Goal: Task Accomplishment & Management: Use online tool/utility

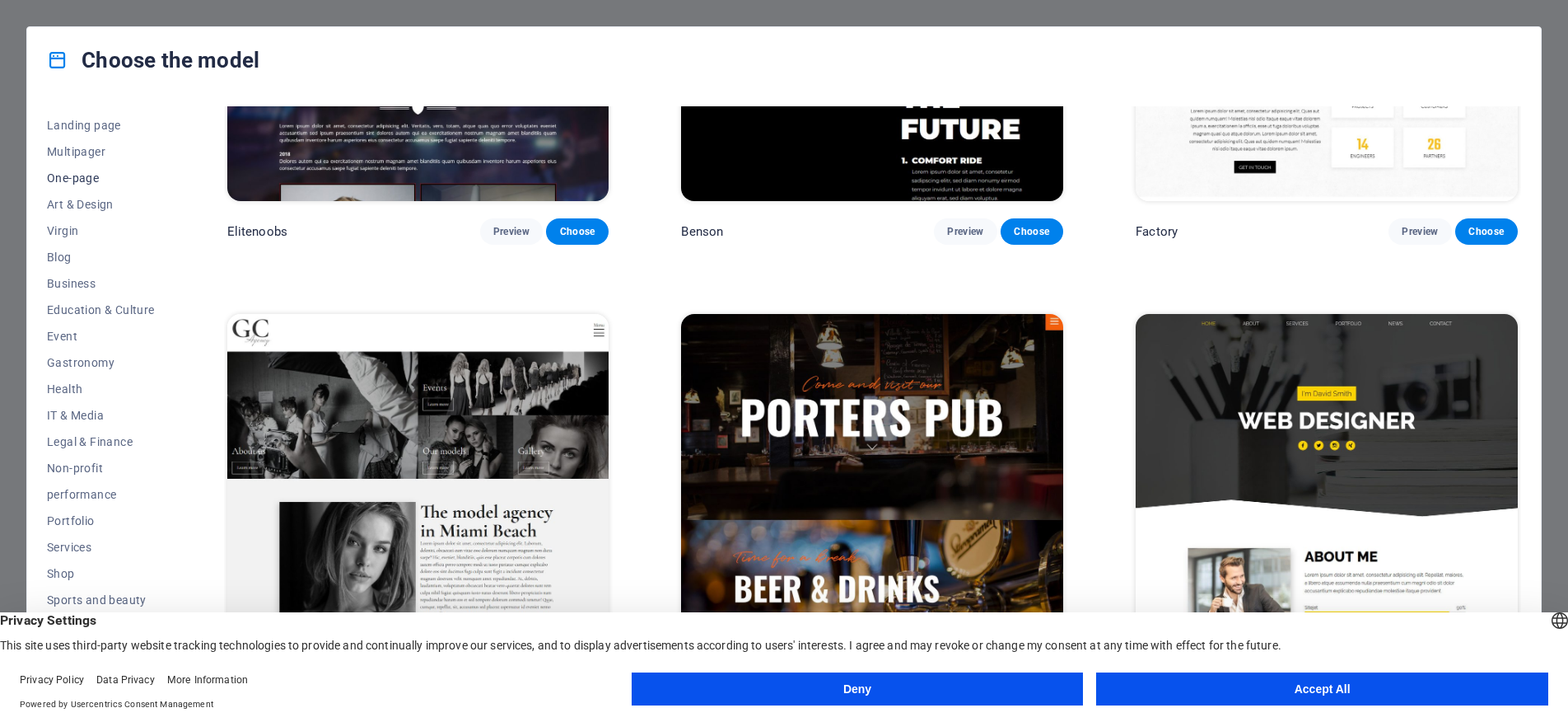
scroll to position [117, 0]
click at [59, 526] on font "Services" at bounding box center [70, 530] width 45 height 13
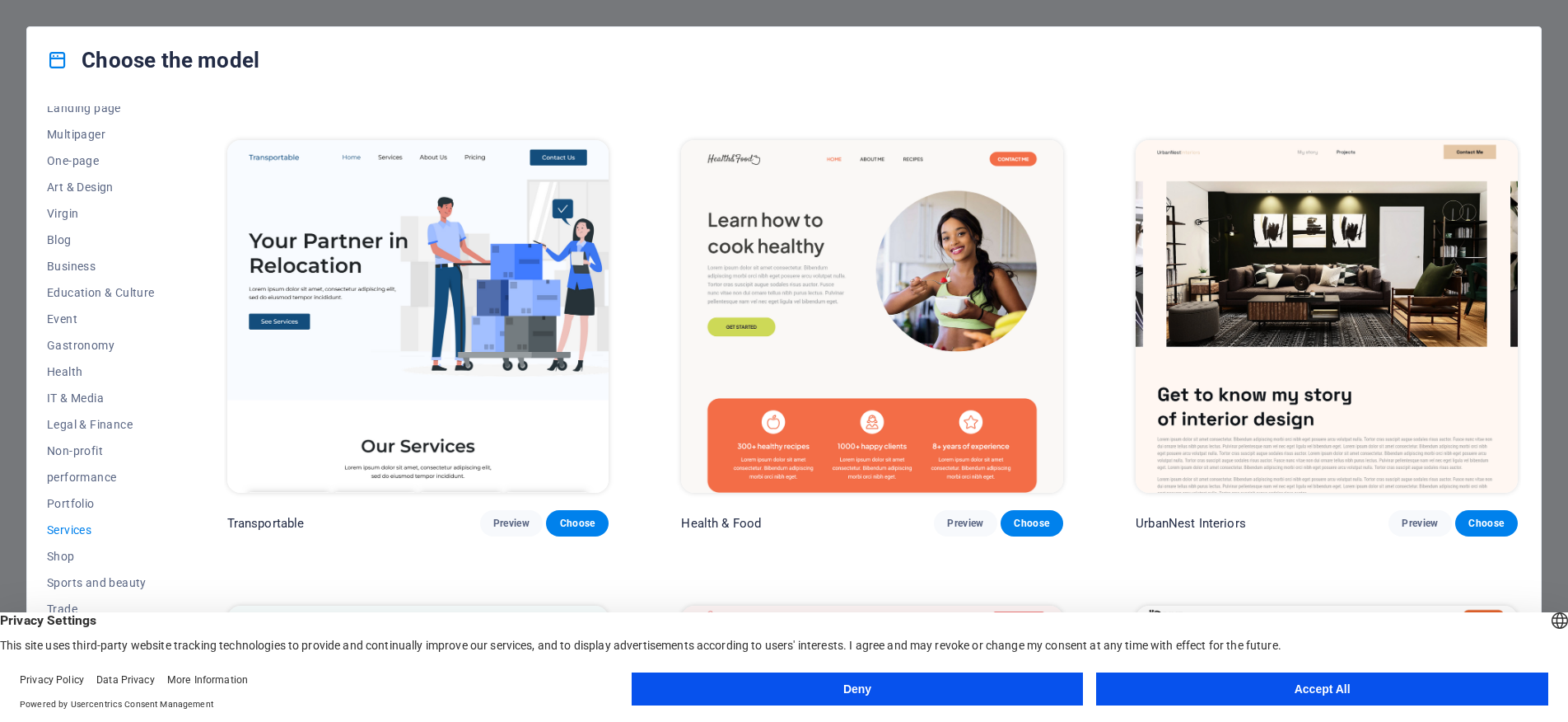
scroll to position [621, 0]
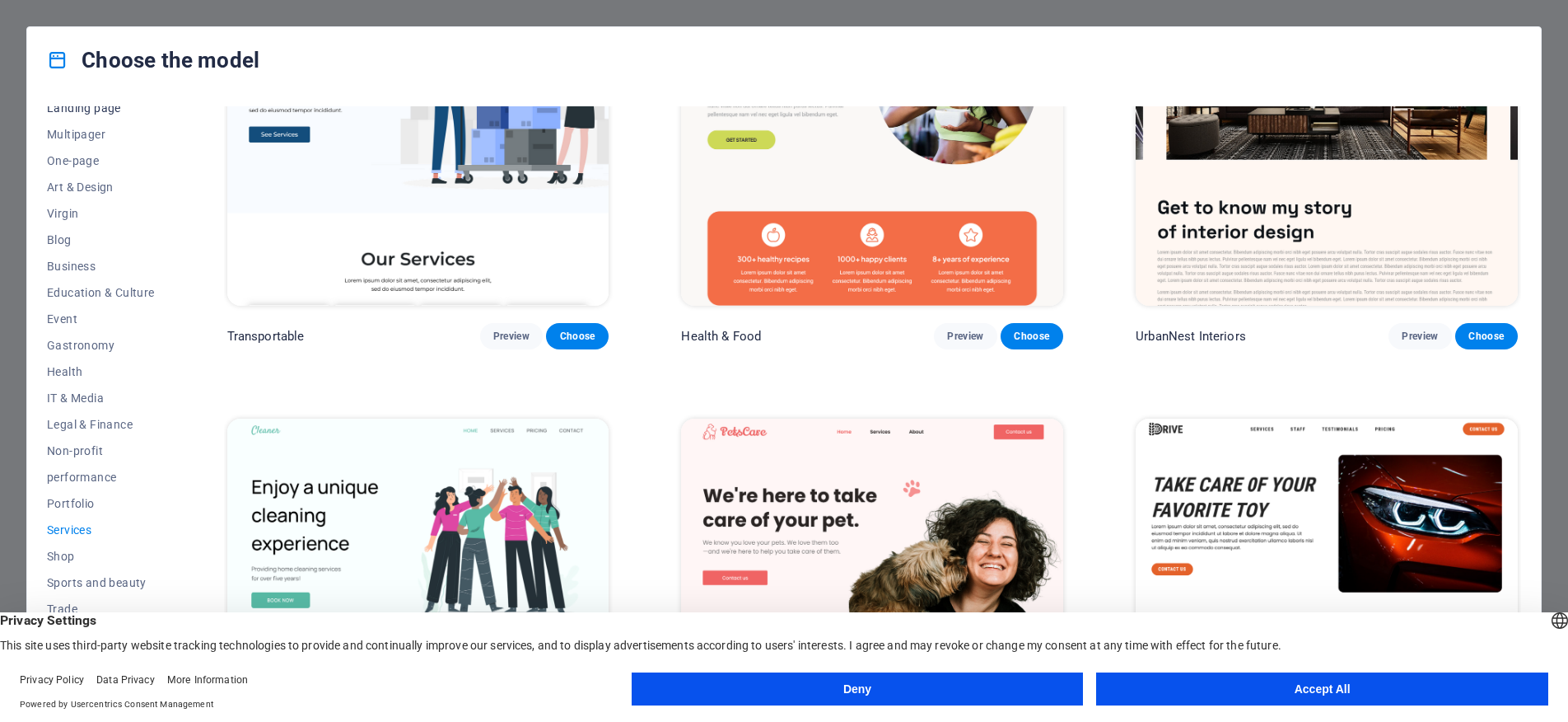
click at [85, 113] on font "Landing page" at bounding box center [84, 108] width 74 height 13
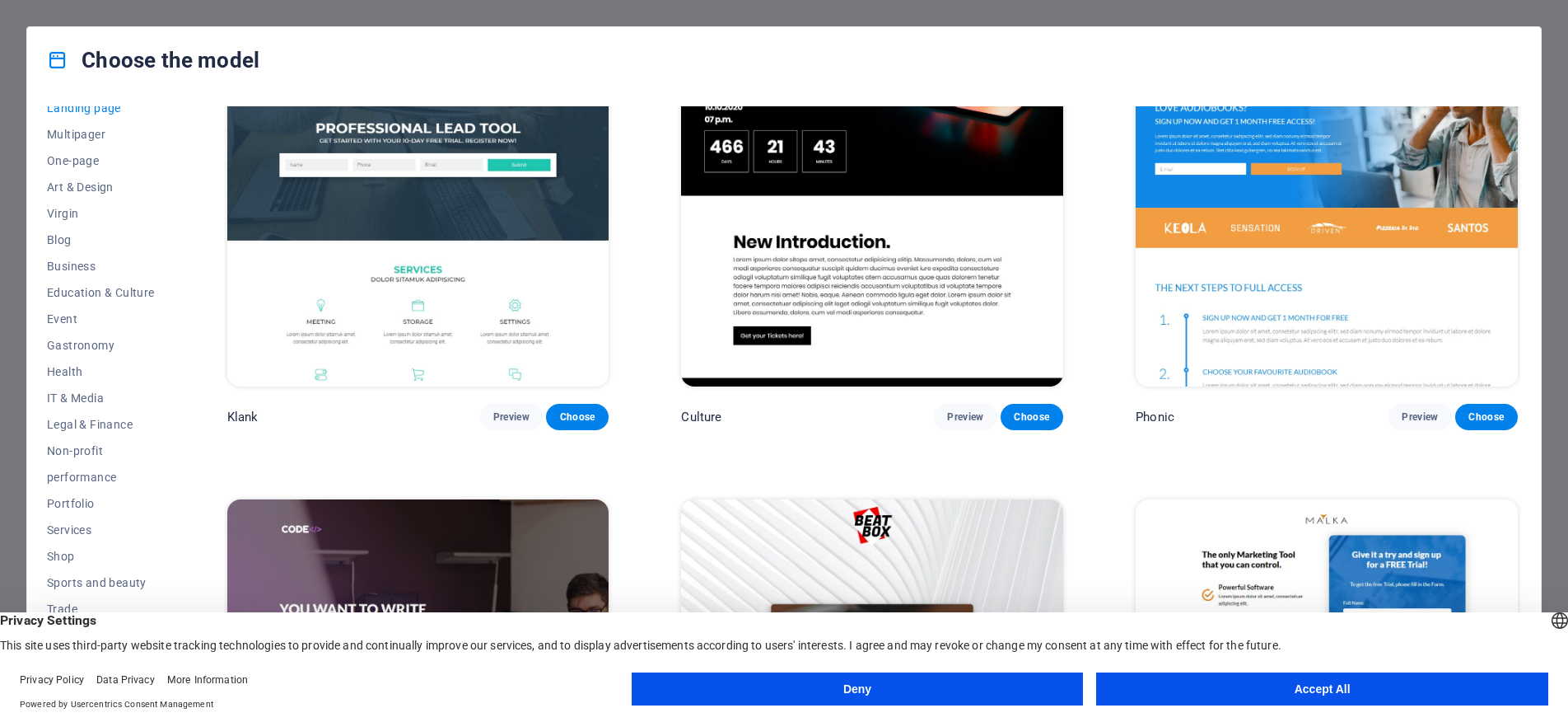
scroll to position [0, 0]
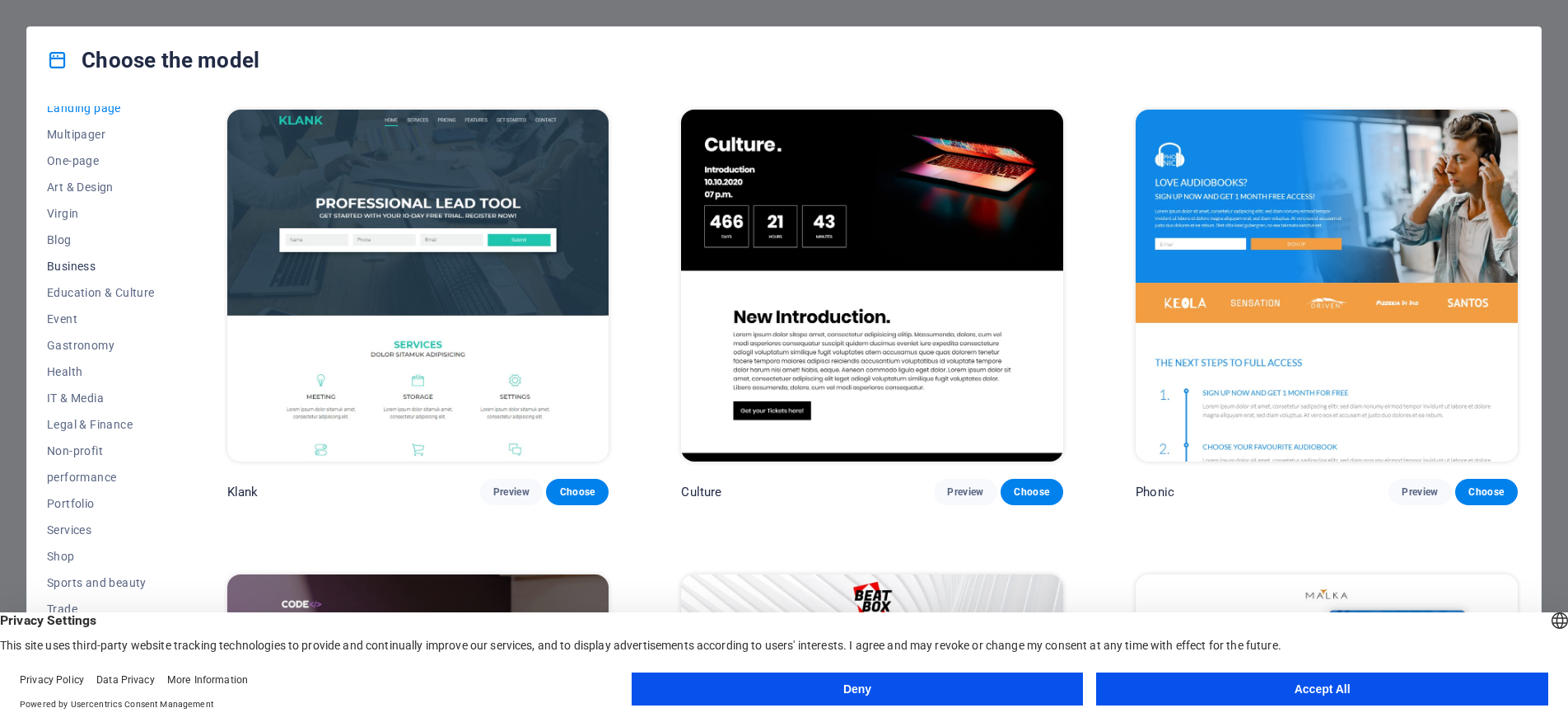
click at [62, 265] on font "Business" at bounding box center [71, 266] width 49 height 13
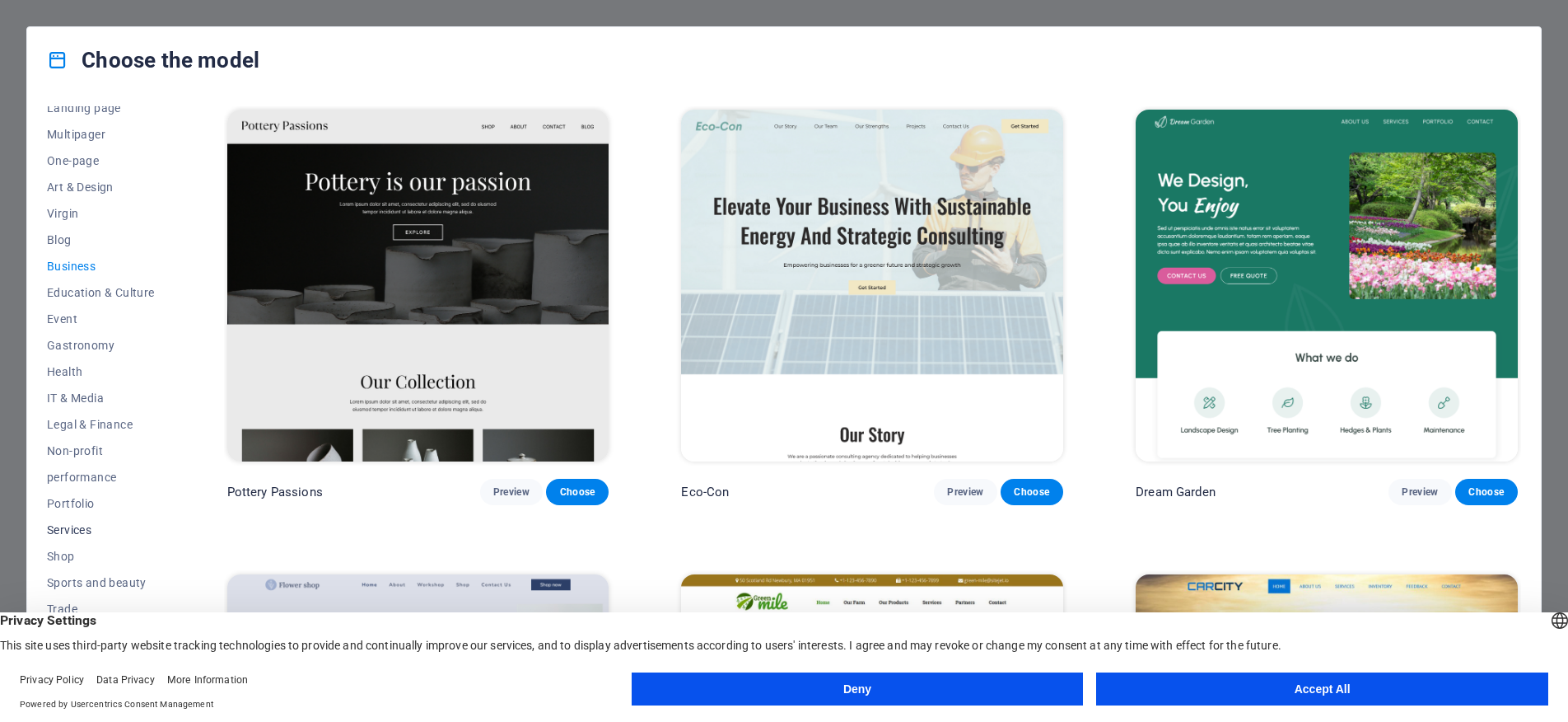
click at [79, 533] on font "Services" at bounding box center [70, 530] width 45 height 13
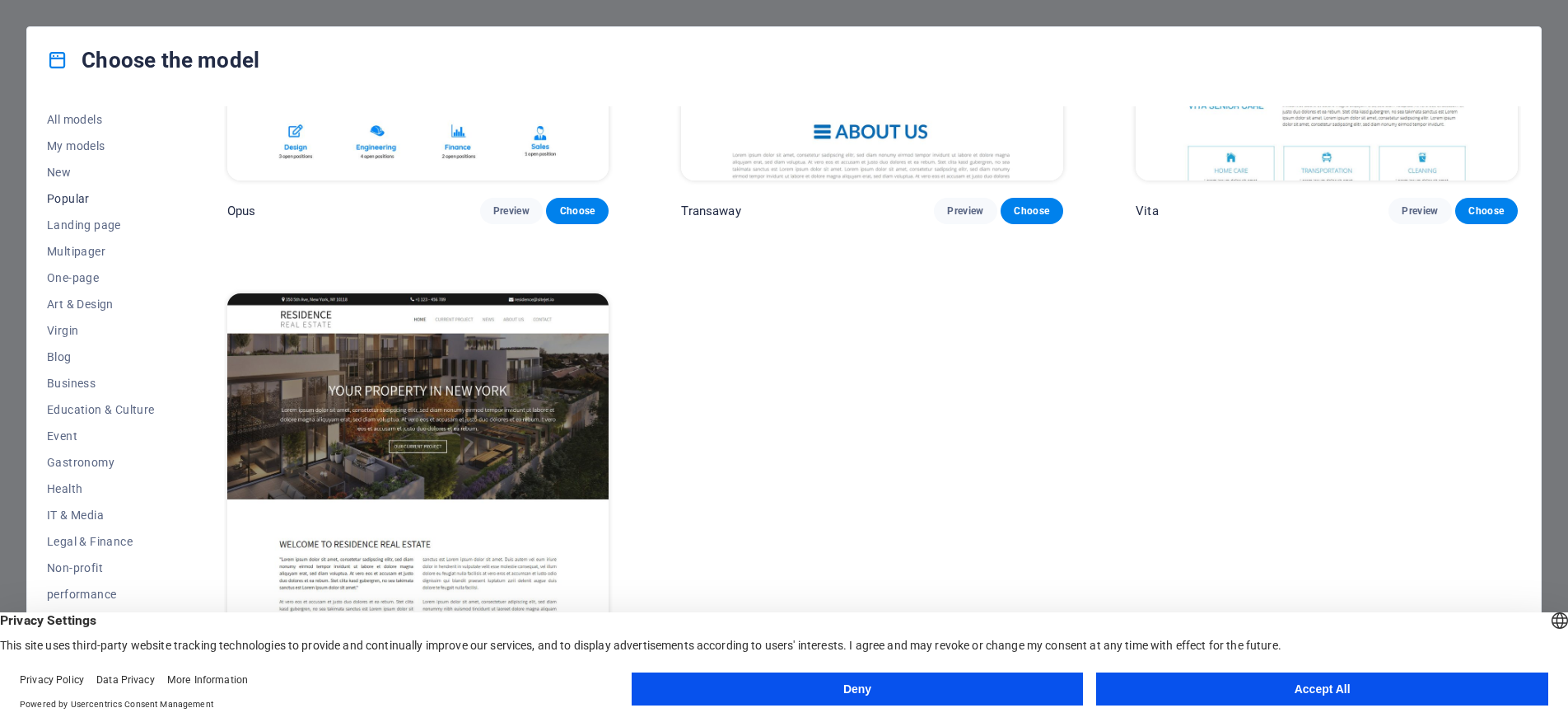
click at [73, 198] on font "Popular" at bounding box center [69, 199] width 43 height 13
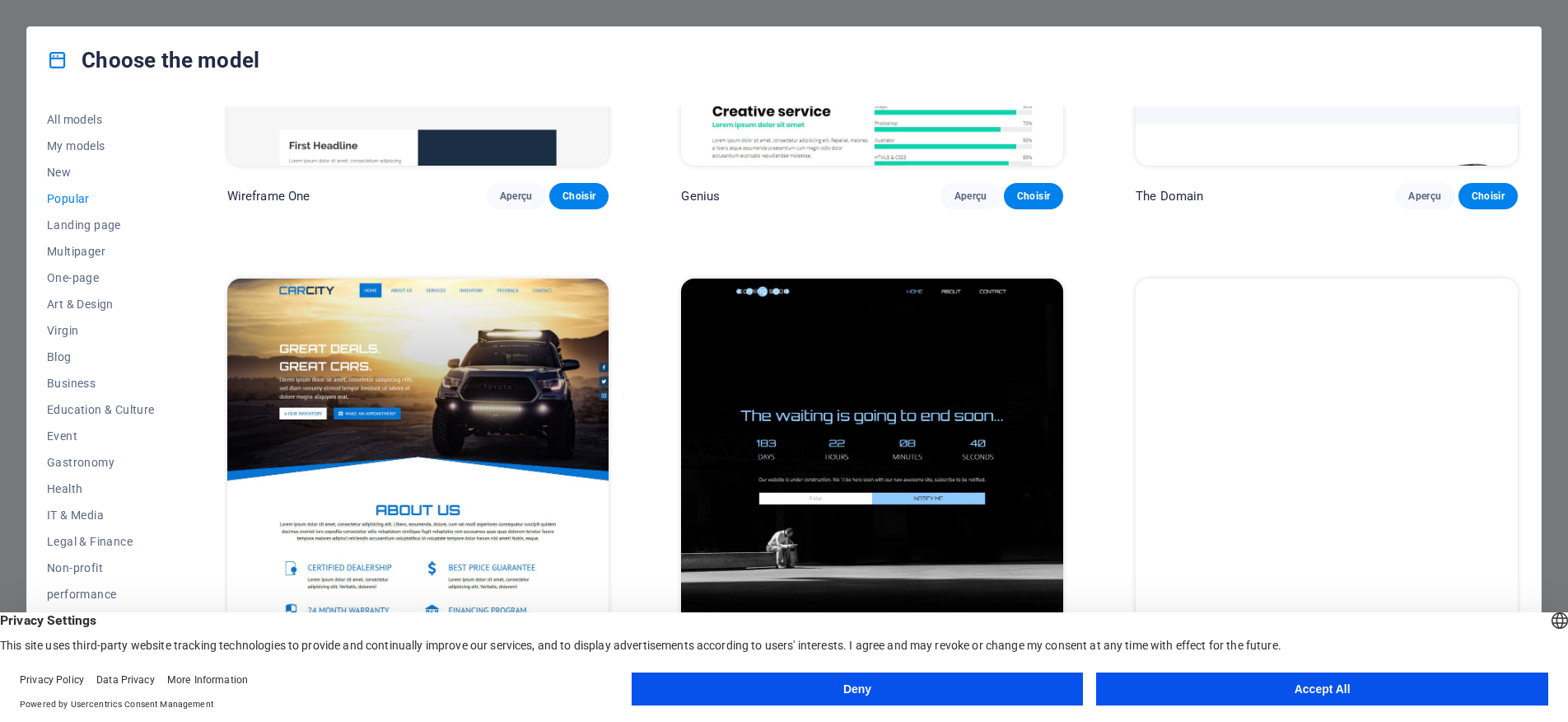
scroll to position [2144, 0]
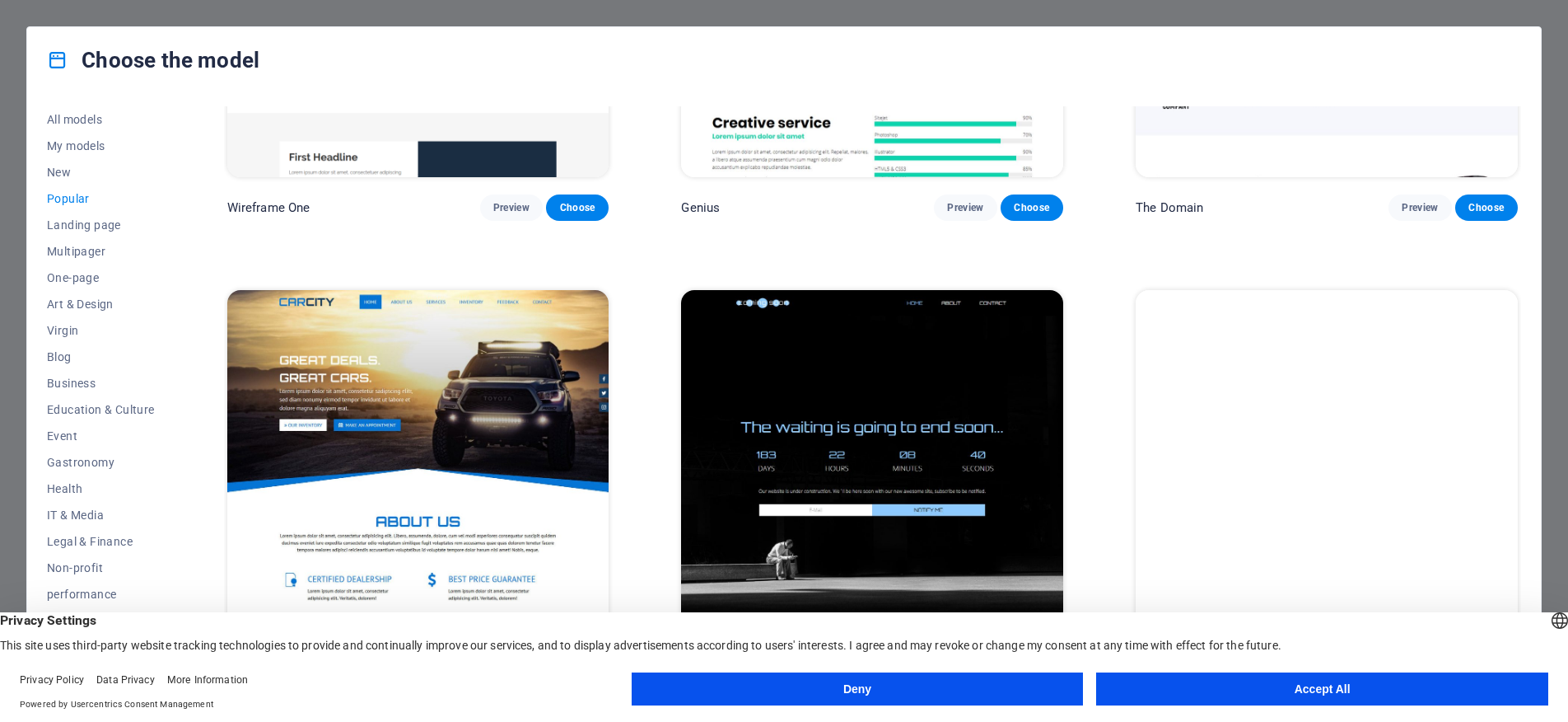
click at [1365, 689] on button "Accept All" at bounding box center [1322, 689] width 452 height 33
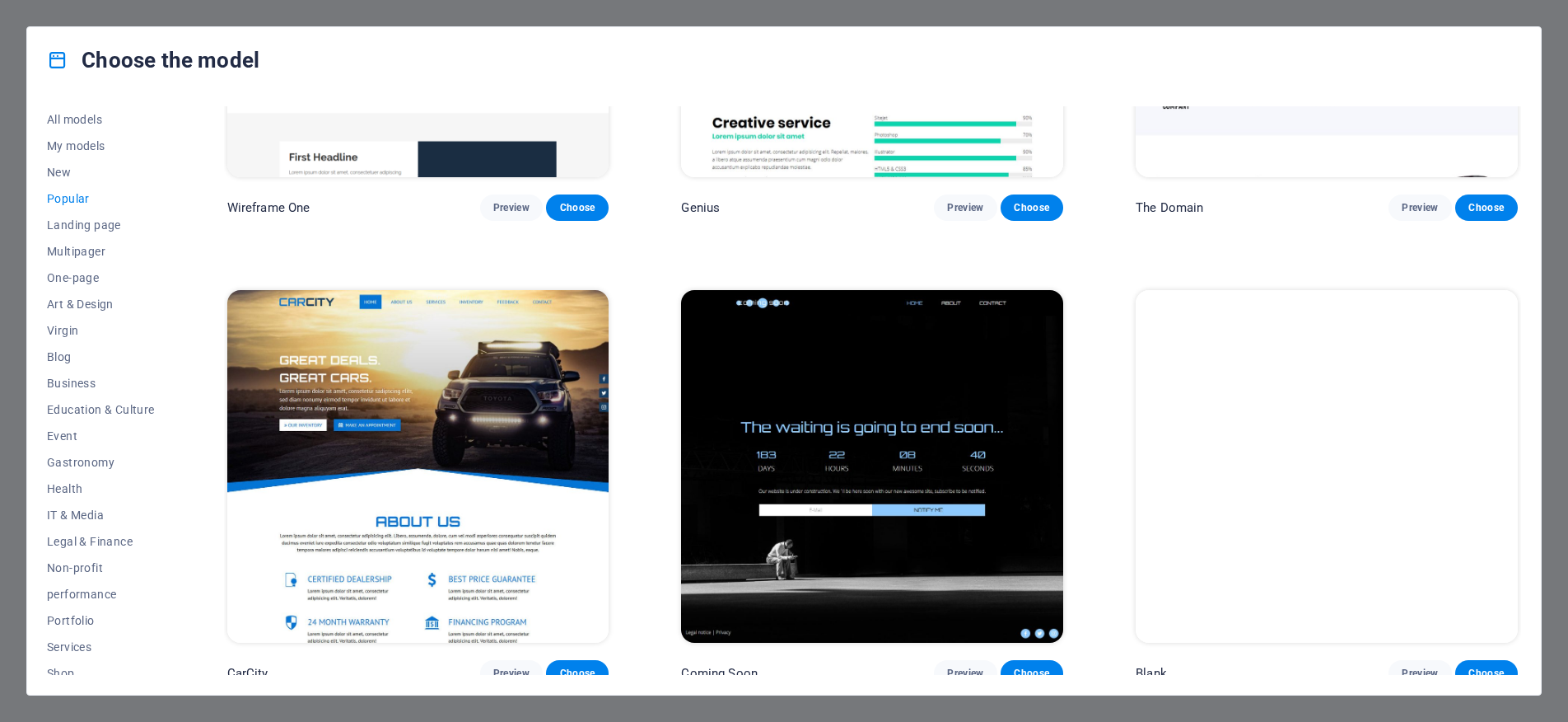
drag, startPoint x: 1521, startPoint y: 579, endPoint x: 1499, endPoint y: 268, distance: 311.8
click at [1499, 268] on div "All models My models New Popular Landing page Multipager One-page Art & Design …" at bounding box center [784, 394] width 1514 height 602
drag, startPoint x: 1521, startPoint y: 557, endPoint x: 1504, endPoint y: 349, distance: 208.7
click at [1503, 315] on div "All models My models New Popular Landing page Multipager One-page Art & Design …" at bounding box center [784, 394] width 1514 height 602
click at [70, 120] on font "All models" at bounding box center [75, 120] width 55 height 13
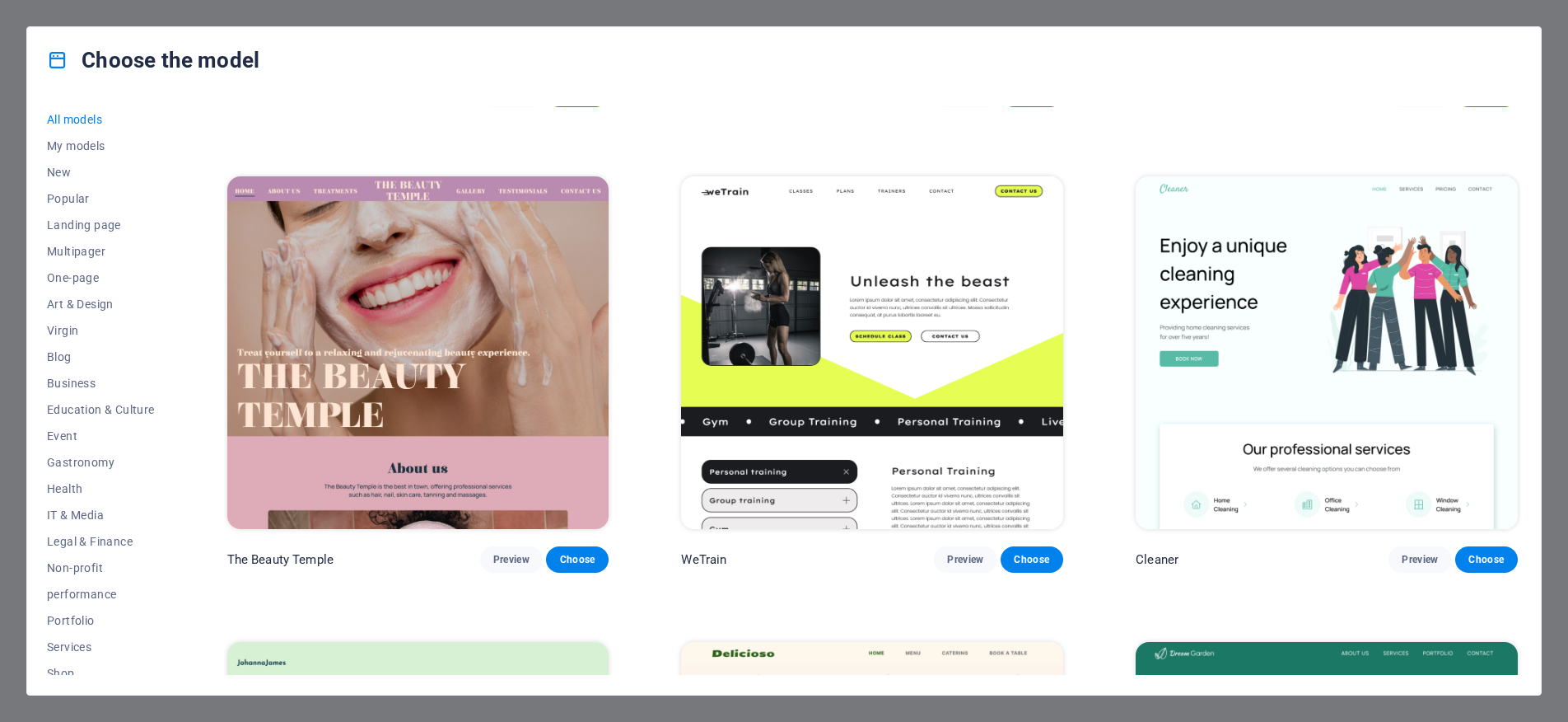
scroll to position [3655, 0]
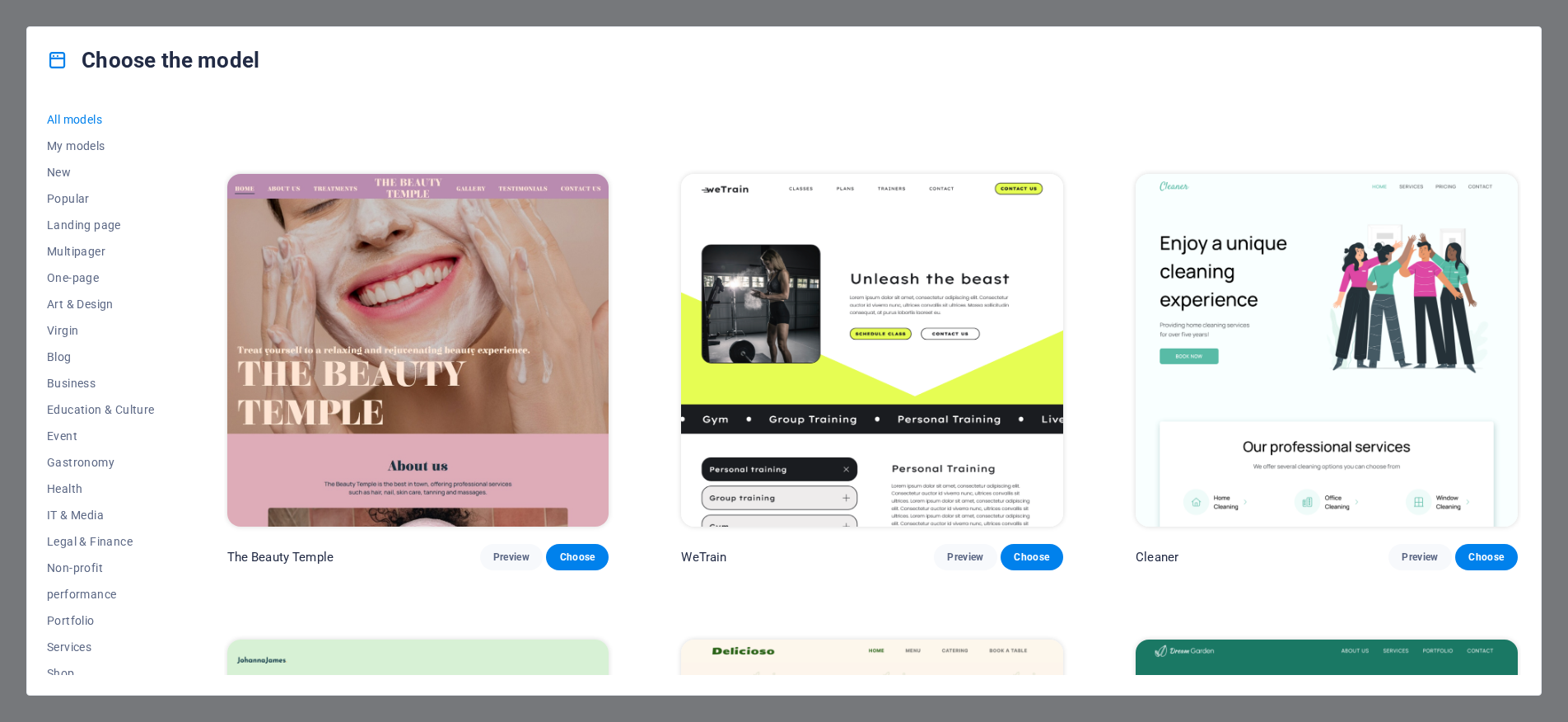
click at [312, 279] on img at bounding box center [419, 349] width 382 height 351
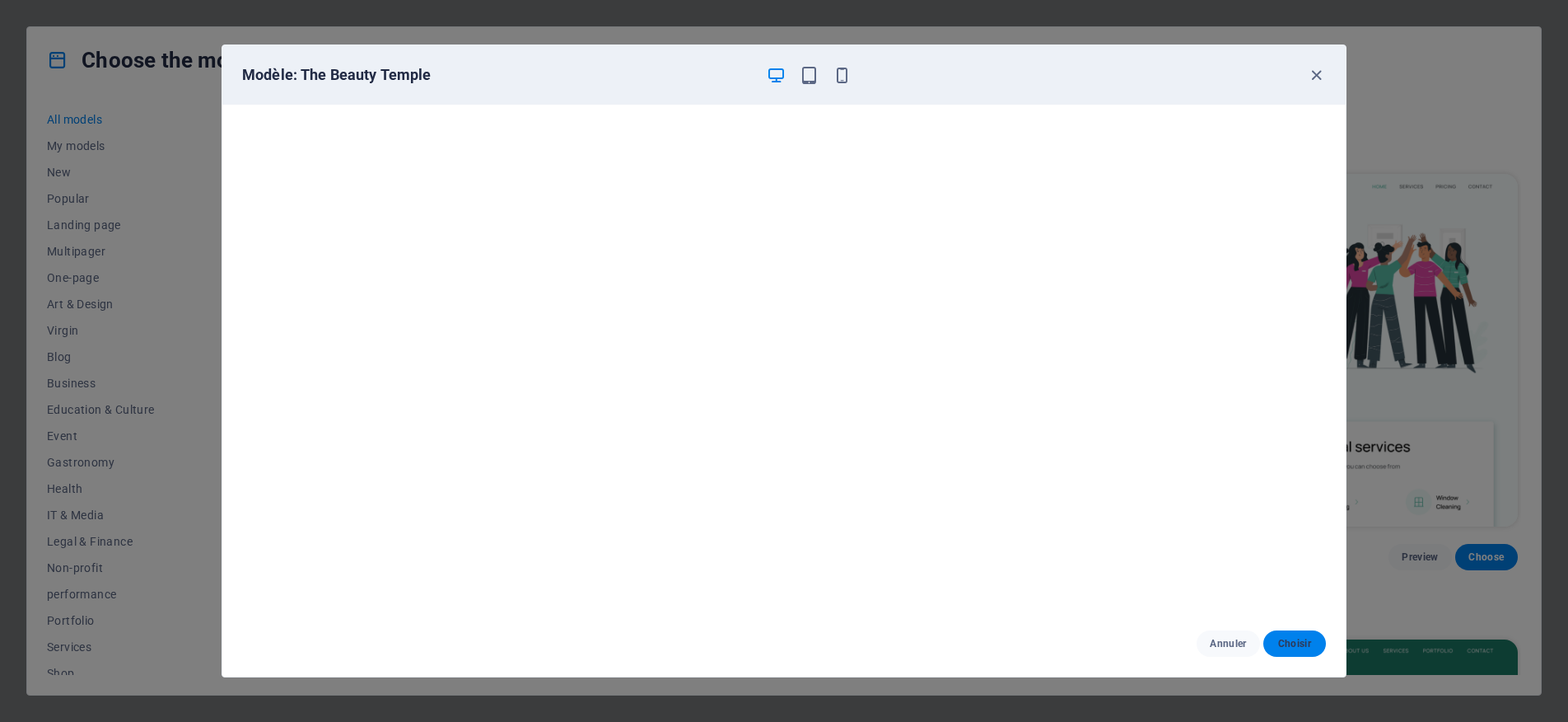
click at [1295, 633] on button "Choisir" at bounding box center [1294, 644] width 62 height 27
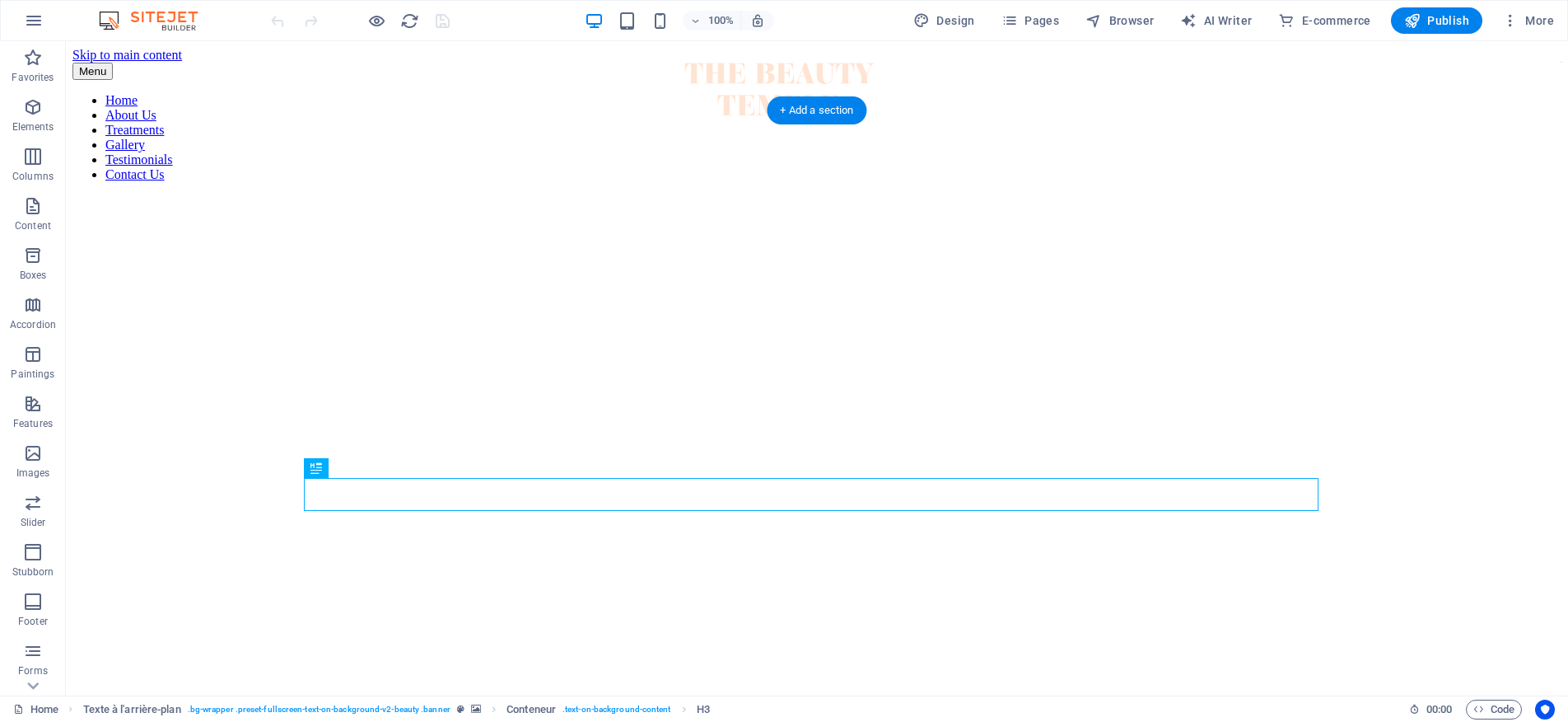
click at [277, 195] on figure at bounding box center [816, 195] width 1489 height 0
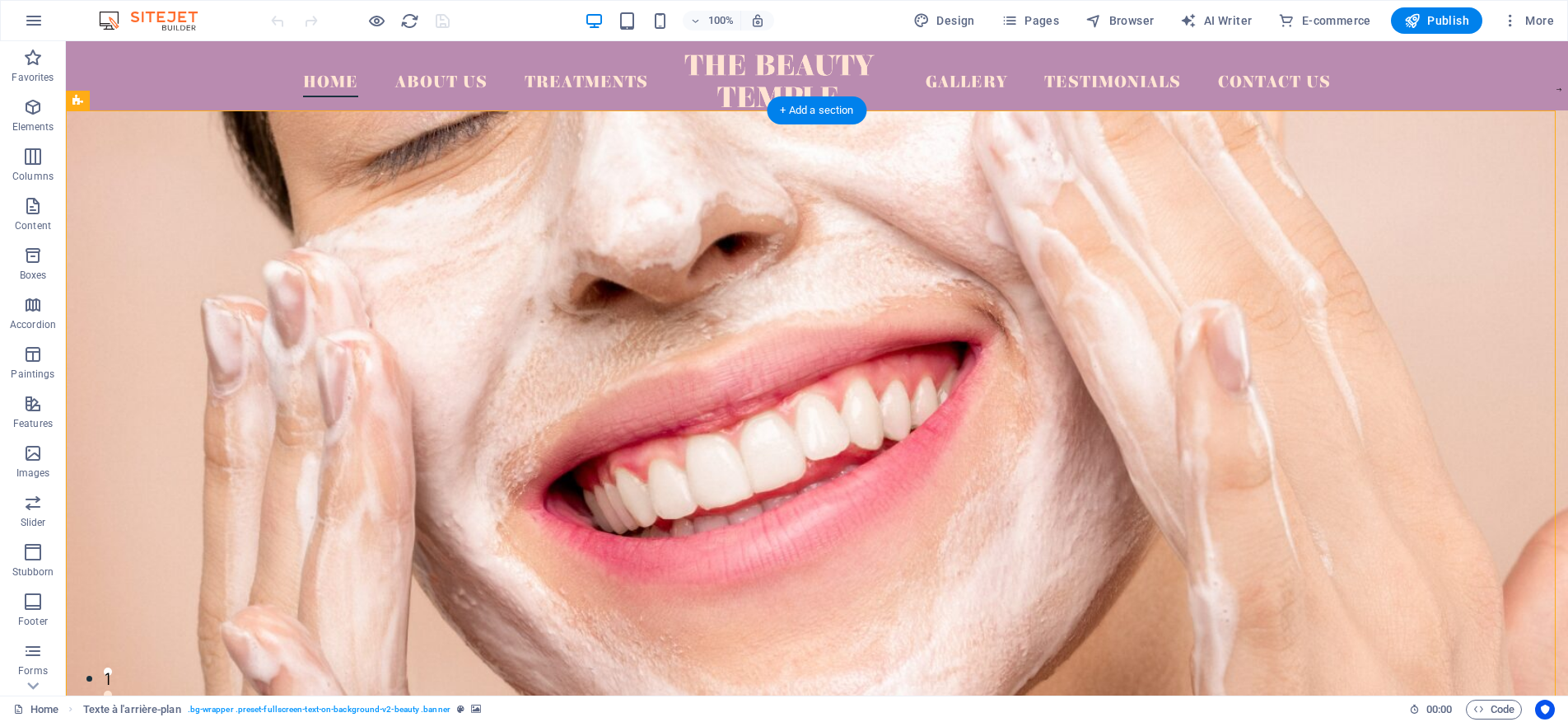
click at [301, 245] on figure at bounding box center [816, 440] width 1502 height 659
click at [938, 17] on font "Design" at bounding box center [956, 21] width 38 height 13
select select "px"
select select "500"
select select "px"
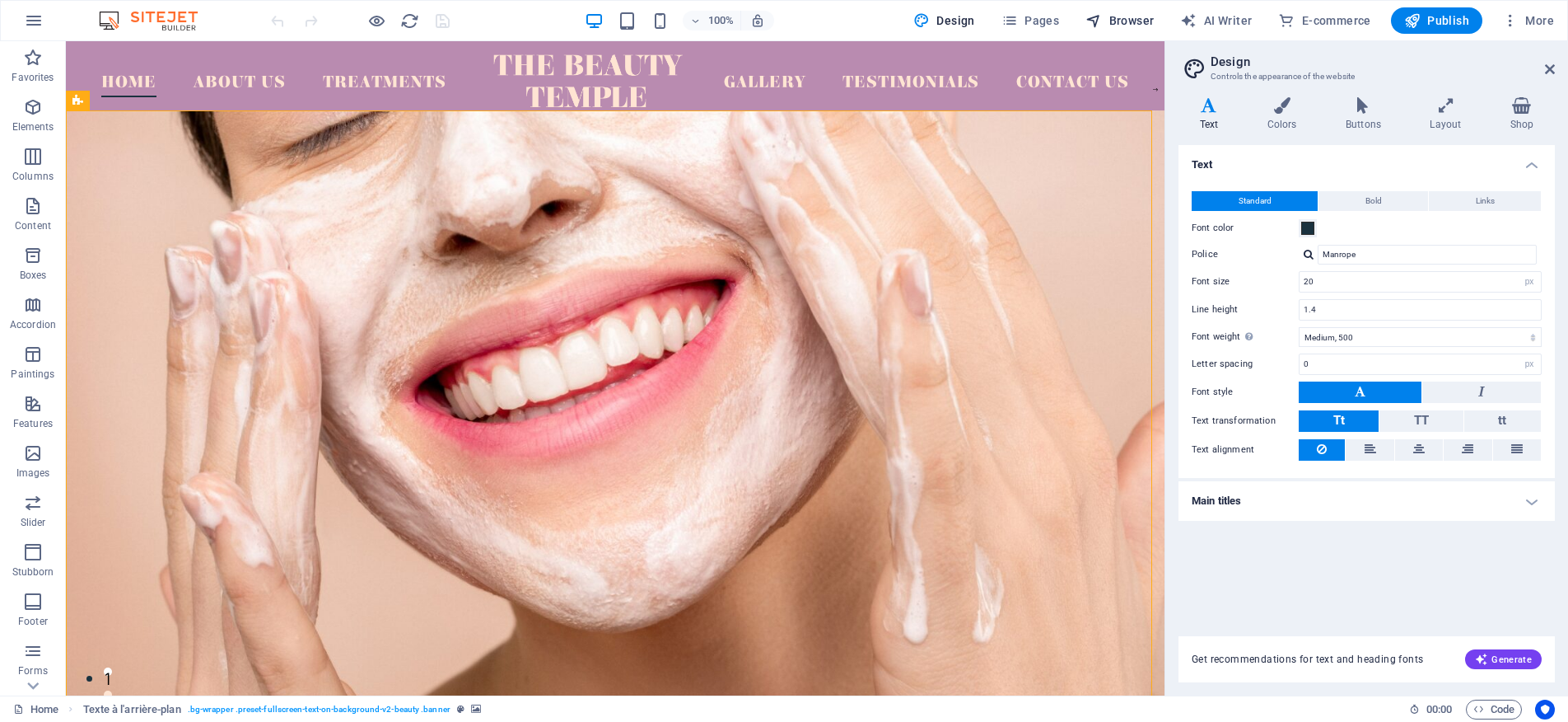
click at [1139, 23] on font "Browser" at bounding box center [1132, 21] width 46 height 13
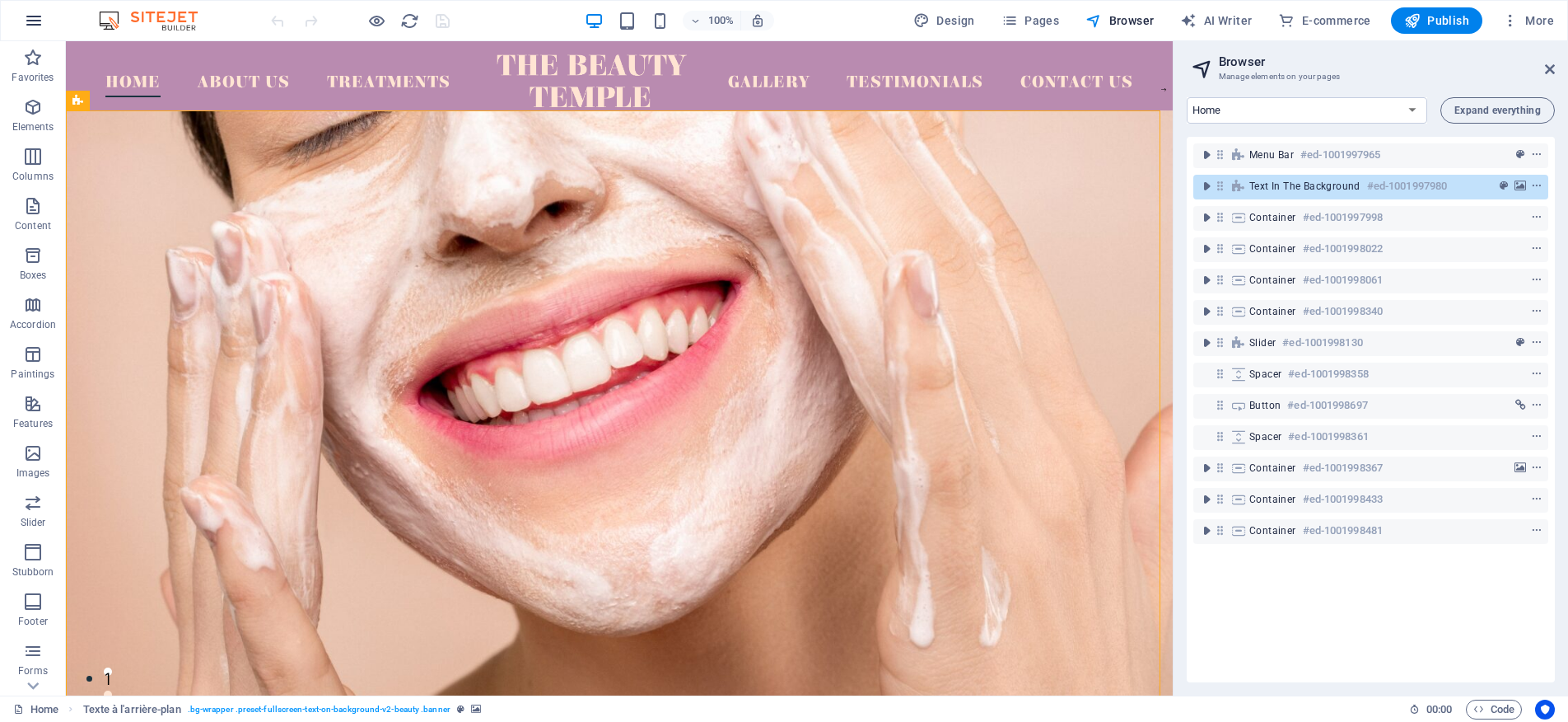
click at [37, 21] on icon "button" at bounding box center [34, 21] width 20 height 20
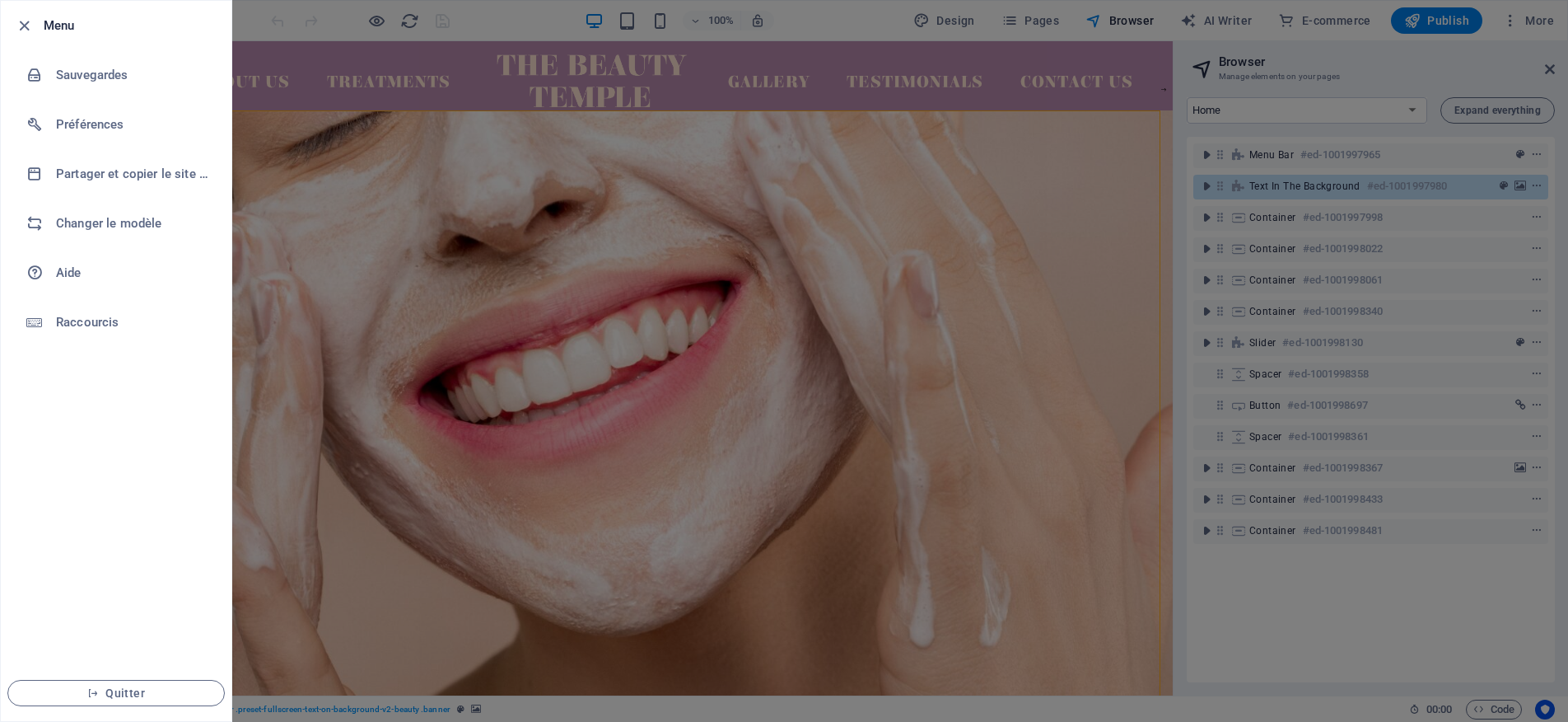
click at [1392, 66] on div at bounding box center [784, 361] width 1568 height 722
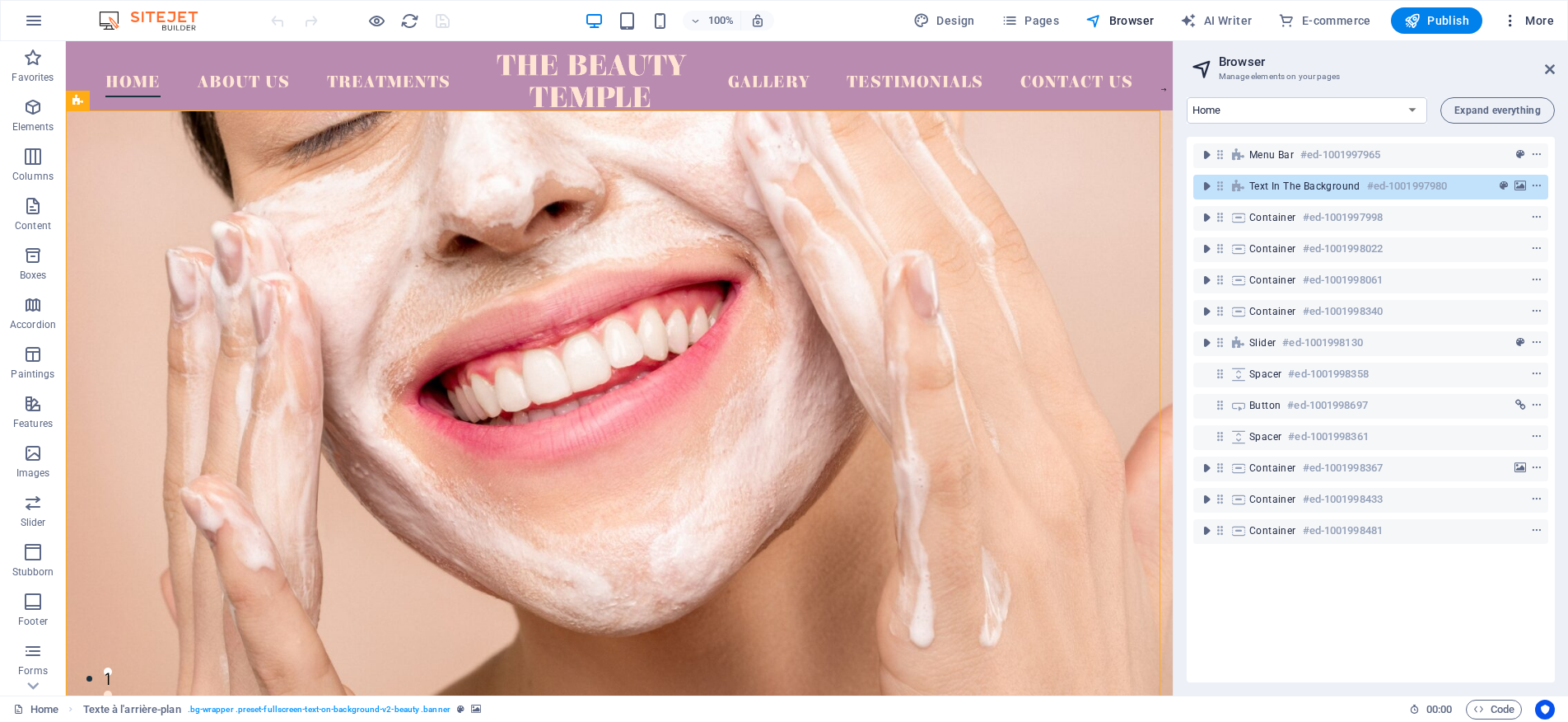
click at [1526, 21] on font "More" at bounding box center [1540, 21] width 29 height 13
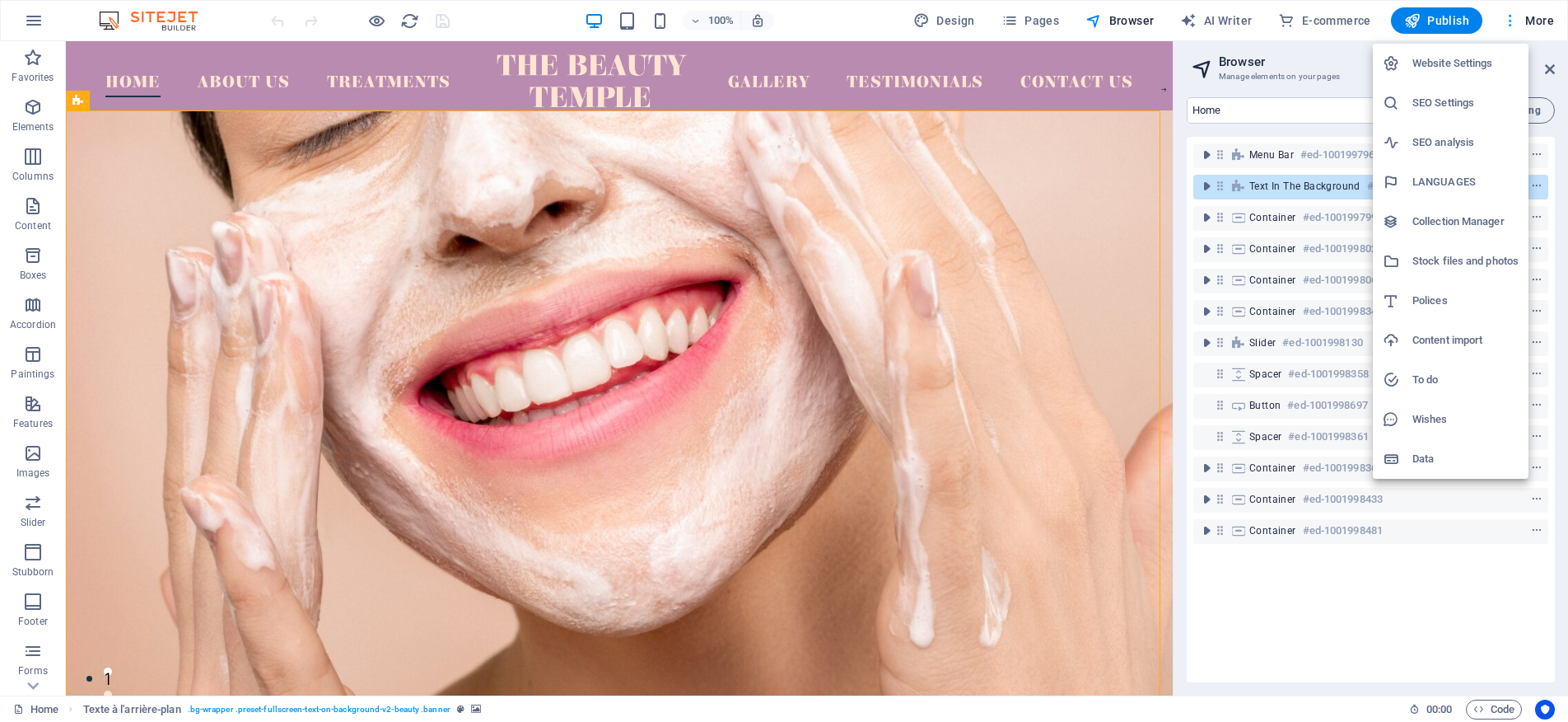
click at [1526, 21] on div at bounding box center [784, 361] width 1568 height 722
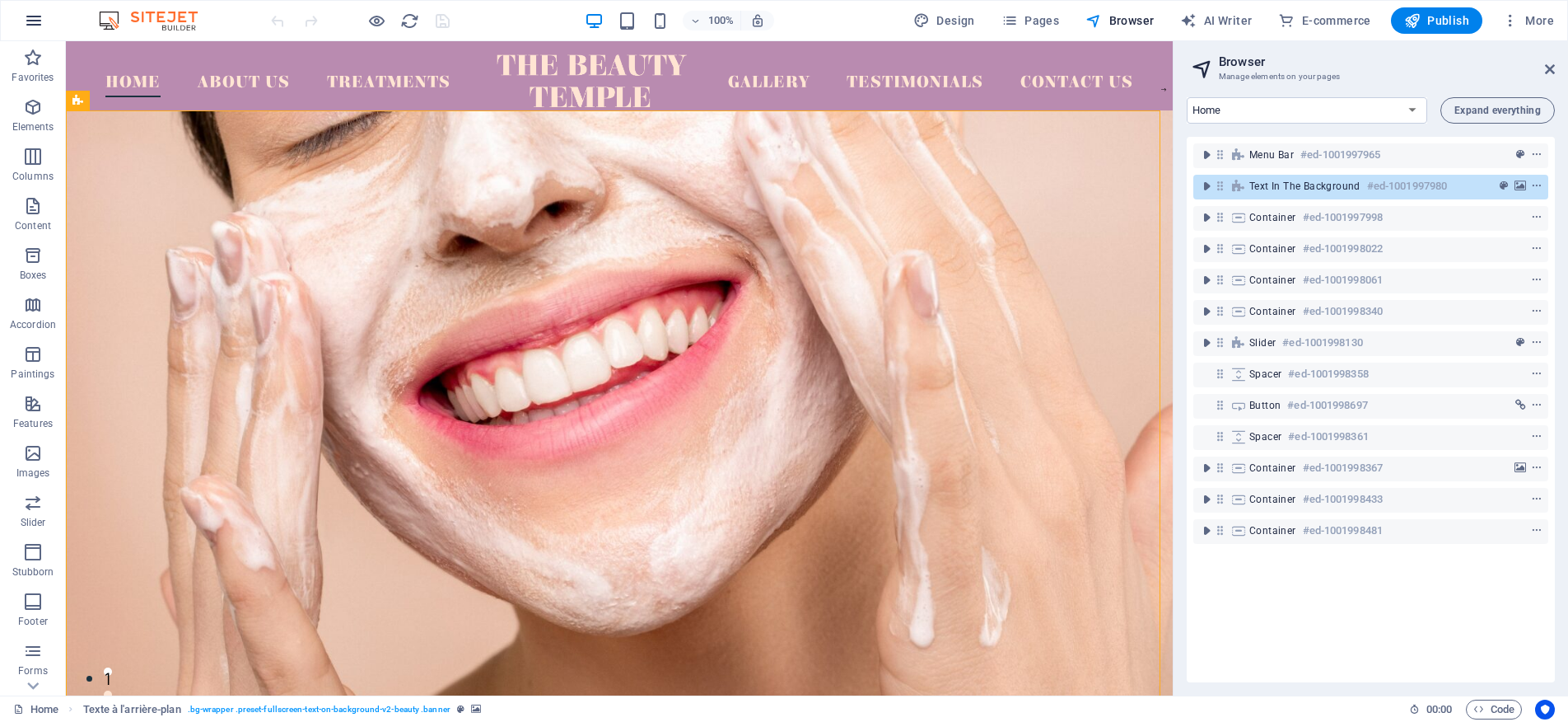
click at [36, 22] on icon "button" at bounding box center [34, 21] width 20 height 20
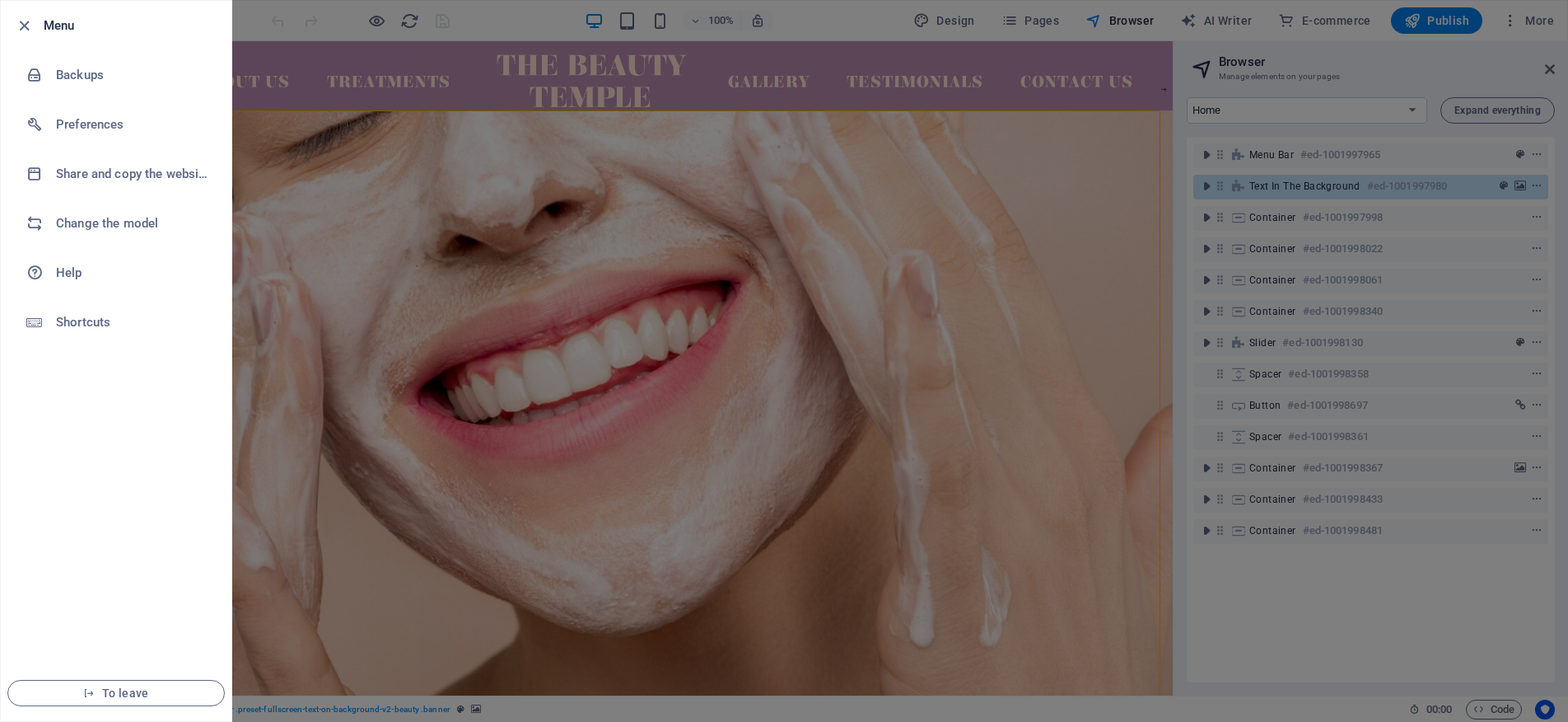
click at [45, 29] on font "Menu" at bounding box center [60, 26] width 32 height 15
click at [43, 134] on li "Preferences" at bounding box center [116, 124] width 231 height 49
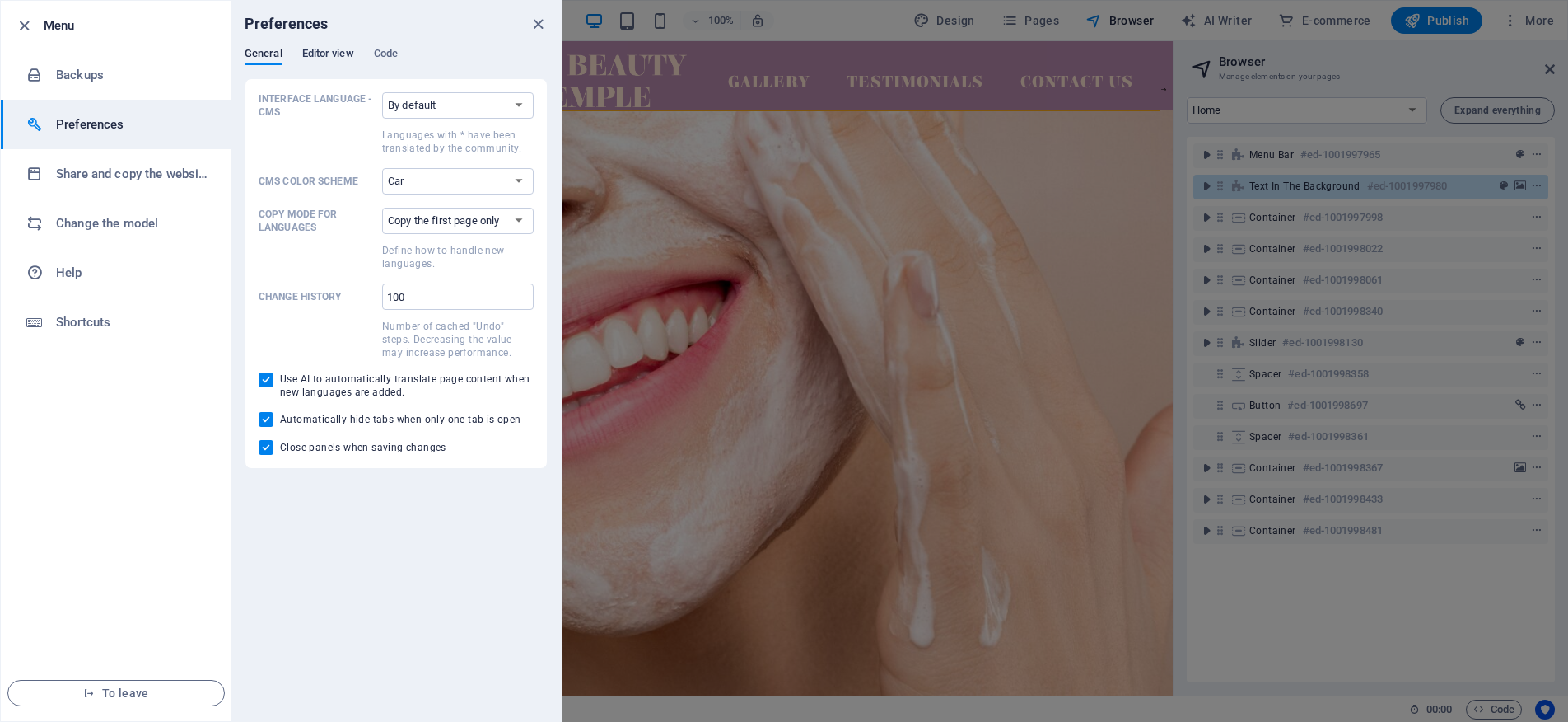
click at [321, 51] on font "Editor view" at bounding box center [328, 53] width 51 height 12
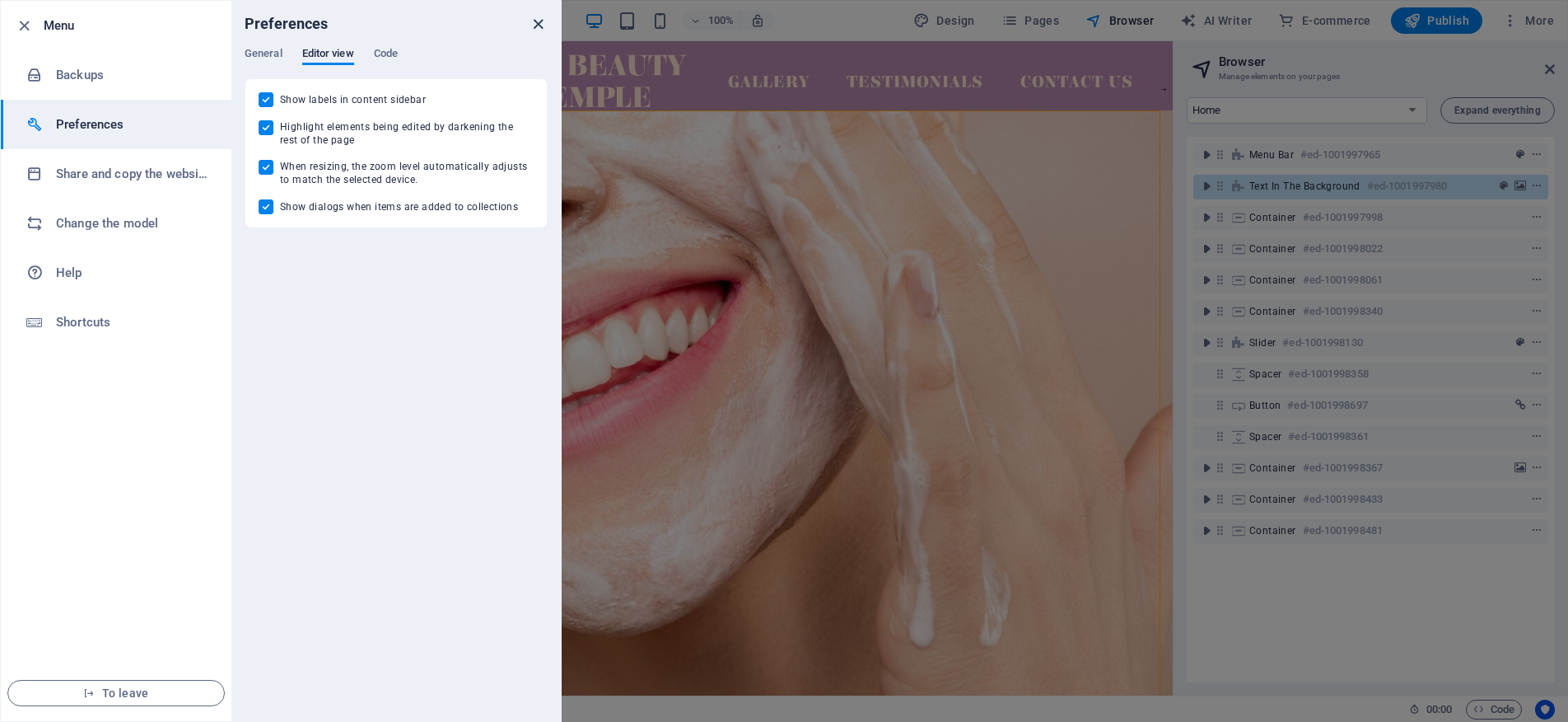
click at [540, 25] on icon "close" at bounding box center [538, 24] width 19 height 19
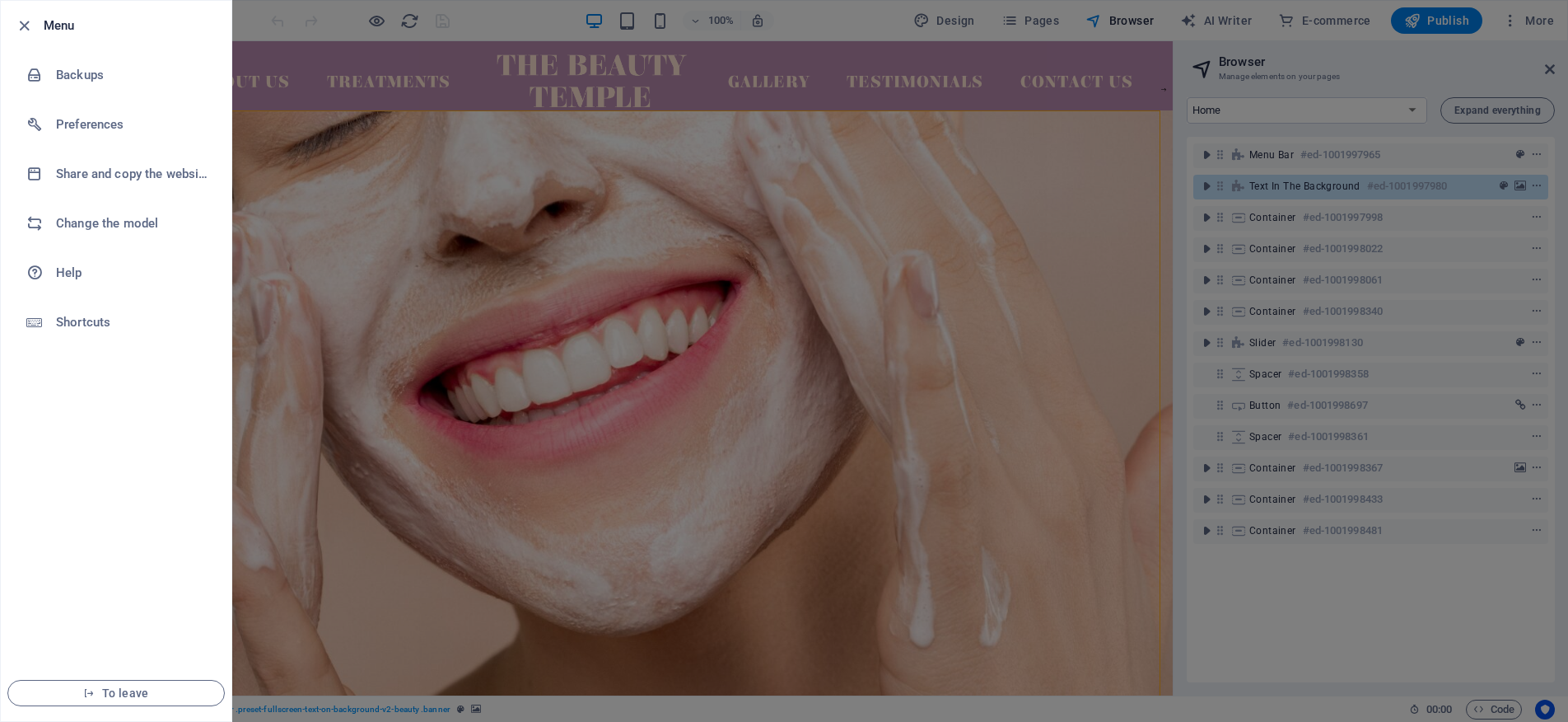
click at [758, 287] on div at bounding box center [784, 361] width 1568 height 722
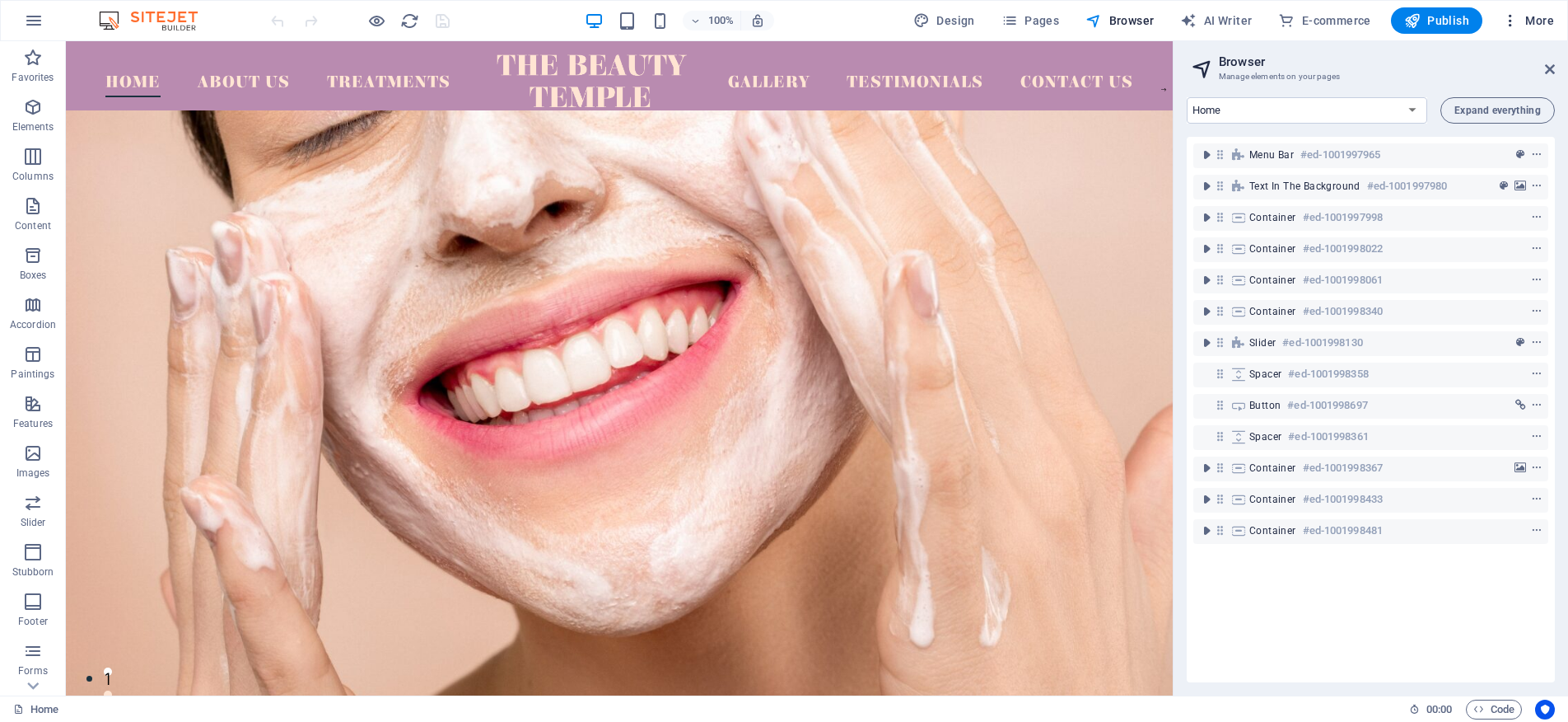
click at [1514, 18] on icon "button" at bounding box center [1511, 21] width 17 height 17
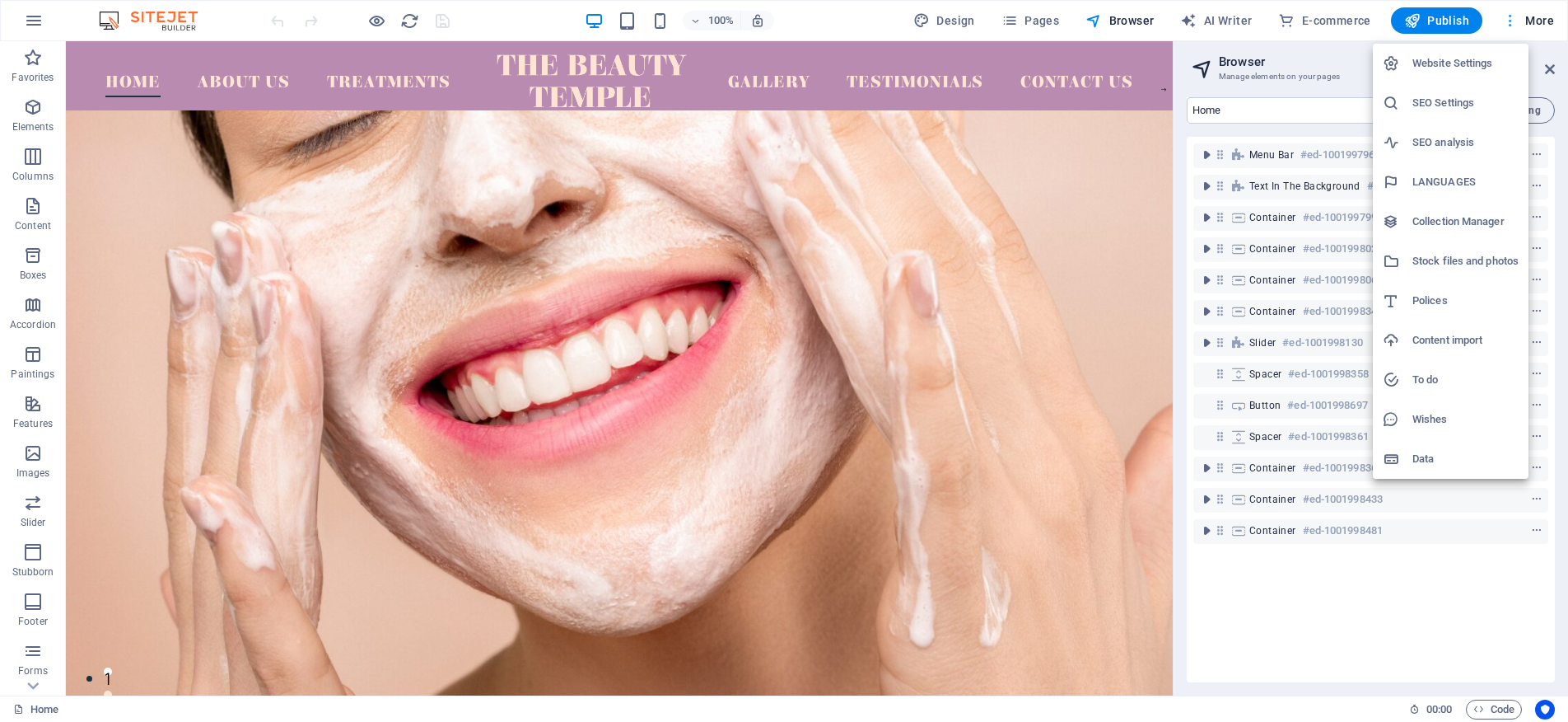
click at [1514, 18] on div at bounding box center [784, 361] width 1568 height 722
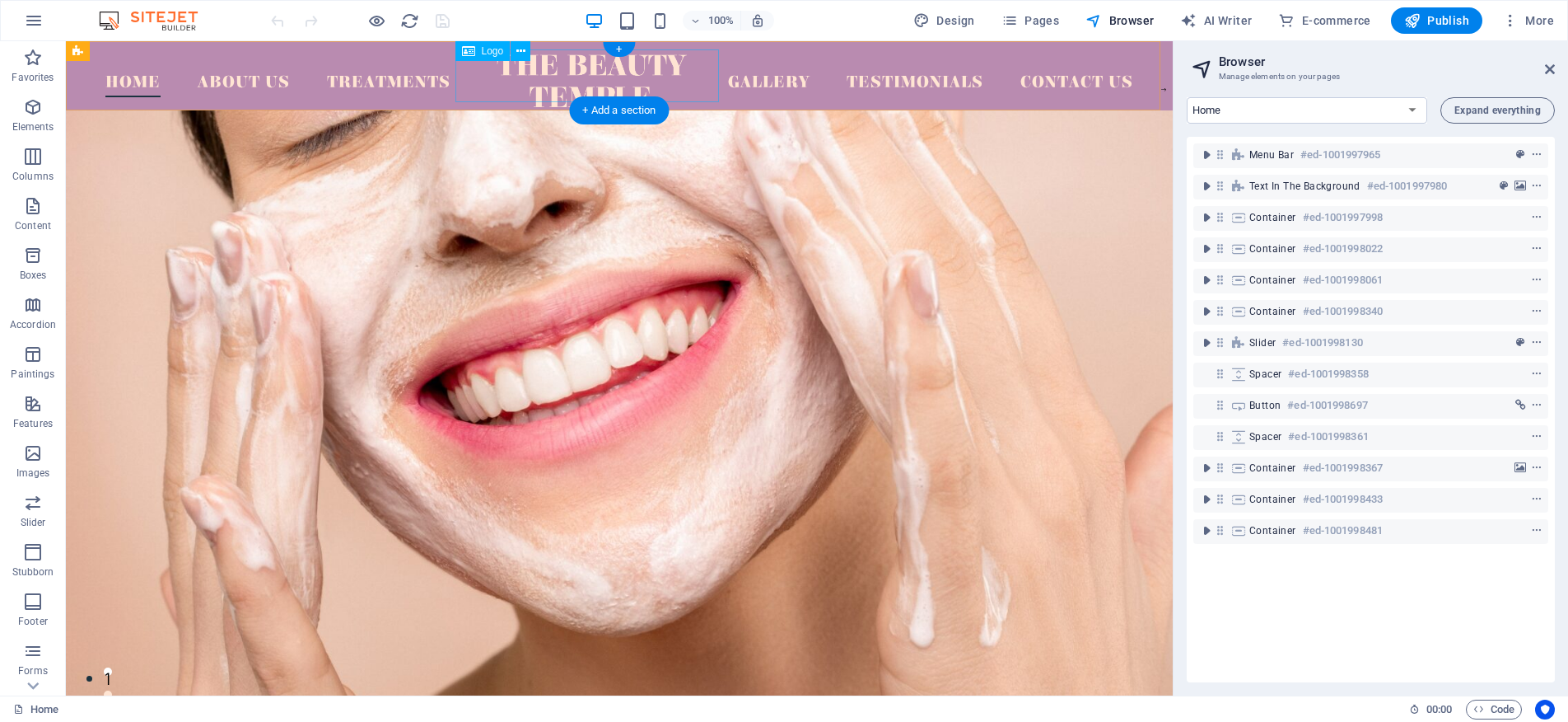
click at [530, 79] on div at bounding box center [590, 80] width 277 height 52
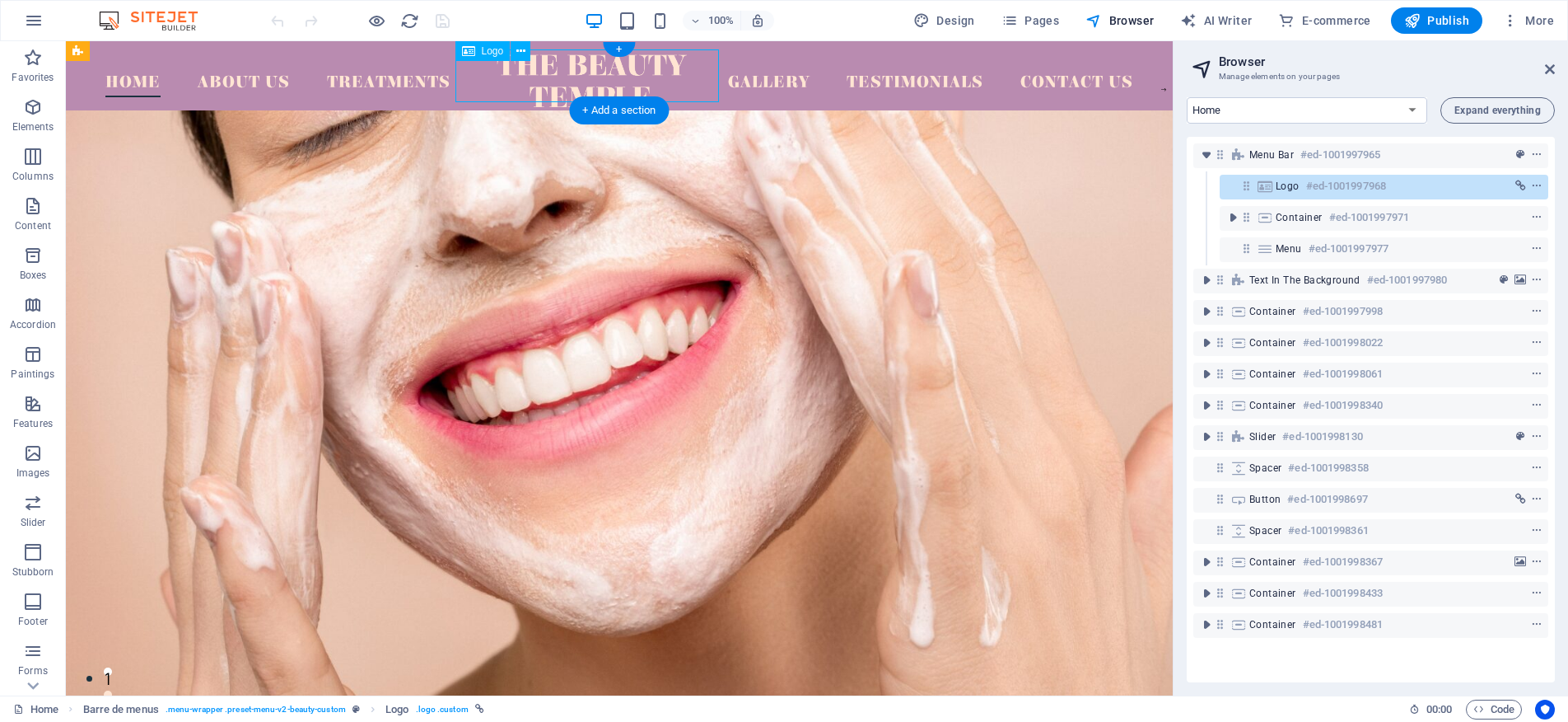
click at [594, 85] on div at bounding box center [590, 80] width 277 height 52
select select "px"
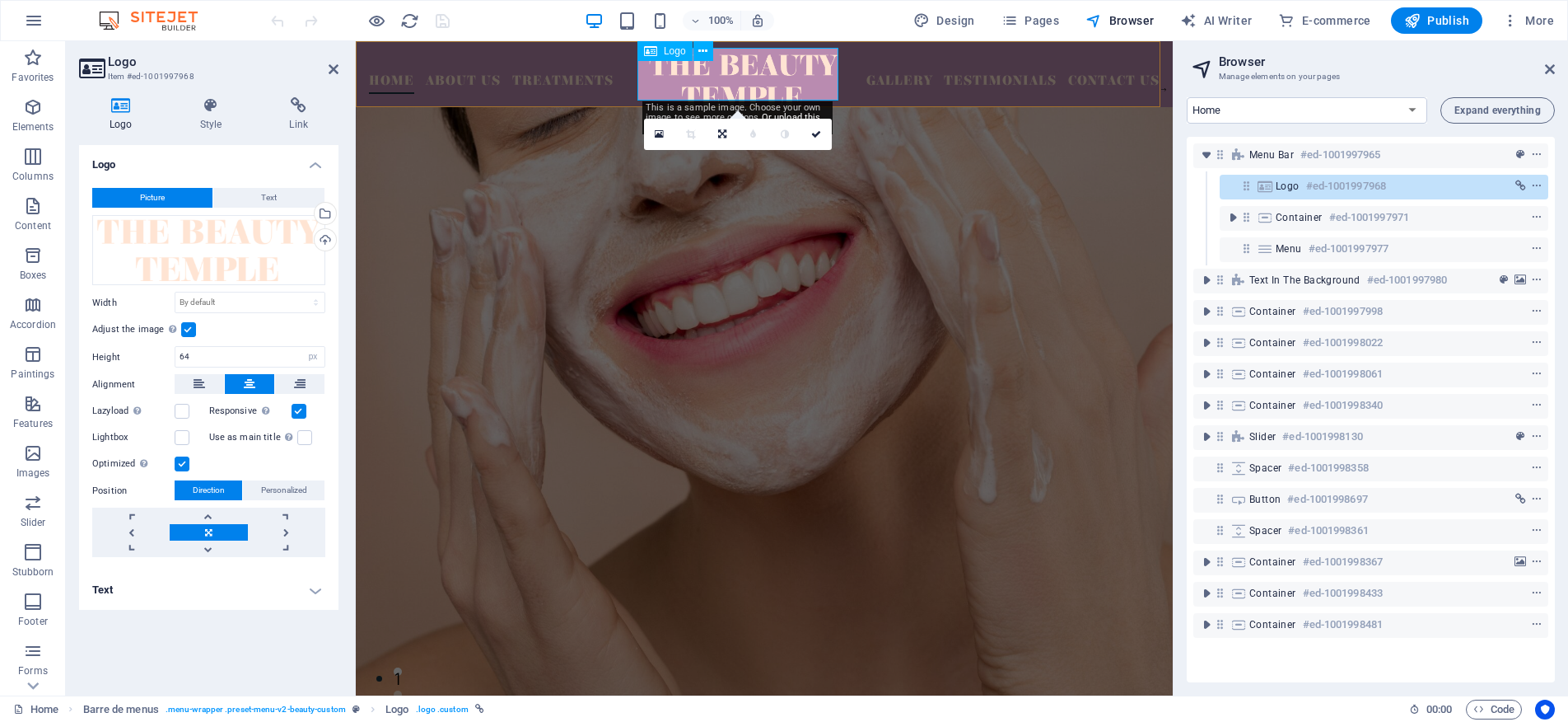
click at [762, 90] on div at bounding box center [743, 80] width 204 height 52
click at [277, 263] on div "Drag files here, click to choose files, or select files from Files or from our …" at bounding box center [208, 250] width 233 height 71
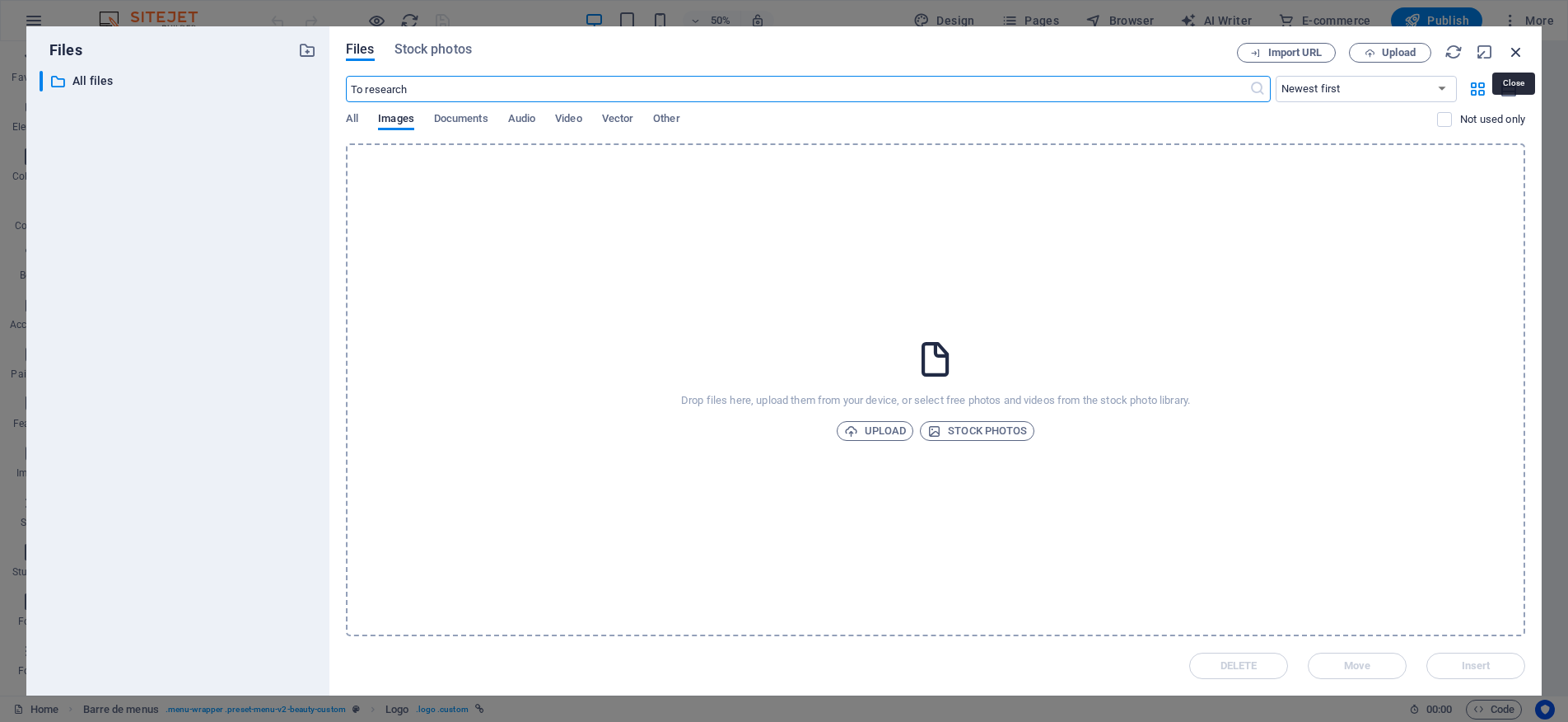
click at [1522, 50] on icon "button" at bounding box center [1517, 52] width 18 height 18
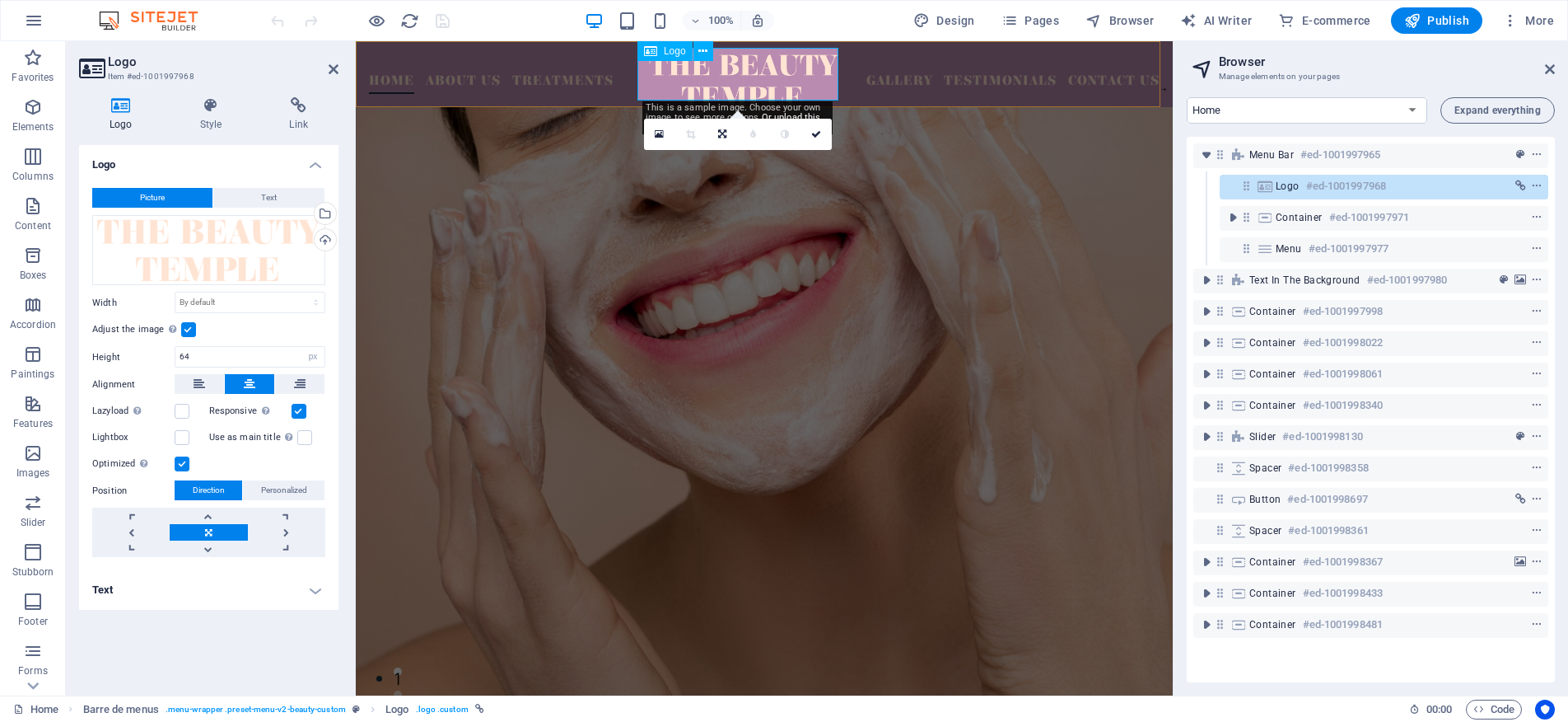
click at [745, 93] on div at bounding box center [743, 80] width 204 height 52
click at [1030, 144] on figure at bounding box center [764, 436] width 817 height 659
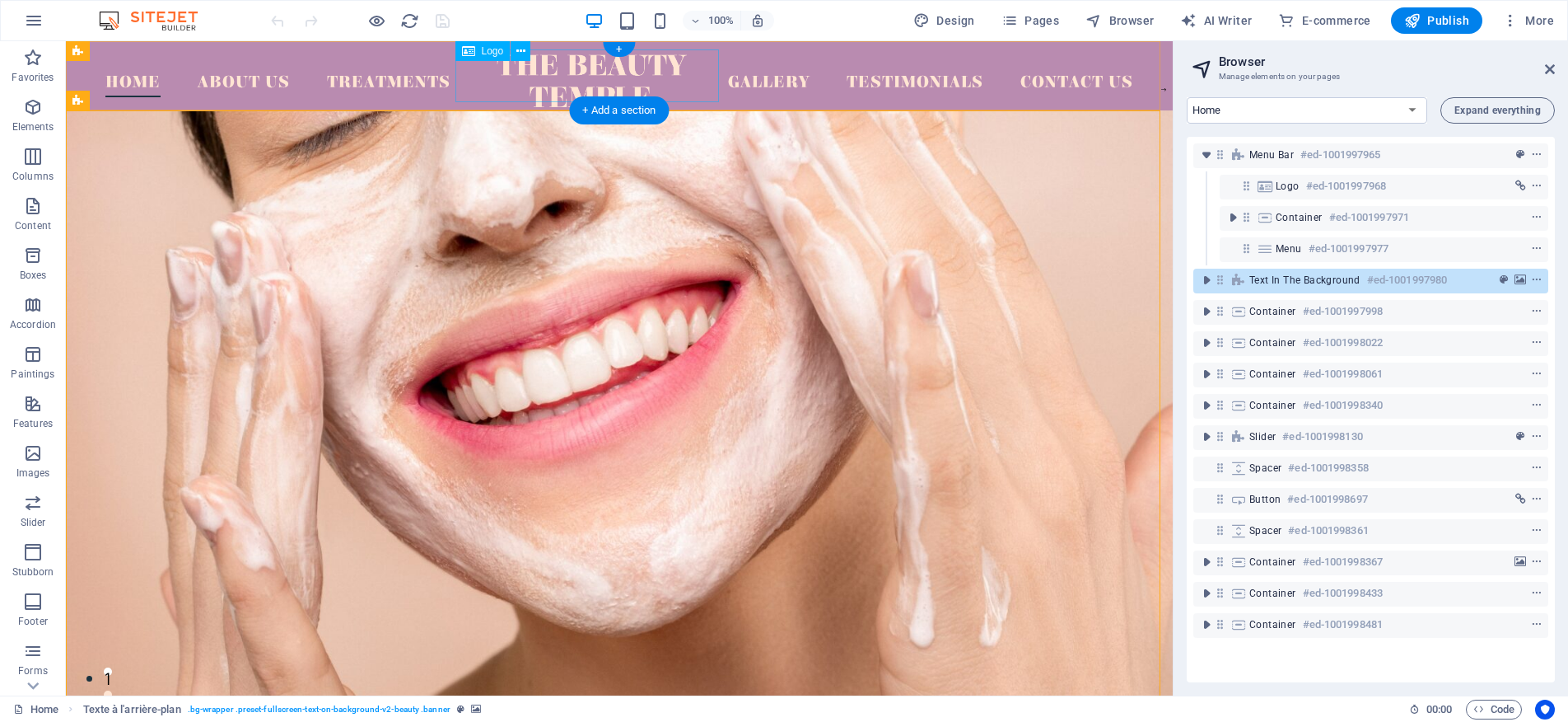
click at [571, 91] on div at bounding box center [590, 80] width 277 height 52
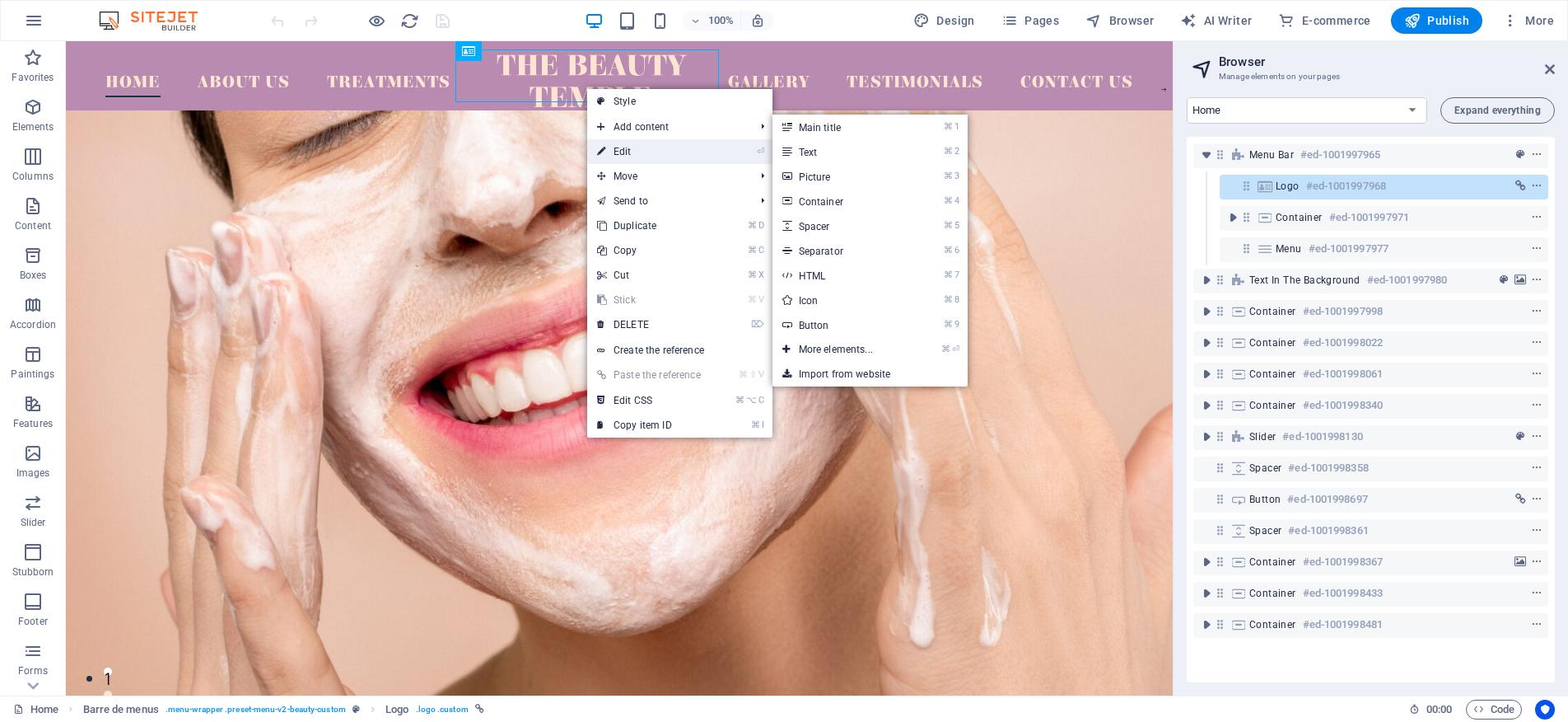
click at [634, 144] on link "⏎ Edit" at bounding box center [649, 152] width 124 height 25
select select "px"
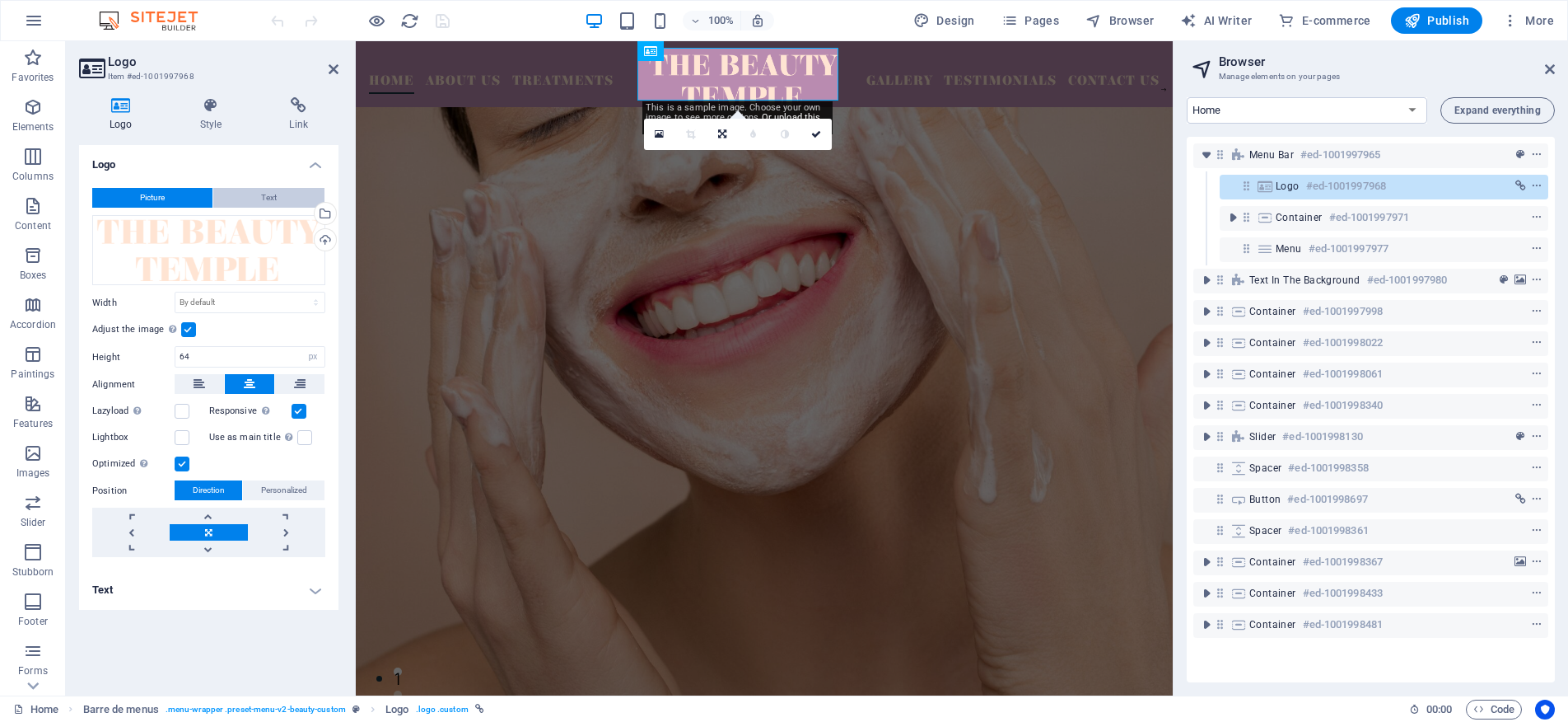
click at [277, 194] on button "Text" at bounding box center [269, 198] width 111 height 20
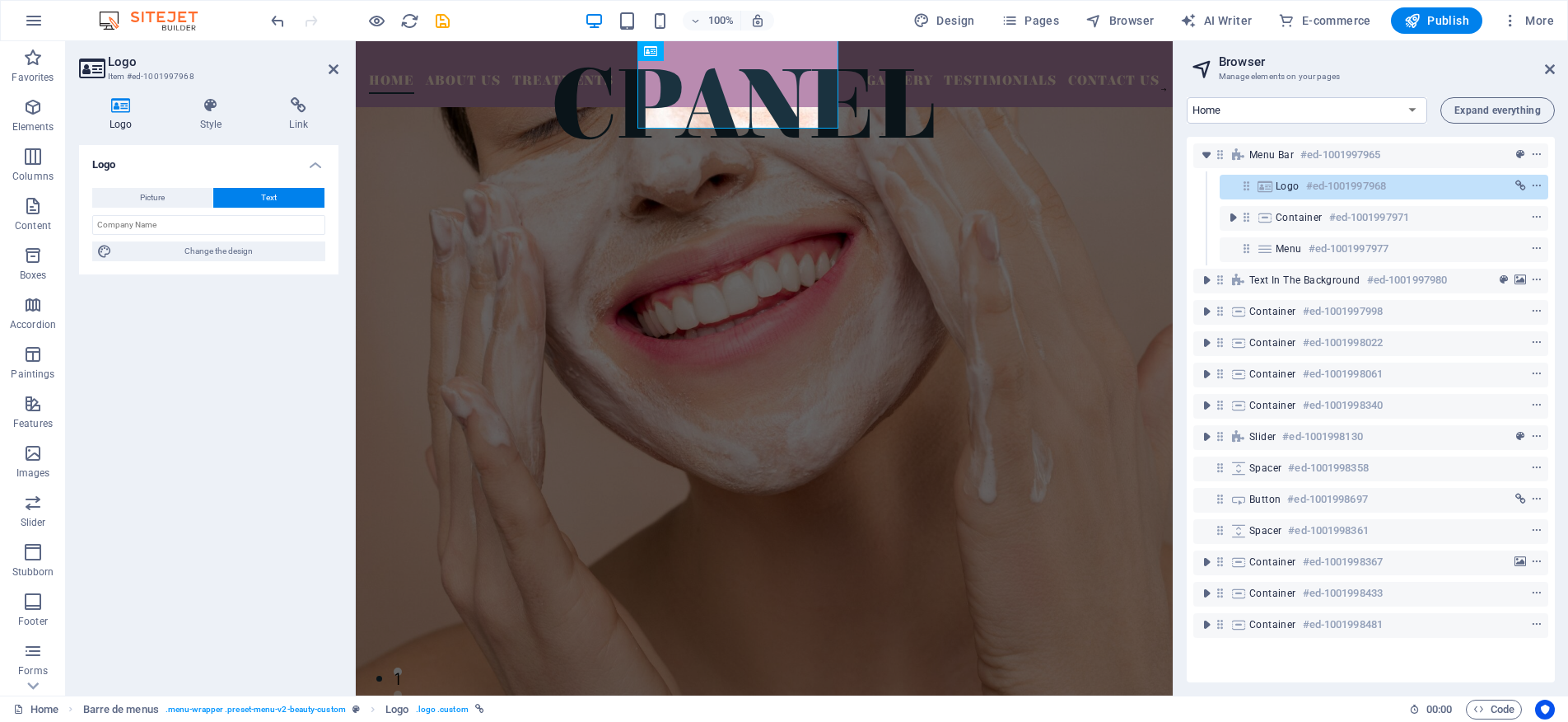
click at [153, 209] on div "Picture Text Drag files here, click to choose files, or select files from Files…" at bounding box center [208, 224] width 259 height 100
click at [157, 201] on font "Picture" at bounding box center [153, 197] width 25 height 9
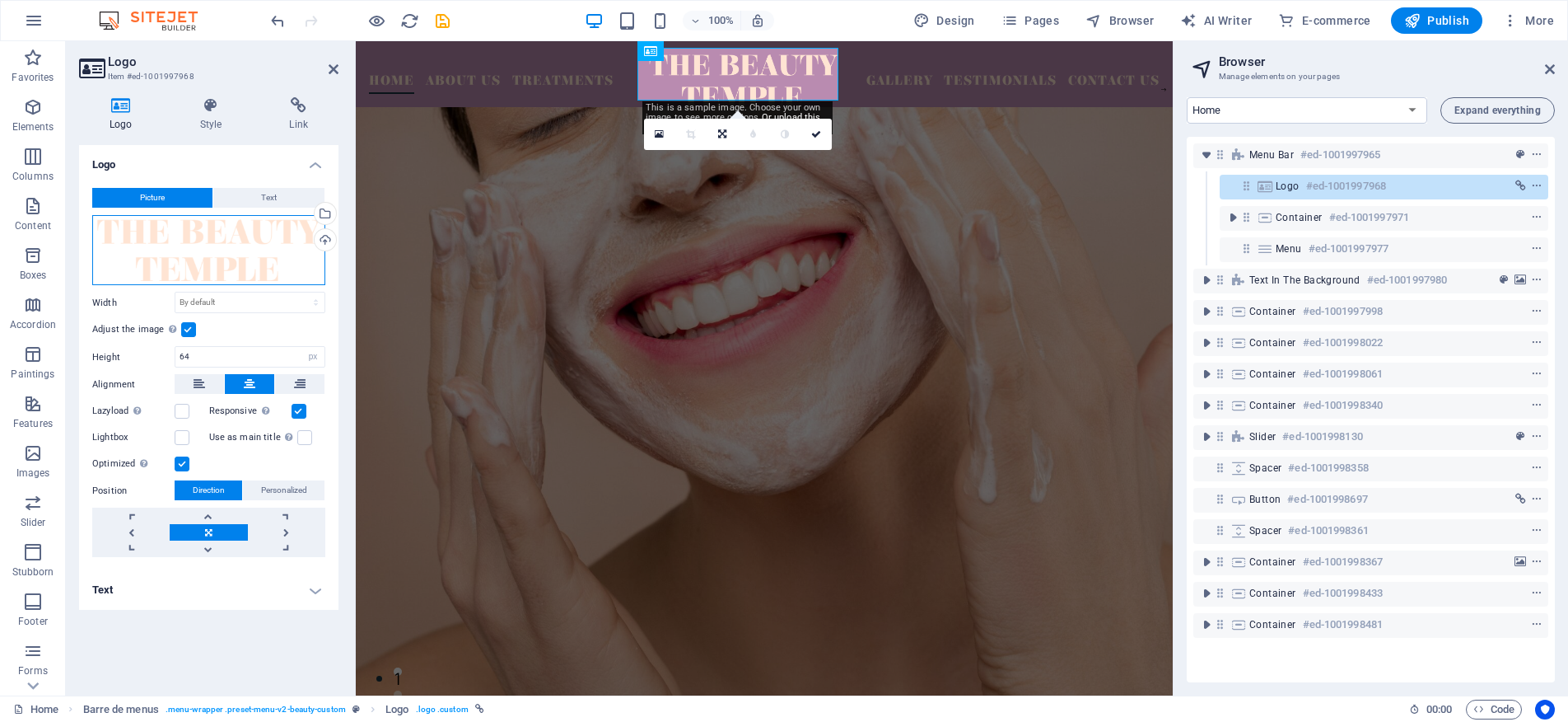
click at [264, 248] on div "Drag files here, click to choose files, or select files from Files or from our …" at bounding box center [208, 250] width 233 height 71
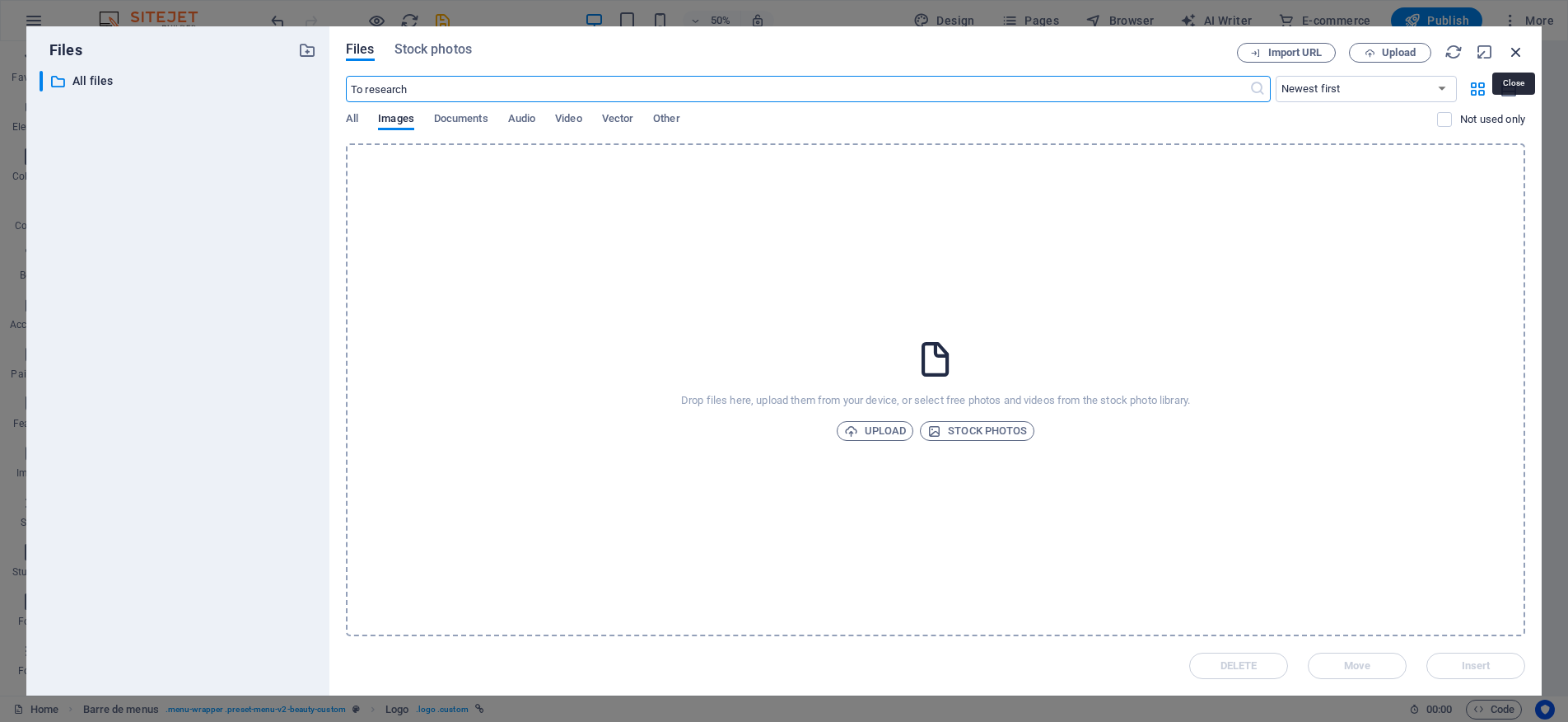
click at [1514, 55] on icon "button" at bounding box center [1517, 52] width 18 height 18
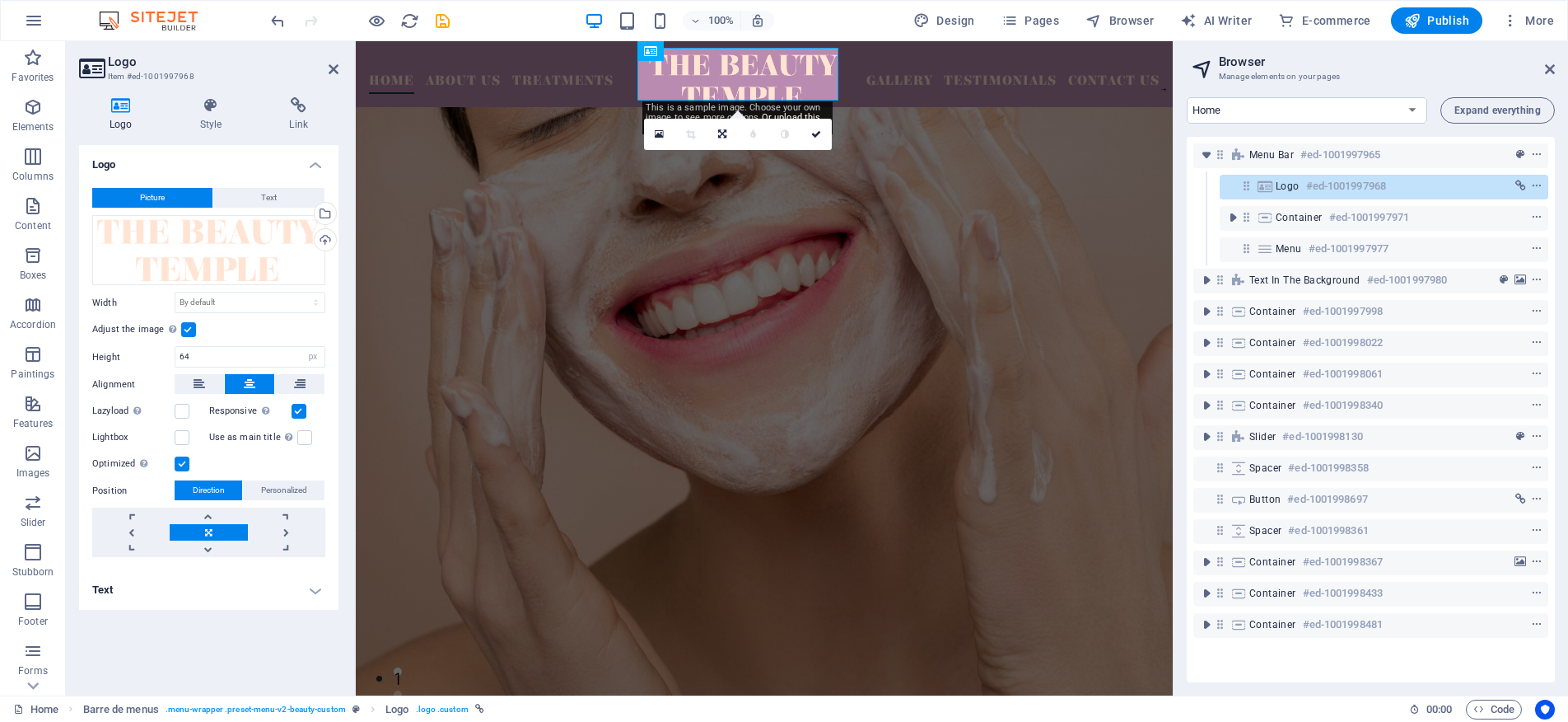
click at [132, 587] on h4 "Text" at bounding box center [208, 590] width 259 height 40
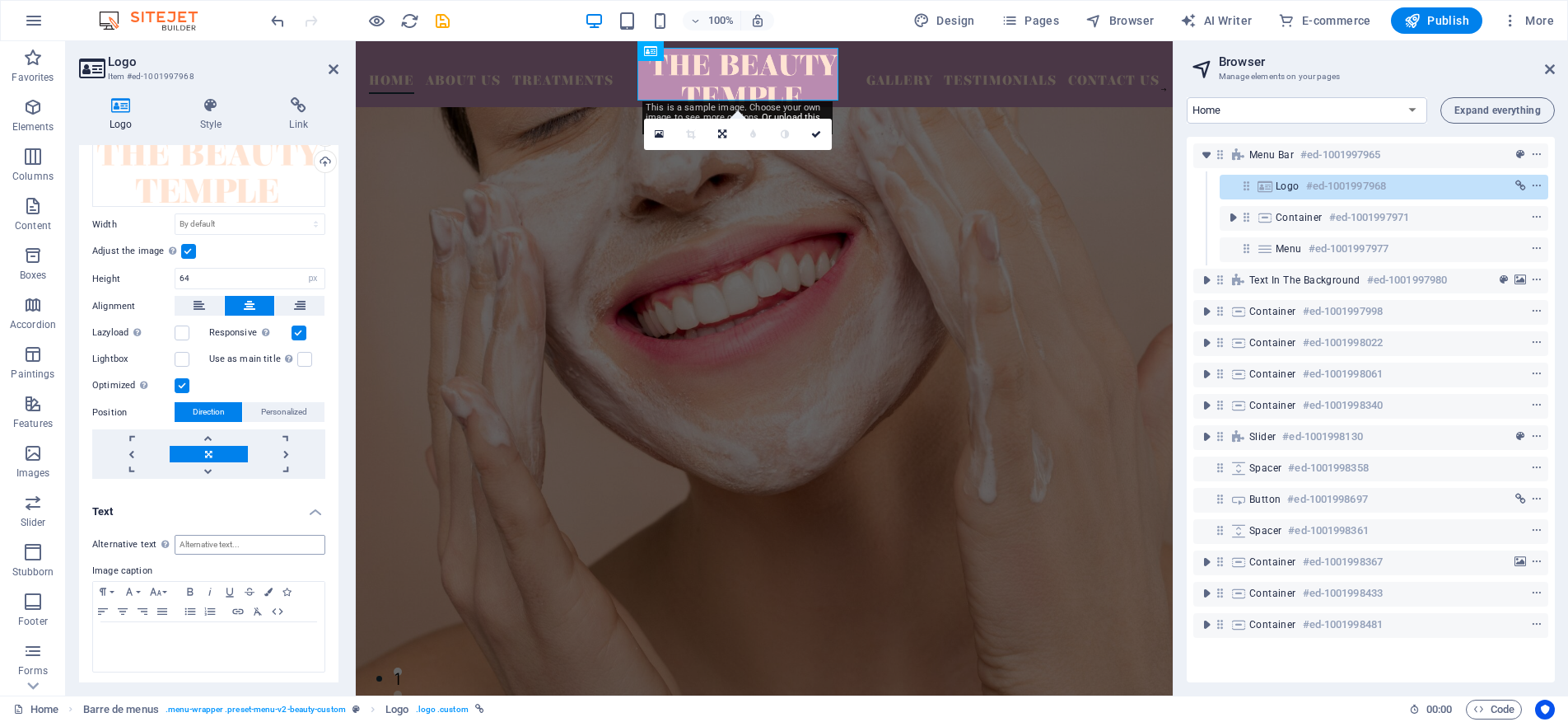
scroll to position [81, 0]
click at [228, 548] on input "Alternative text Alt text is used by devices that cannot display images (e.g., …" at bounding box center [249, 542] width 150 height 20
type input "h"
click at [680, 375] on figure at bounding box center [764, 436] width 817 height 659
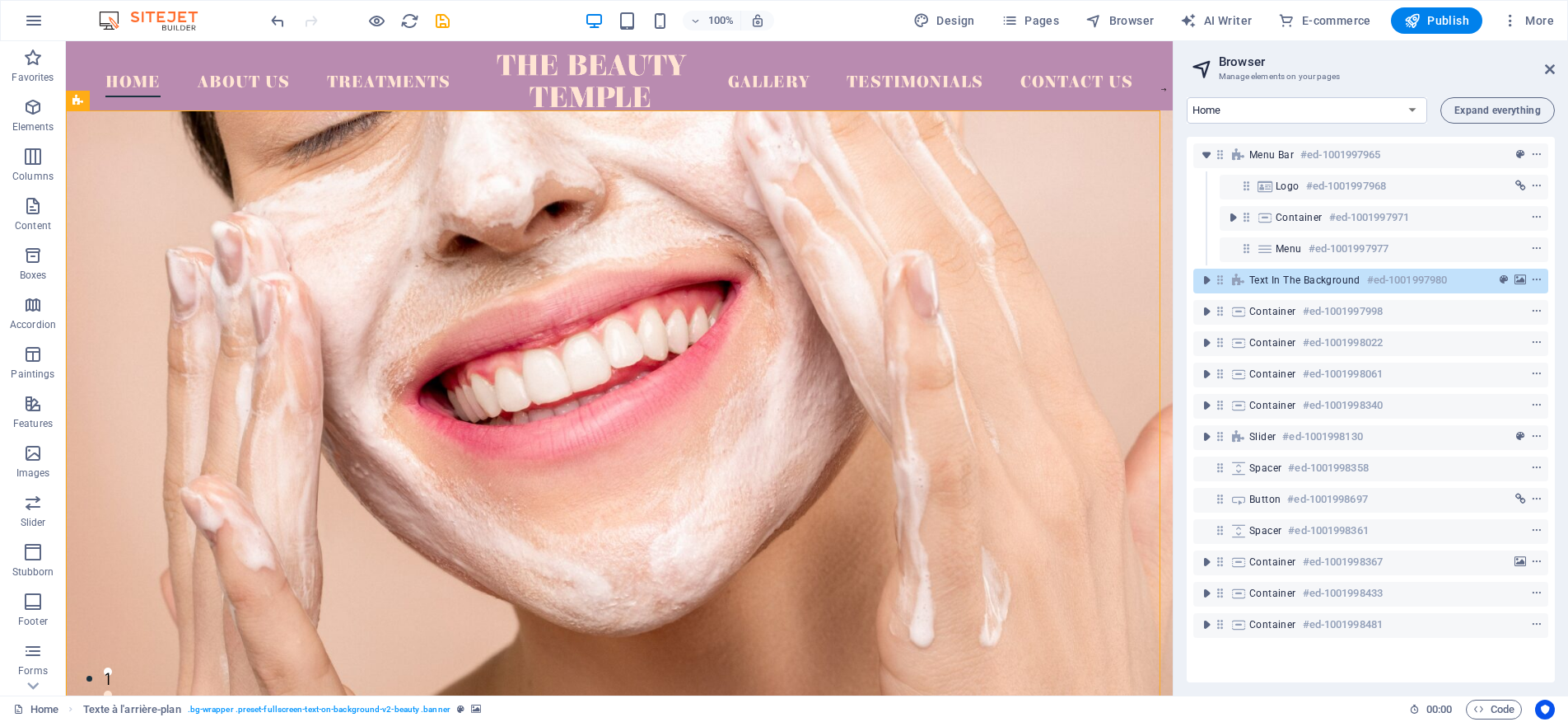
click at [790, 248] on figure at bounding box center [619, 440] width 1107 height 659
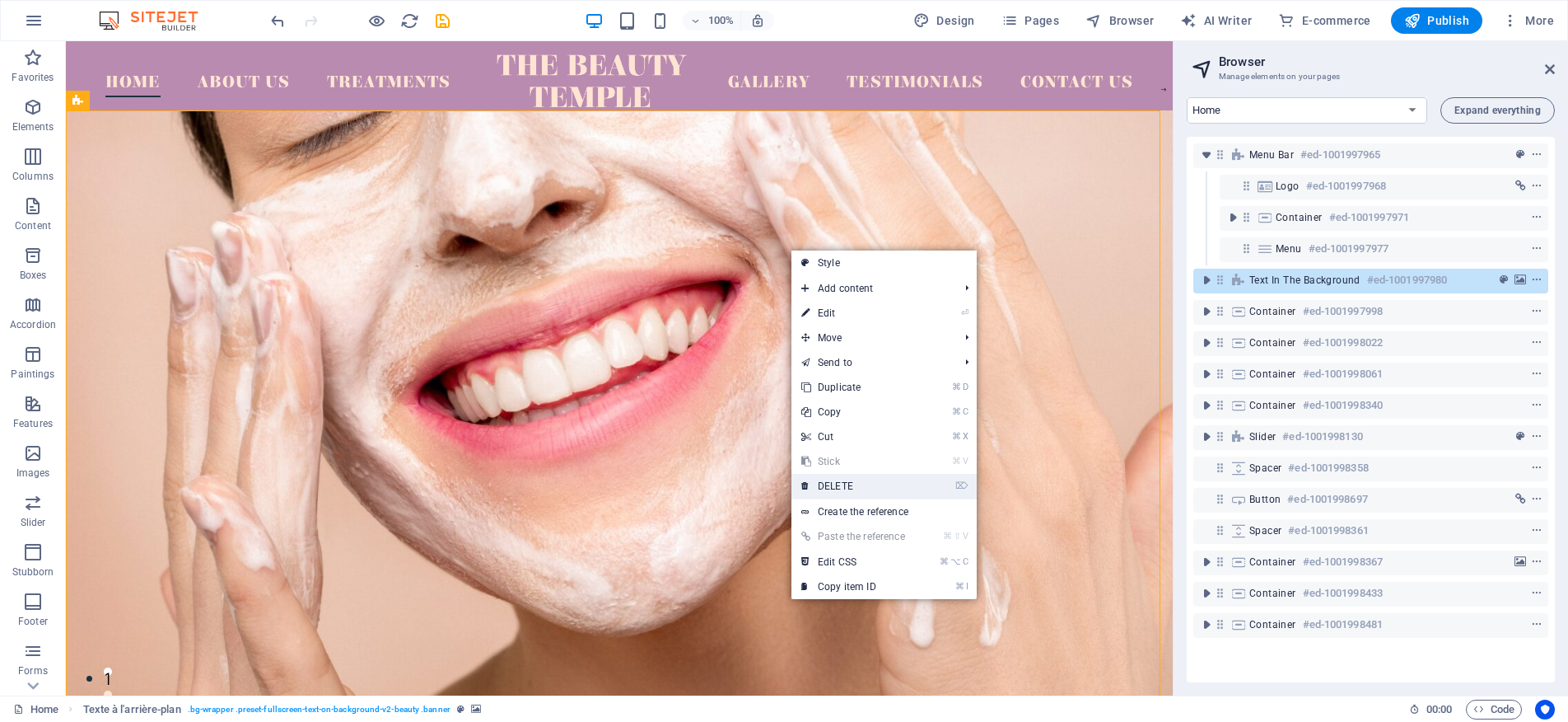
click at [865, 494] on link "⌦ DELETE" at bounding box center [853, 486] width 124 height 25
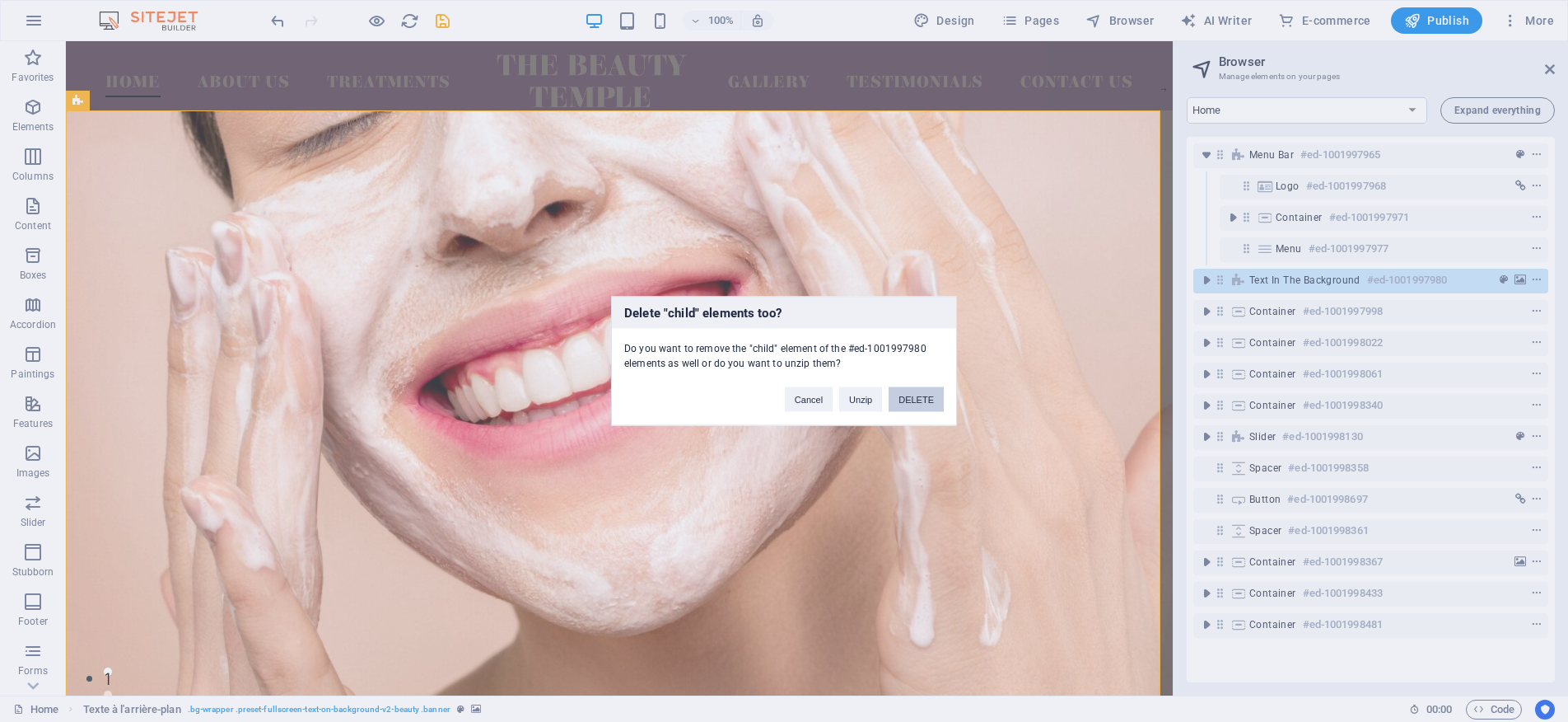
click at [906, 395] on font "DELETE" at bounding box center [916, 400] width 36 height 10
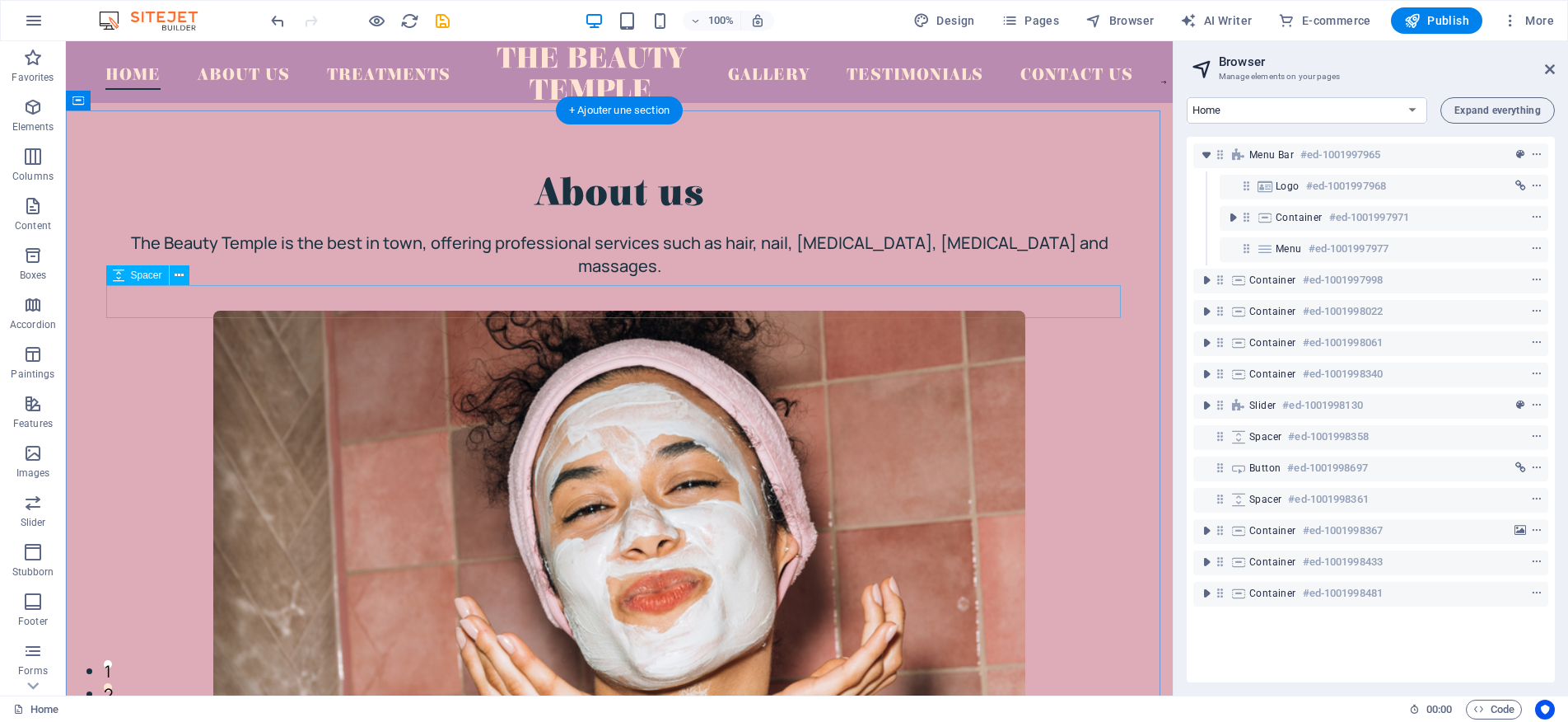
scroll to position [0, 0]
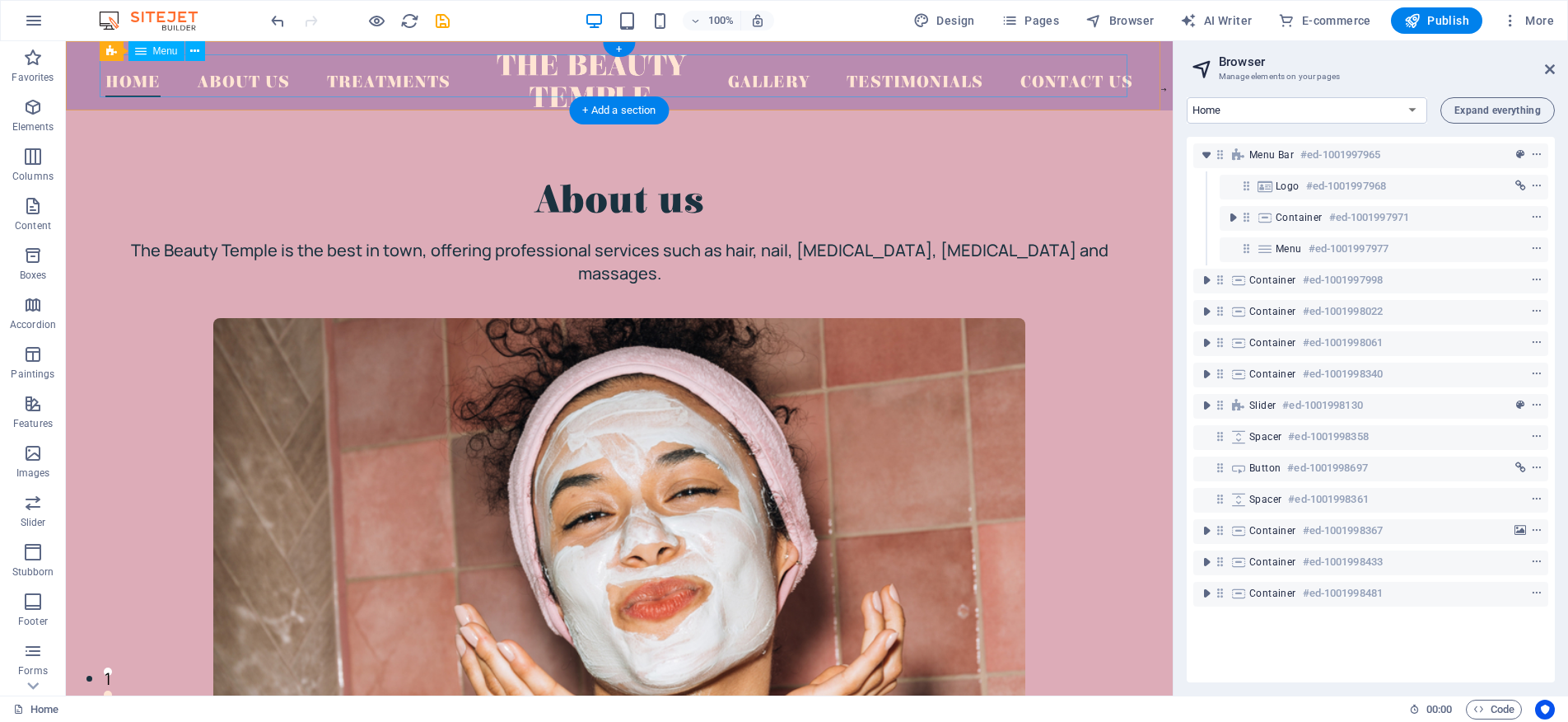
click at [1081, 78] on nav "Home About Us Treatments Gallery Testimonials Contact Us" at bounding box center [620, 76] width 1028 height 43
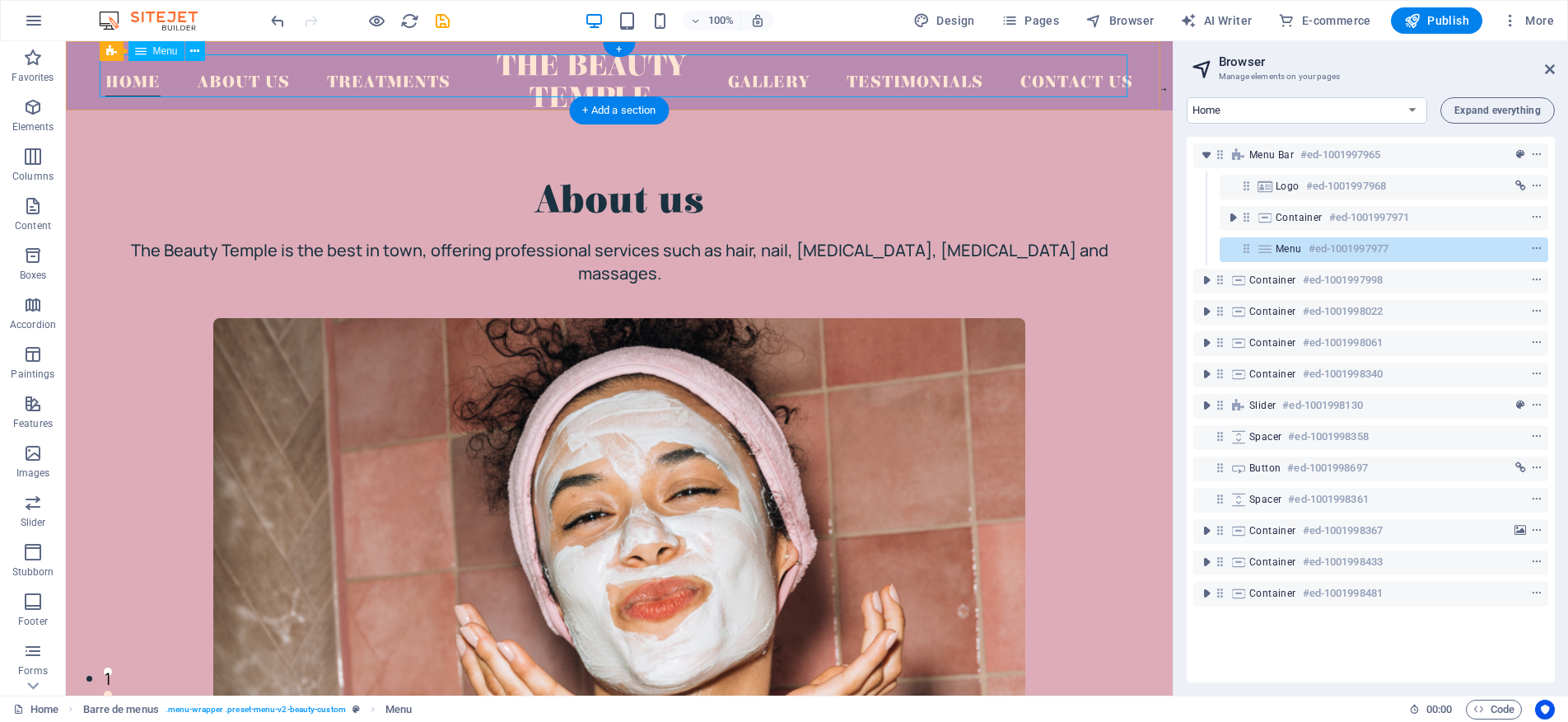
click at [1086, 84] on nav "Home About Us Treatments Gallery Testimonials Contact Us" at bounding box center [620, 76] width 1028 height 43
click at [125, 81] on nav "Home About Us Treatments Gallery Testimonials Contact Us" at bounding box center [620, 76] width 1028 height 43
click at [527, 78] on div at bounding box center [590, 80] width 277 height 52
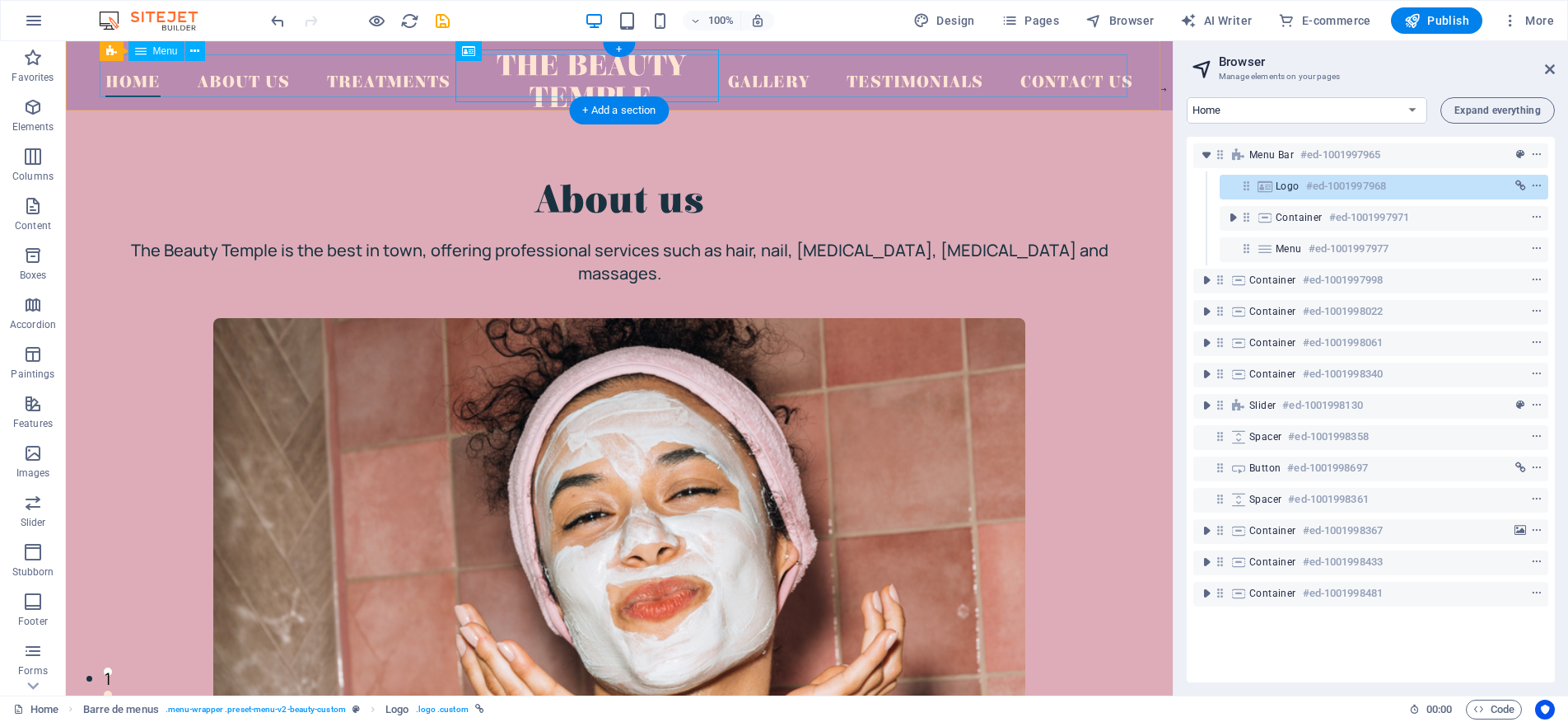
click at [358, 80] on nav "Home About Us Treatments Gallery Testimonials Contact Us" at bounding box center [620, 76] width 1028 height 43
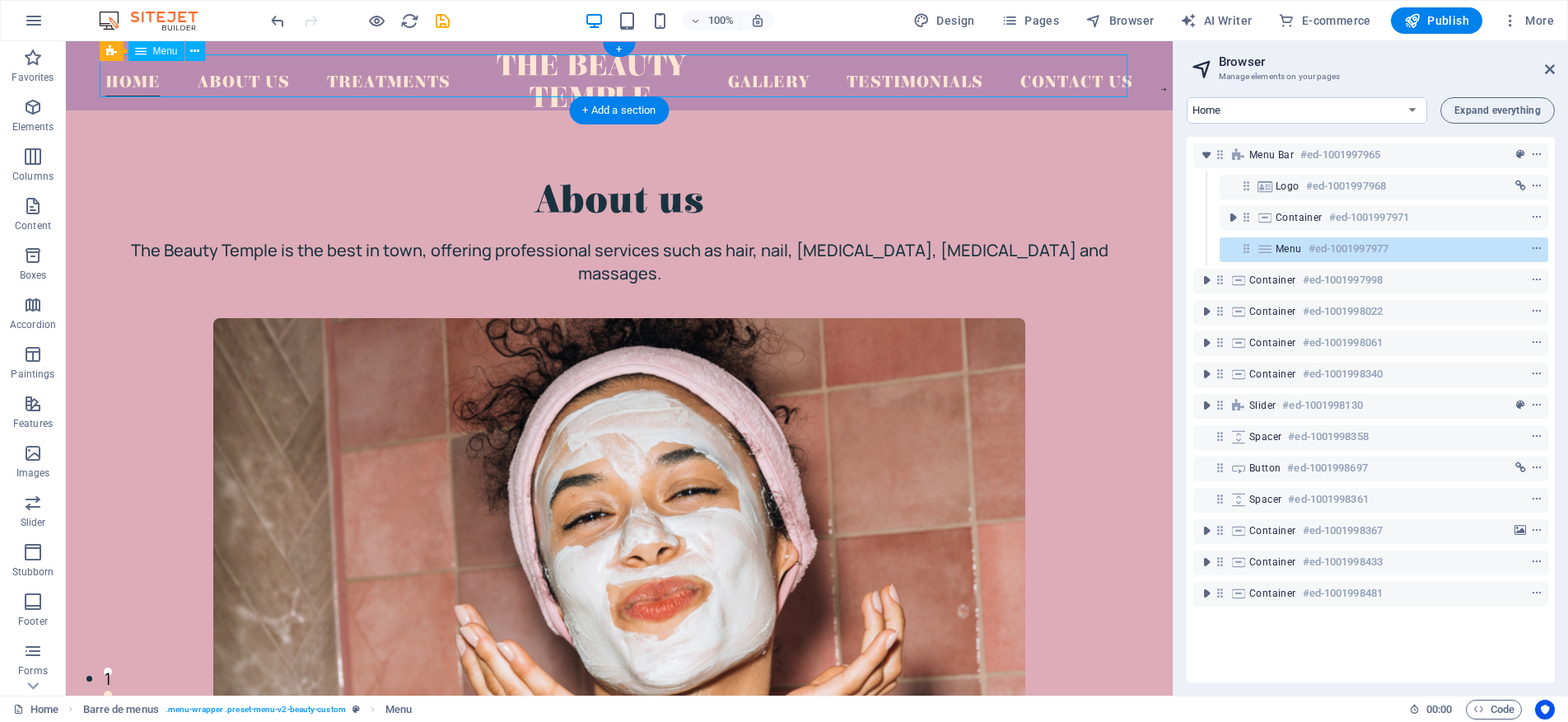
click at [358, 80] on nav "Home About Us Treatments Gallery Testimonials Contact Us" at bounding box center [620, 76] width 1028 height 43
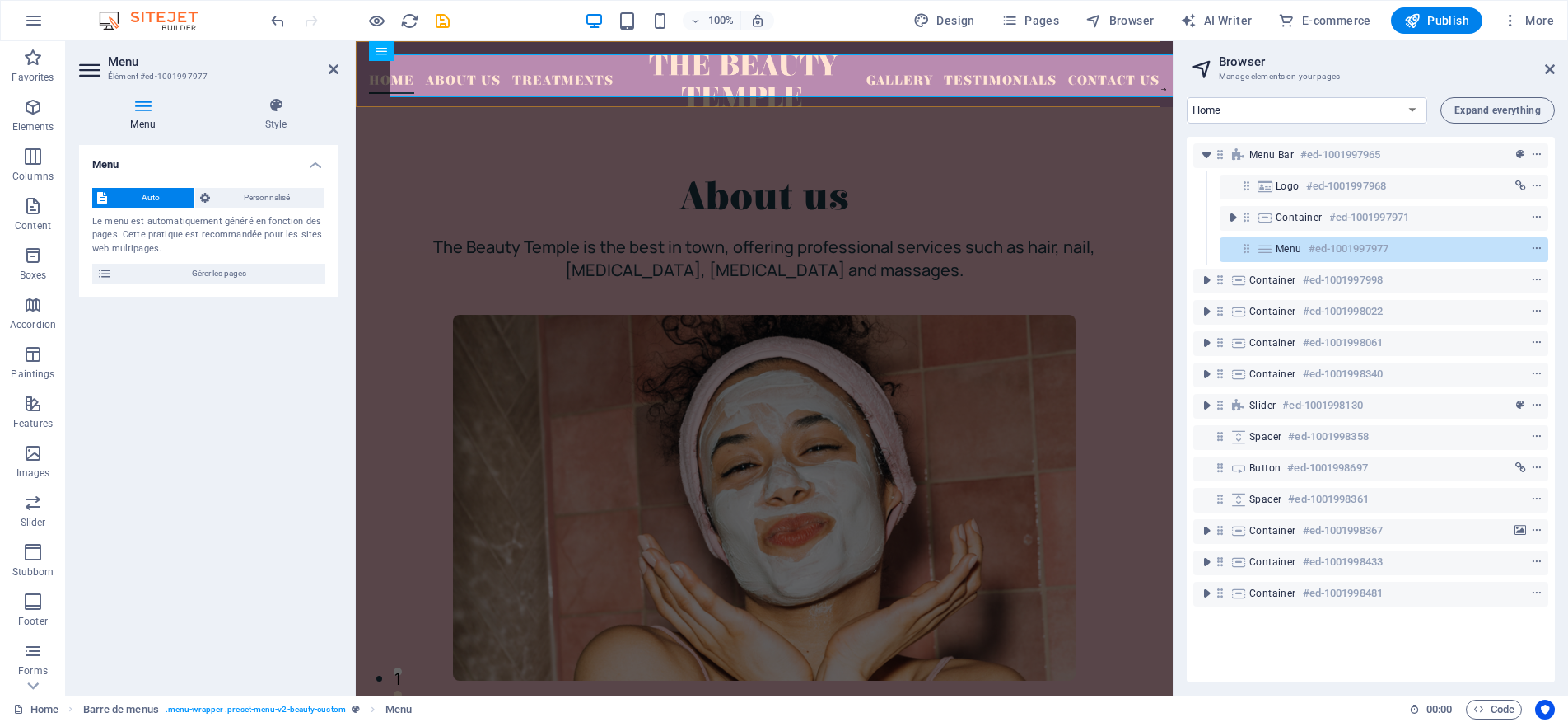
click at [358, 80] on div "Menu Home About Us Treatments Gallery Testimonials Contact Us" at bounding box center [764, 74] width 817 height 66
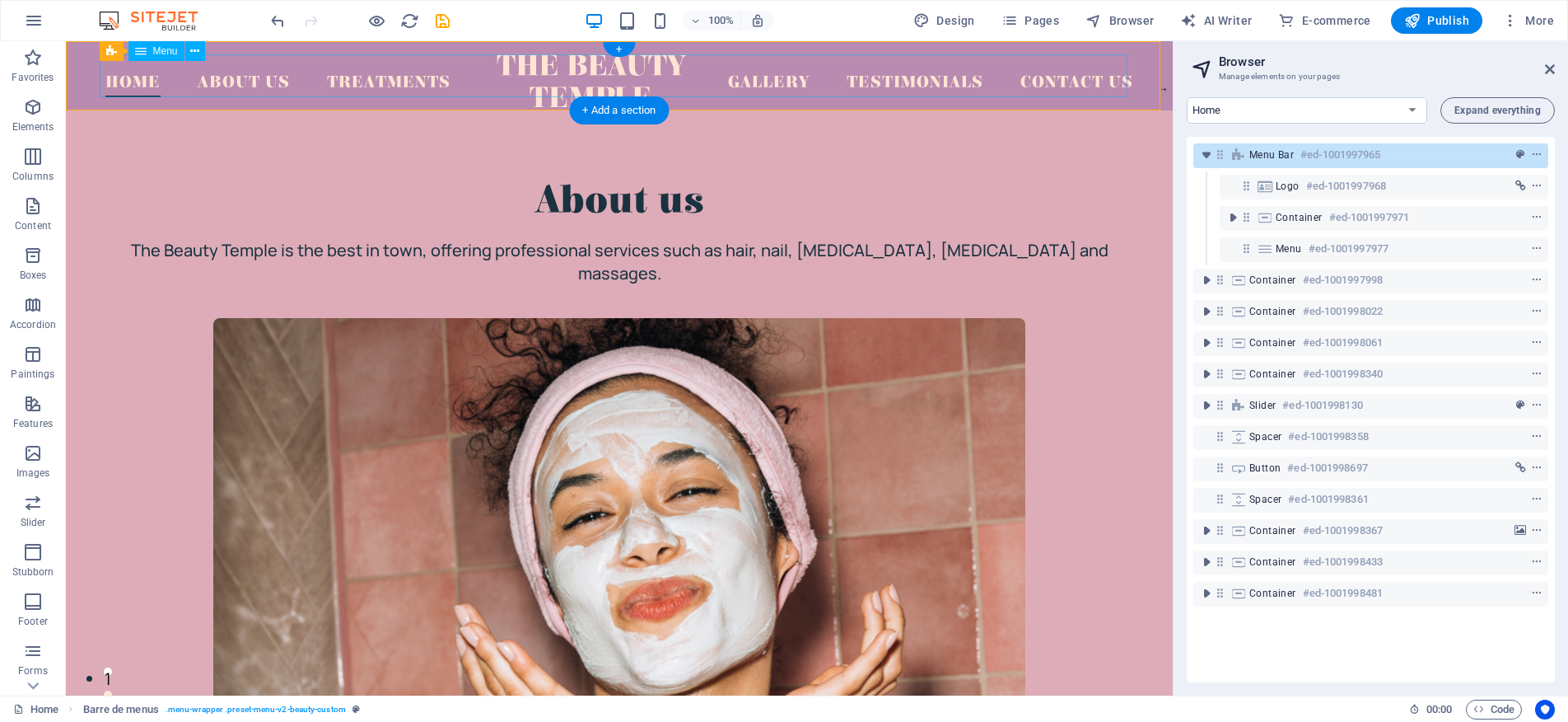
click at [419, 70] on nav "Home About Us Treatments Gallery Testimonials Contact Us" at bounding box center [620, 76] width 1028 height 43
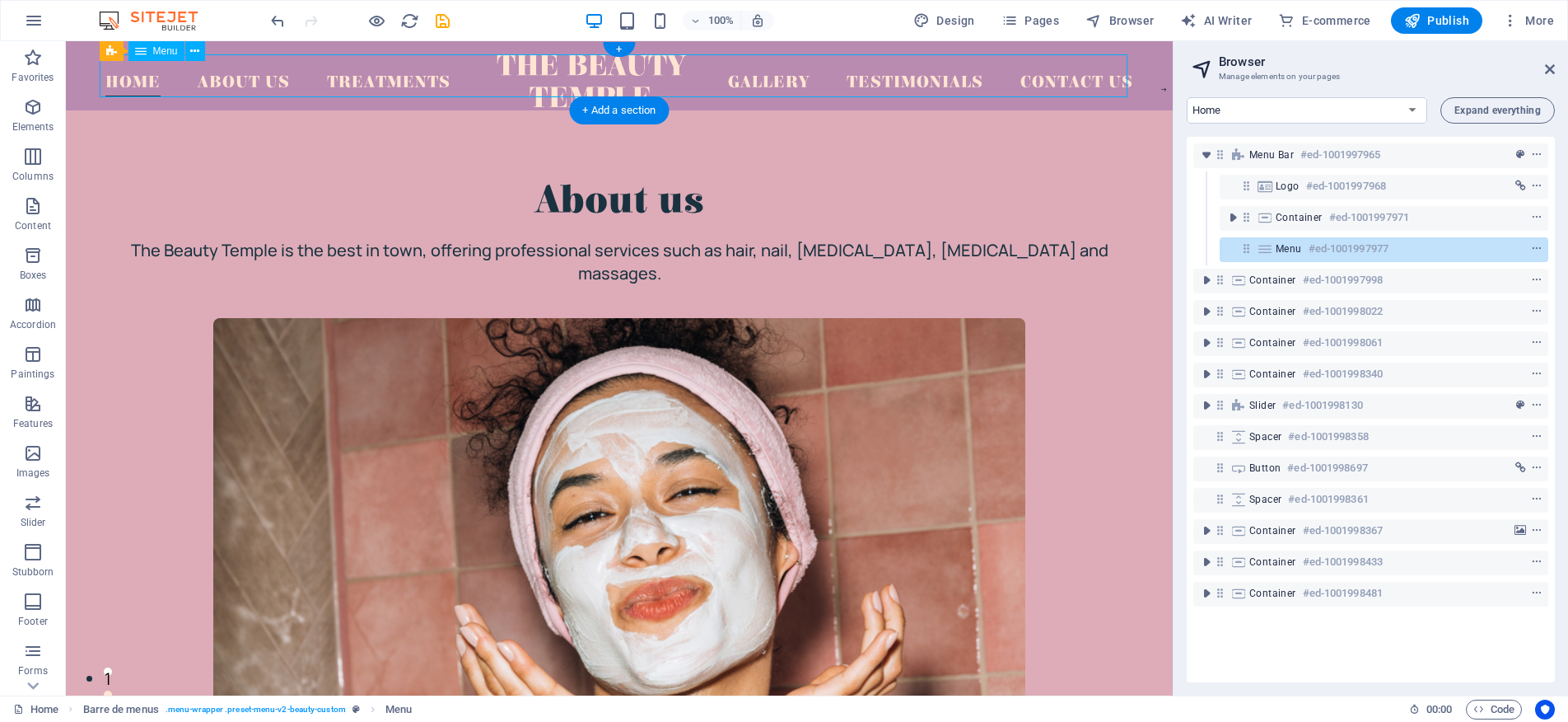
click at [419, 74] on nav "Home About Us Treatments Gallery Testimonials Contact Us" at bounding box center [620, 76] width 1028 height 43
click at [625, 185] on div "About us" at bounding box center [620, 200] width 1015 height 49
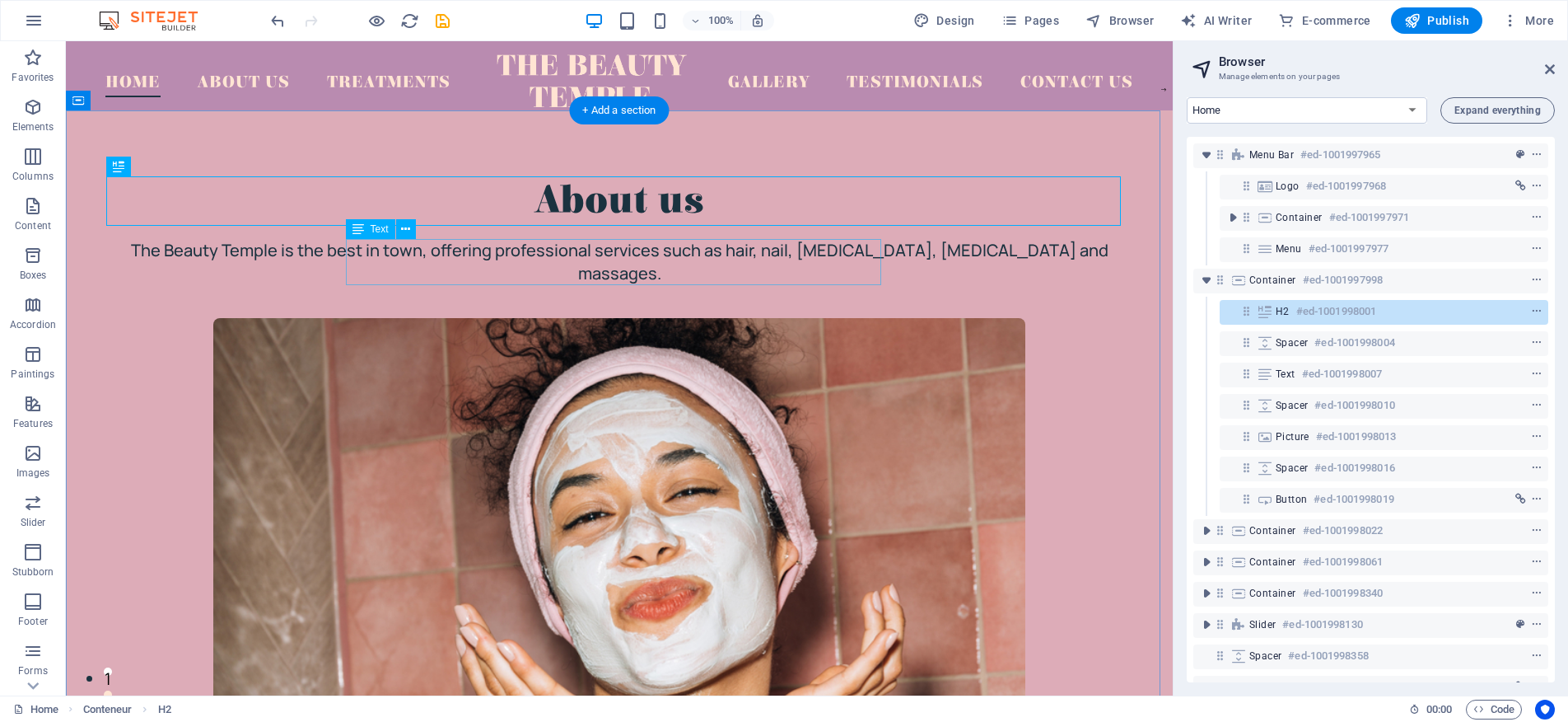
click at [600, 272] on div "The Beauty Temple is the best in town, offering professional services such as h…" at bounding box center [620, 263] width 1015 height 47
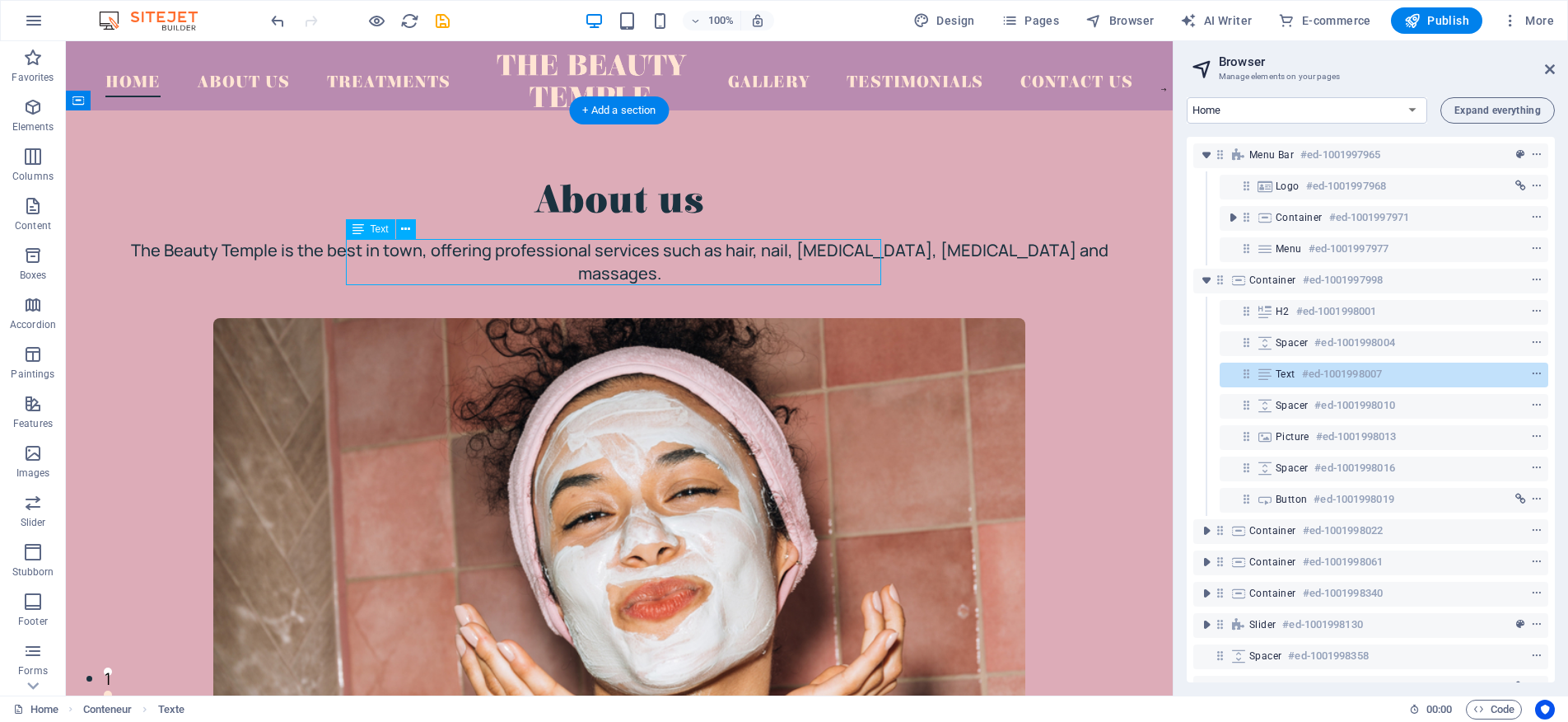
click at [602, 263] on div "The Beauty Temple is the best in town, offering professional services such as h…" at bounding box center [620, 263] width 1015 height 47
click at [701, 262] on div "The Beauty Temple is the best in town, offering professional services such as h…" at bounding box center [620, 263] width 1015 height 47
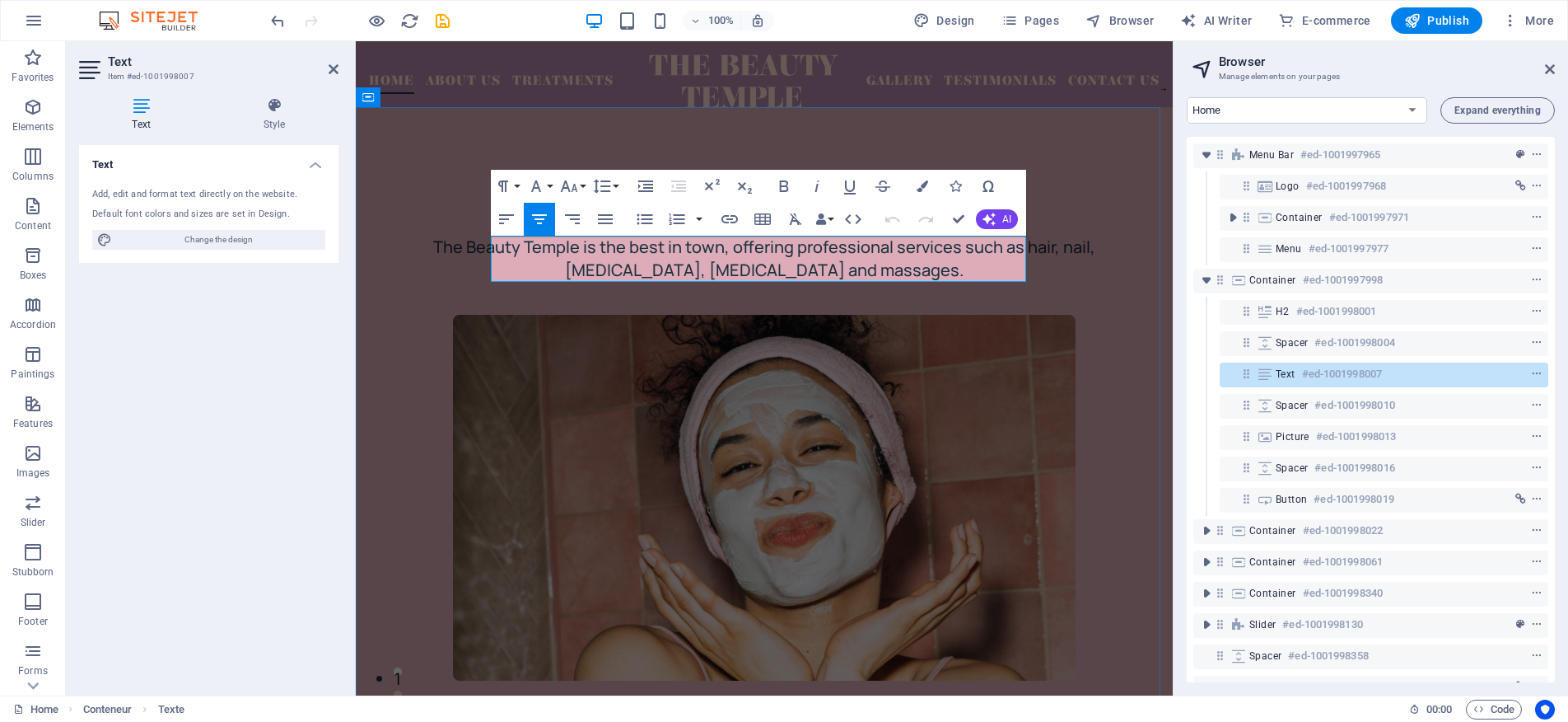
click at [893, 270] on font "The Beauty Temple is the best in town, offering professional services such as h…" at bounding box center [764, 258] width 662 height 46
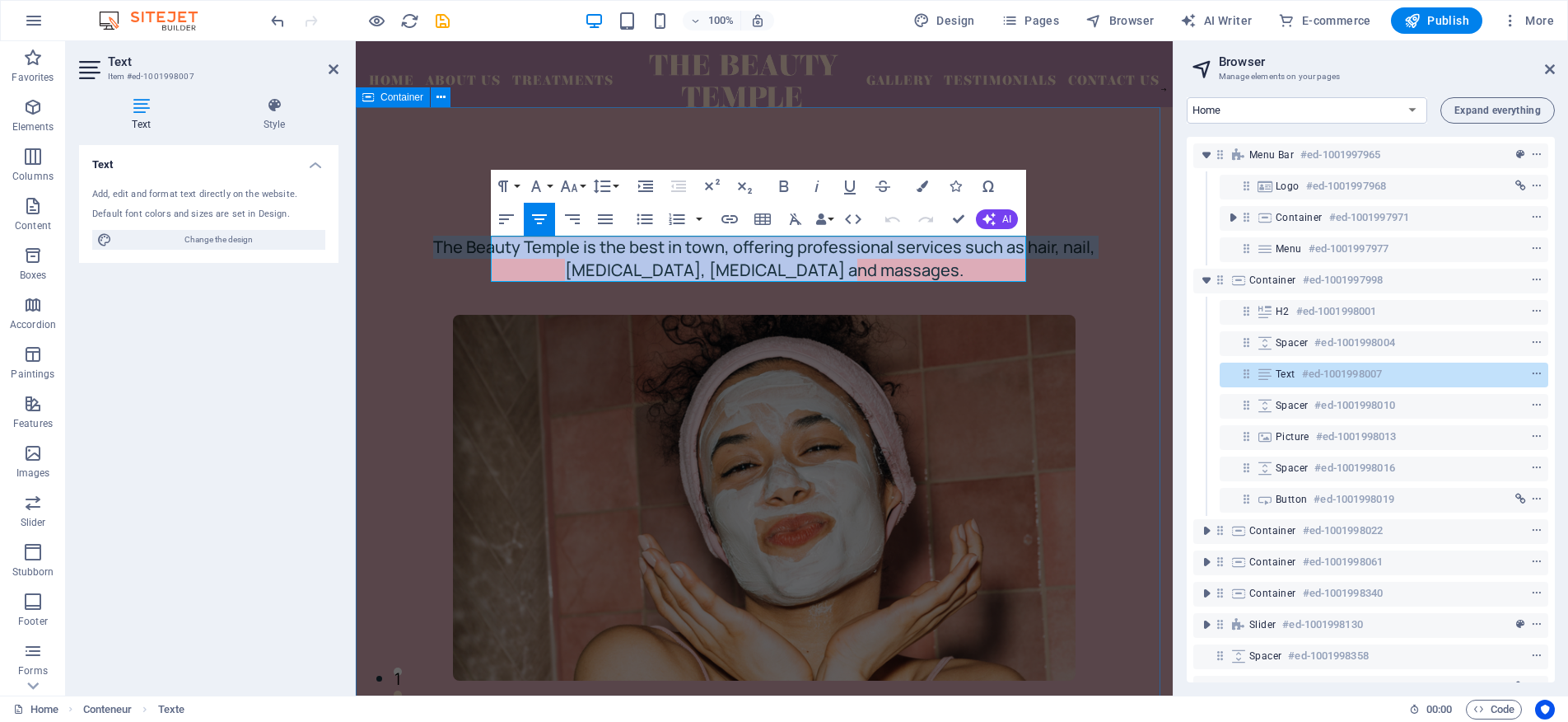
drag, startPoint x: 957, startPoint y: 263, endPoint x: 487, endPoint y: 250, distance: 470.2
click at [487, 250] on div "About us The Beauty Temple is the best in town, offering professional services …" at bounding box center [764, 479] width 817 height 745
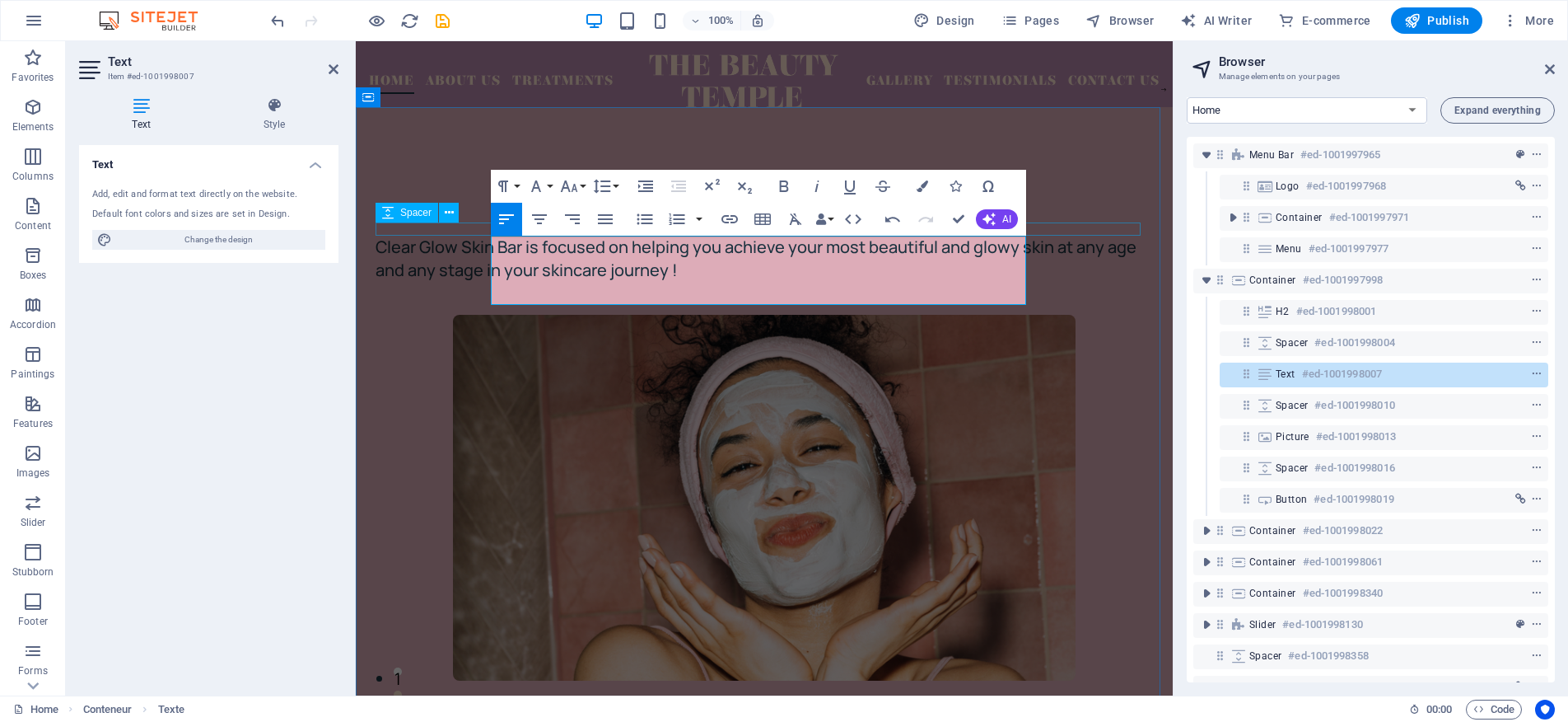
click at [451, 235] on div at bounding box center [764, 229] width 777 height 13
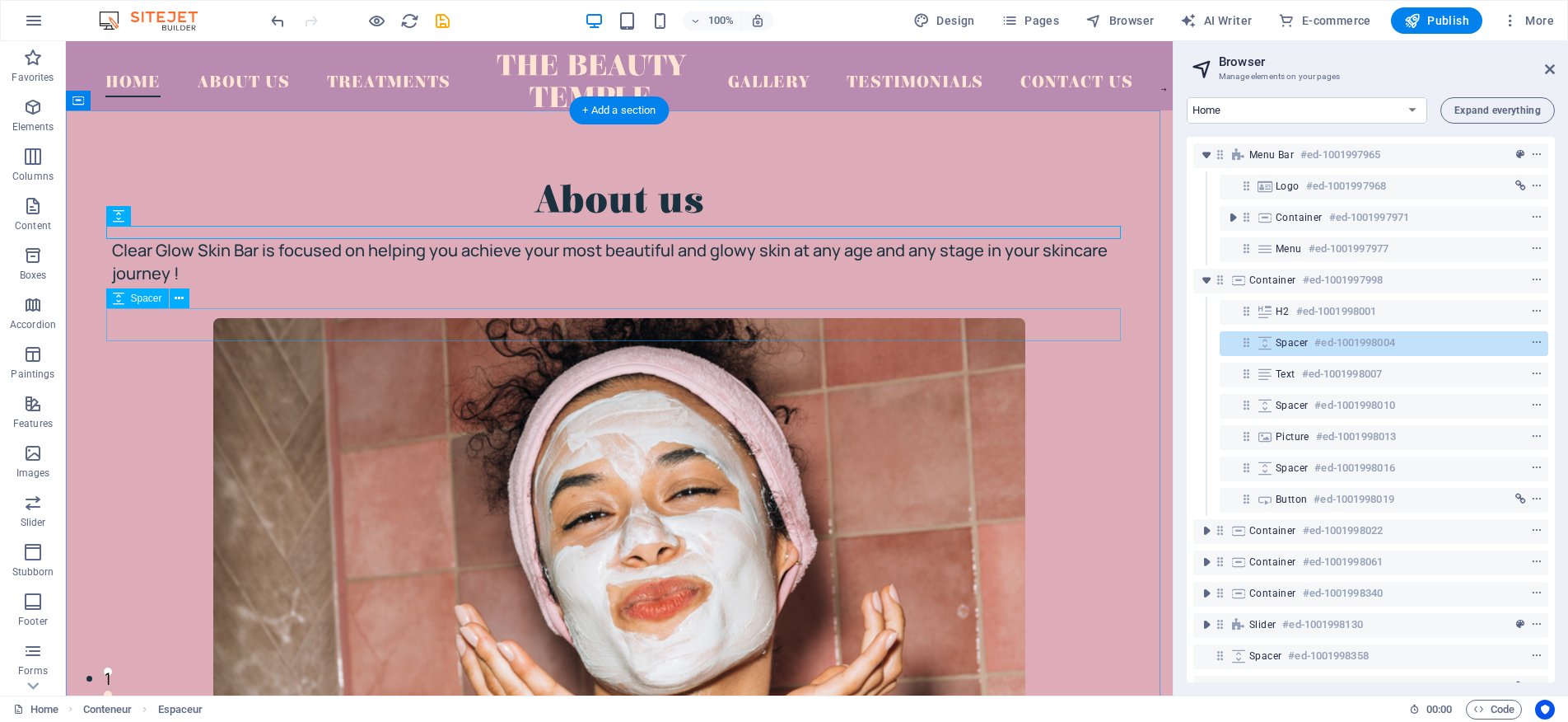
click at [441, 318] on div at bounding box center [620, 302] width 1015 height 33
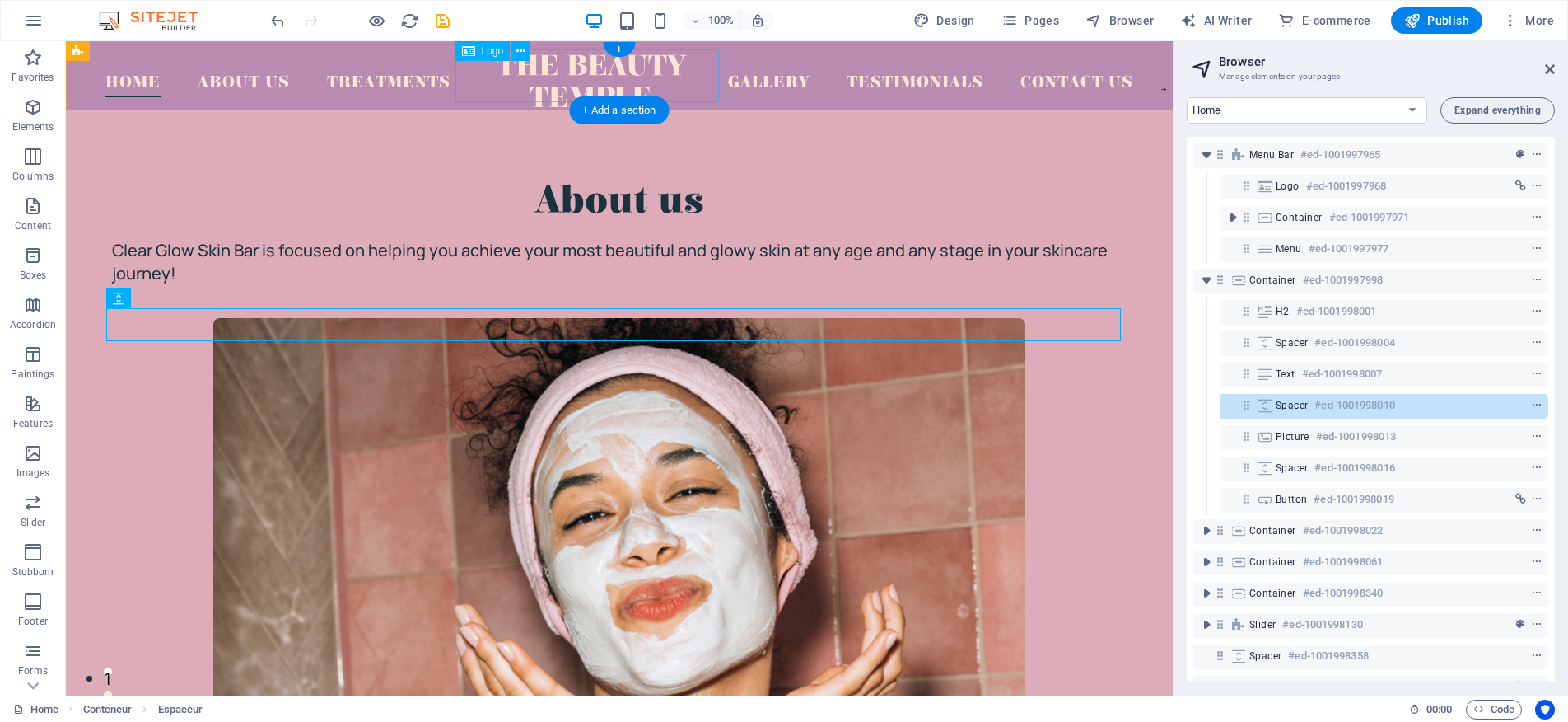
click at [589, 67] on div at bounding box center [590, 80] width 277 height 52
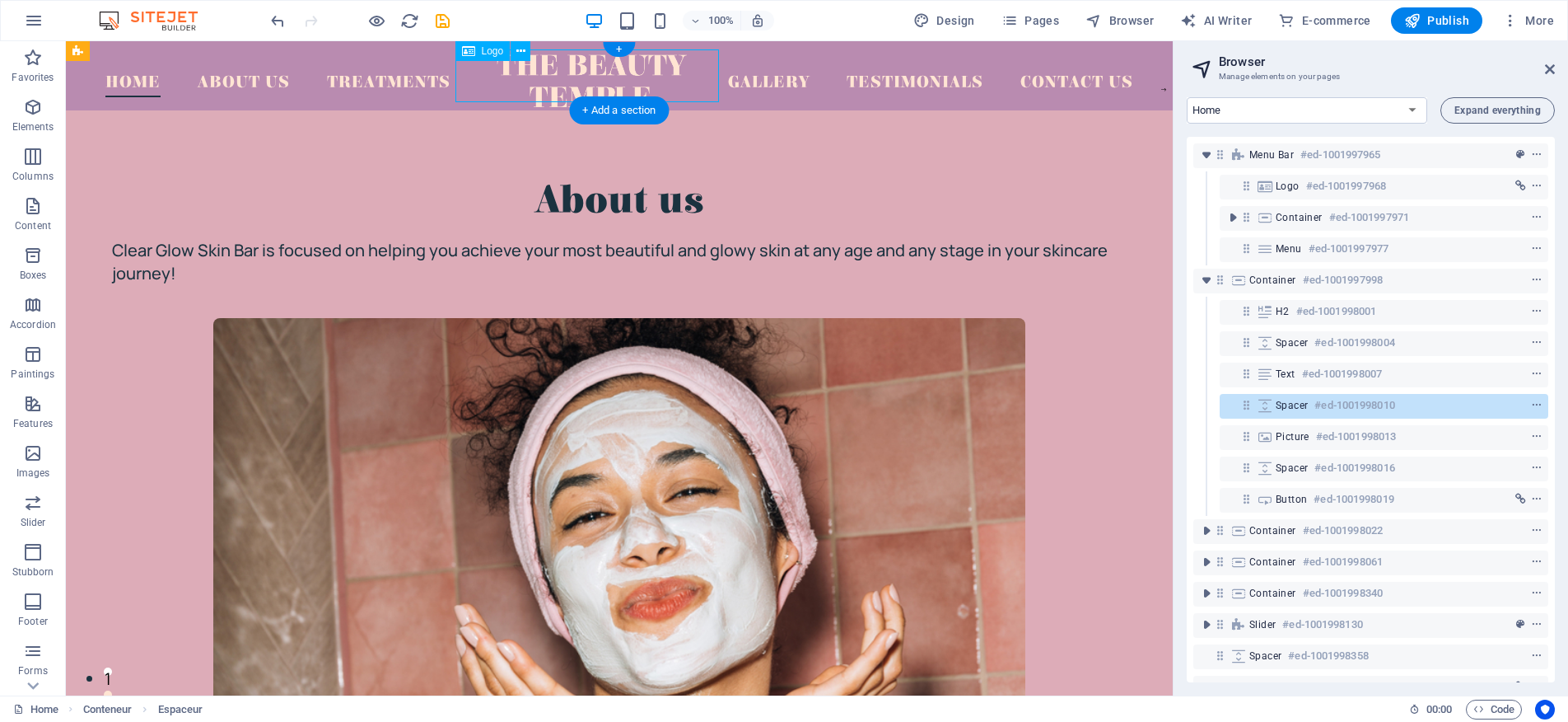
click at [589, 67] on div at bounding box center [590, 80] width 277 height 52
select select "px"
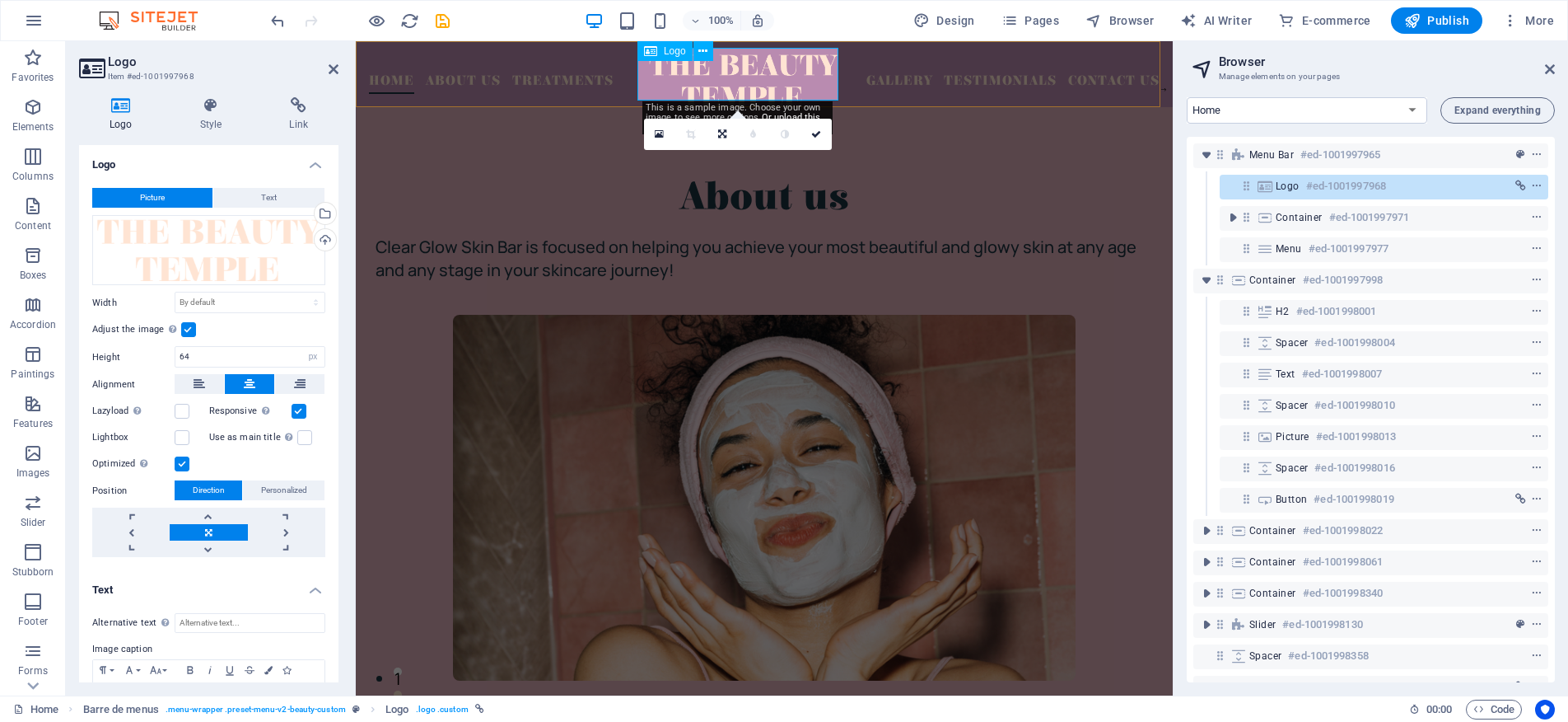
click at [775, 84] on div at bounding box center [743, 80] width 204 height 52
click at [791, 90] on div at bounding box center [743, 80] width 204 height 52
click at [690, 52] on div "Logo" at bounding box center [665, 52] width 55 height 20
click at [702, 46] on icon at bounding box center [703, 52] width 9 height 17
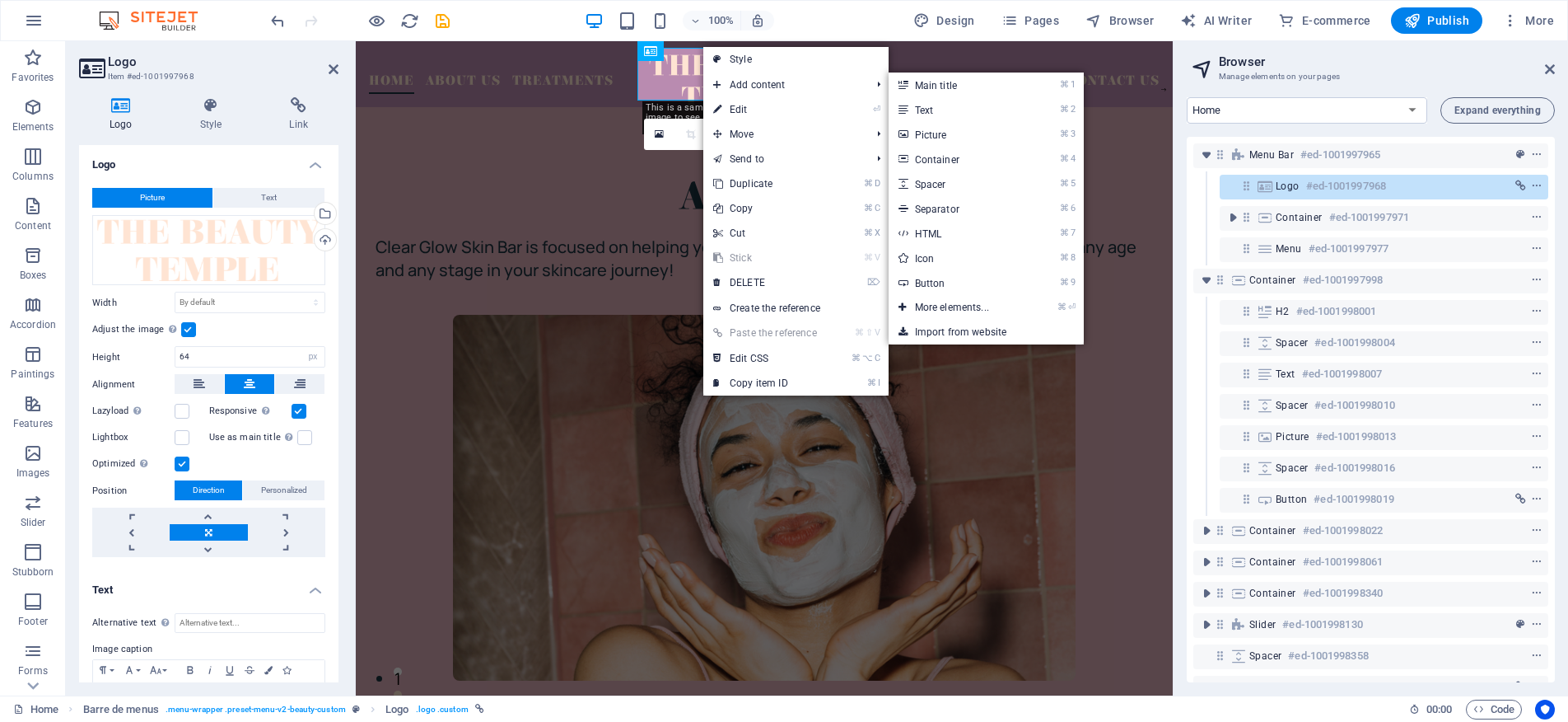
click at [747, 103] on link "⏎ Edit" at bounding box center [765, 110] width 124 height 25
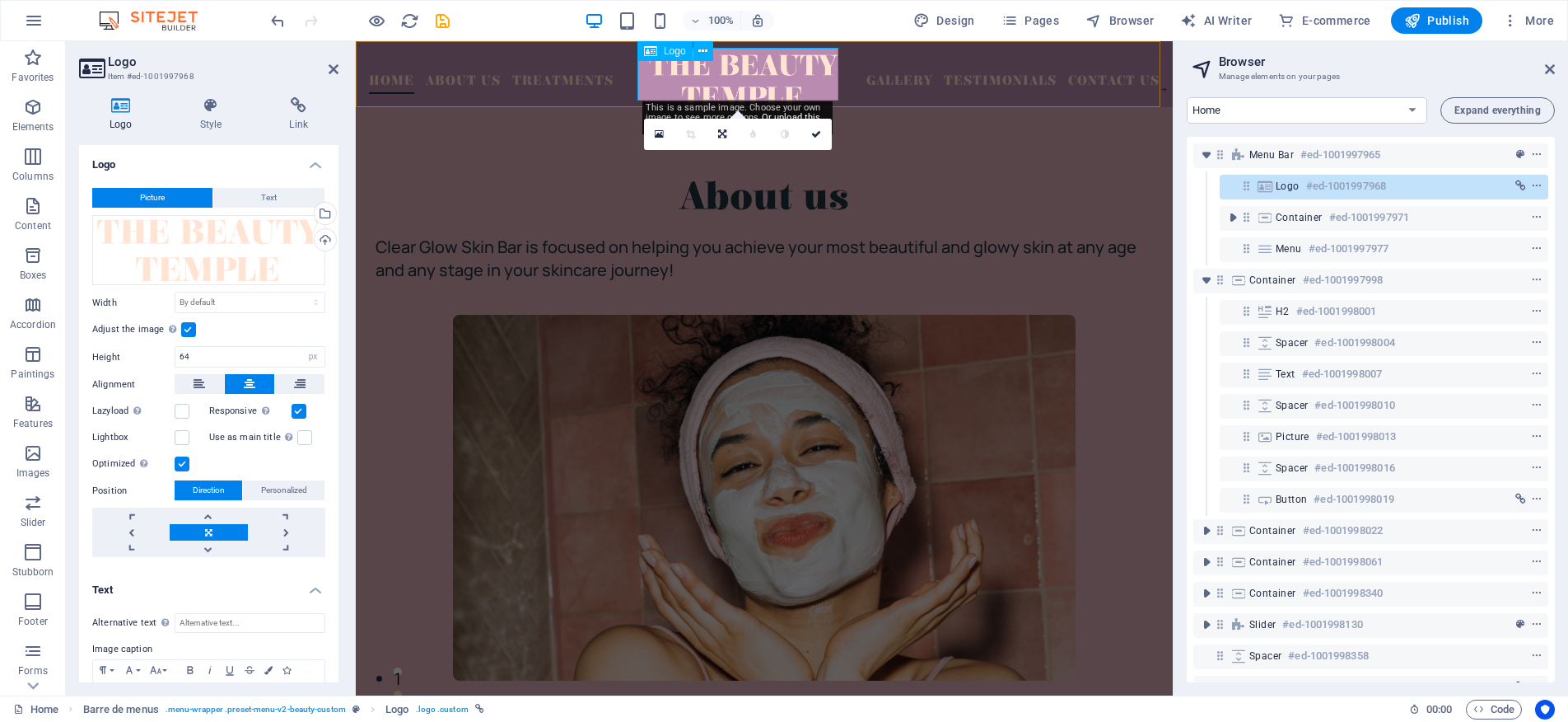
click at [791, 86] on div at bounding box center [743, 80] width 204 height 52
click at [724, 63] on div at bounding box center [743, 80] width 204 height 52
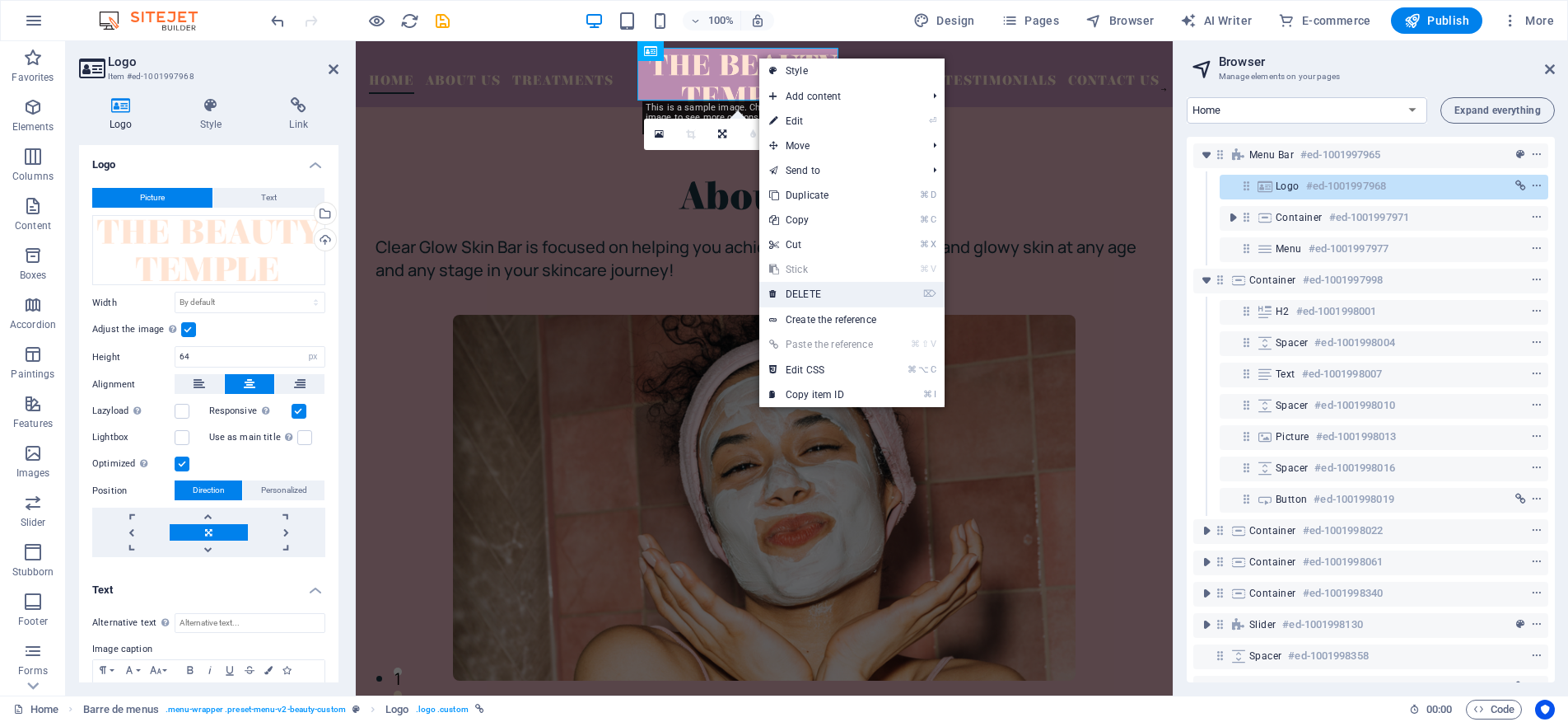
click at [826, 289] on link "⌦ DELETE" at bounding box center [821, 294] width 124 height 25
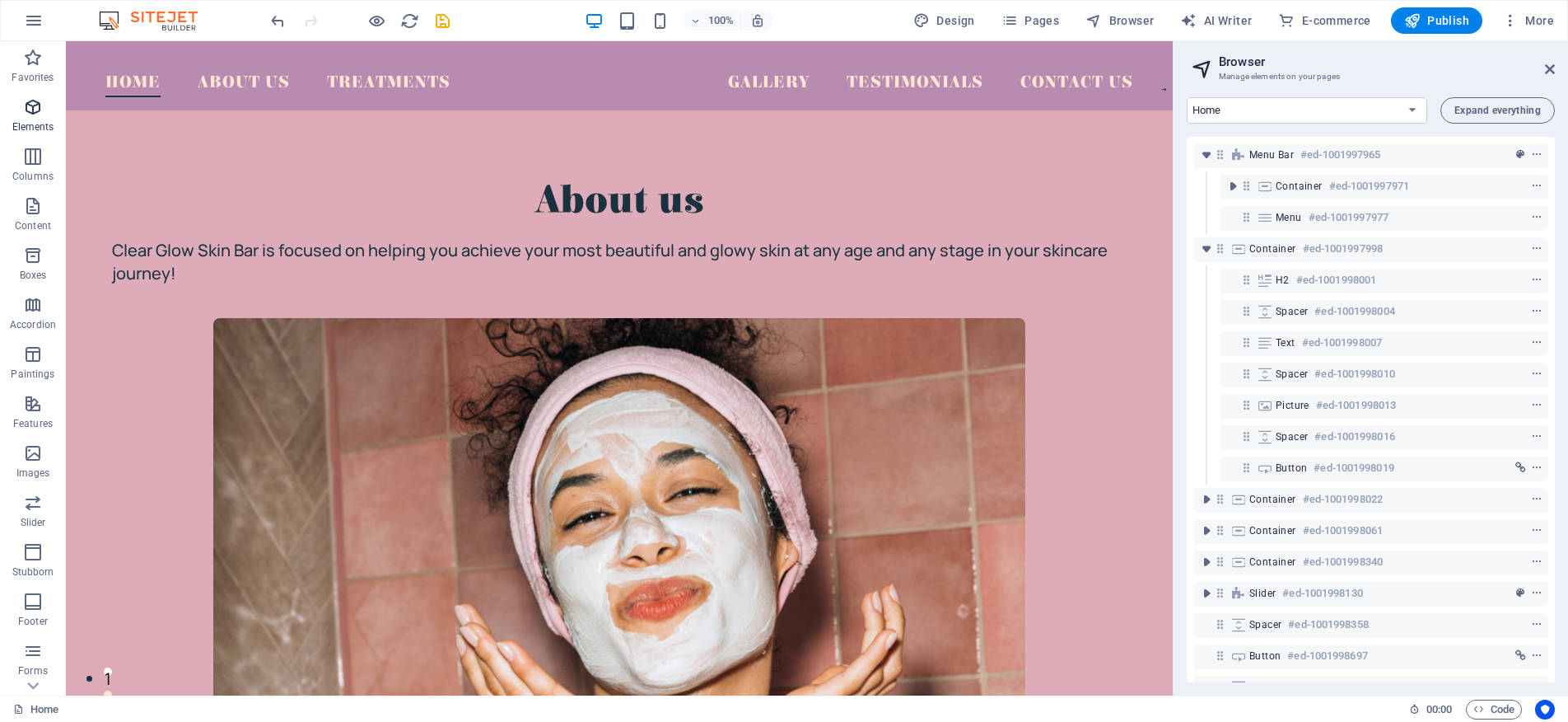
click at [37, 111] on icon "button" at bounding box center [33, 107] width 20 height 20
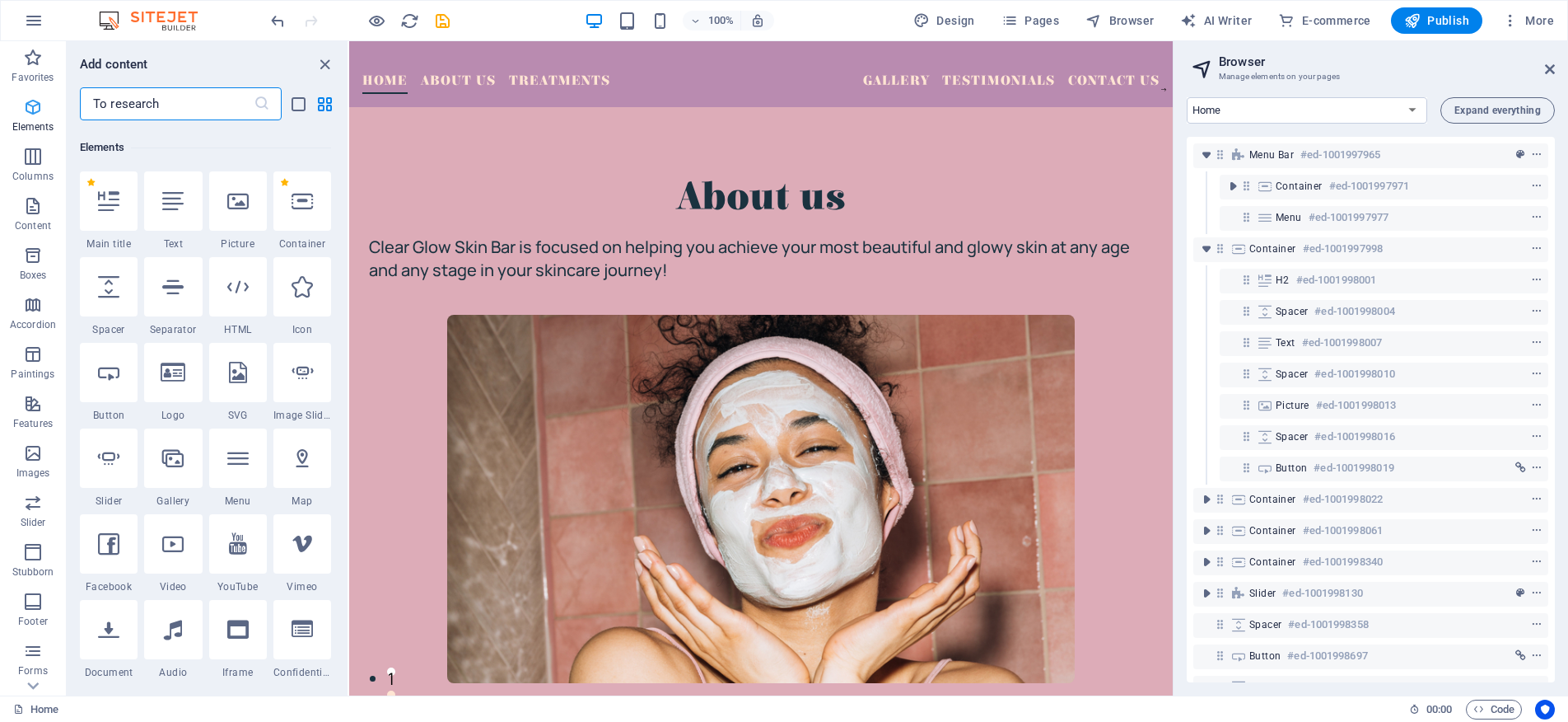
scroll to position [175, 0]
click at [178, 195] on icon at bounding box center [173, 197] width 22 height 22
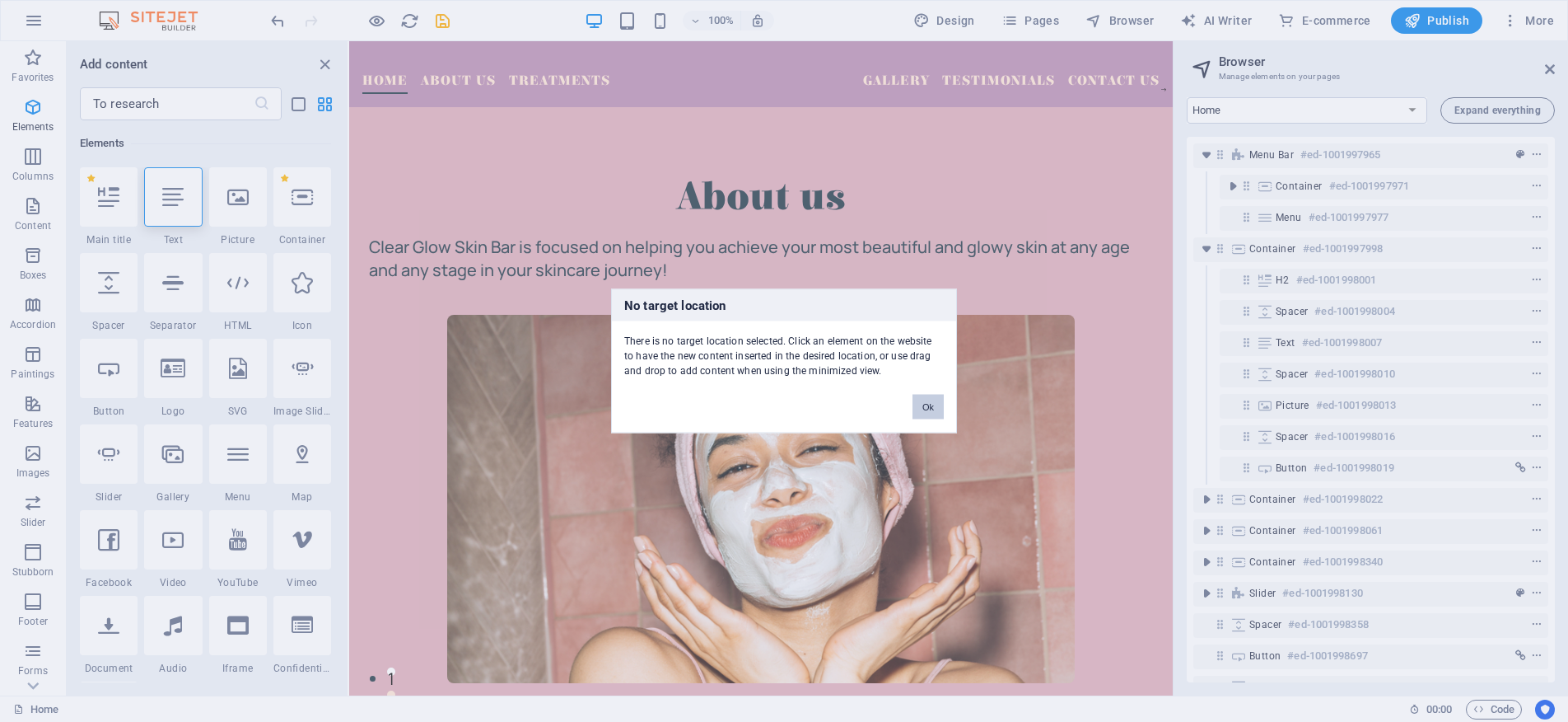
click at [936, 405] on button "Ok" at bounding box center [929, 407] width 32 height 25
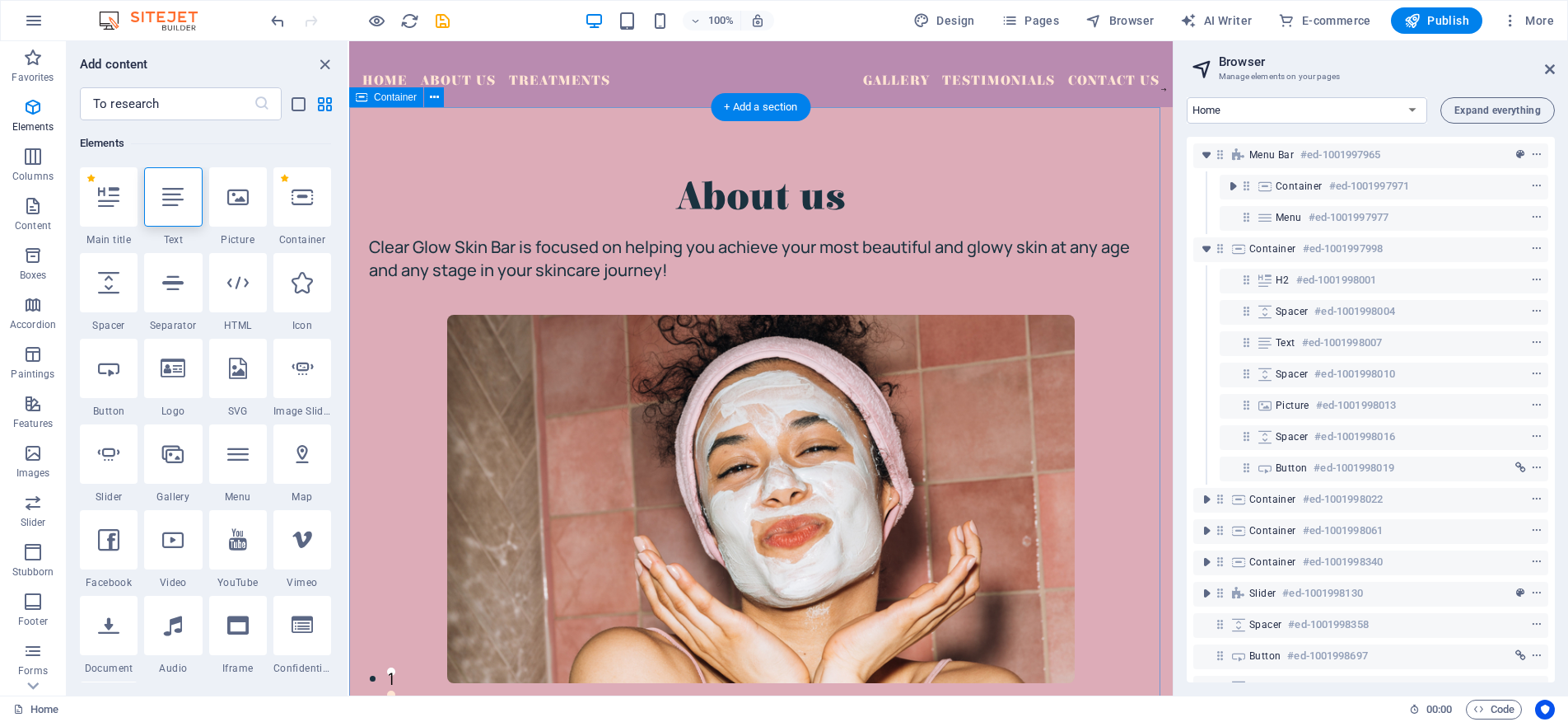
click at [760, 138] on div "About us Clear Glow Skin Bar is focused on helping you achieve your most beauti…" at bounding box center [761, 481] width 824 height 749
click at [741, 139] on div "About us Clear Glow Skin Bar is focused on helping you achieve your most beauti…" at bounding box center [761, 481] width 824 height 749
click at [749, 101] on font "+ Add a section" at bounding box center [761, 106] width 73 height 12
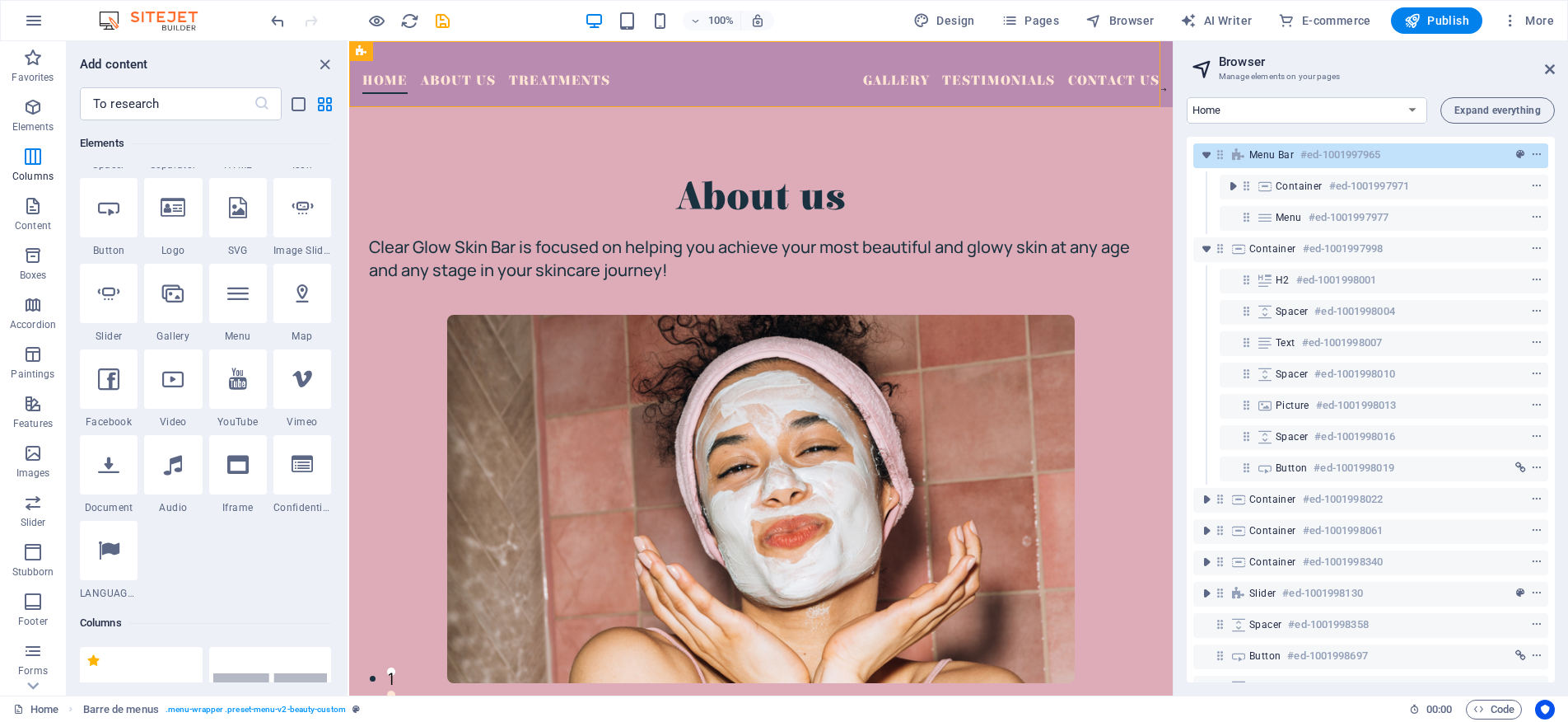
scroll to position [0, 0]
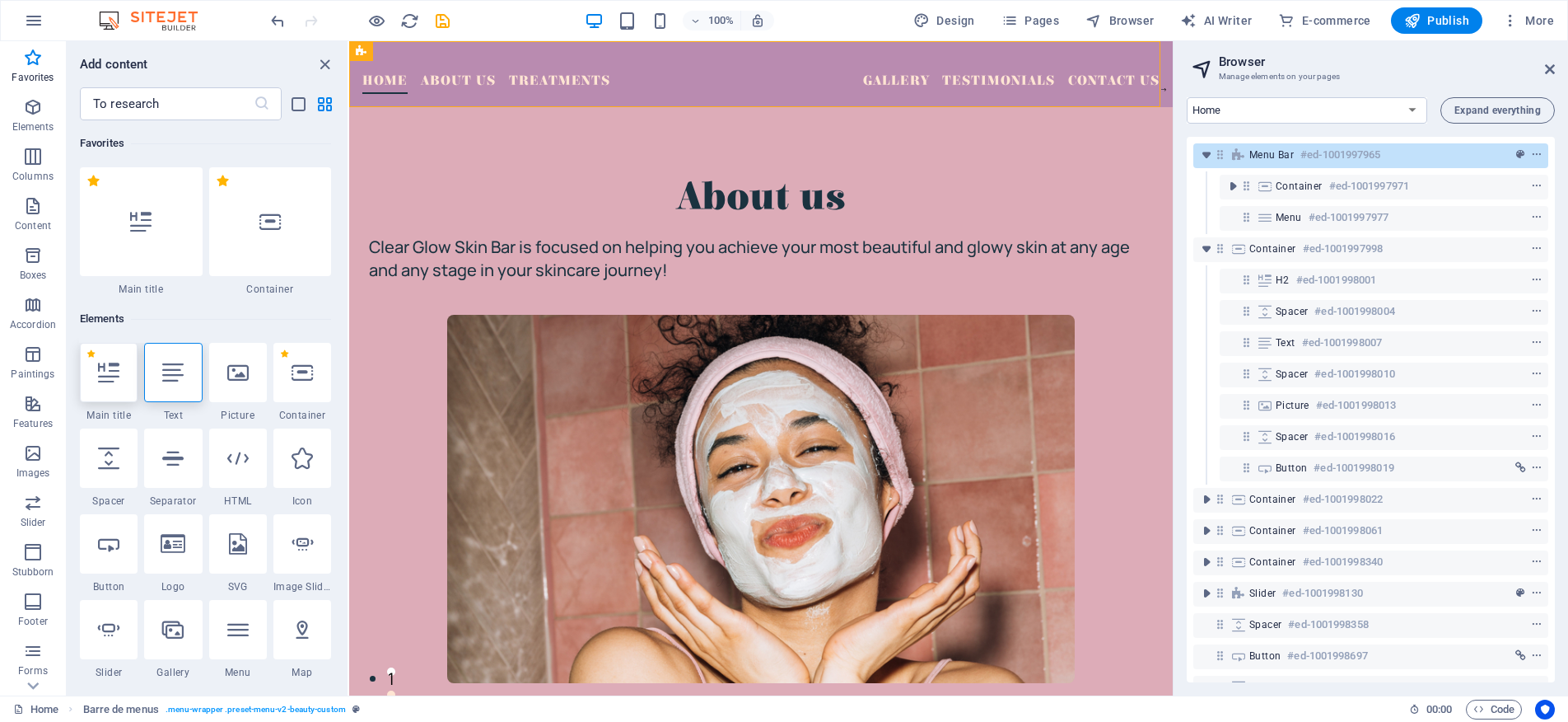
click at [113, 373] on icon at bounding box center [109, 372] width 22 height 22
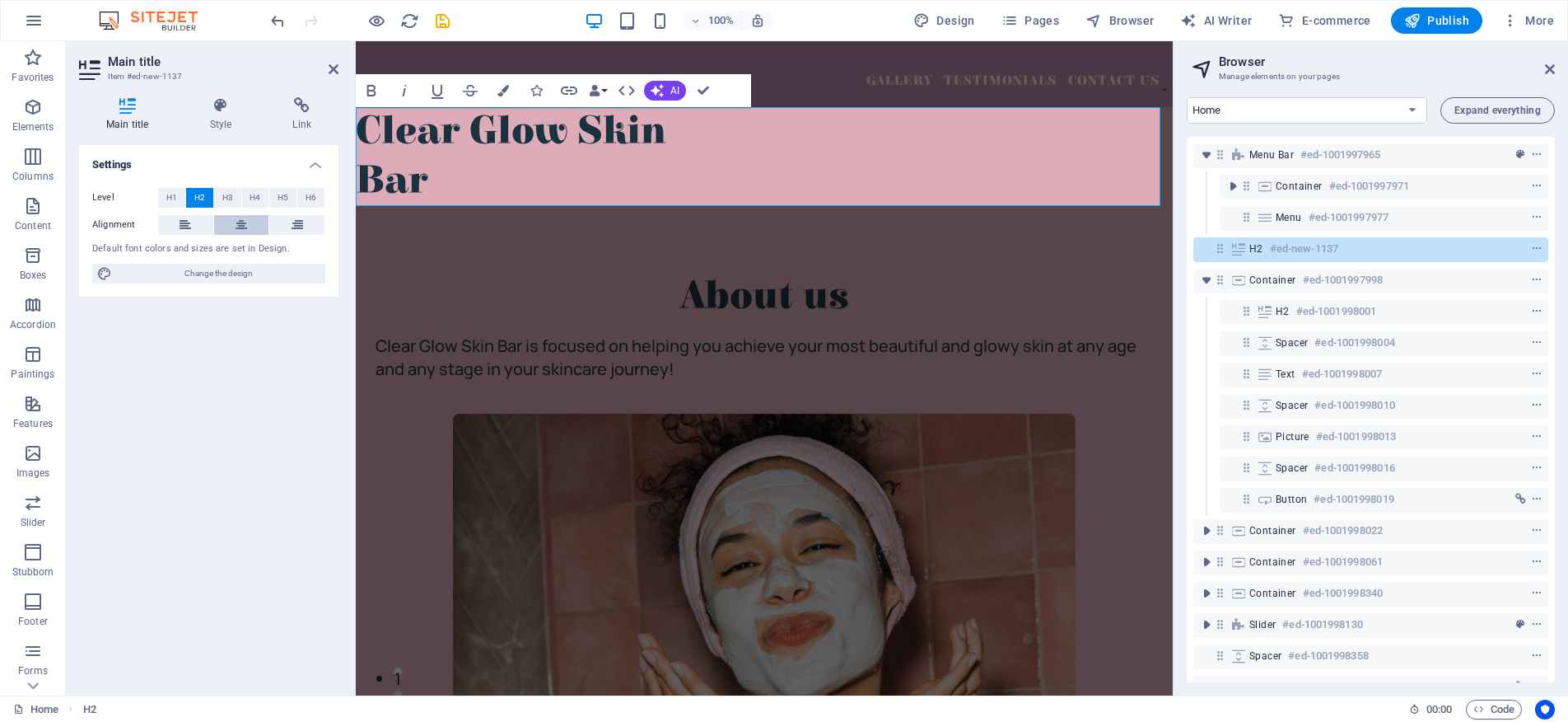
click at [233, 230] on button at bounding box center [242, 225] width 55 height 20
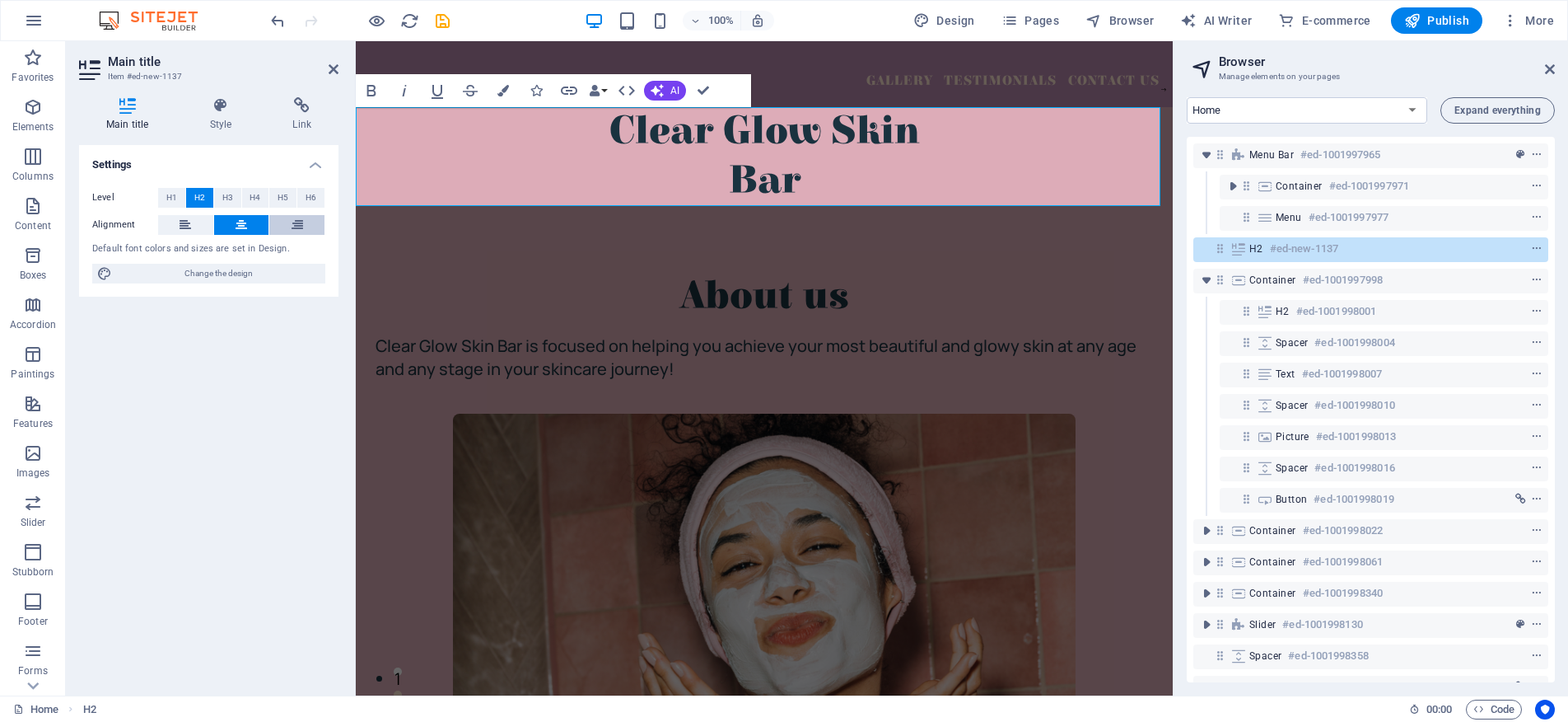
click at [287, 228] on button at bounding box center [296, 225] width 55 height 20
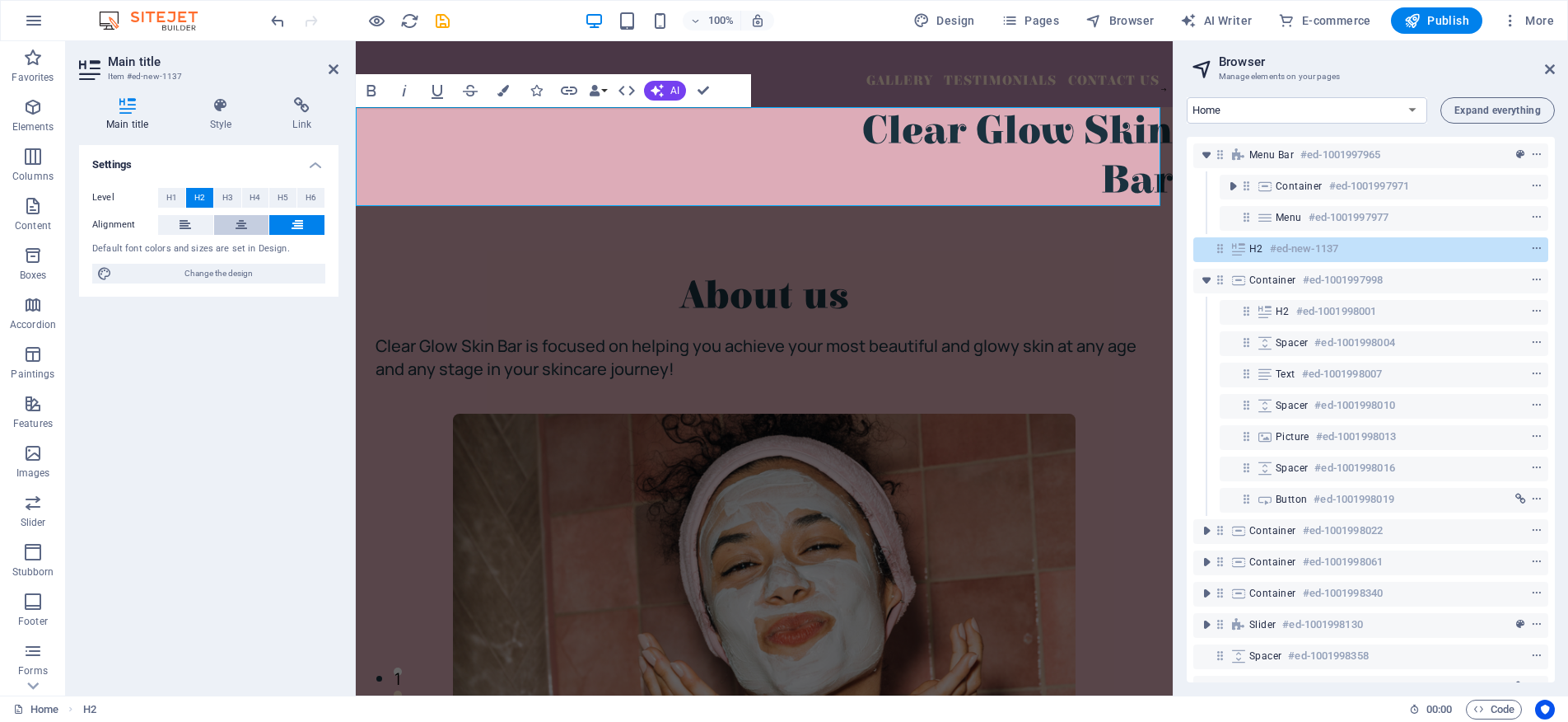
click at [238, 228] on icon at bounding box center [242, 225] width 12 height 20
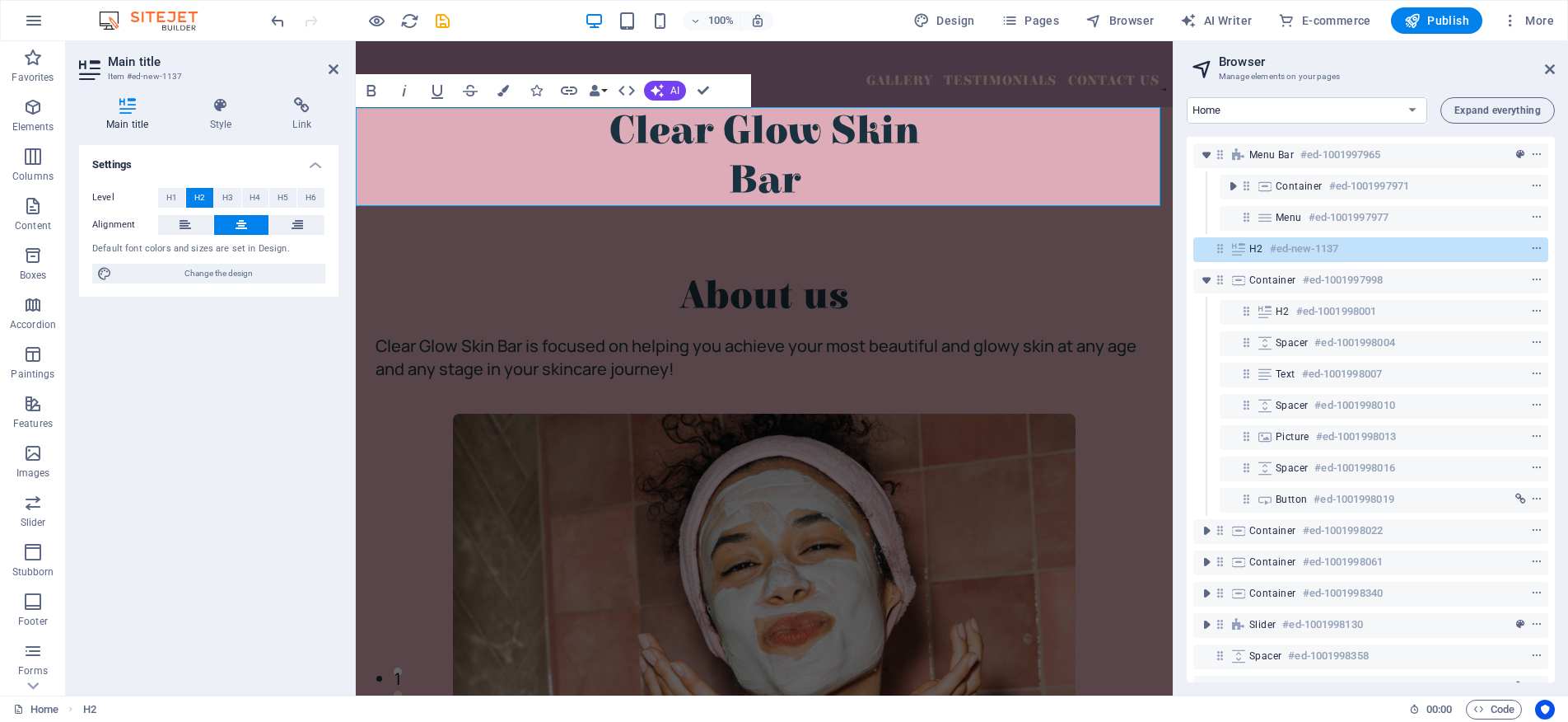
click at [695, 119] on font "Clear Glow Skin ‌Bar" at bounding box center [765, 156] width 311 height 95
click at [855, 202] on h2 "Clear Glow Skin ‌Bar" at bounding box center [764, 156] width 817 height 99
click at [927, 299] on div "About us" at bounding box center [764, 296] width 777 height 49
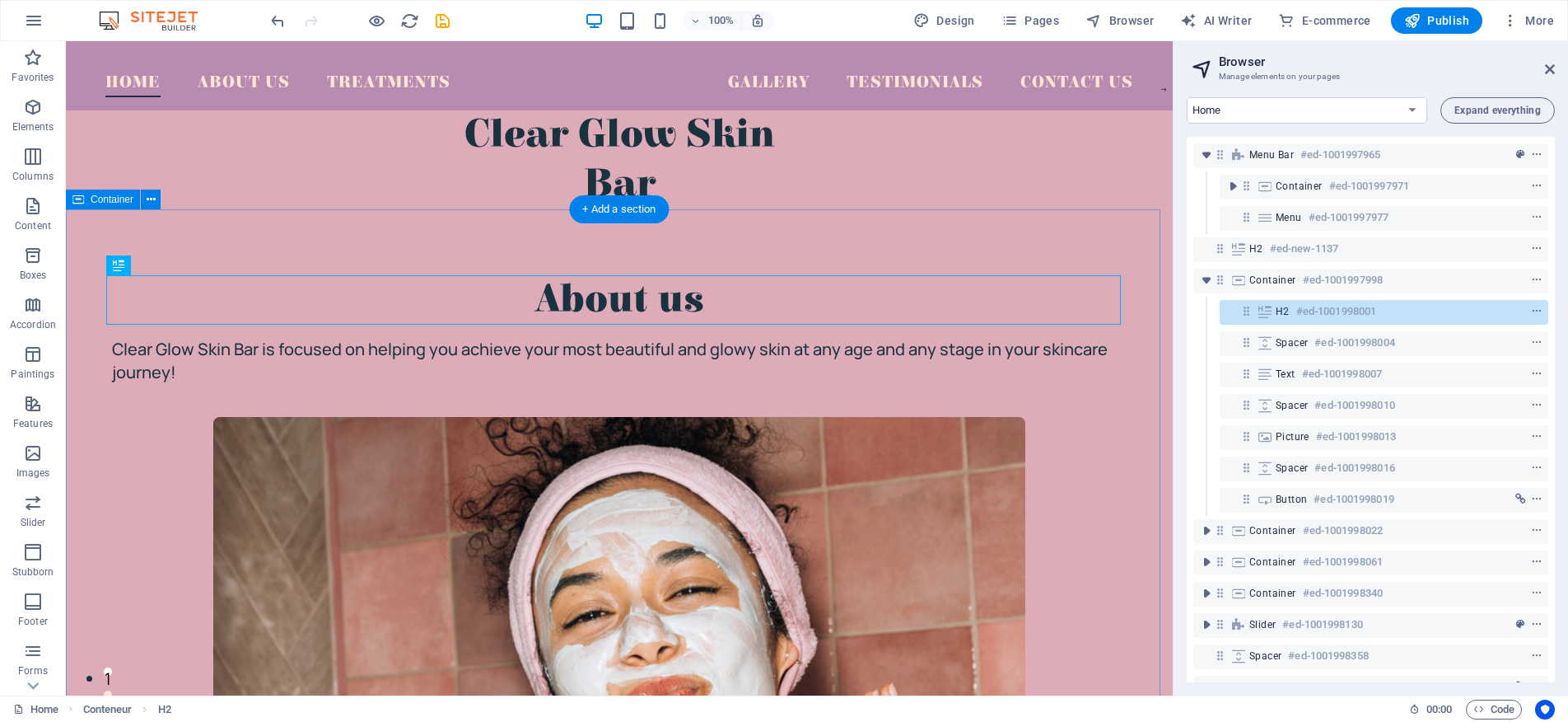
click at [938, 260] on div "About us Clear Glow Skin Bar is focused on helping you achieve your most beauti…" at bounding box center [619, 637] width 1107 height 857
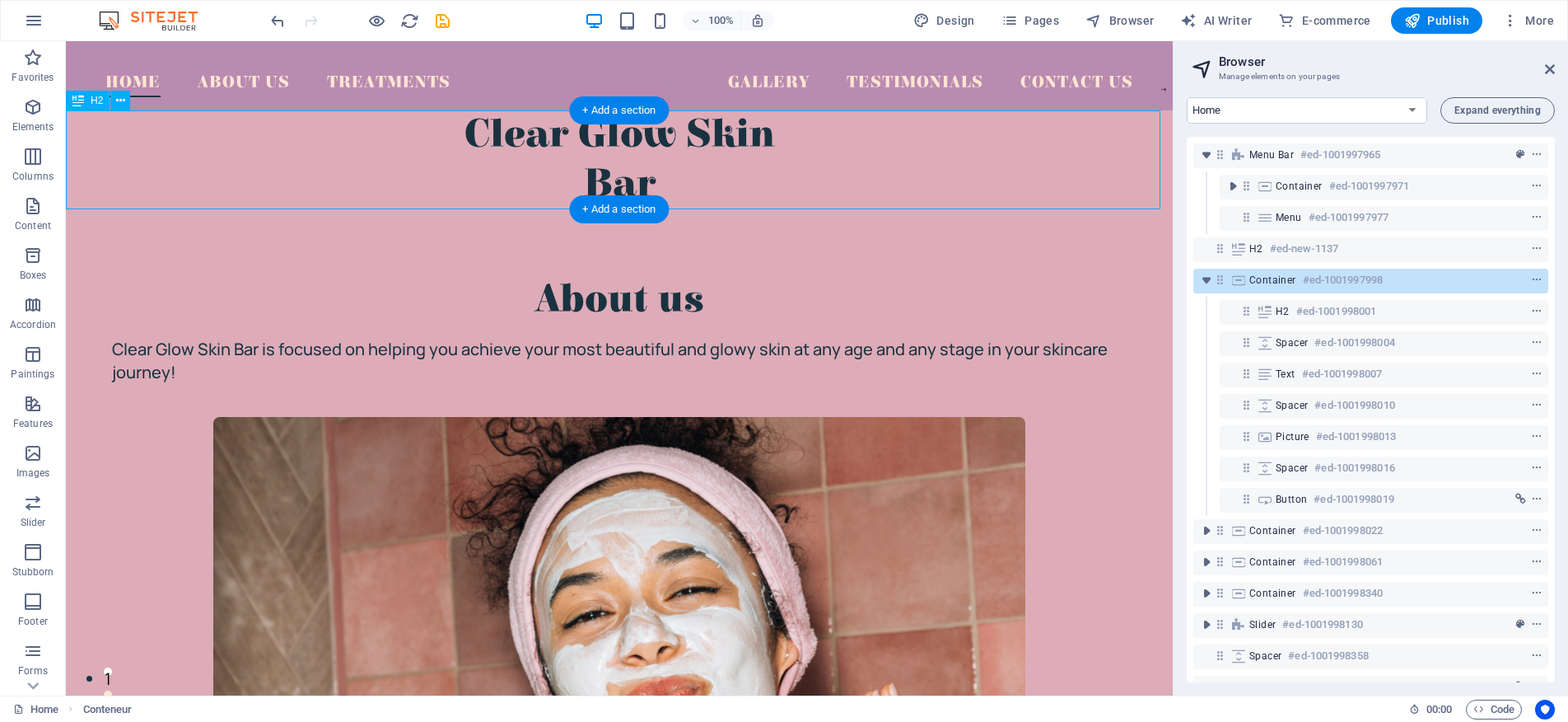
click at [865, 171] on div "Clear Glow Skin Bar" at bounding box center [619, 160] width 1107 height 99
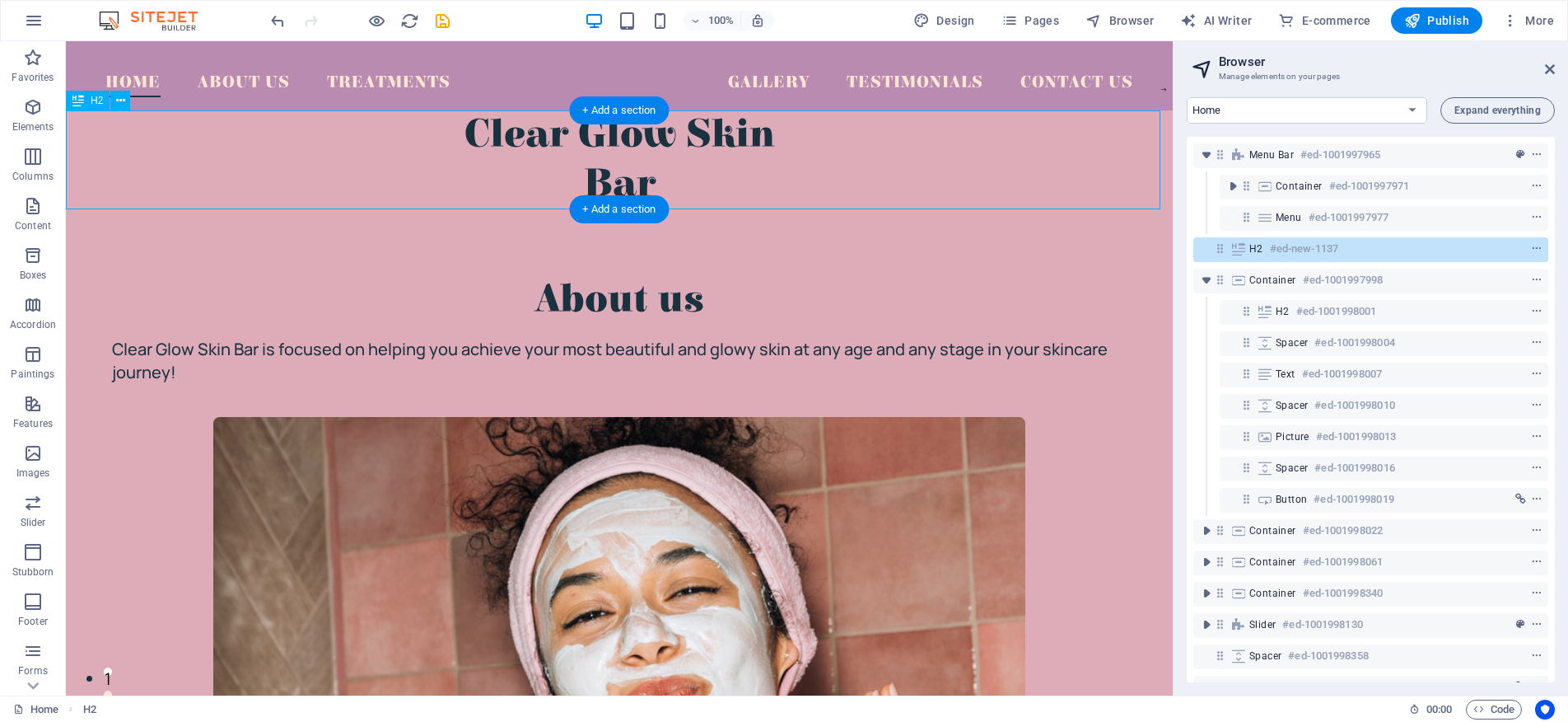
drag, startPoint x: 610, startPoint y: 144, endPoint x: 607, endPoint y: 152, distance: 8.5
click at [610, 144] on div "Clear Glow Skin Bar" at bounding box center [619, 160] width 1107 height 99
click at [600, 182] on div "Clear Glow Skin Bar" at bounding box center [619, 160] width 1107 height 99
click at [586, 145] on div "Clear Glow Skin Bar" at bounding box center [619, 160] width 1107 height 99
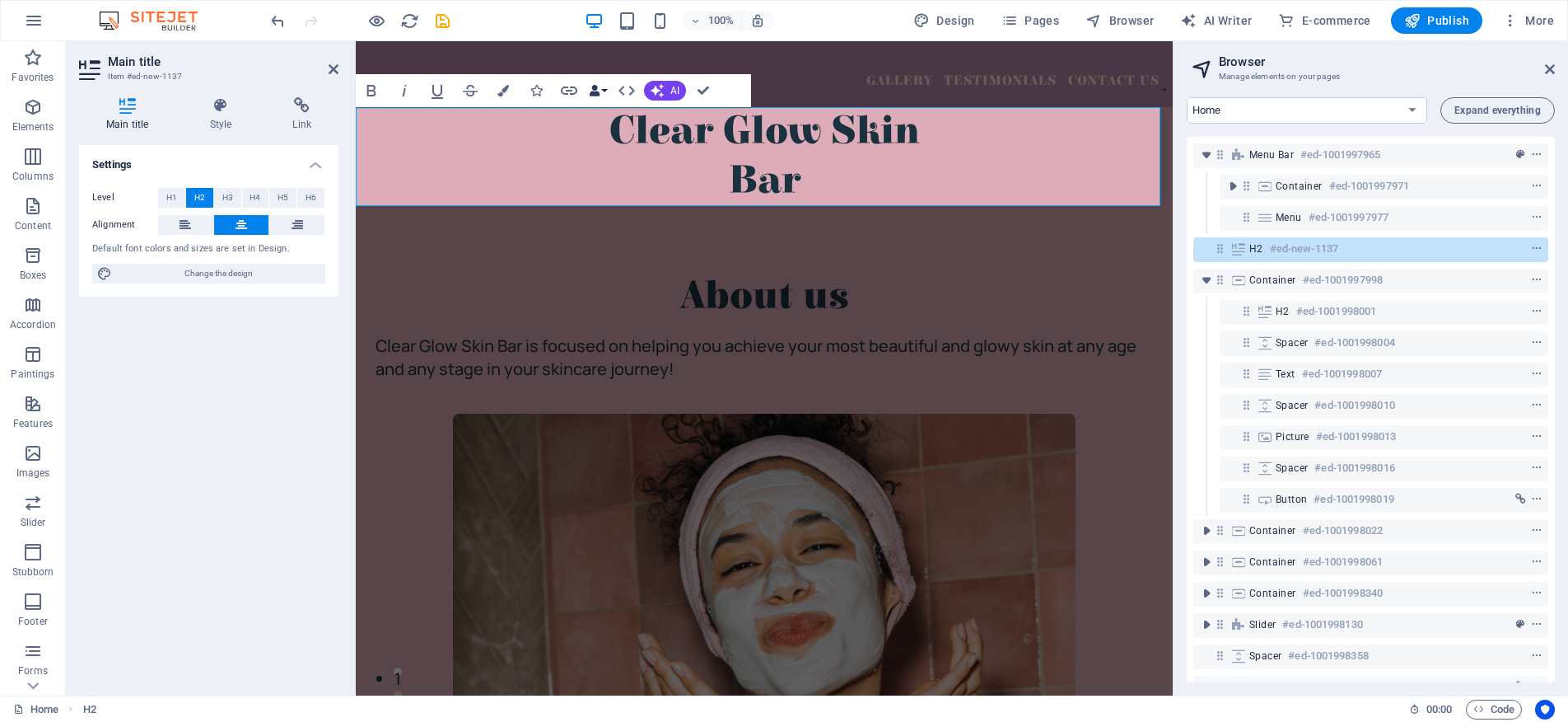
click at [601, 86] on button "Data Bindings" at bounding box center [598, 91] width 23 height 33
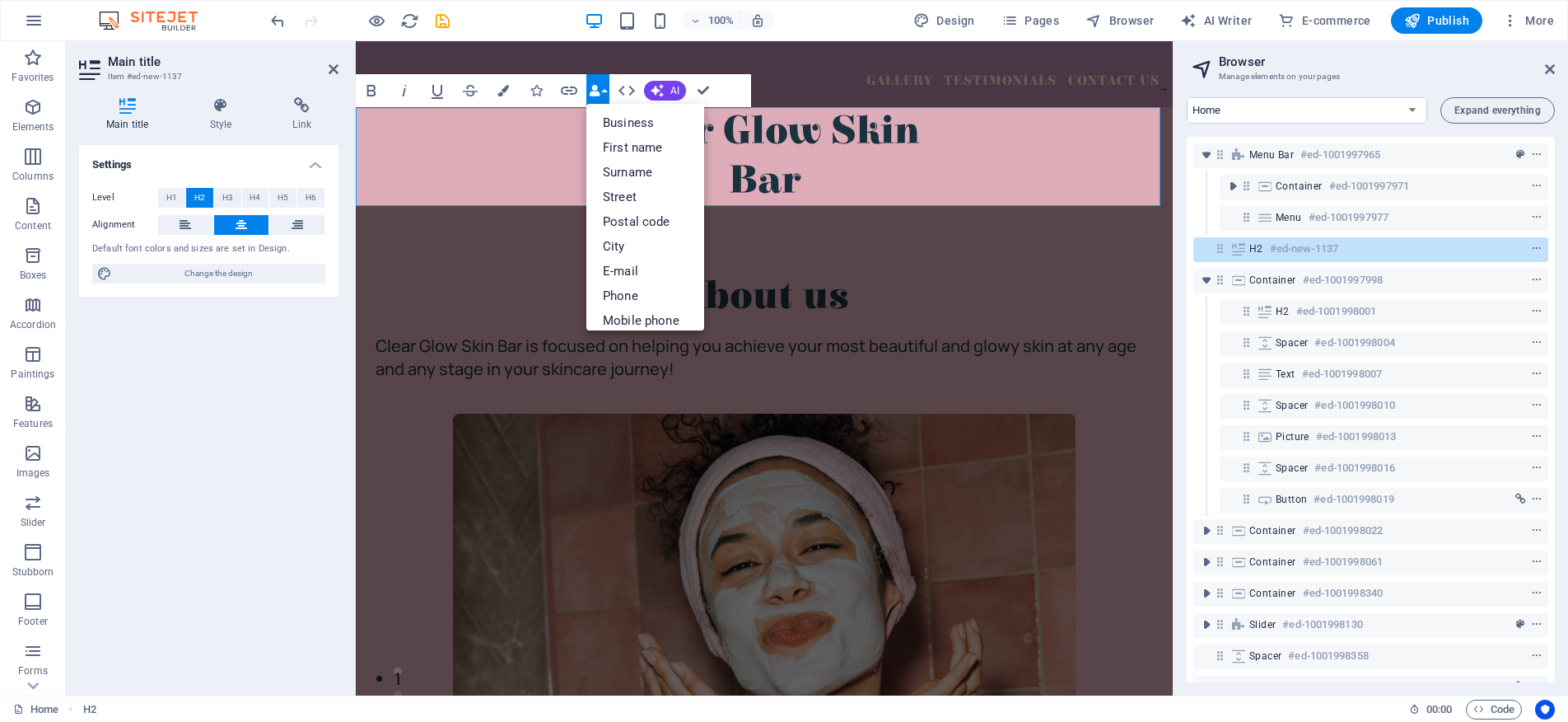
click at [601, 86] on button "Data Bindings" at bounding box center [598, 91] width 23 height 33
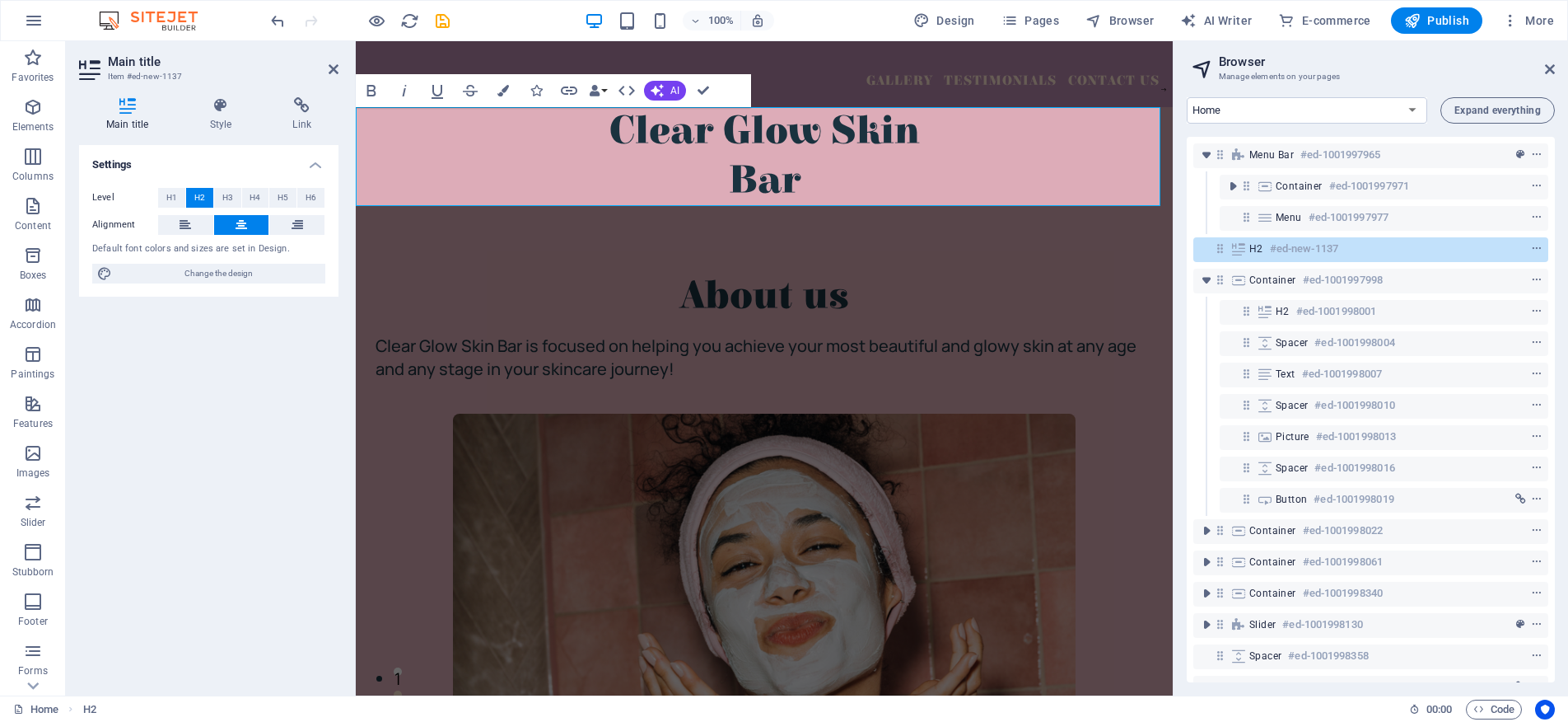
click at [729, 158] on font "Bar" at bounding box center [765, 180] width 71 height 46
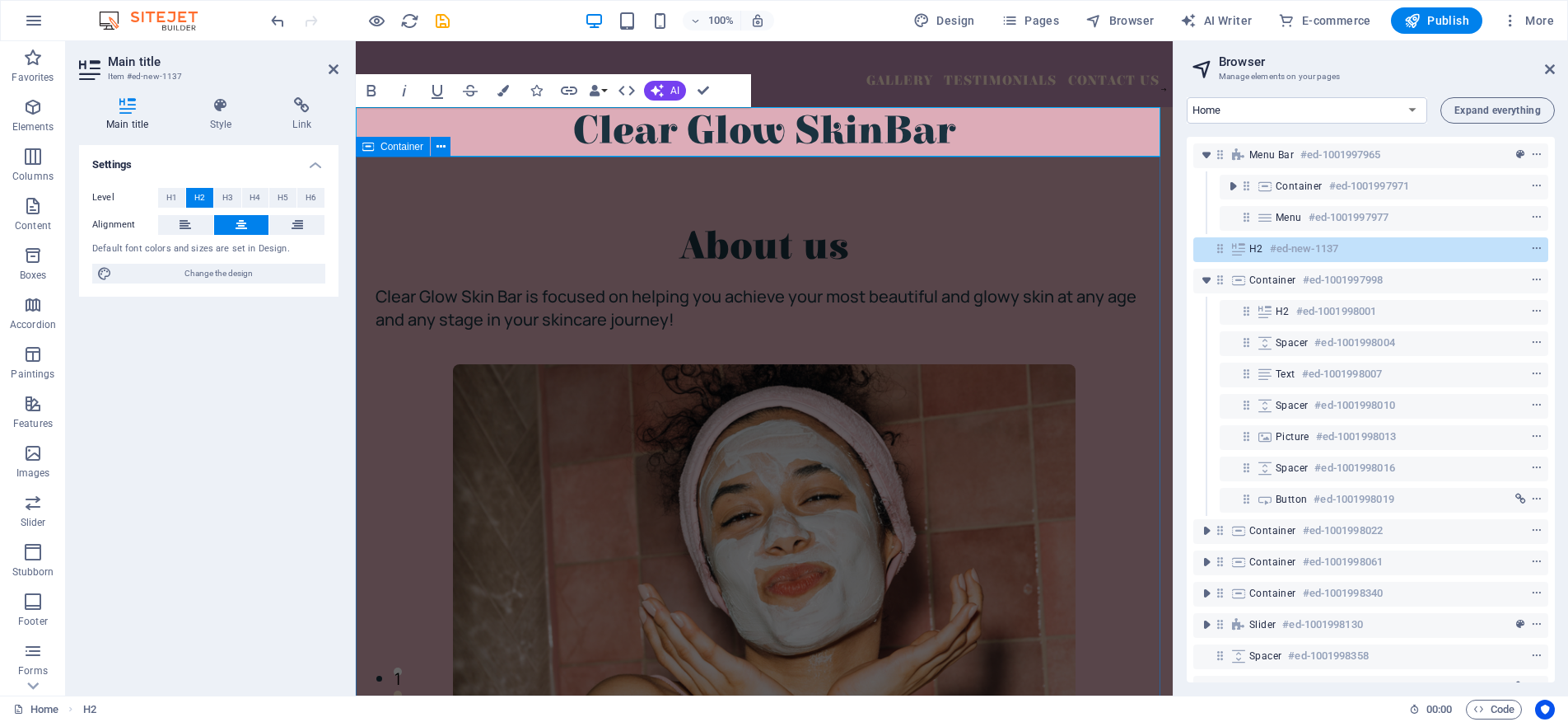
scroll to position [3, 0]
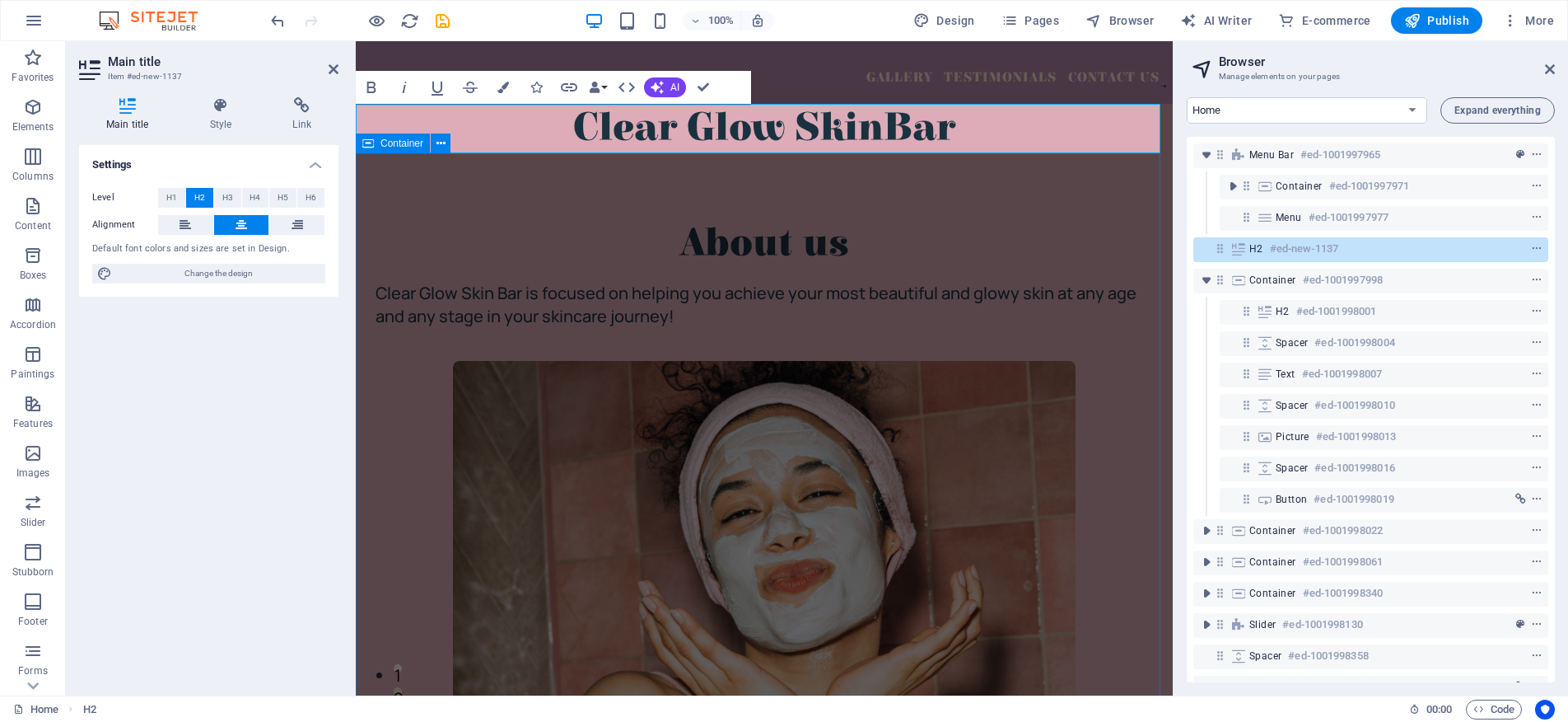
click at [936, 211] on div "About us Clear Glow Skin Bar is focused on helping you achieve your most beauti…" at bounding box center [764, 525] width 817 height 745
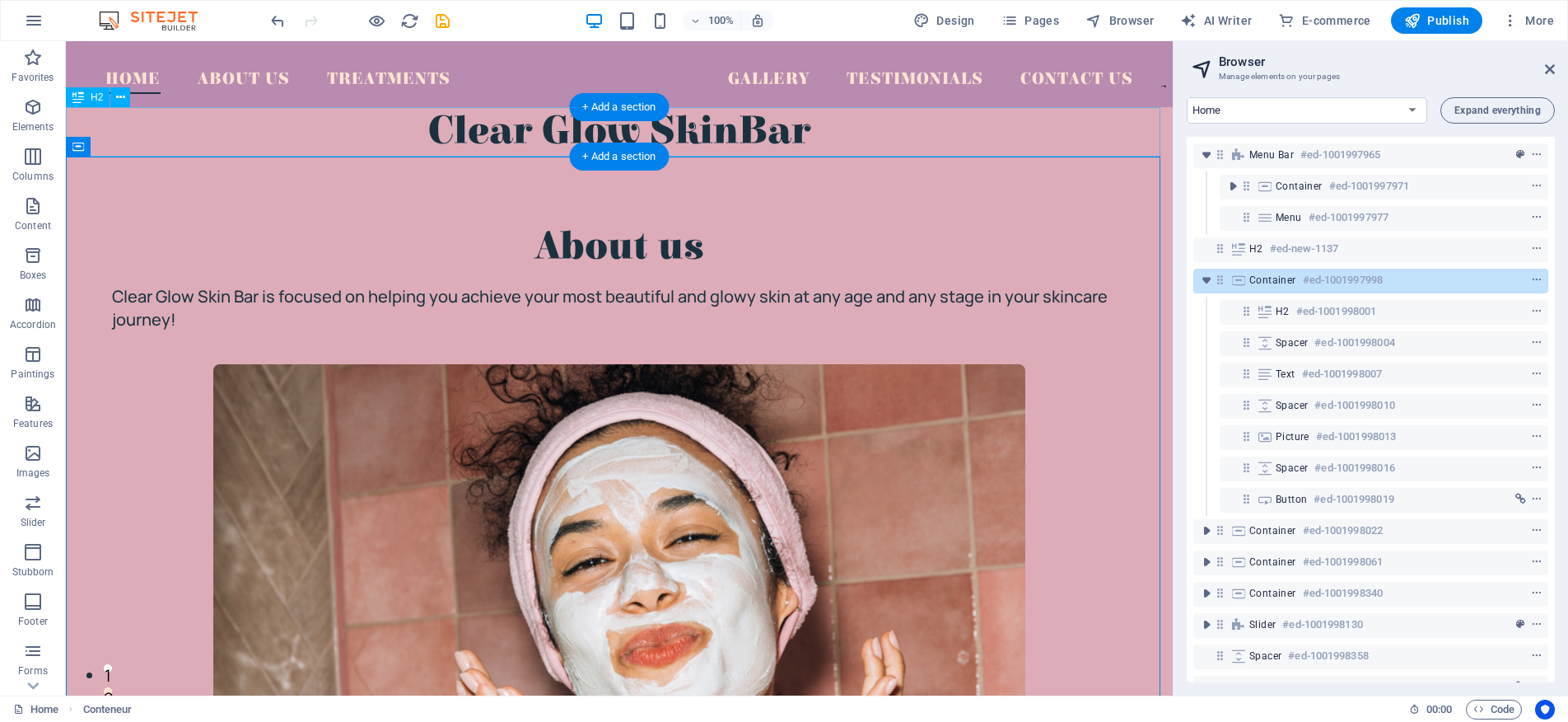
click at [742, 130] on div "Clear Glow Skin Bar" at bounding box center [619, 131] width 1107 height 49
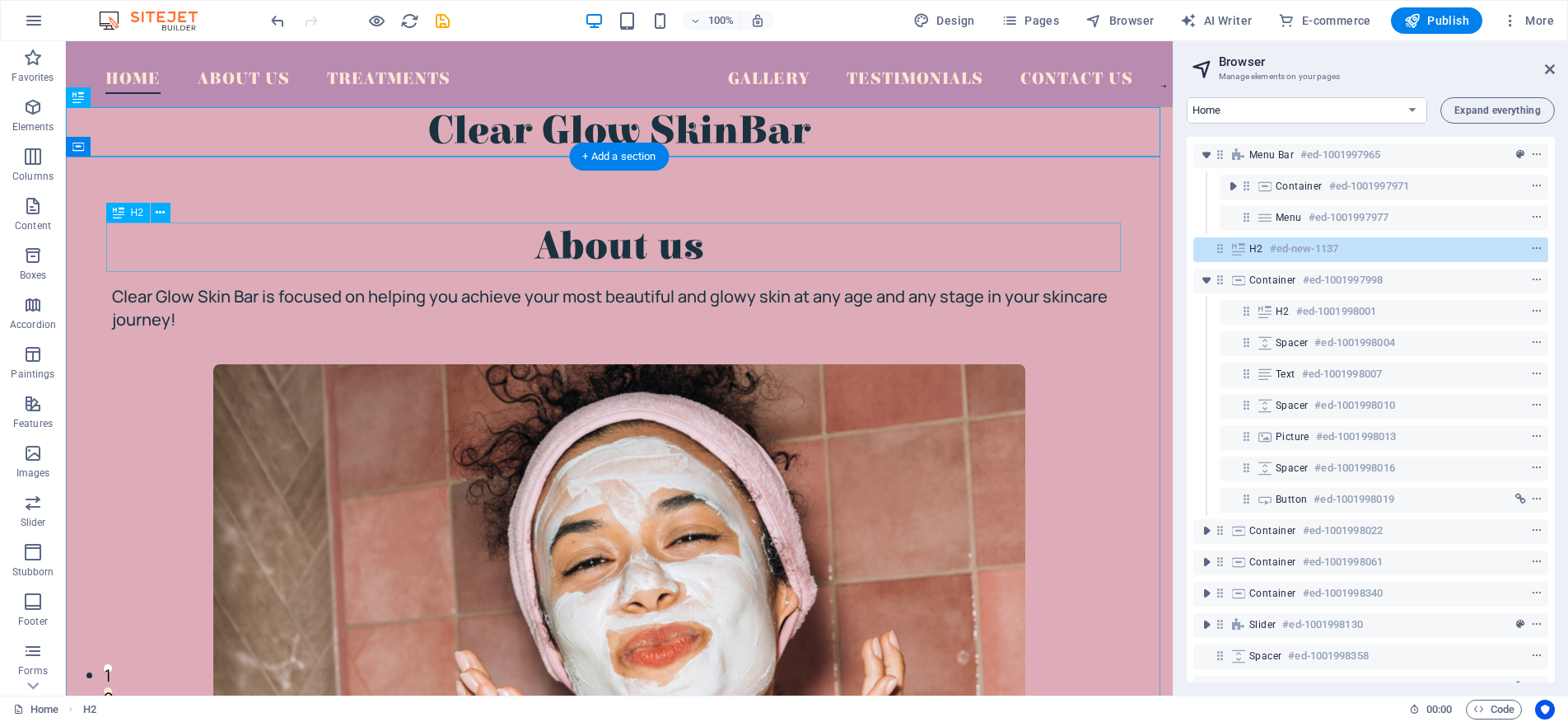
click at [830, 249] on div "About us" at bounding box center [620, 247] width 1015 height 49
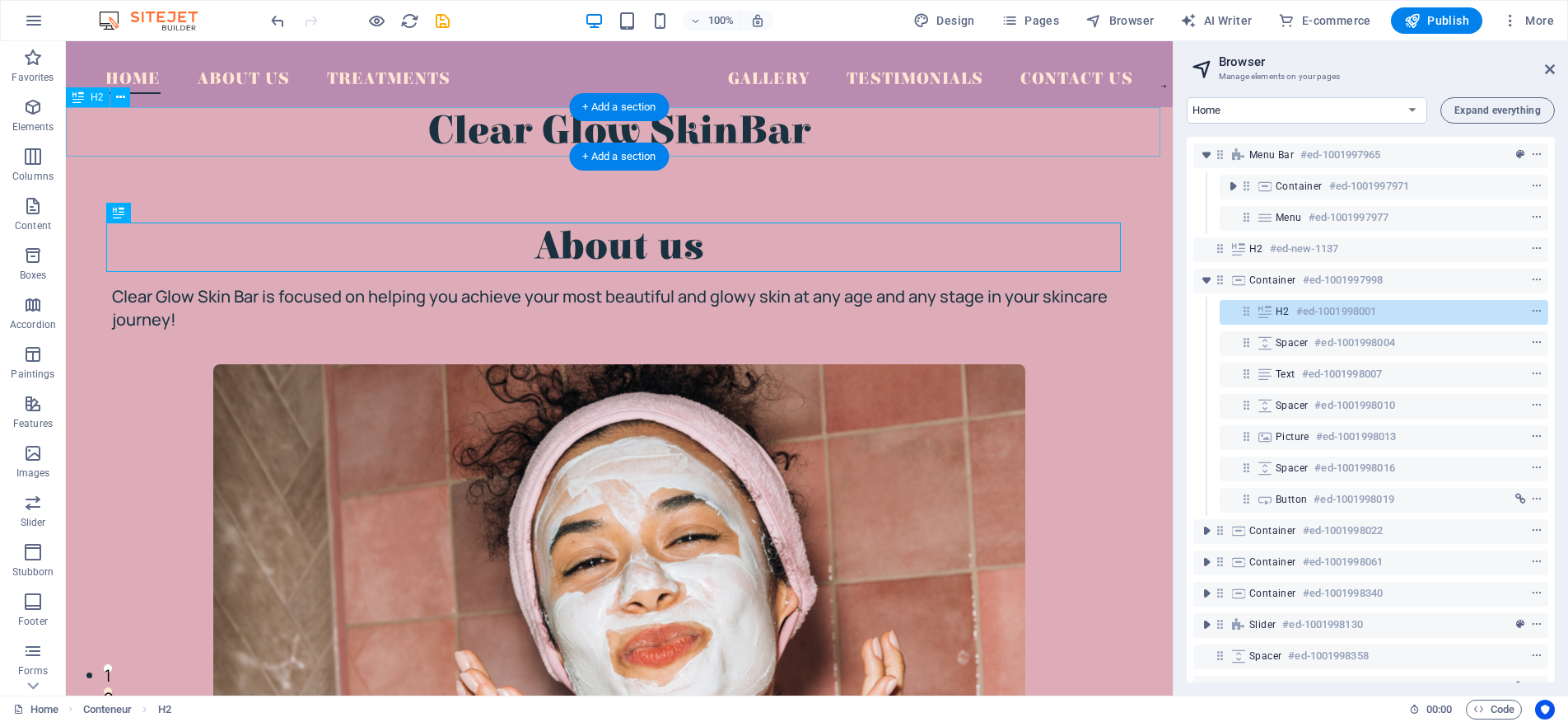
click at [796, 121] on div "Clear Glow Skin Bar" at bounding box center [619, 131] width 1107 height 49
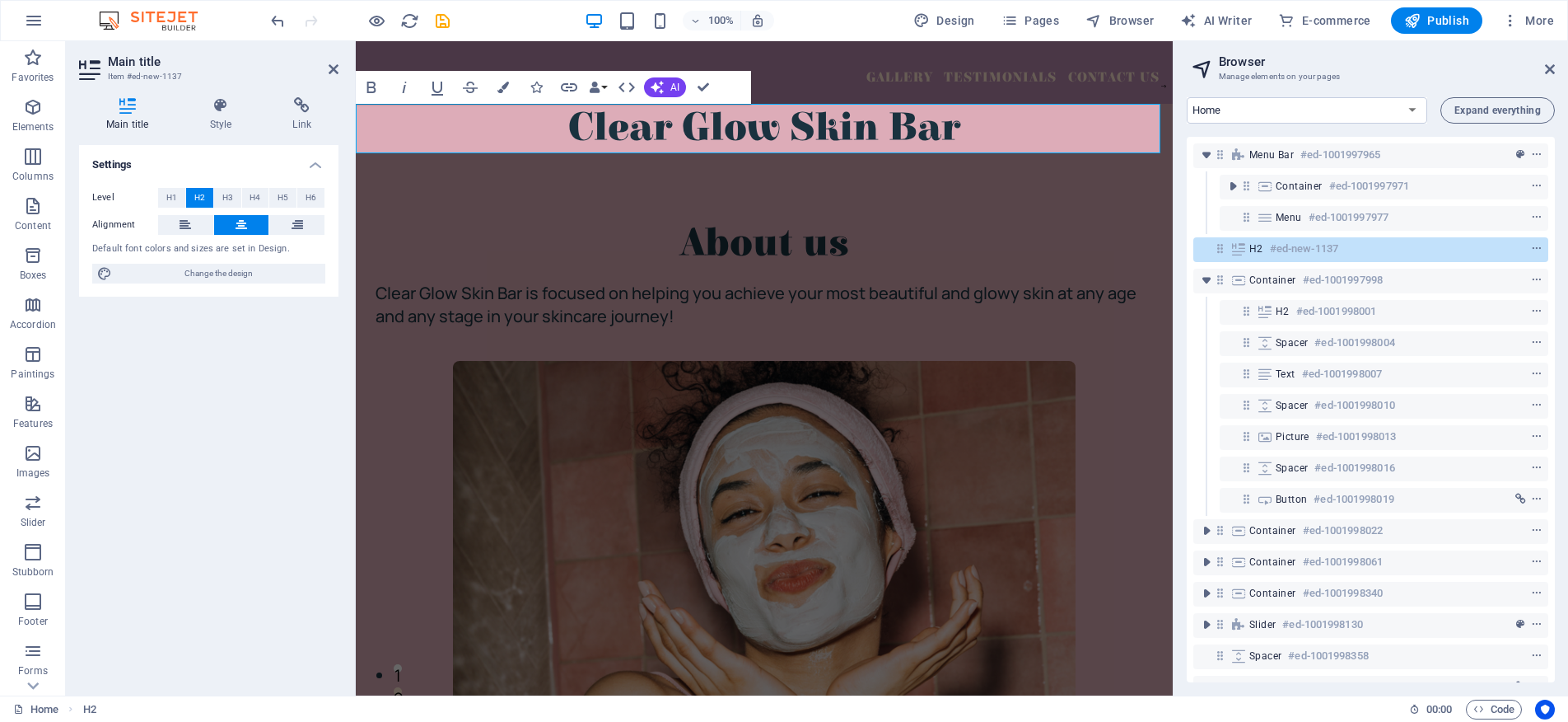
click at [886, 120] on font "Clear Glow Skin Bar" at bounding box center [764, 128] width 392 height 46
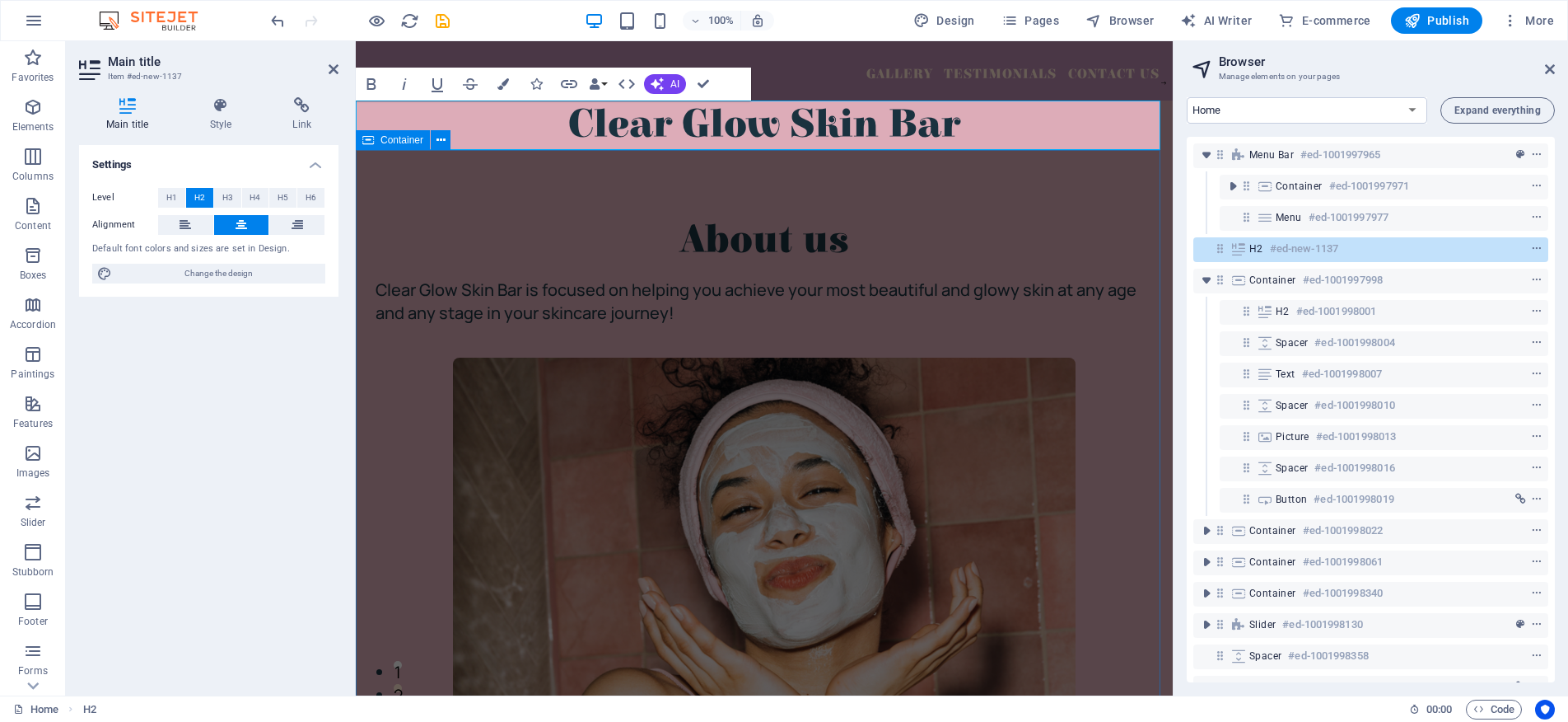
click at [965, 192] on div "About us Clear Glow Skin Bar is focused on helping you achieve your most beauti…" at bounding box center [764, 522] width 817 height 745
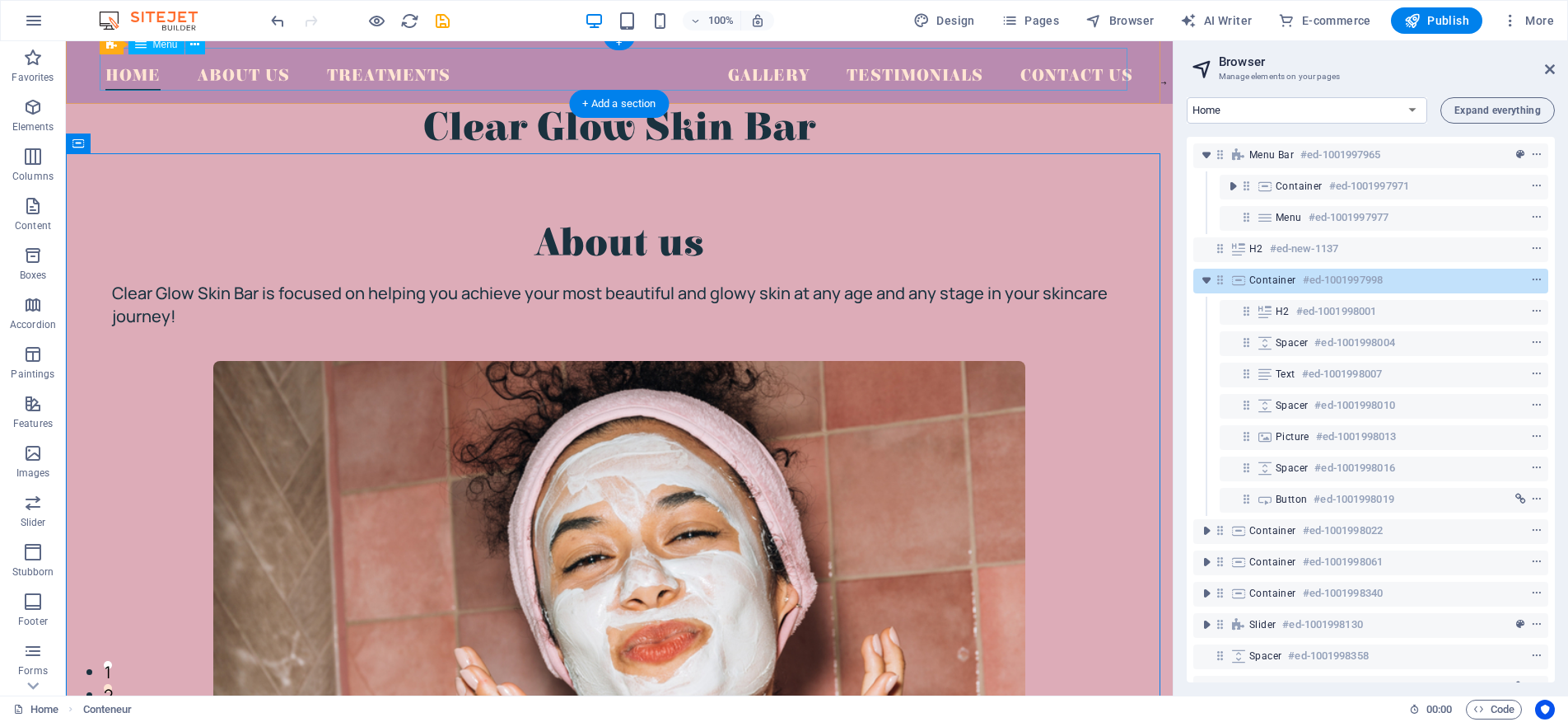
click at [408, 82] on nav "Home About Us Treatments Gallery Testimonials Contact Us" at bounding box center [620, 70] width 1028 height 43
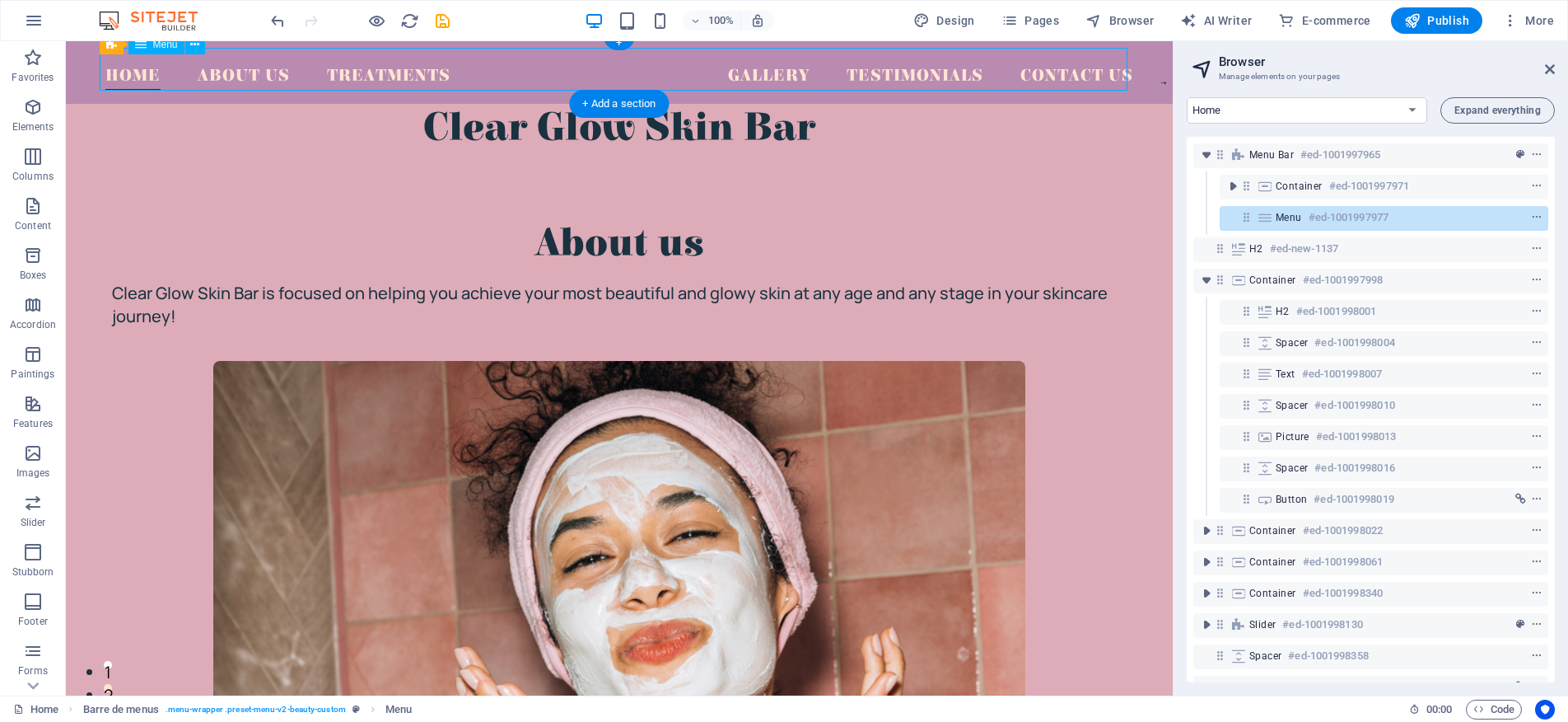
click at [407, 81] on nav "Home About Us Treatments Gallery Testimonials Contact Us" at bounding box center [620, 70] width 1028 height 43
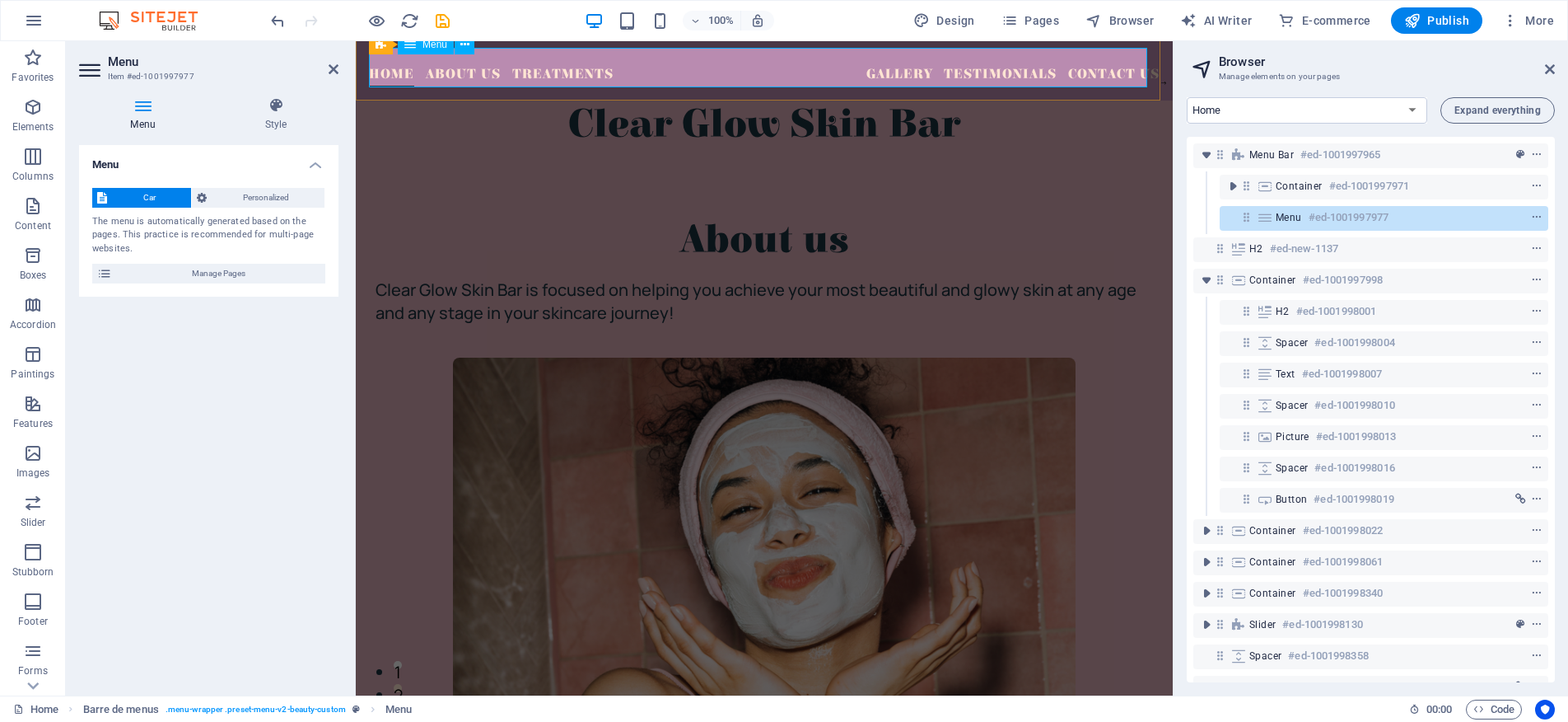
click at [533, 71] on nav "Home About Us Treatments Gallery Testimonials Contact Us" at bounding box center [764, 68] width 791 height 40
click at [562, 204] on div "About us Clear Glow Skin Bar is focused on helping you achieve your most beauti…" at bounding box center [764, 522] width 817 height 745
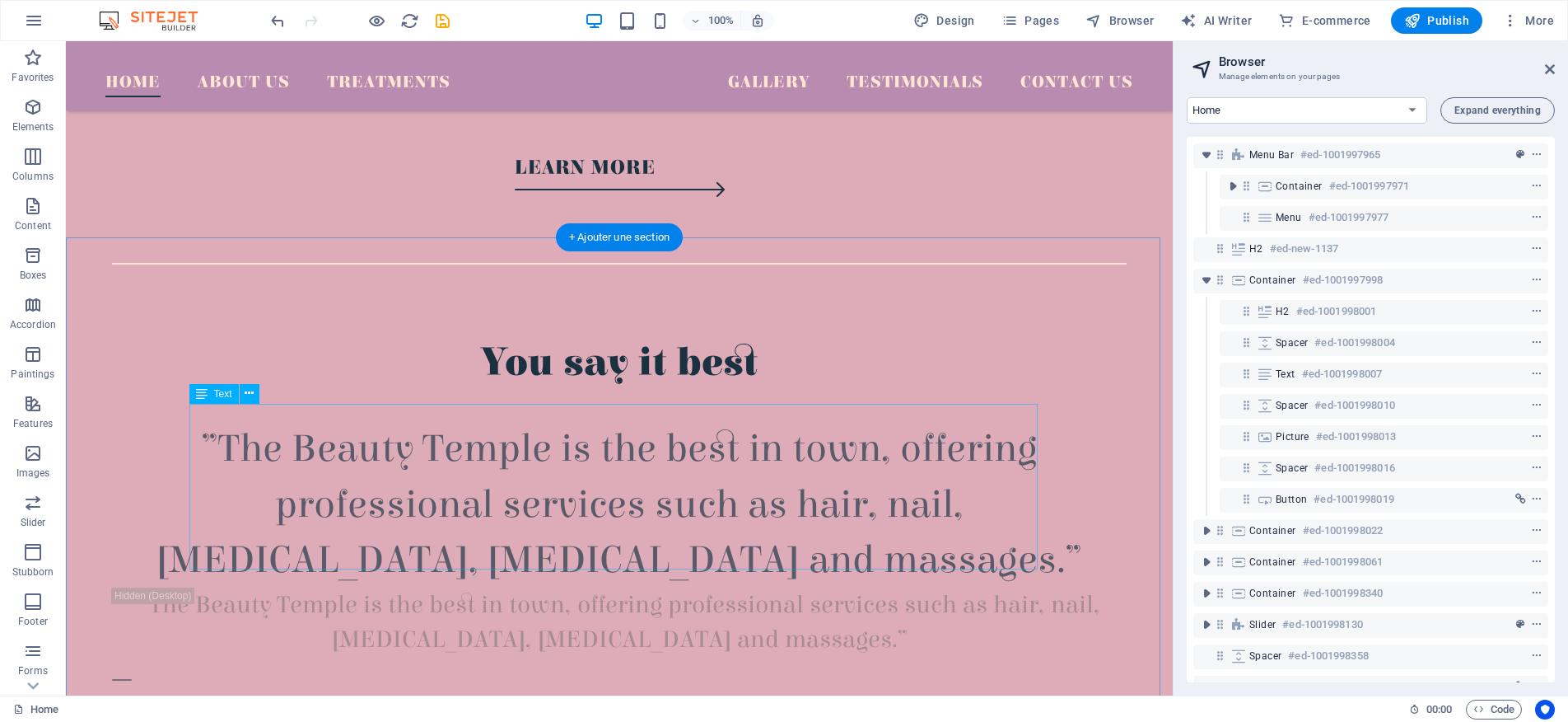
scroll to position [765, 0]
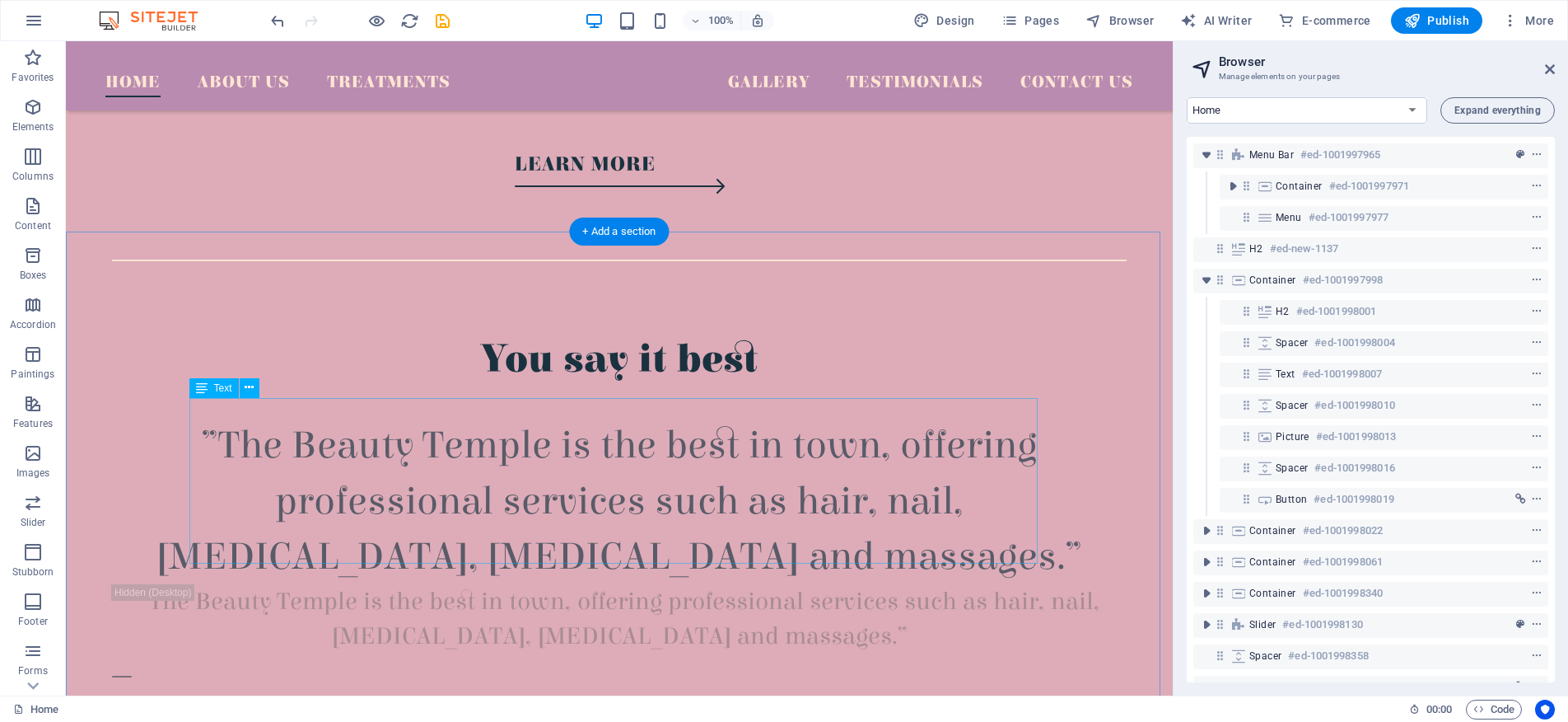
click at [391, 430] on div "”The Beauty Temple is the best in town, offering professional services such as …" at bounding box center [620, 501] width 1015 height 166
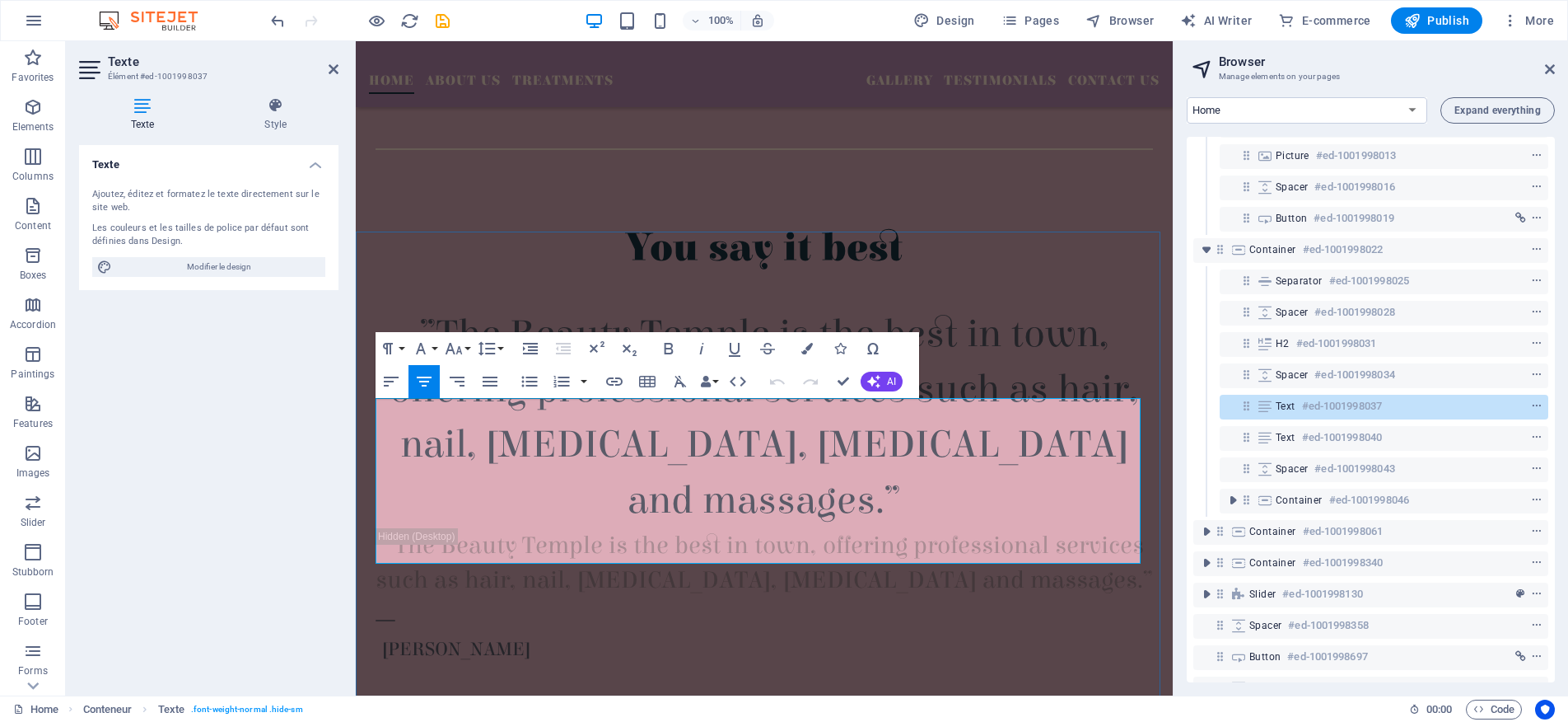
scroll to position [285, 0]
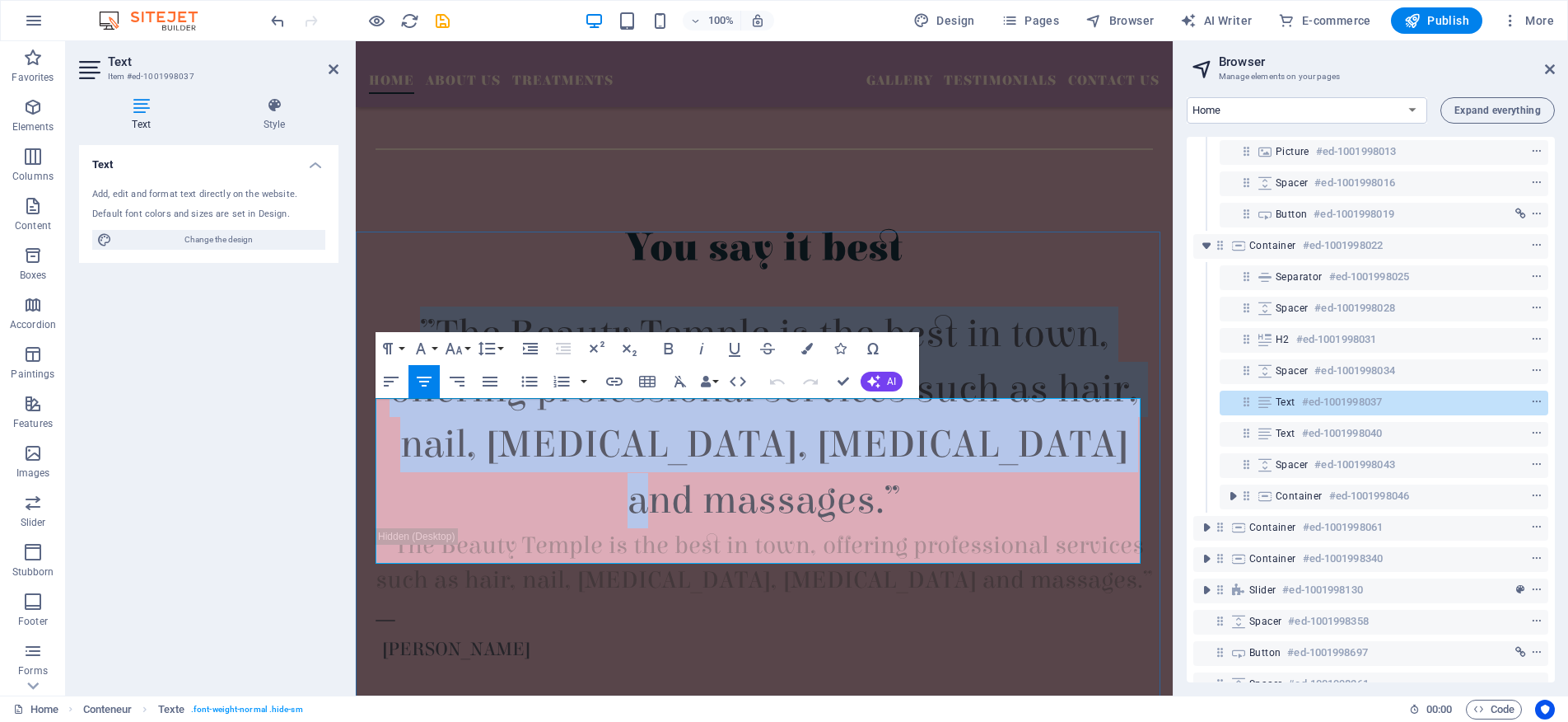
drag, startPoint x: 416, startPoint y: 415, endPoint x: 1080, endPoint y: 539, distance: 675.5
click at [1080, 523] on font "”The Beauty Temple is the best in town, offering professional services such as …" at bounding box center [764, 417] width 749 height 212
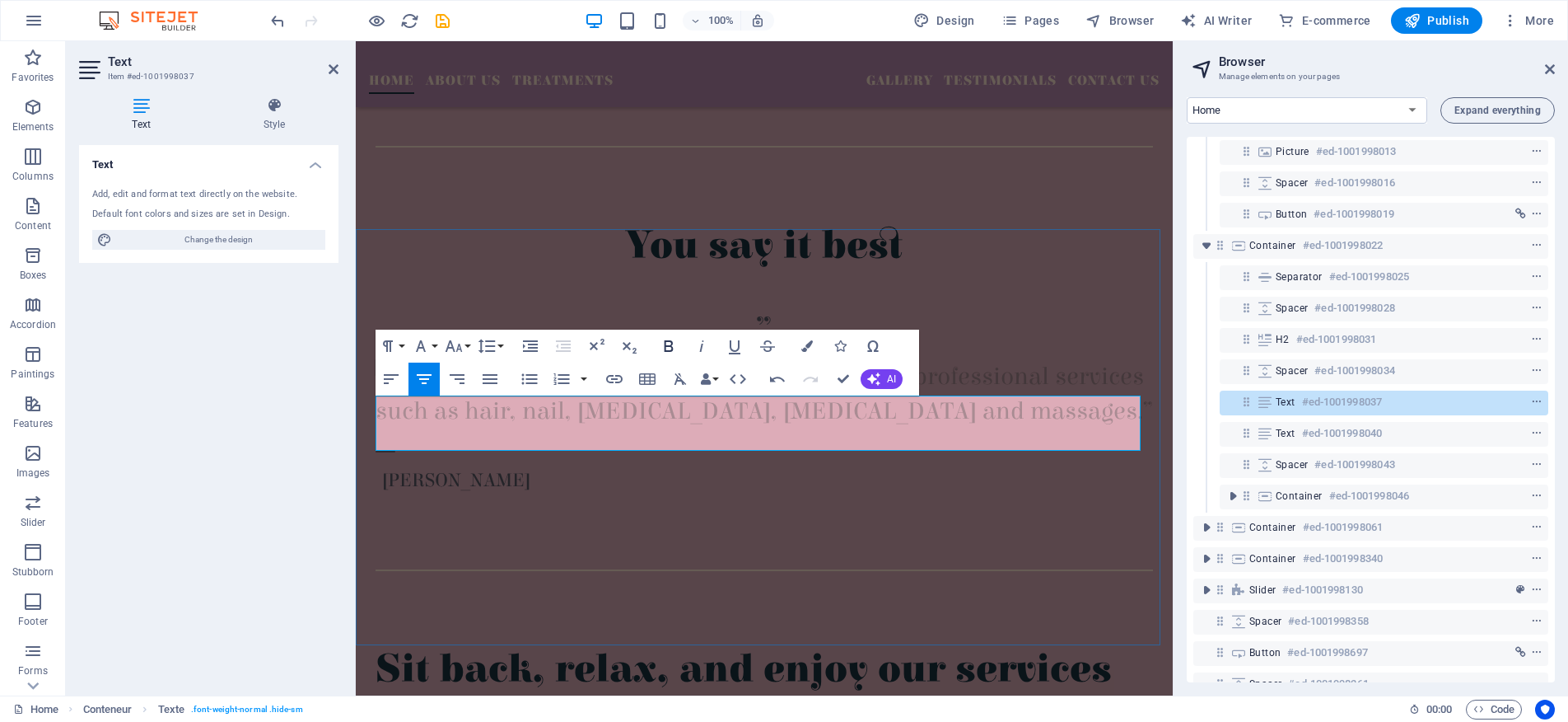
scroll to position [765, 0]
click at [767, 358] on p "”" at bounding box center [764, 331] width 777 height 55
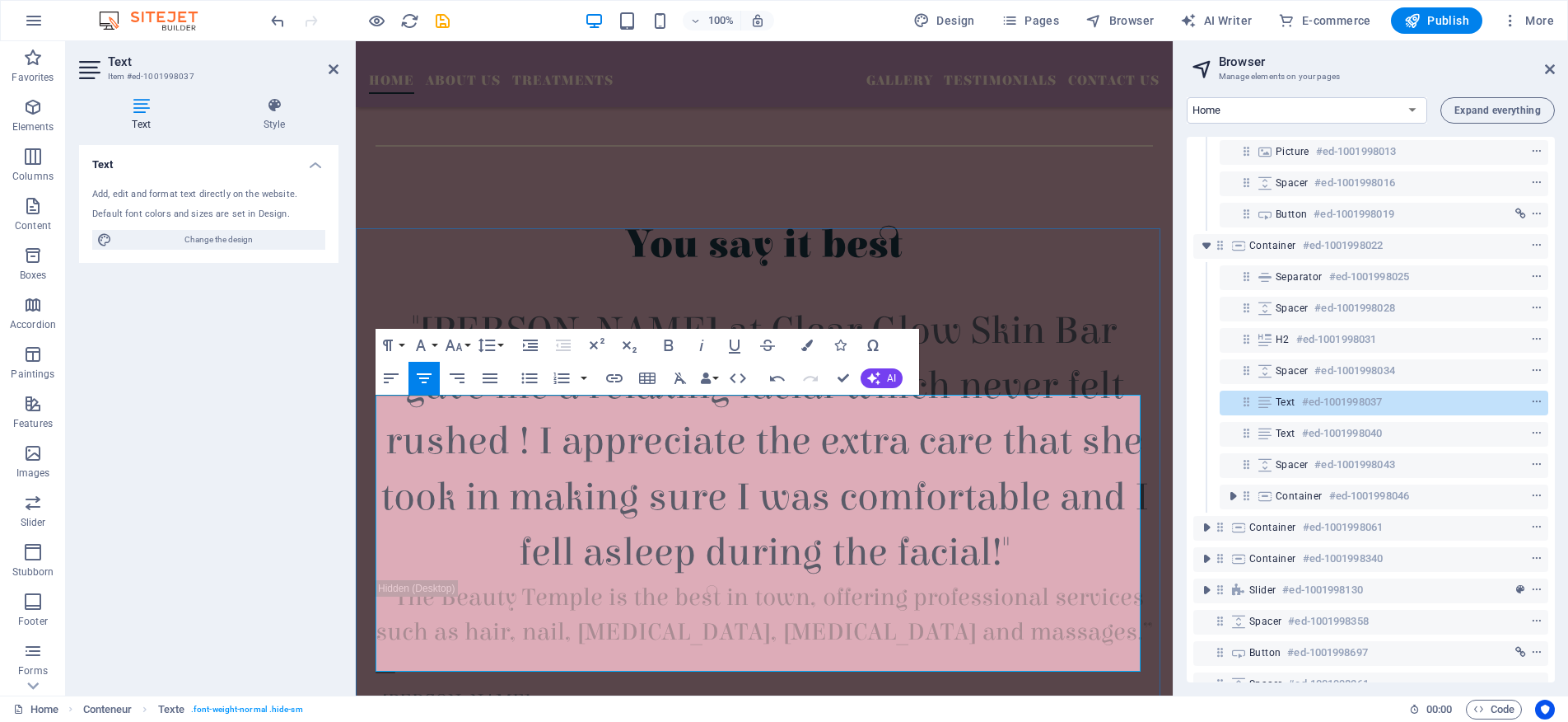
click at [947, 575] on font ""[PERSON_NAME] at Clear Glow Skin Bar gave me a relaxing facial which never fel…" at bounding box center [764, 441] width 768 height 267
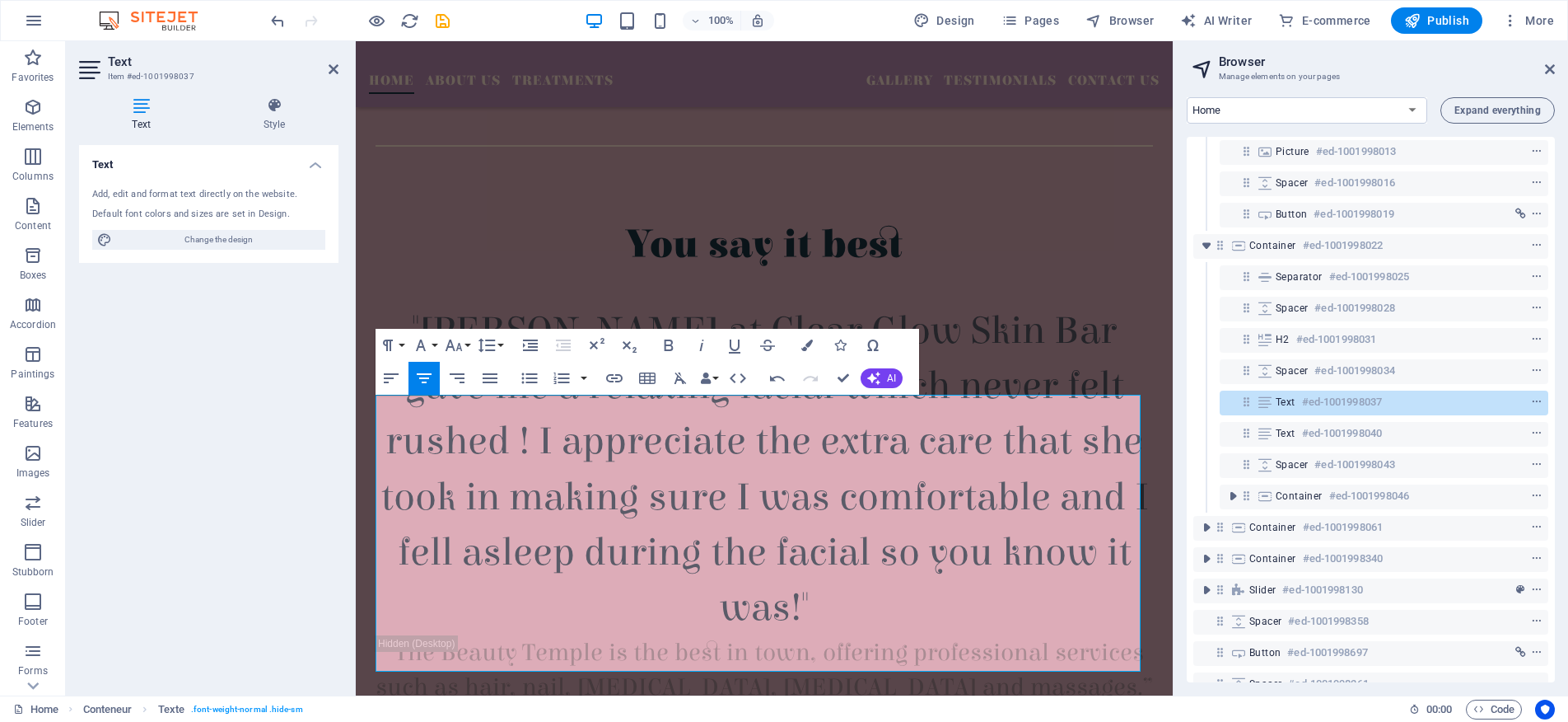
scroll to position [792, 0]
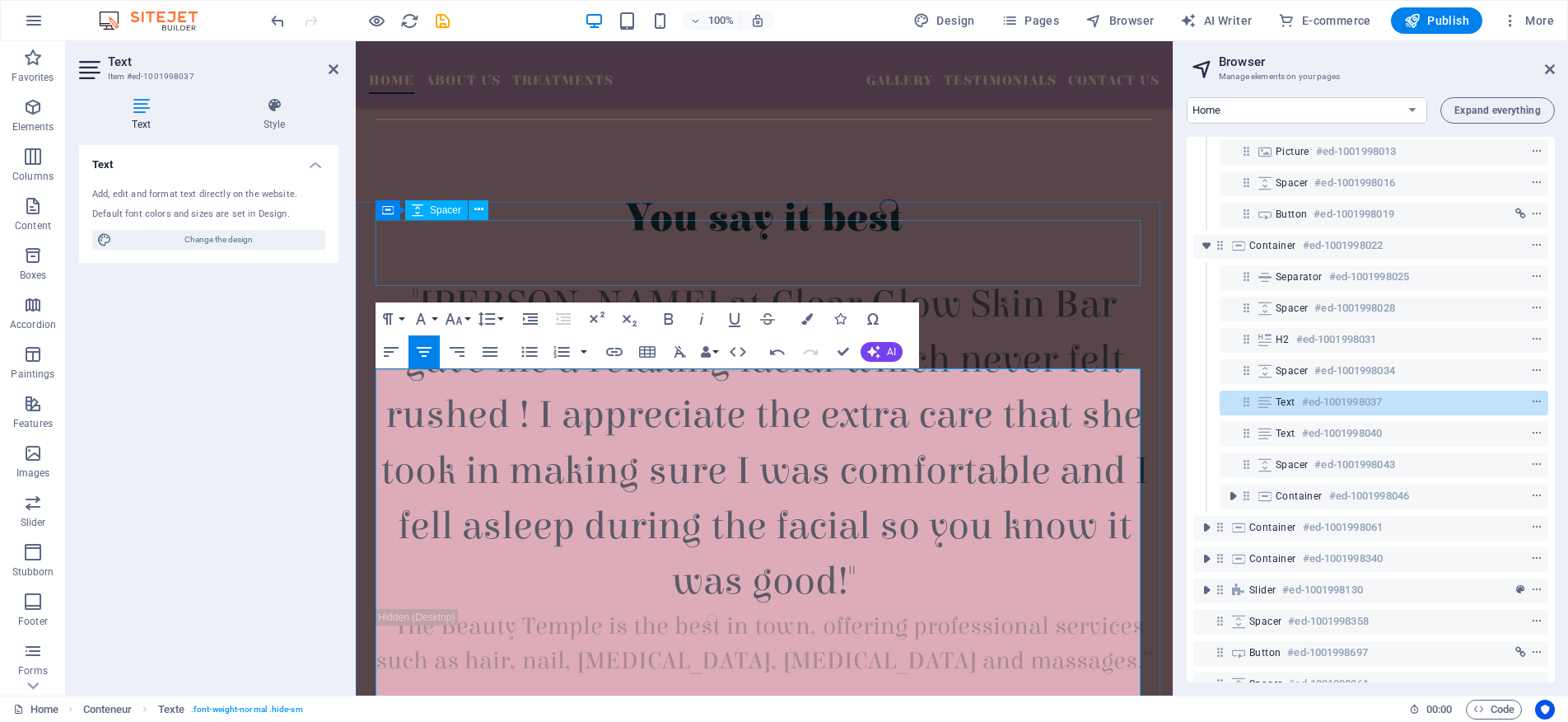
click at [1087, 194] on div at bounding box center [764, 161] width 777 height 66
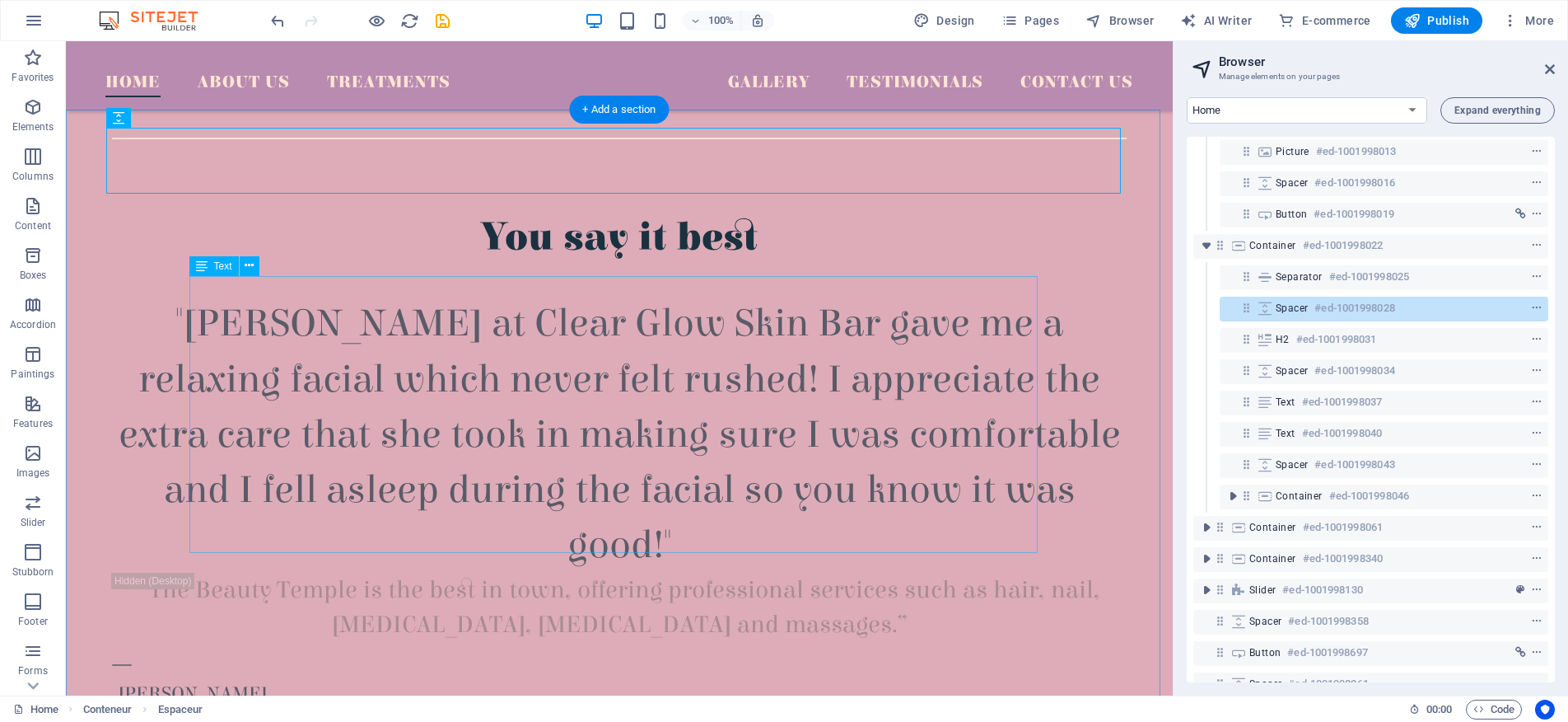
scroll to position [907, 0]
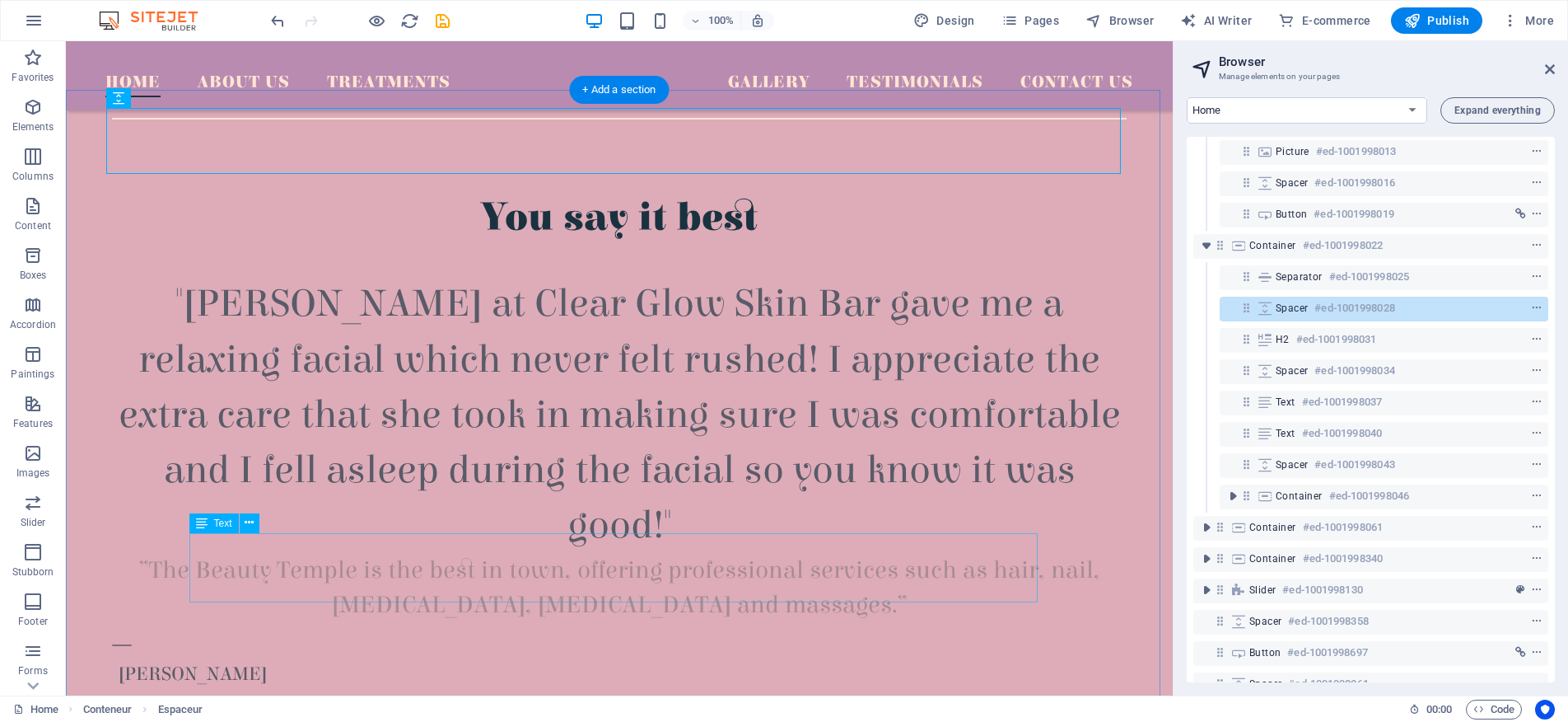
click at [562, 573] on div "”The Beauty Temple is the best in town, offering professional services such as …" at bounding box center [620, 587] width 1015 height 69
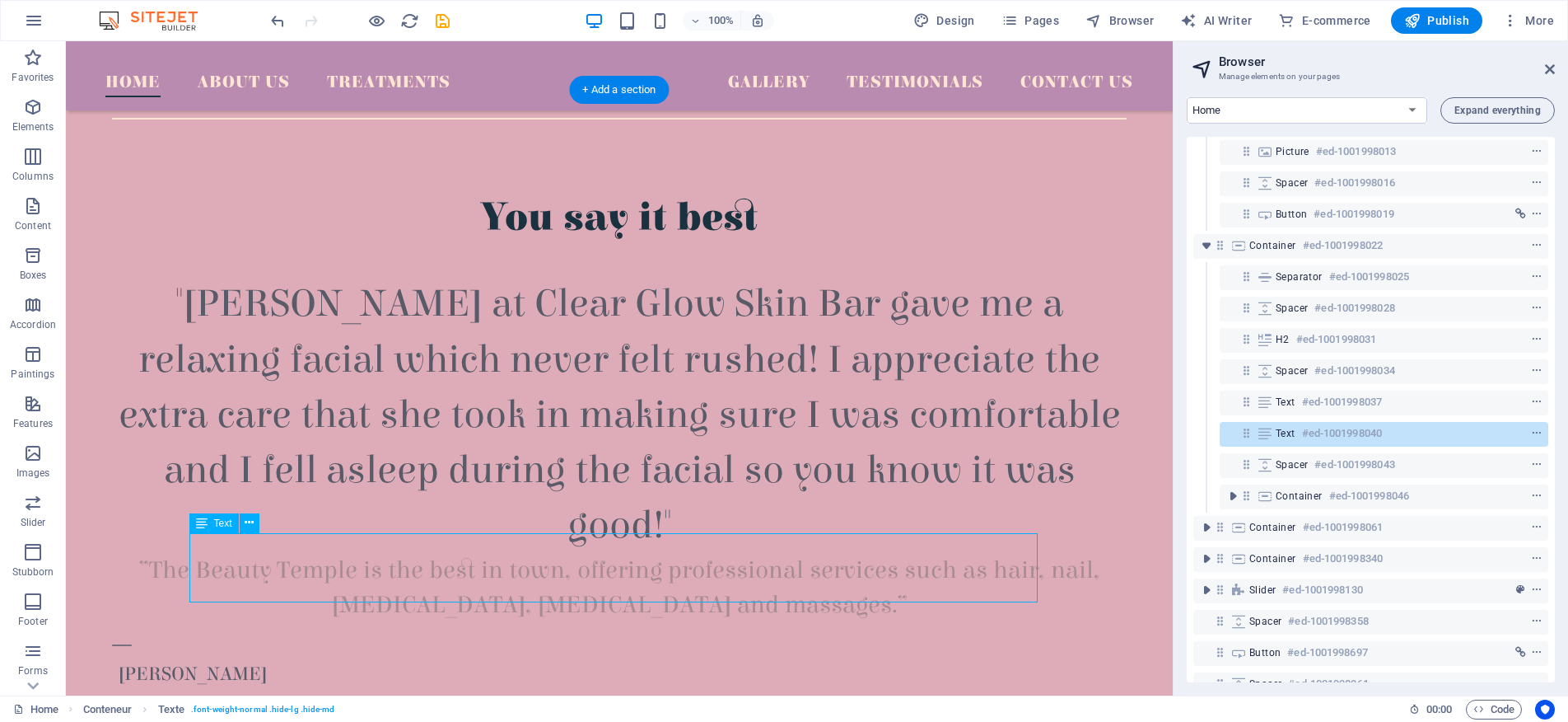
click at [562, 573] on div "”The Beauty Temple is the best in town, offering professional services such as …" at bounding box center [620, 587] width 1015 height 69
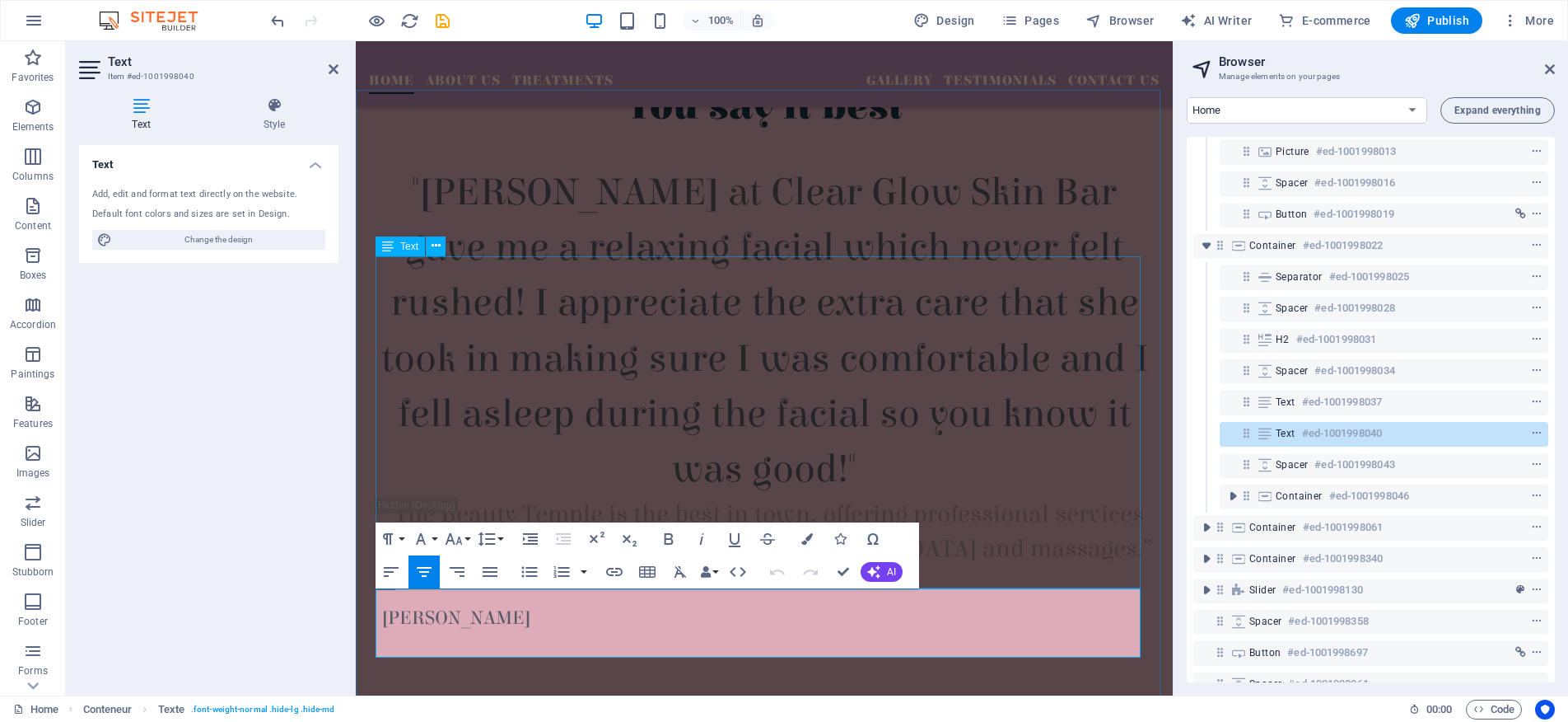
click at [982, 423] on div ""[PERSON_NAME] at Clear Glow Skin Bar gave me a relaxing facial which never fel…" at bounding box center [764, 331] width 777 height 332
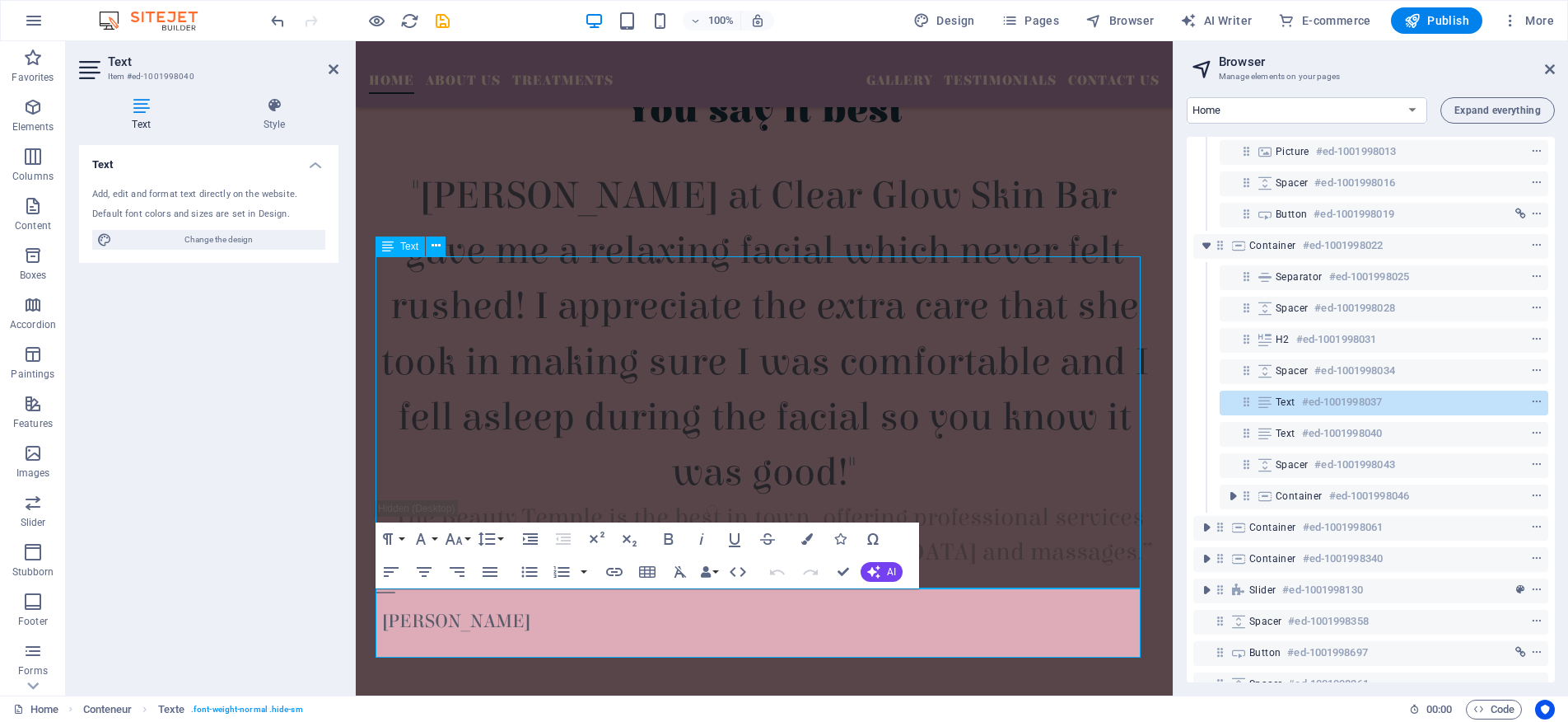
scroll to position [907, 0]
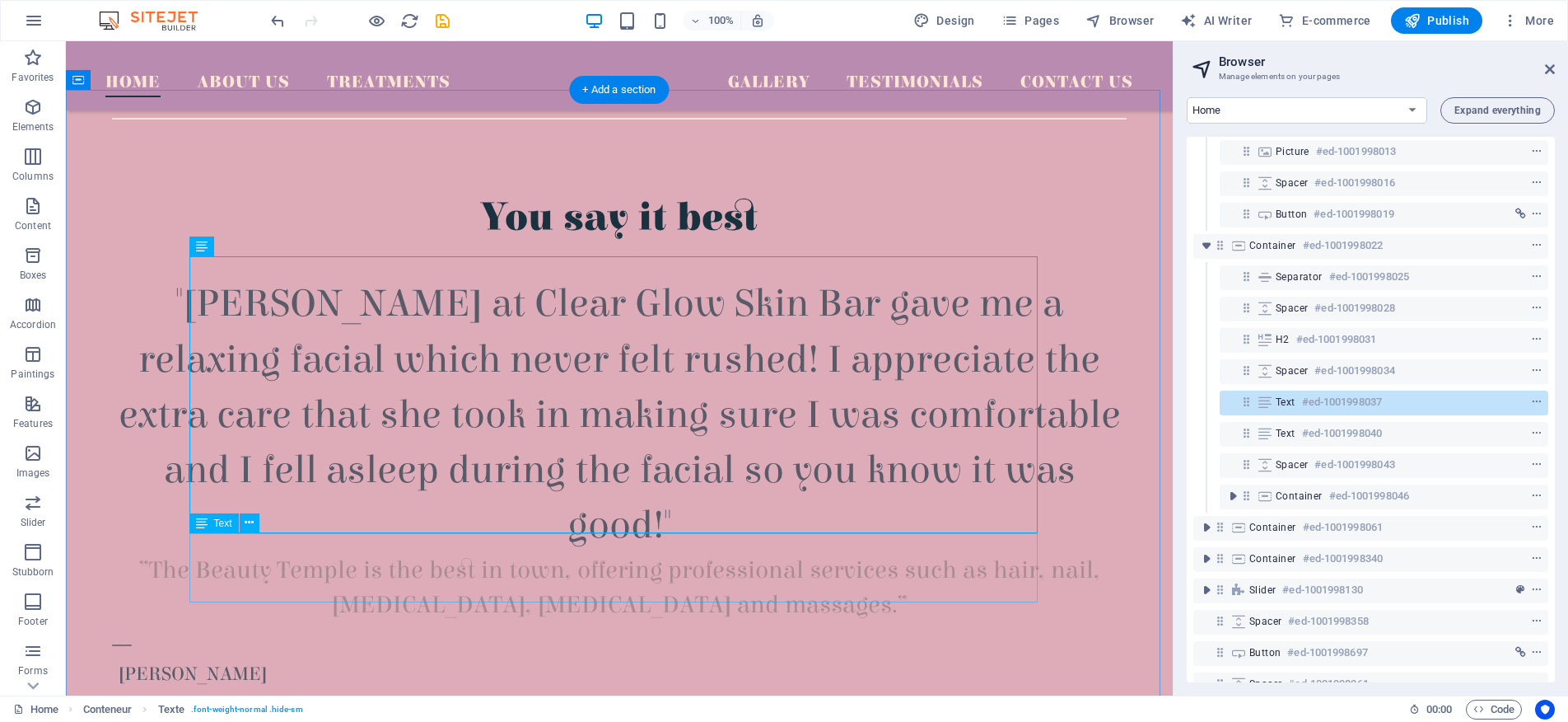
click at [747, 557] on div "”The Beauty Temple is the best in town, offering professional services such as …" at bounding box center [620, 587] width 1015 height 69
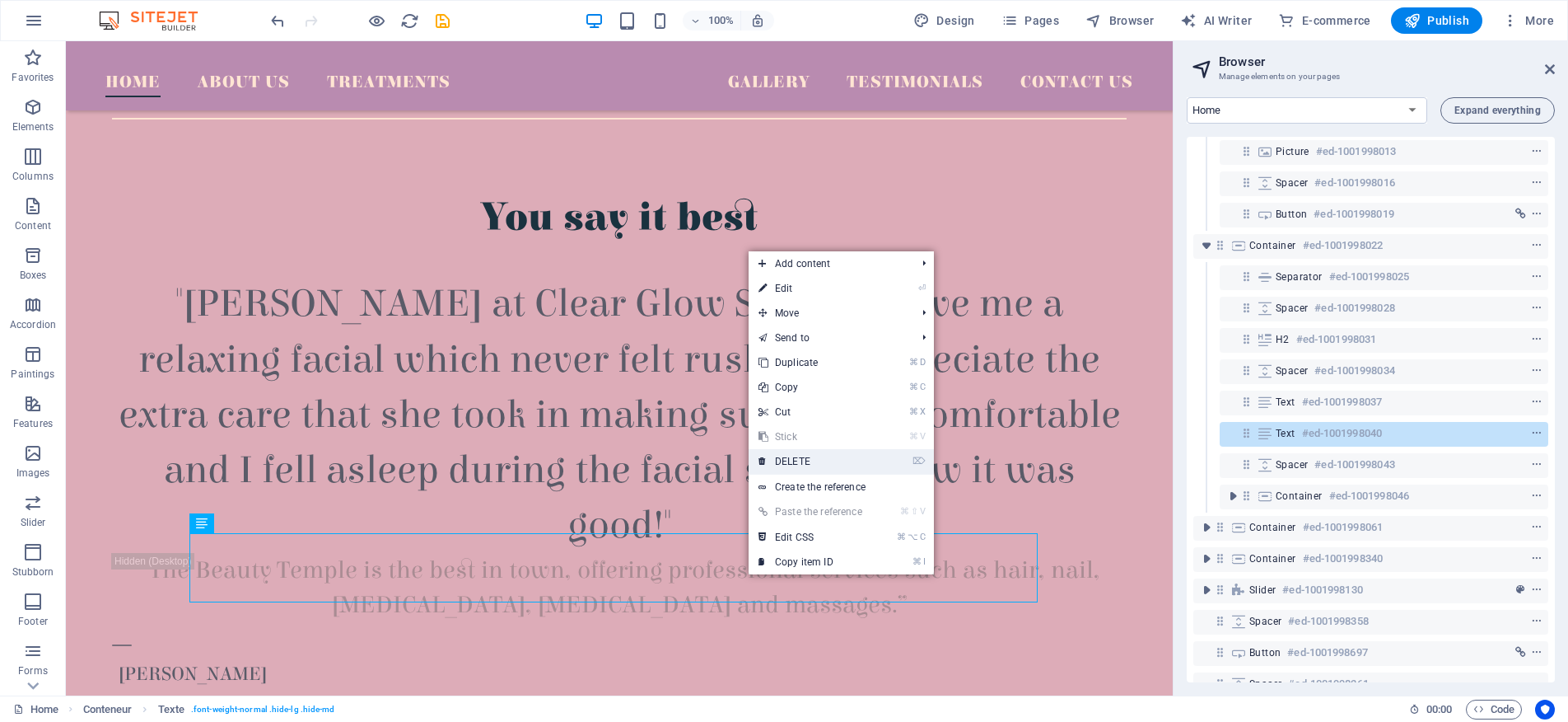
click at [811, 453] on link "⌦ DELETE" at bounding box center [810, 461] width 124 height 25
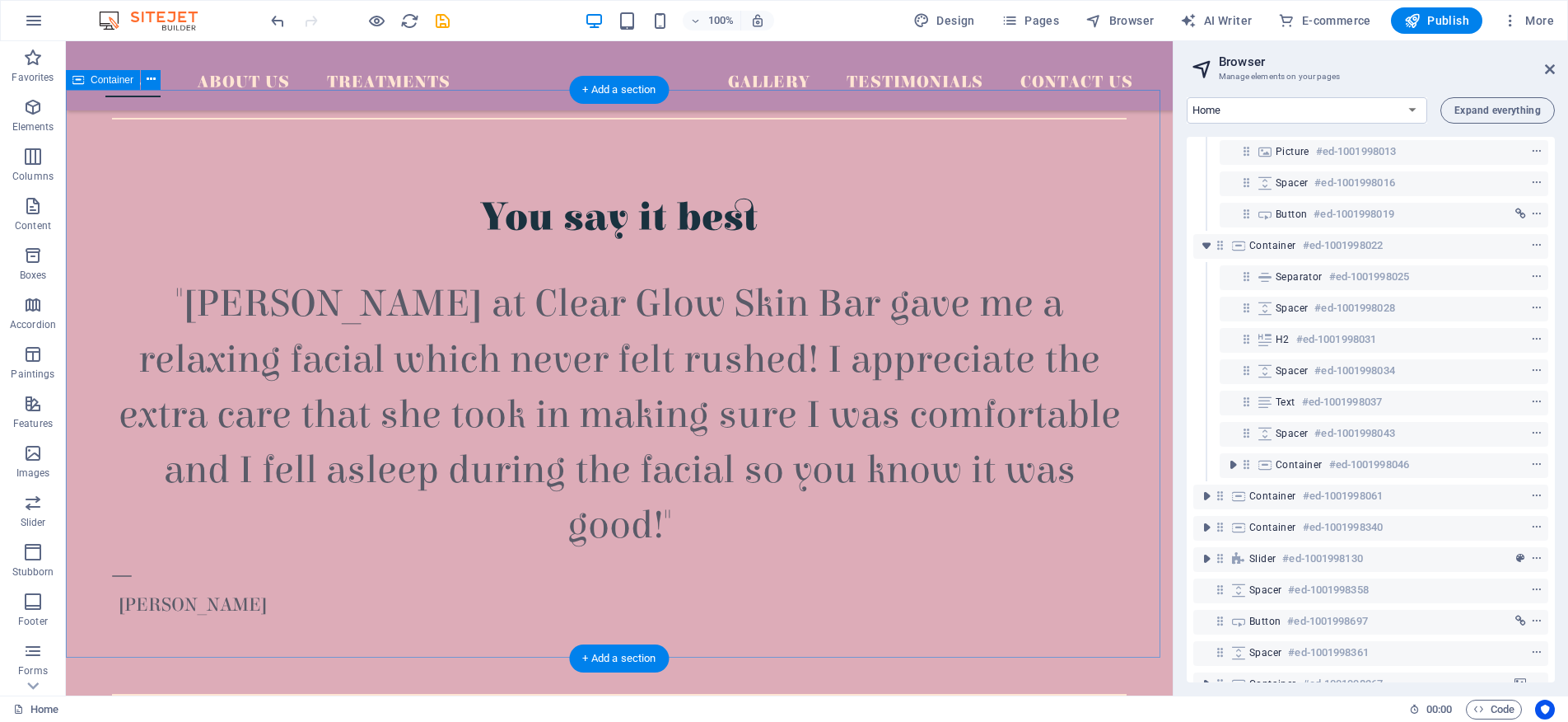
click at [1135, 488] on div "You say it best "[PERSON_NAME] at Clear Glow Skin Bar gave me a relaxing facial…" at bounding box center [619, 406] width 1107 height 577
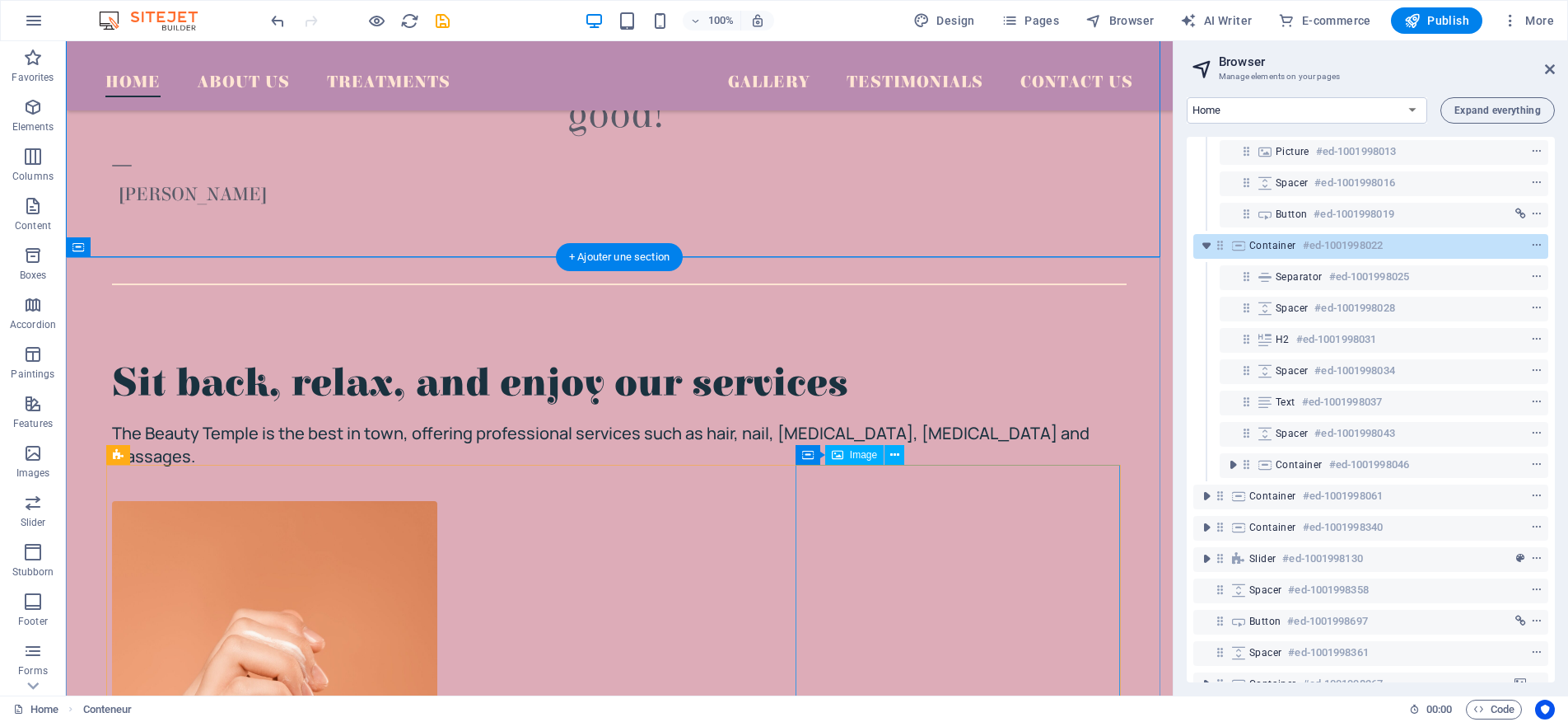
scroll to position [1407, 0]
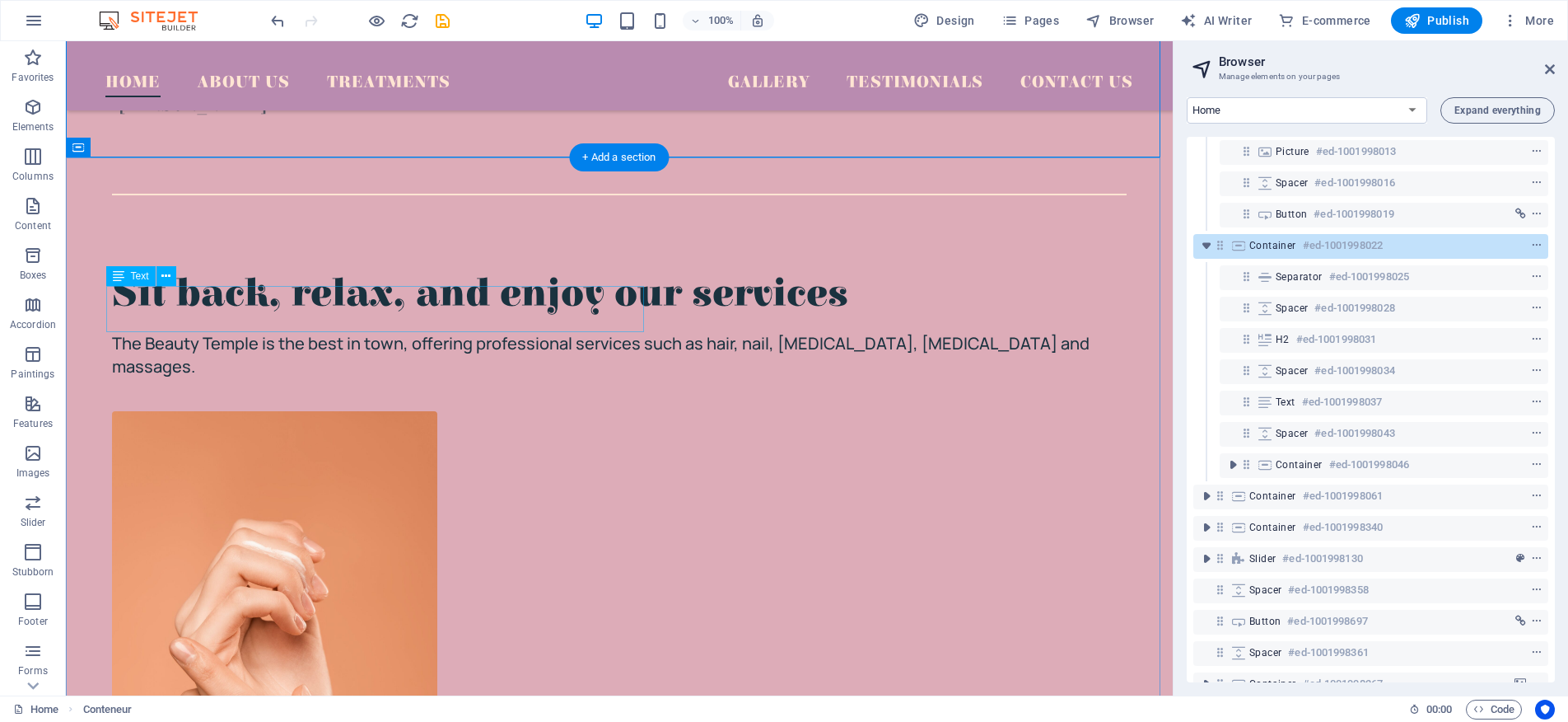
click at [202, 332] on div "The Beauty Temple is the best in town, offering professional services such as h…" at bounding box center [620, 356] width 1015 height 47
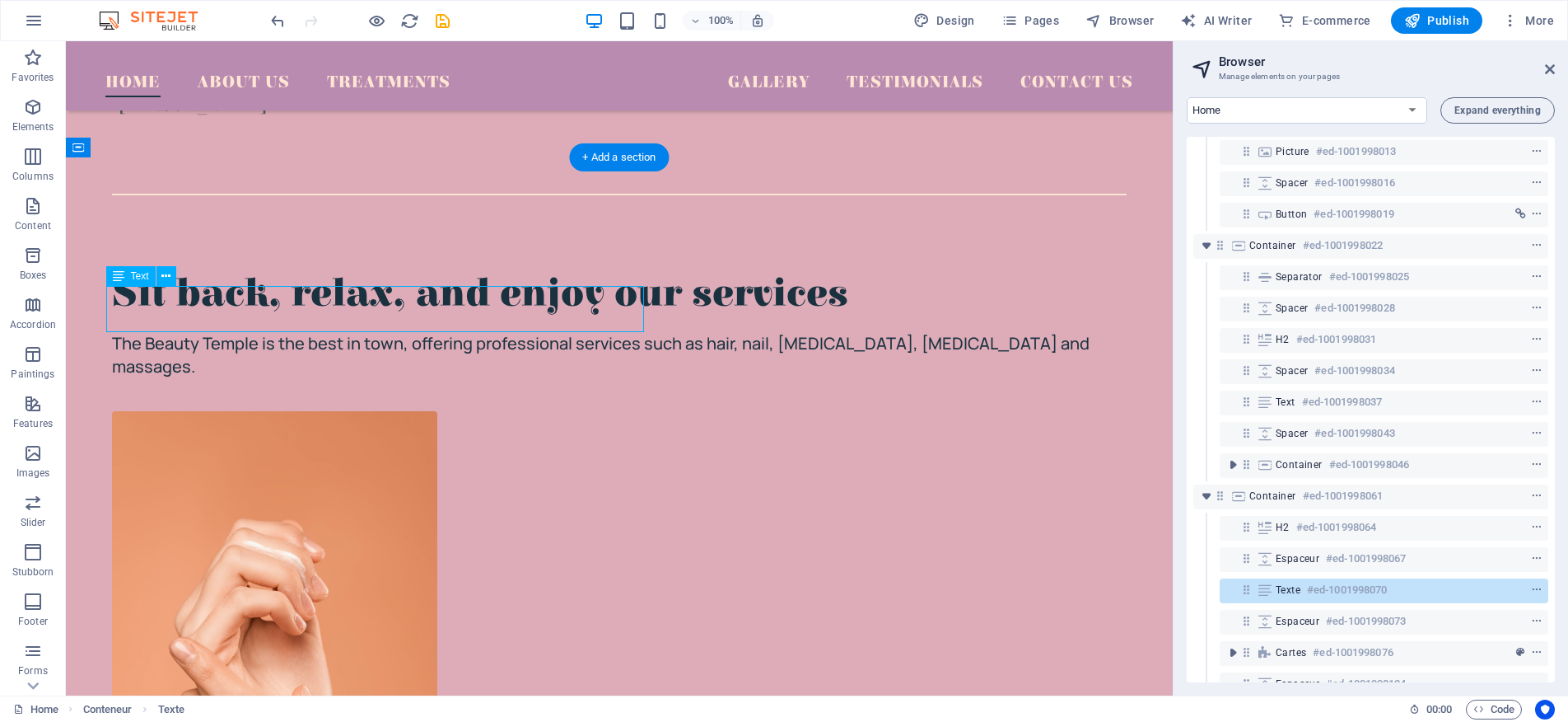
click at [202, 332] on div "The Beauty Temple is the best in town, offering professional services such as h…" at bounding box center [620, 356] width 1015 height 47
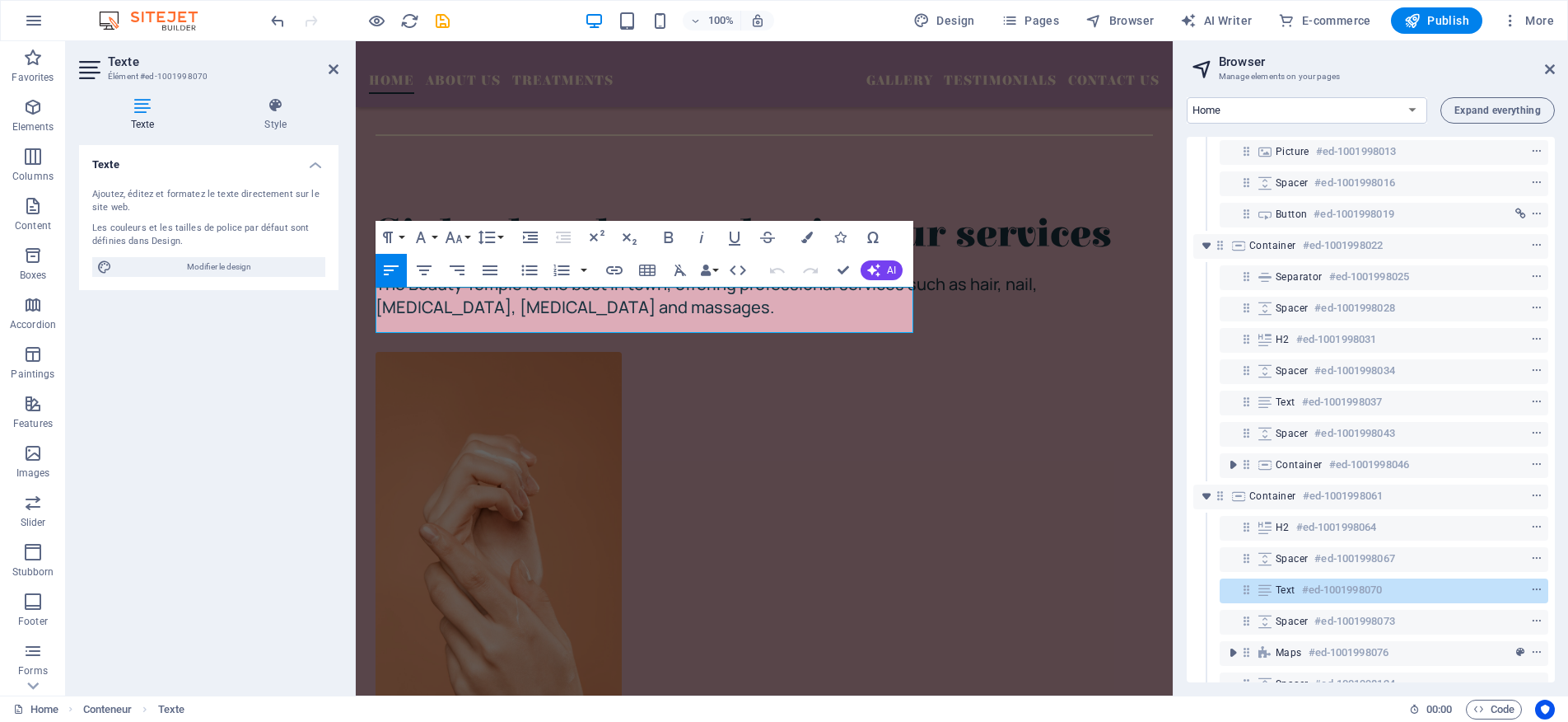
scroll to position [1459, 0]
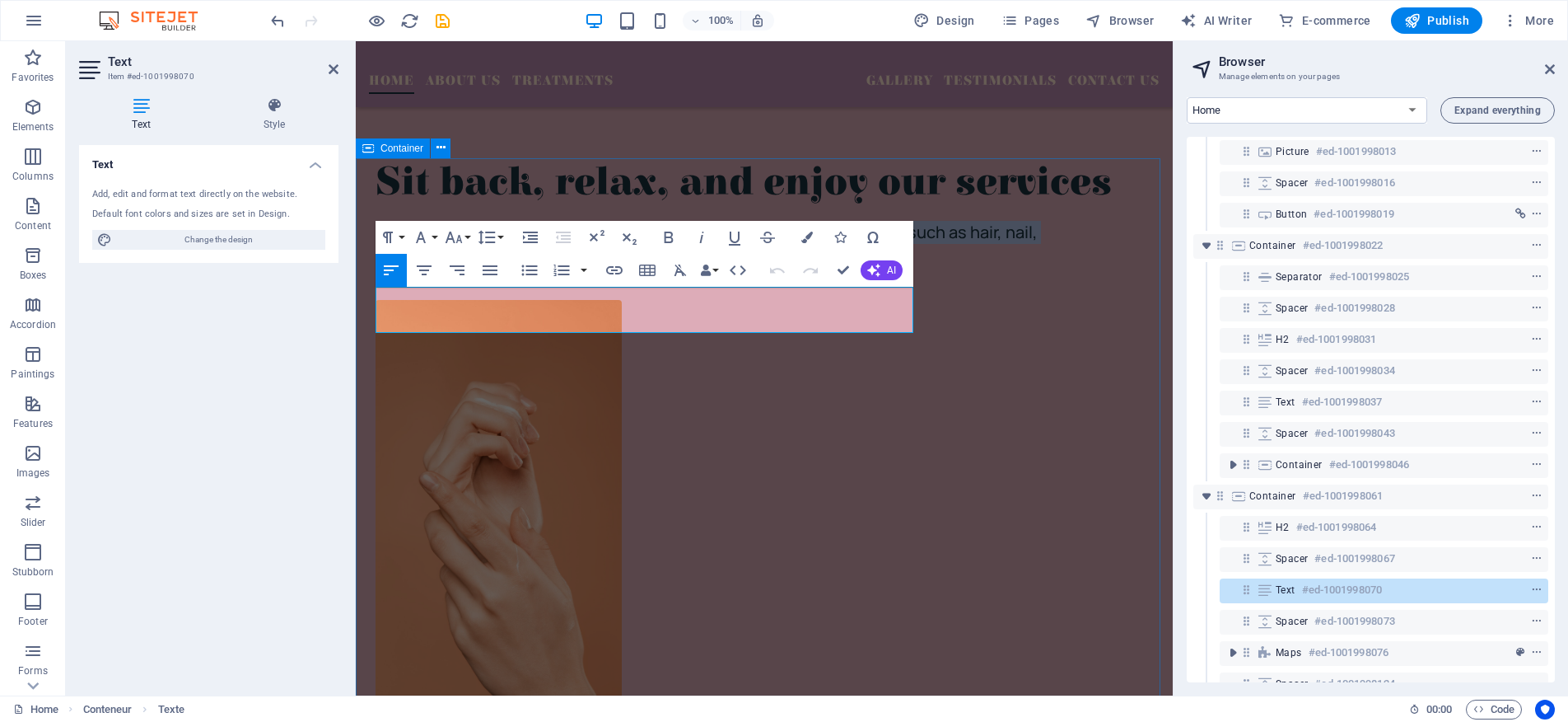
drag, startPoint x: 796, startPoint y: 321, endPoint x: 365, endPoint y: 292, distance: 432.0
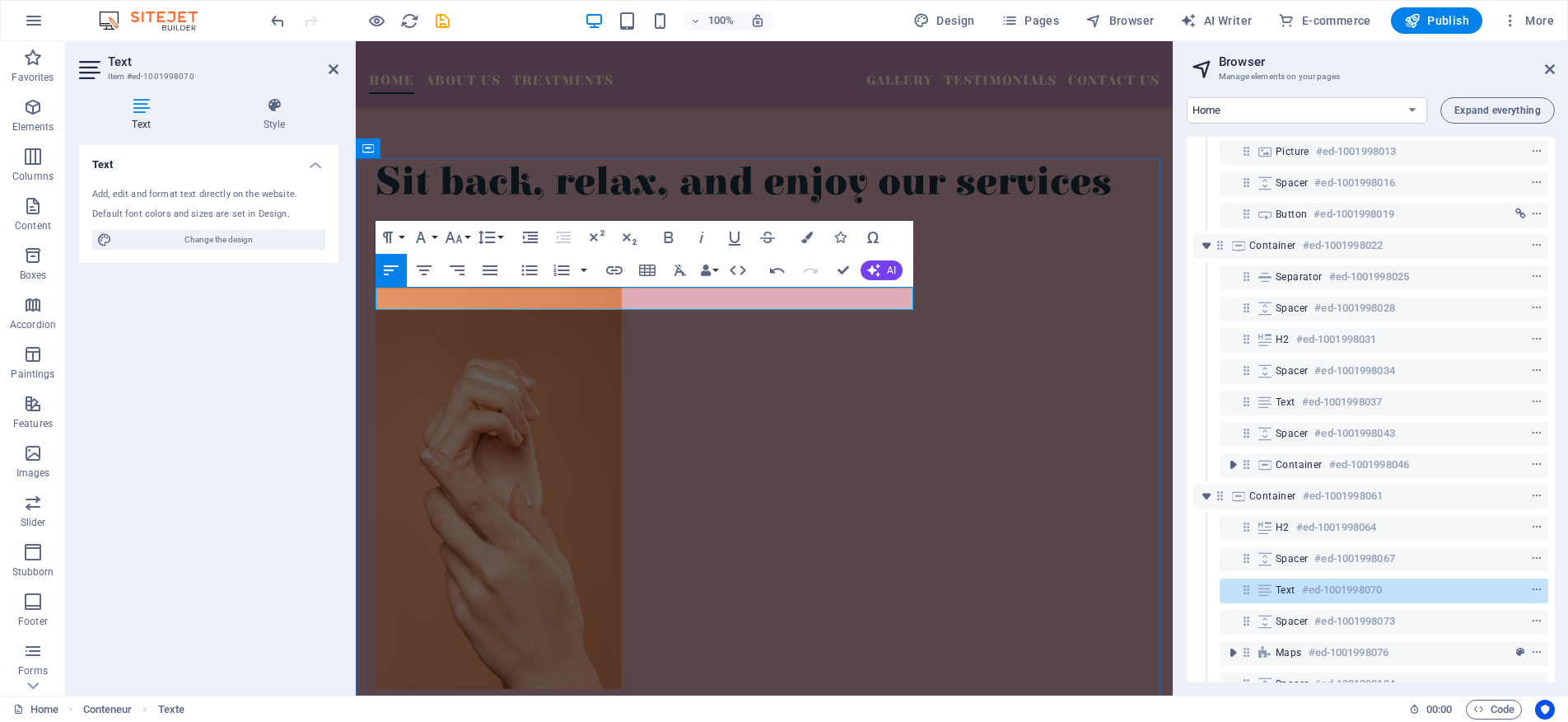
click at [708, 243] on font "Clear Glow Skin Bar is nestled in [GEOGRAPHIC_DATA]" at bounding box center [583, 232] width 415 height 22
click at [777, 244] on p "Clear Glow Skin Bar is nestled in [GEOGRAPHIC_DATA]" at bounding box center [764, 233] width 777 height 23
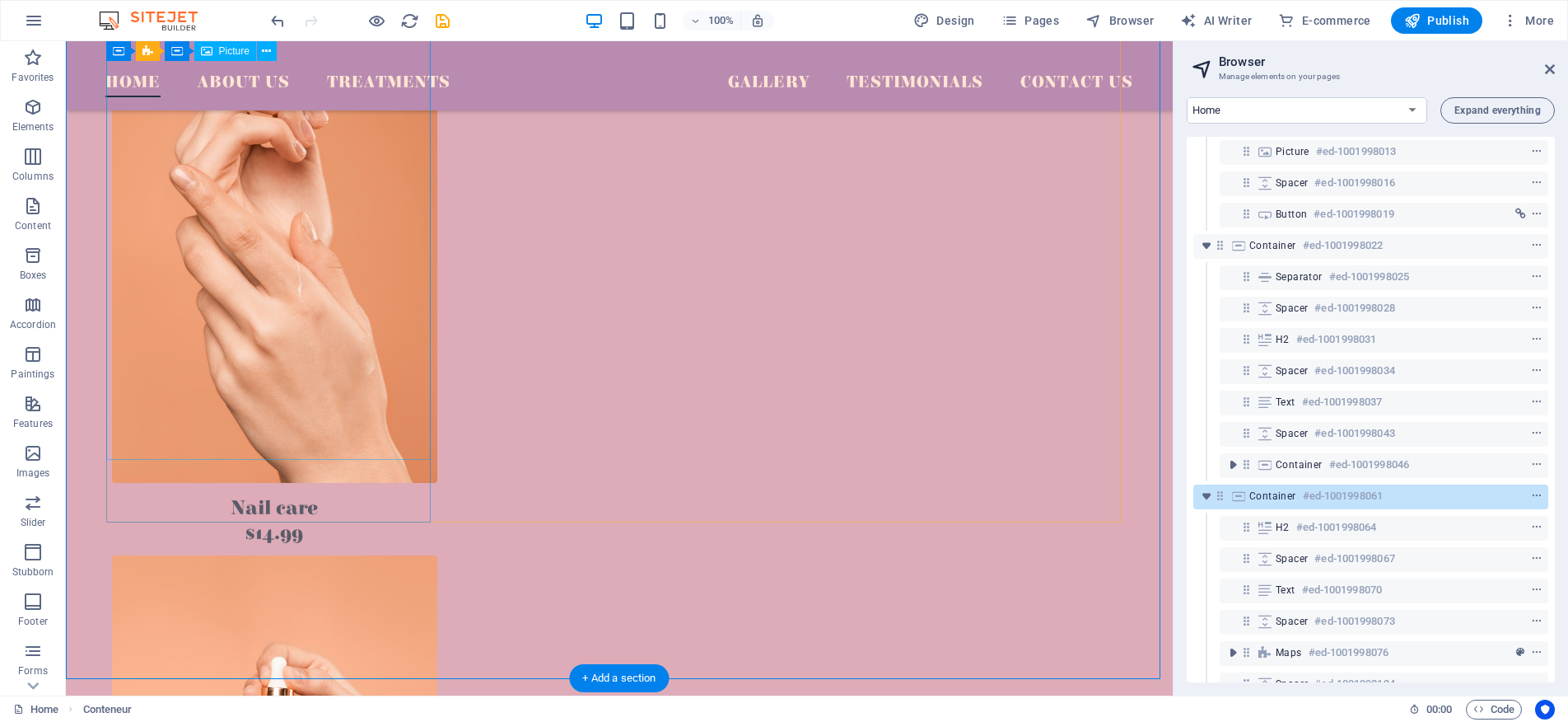
scroll to position [1889, 0]
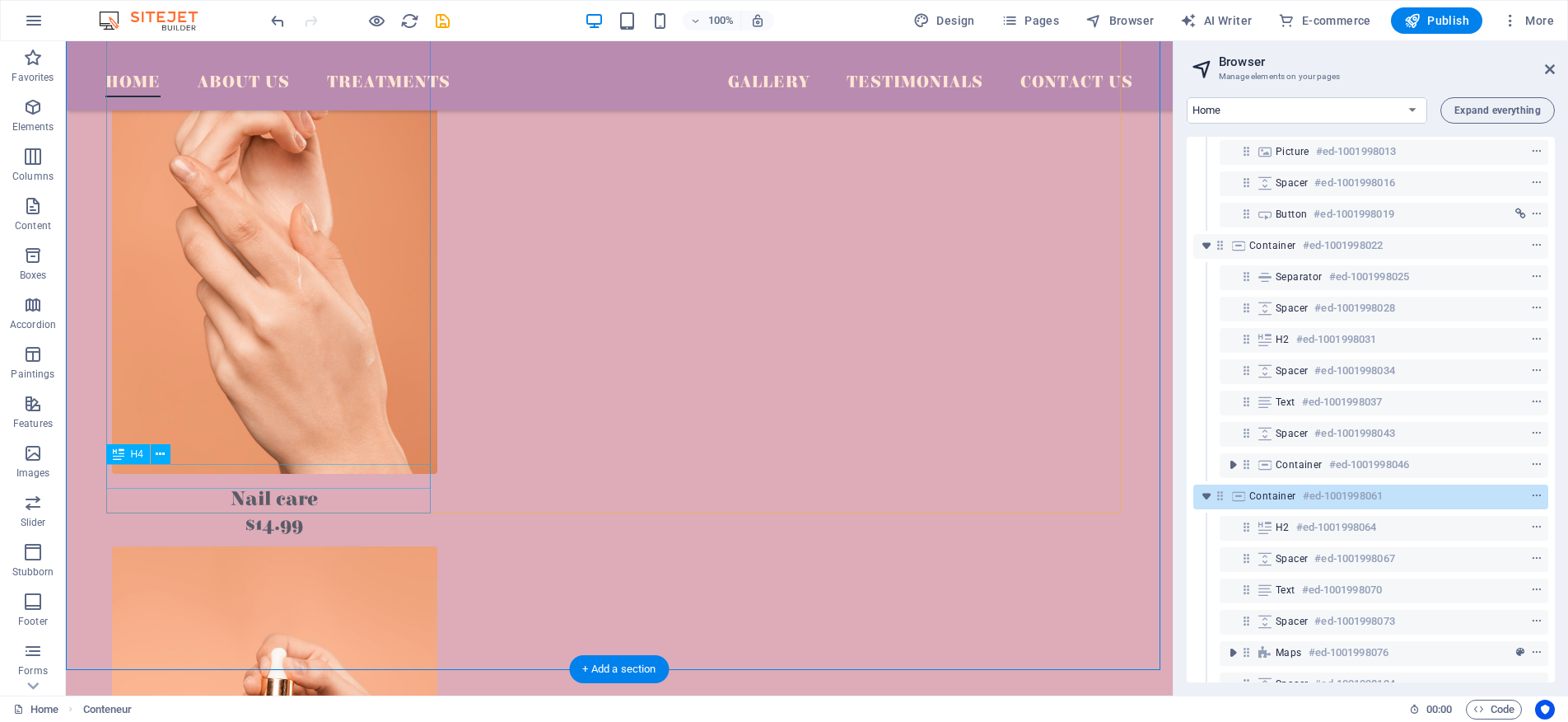
click at [266, 487] on div "Nail care" at bounding box center [275, 499] width 326 height 25
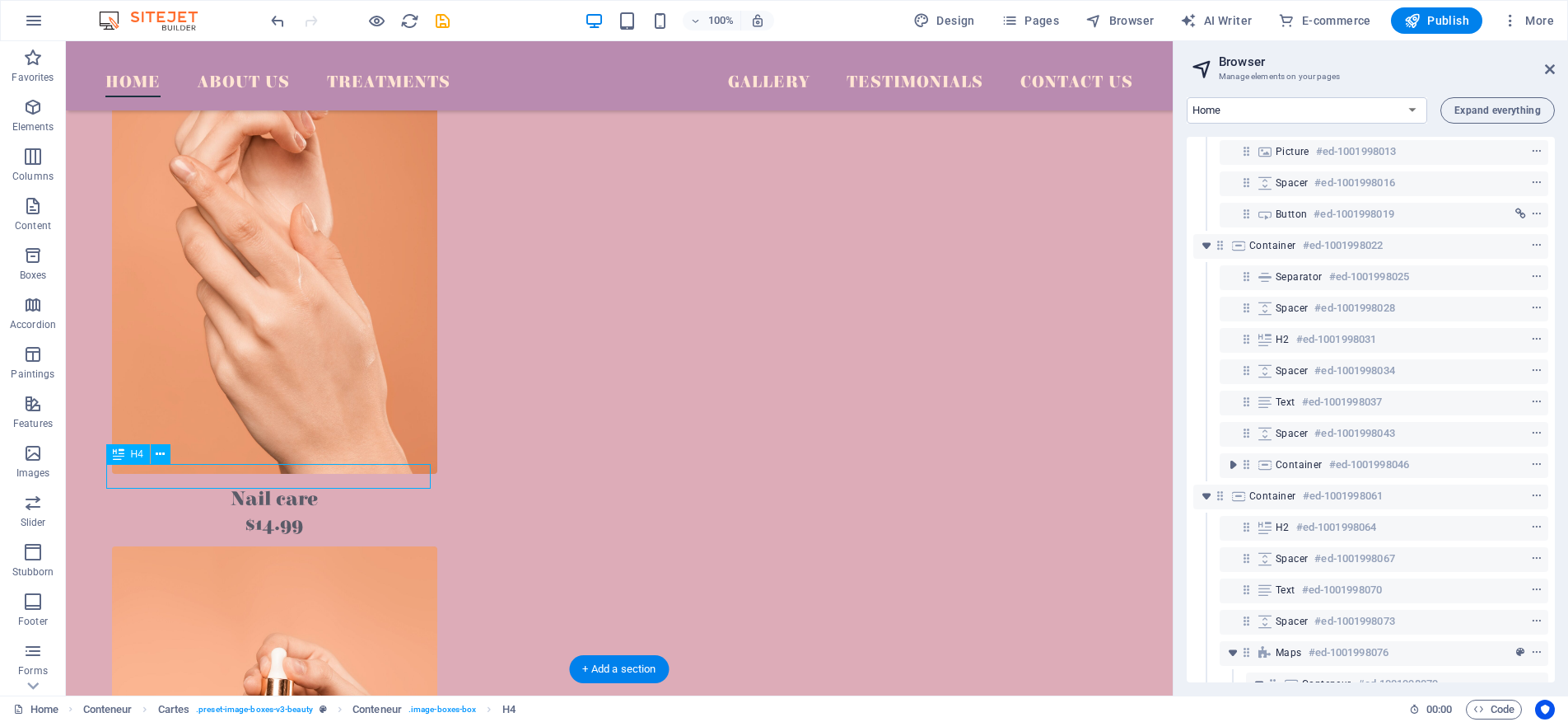
scroll to position [480, 0]
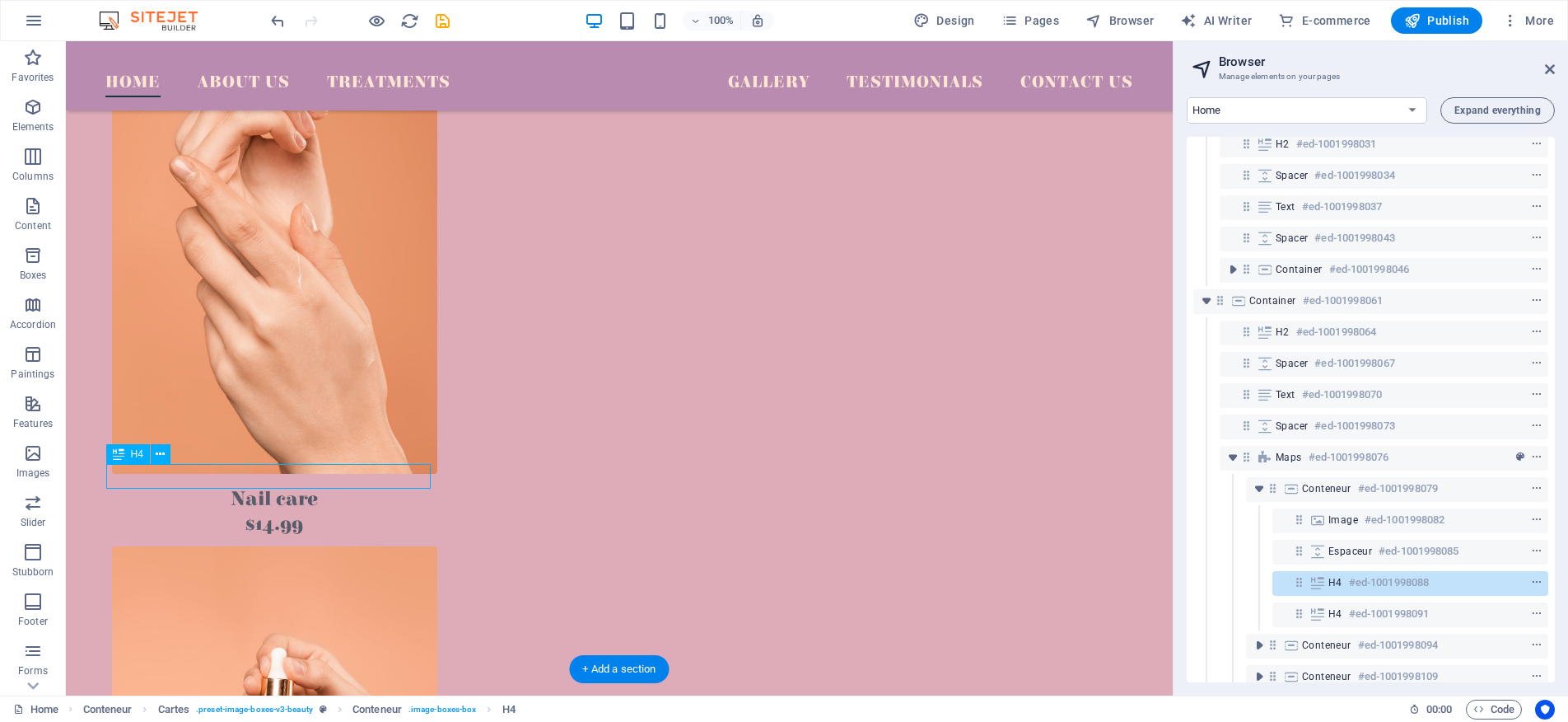
click at [266, 487] on div "Nail care" at bounding box center [275, 499] width 326 height 25
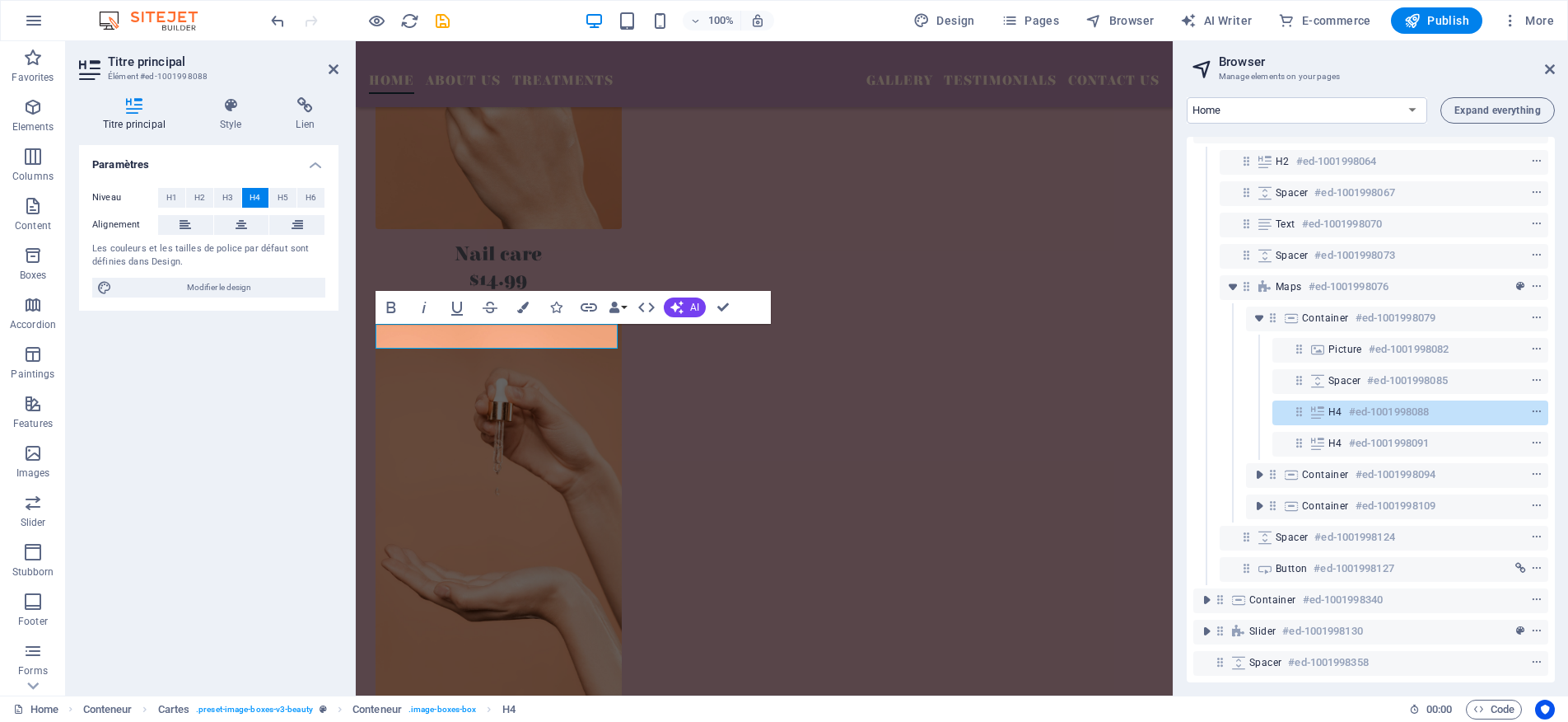
scroll to position [661, 0]
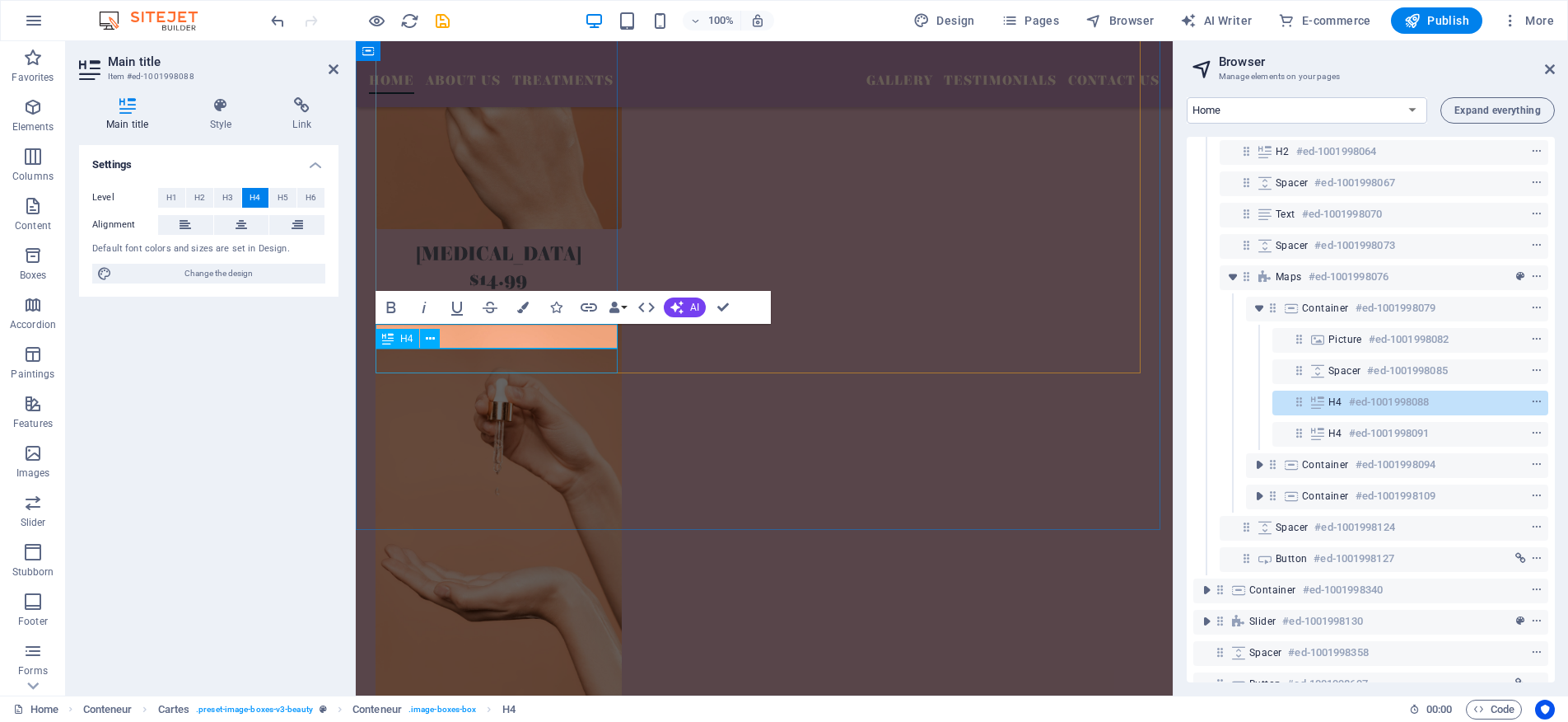
click at [506, 292] on div "$14.99" at bounding box center [498, 279] width 247 height 25
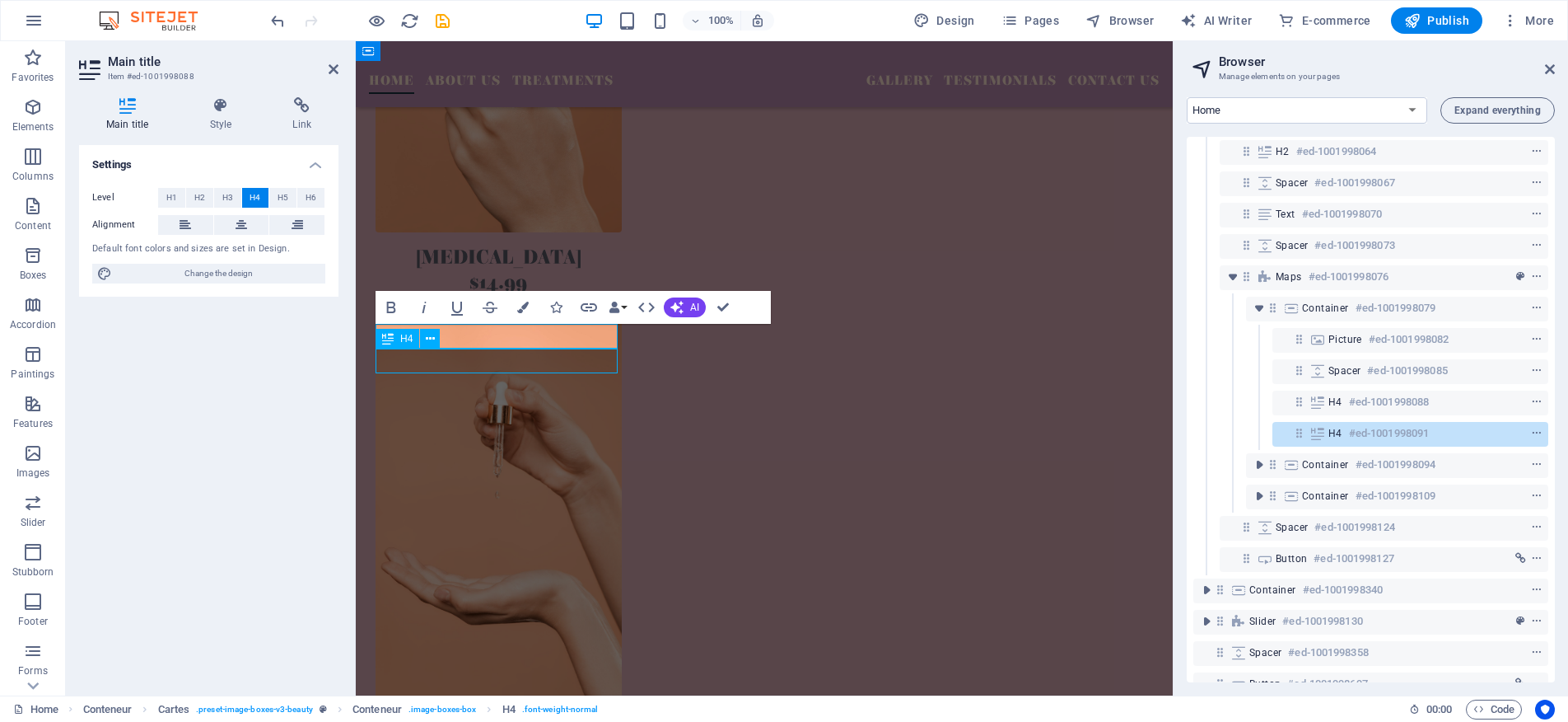
scroll to position [1889, 0]
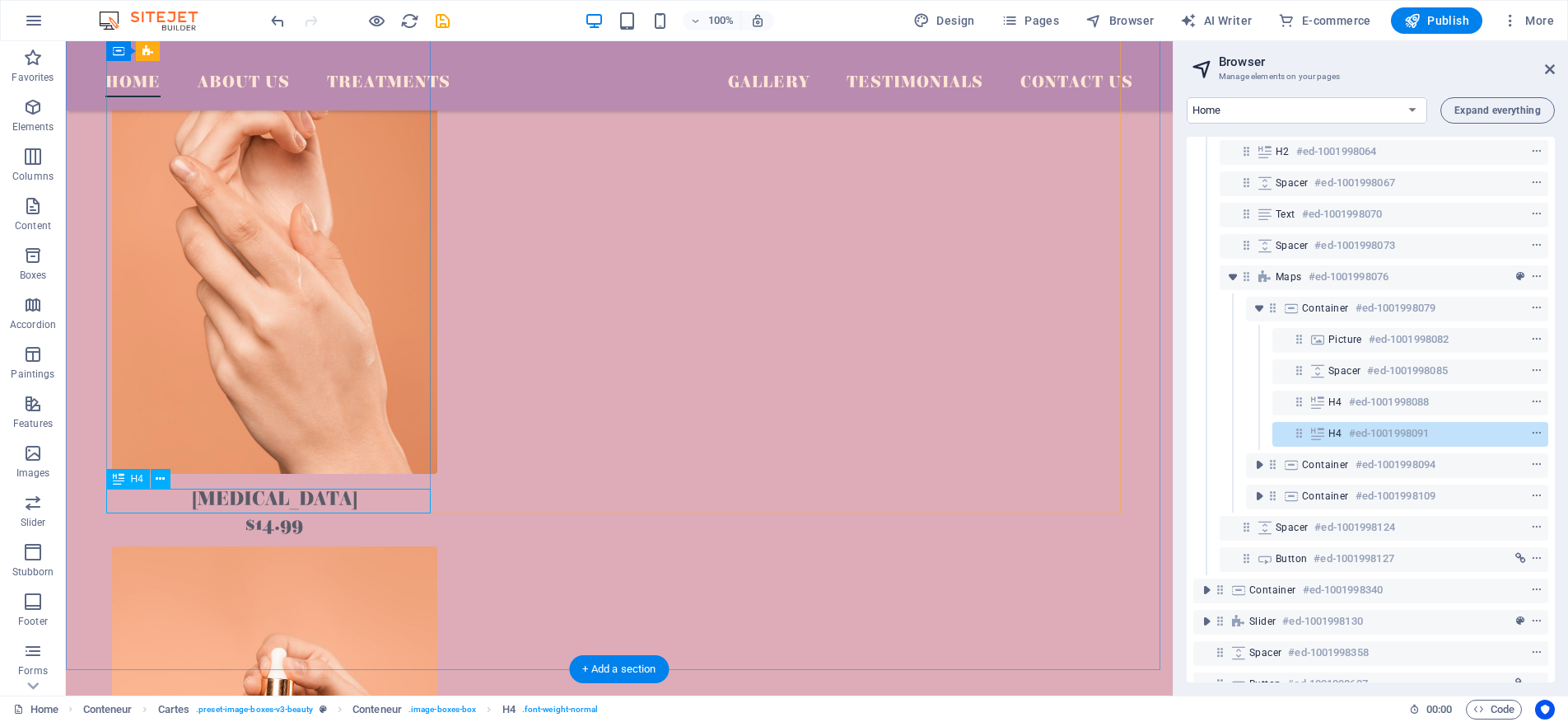
click at [255, 512] on div "$14.99" at bounding box center [275, 524] width 326 height 25
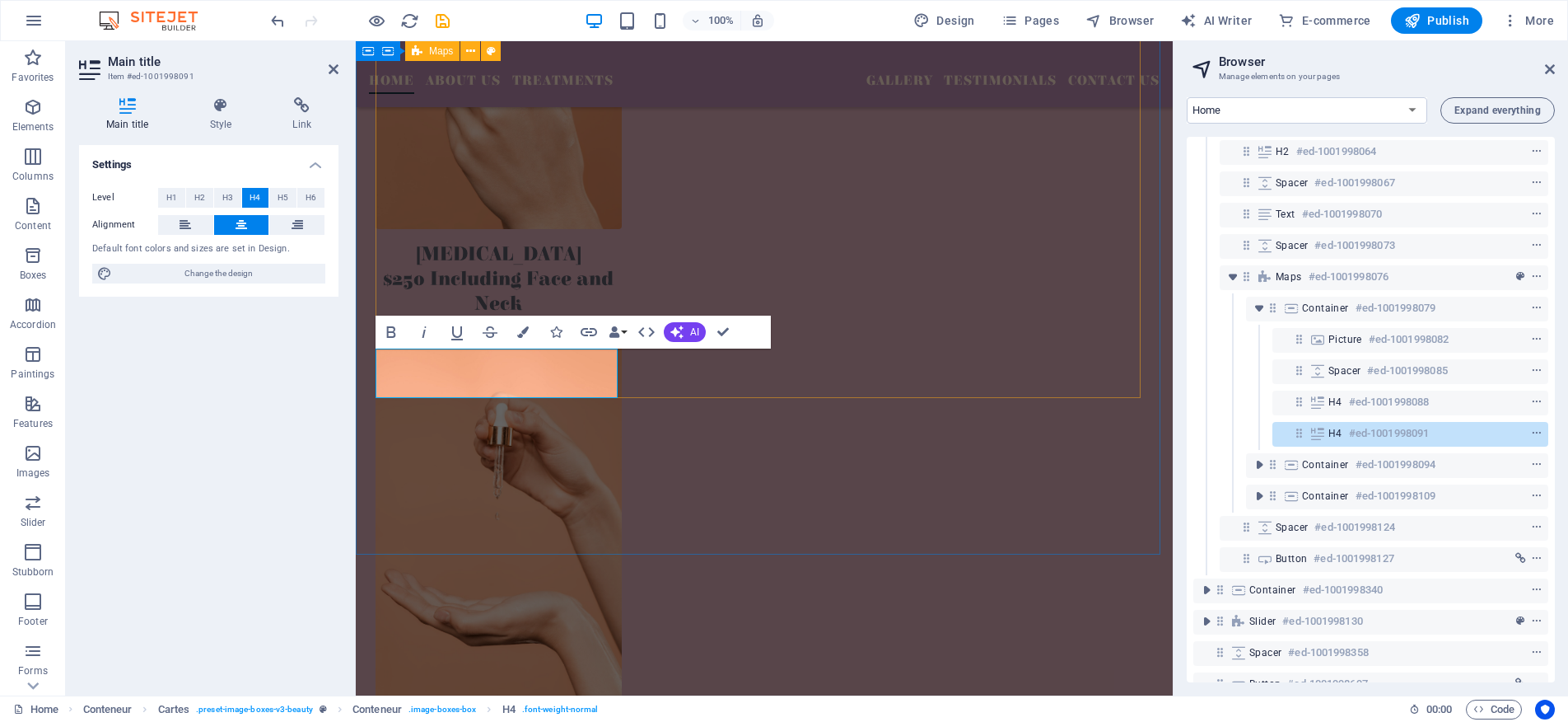
click at [886, 370] on div "[MEDICAL_DATA] $250 Including Face and Neck Facial care $14.99 Facial care $14.…" at bounding box center [764, 551] width 777 height 1468
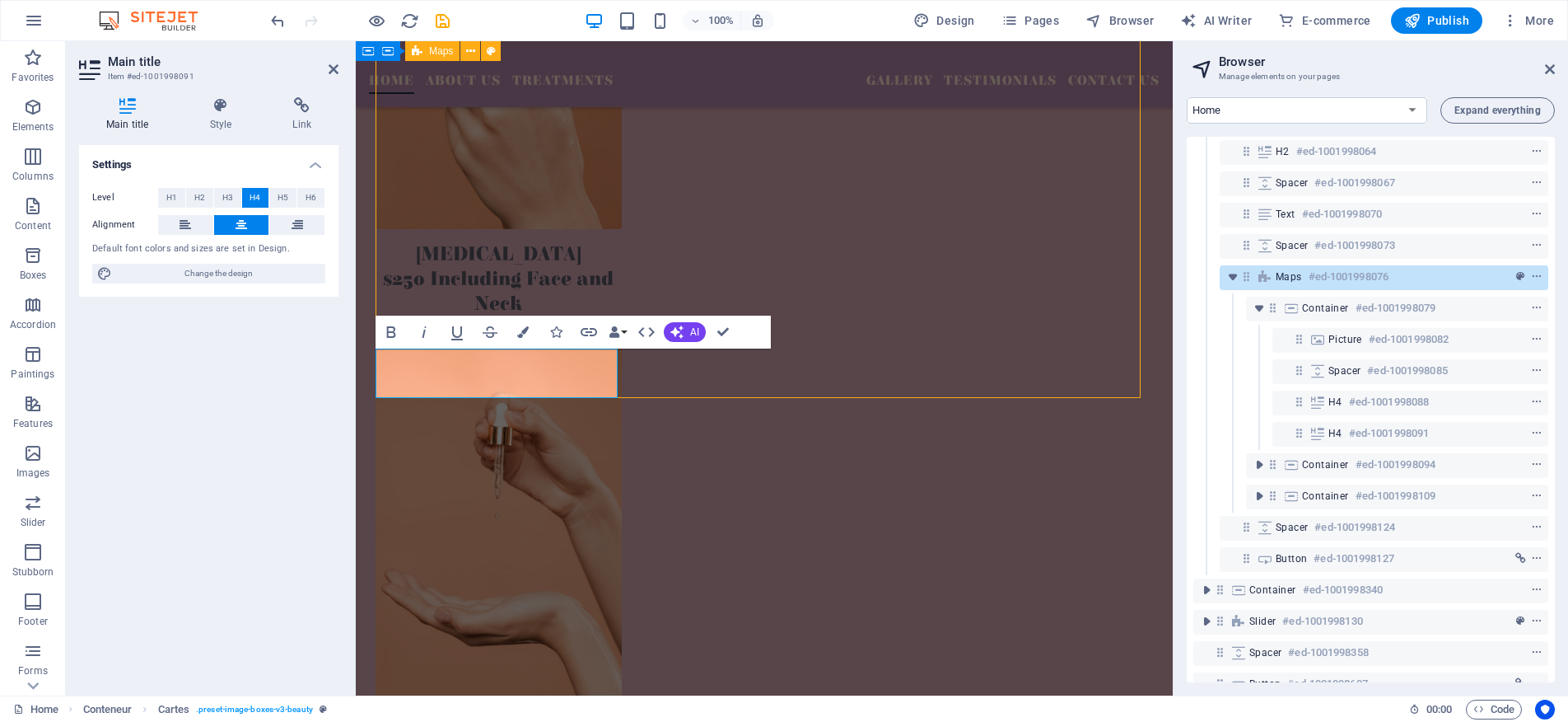
scroll to position [2029, 0]
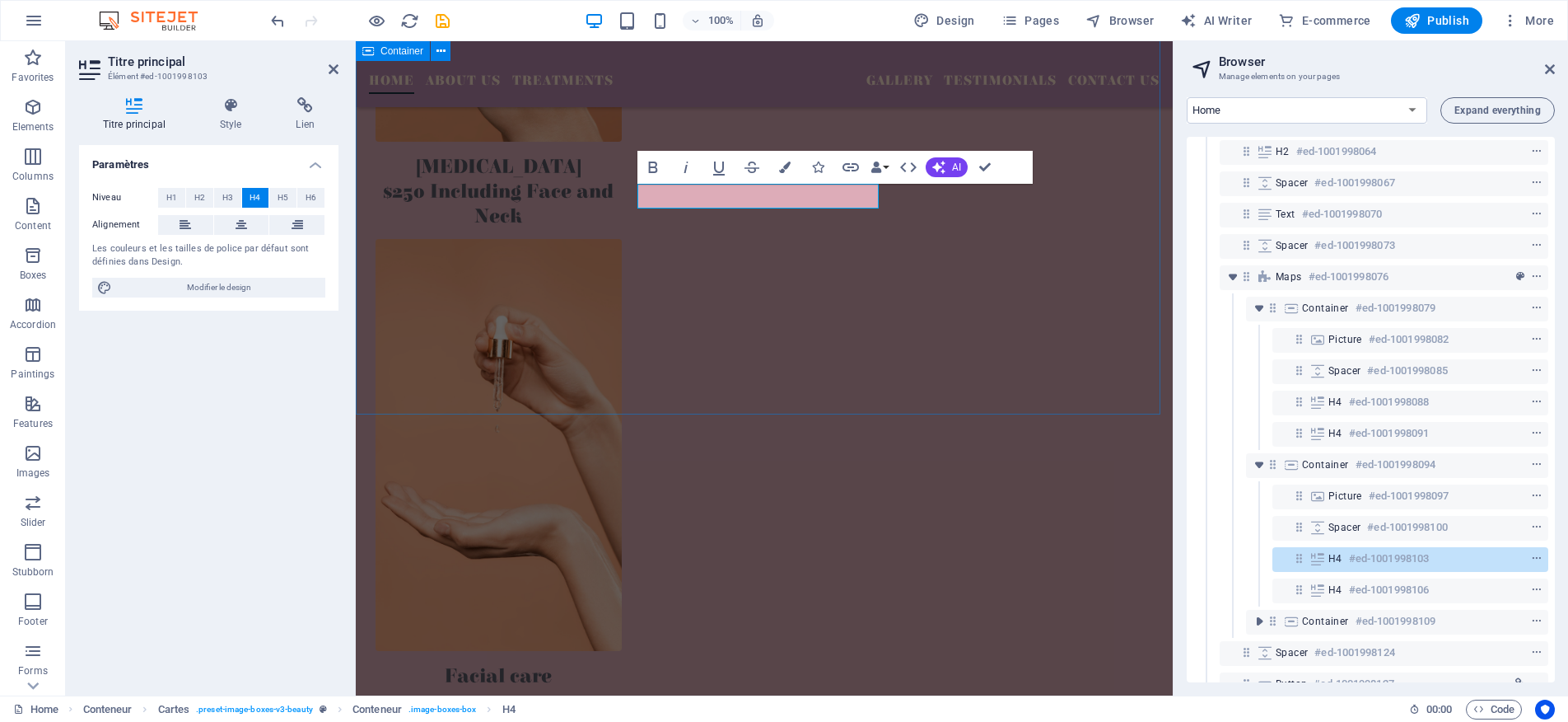
scroll to position [2082, 0]
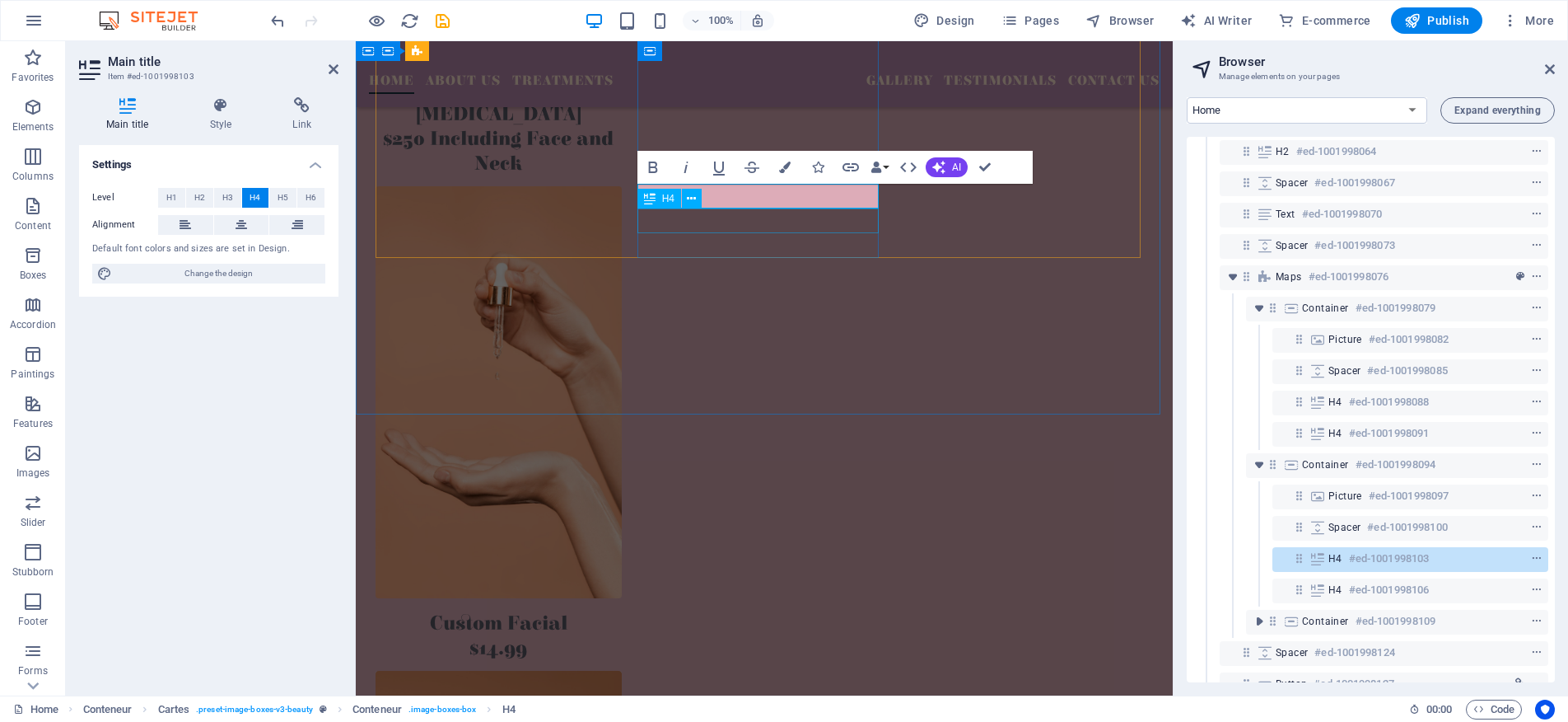
click at [622, 636] on div "$14.99" at bounding box center [498, 649] width 247 height 25
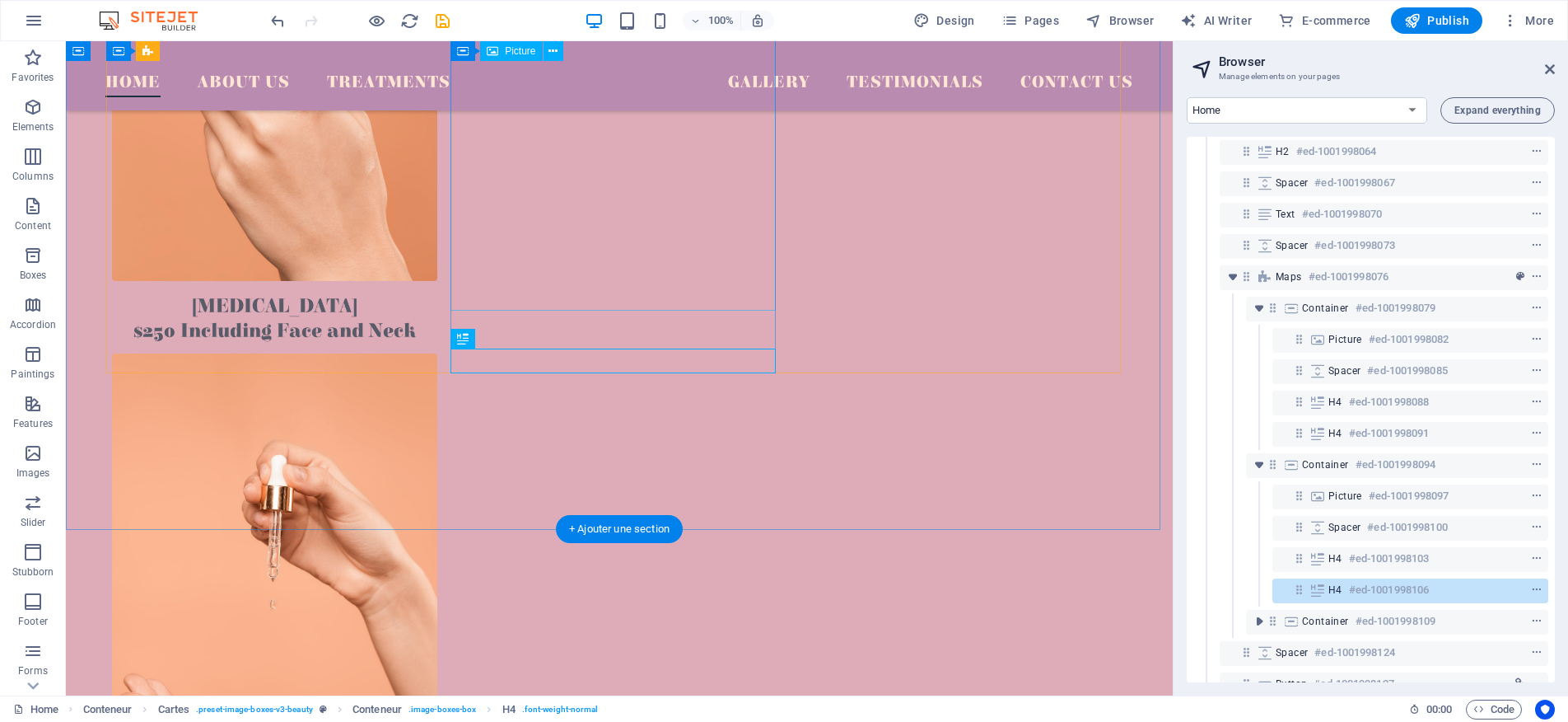
scroll to position [2029, 0]
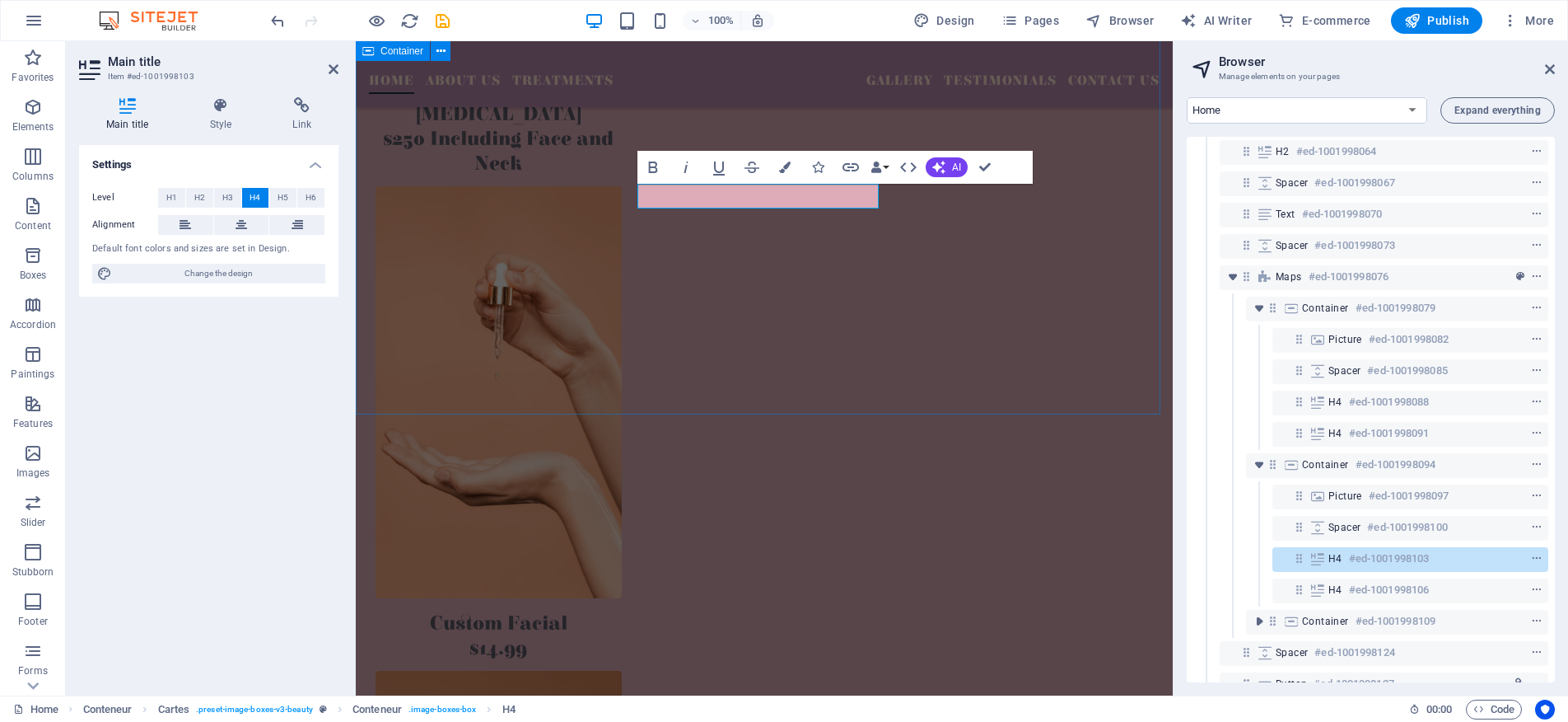
click at [669, 364] on div "Sit back, relax, and enjoy our services Clear Glow Skin Bar is nestled in [GEOG…" at bounding box center [764, 385] width 817 height 1831
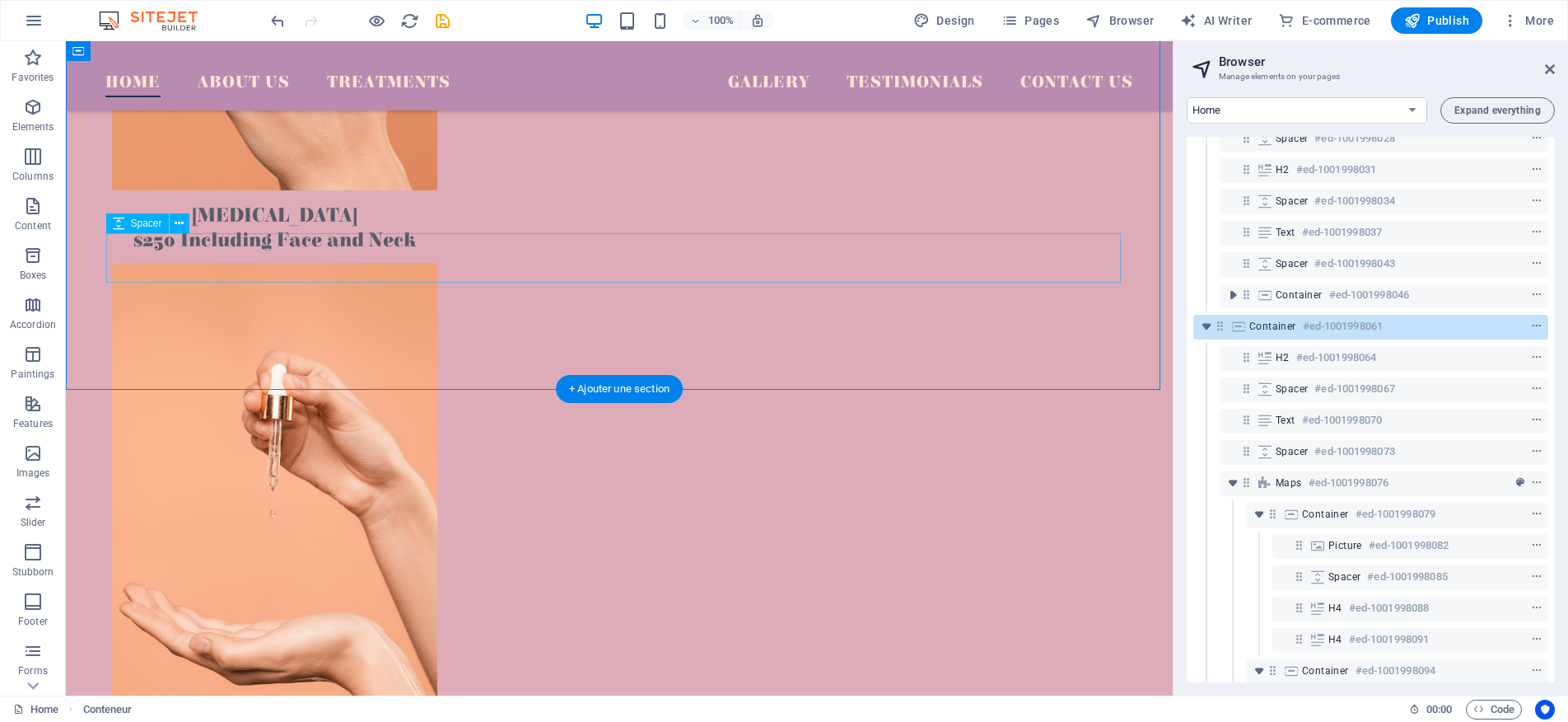
scroll to position [379, 0]
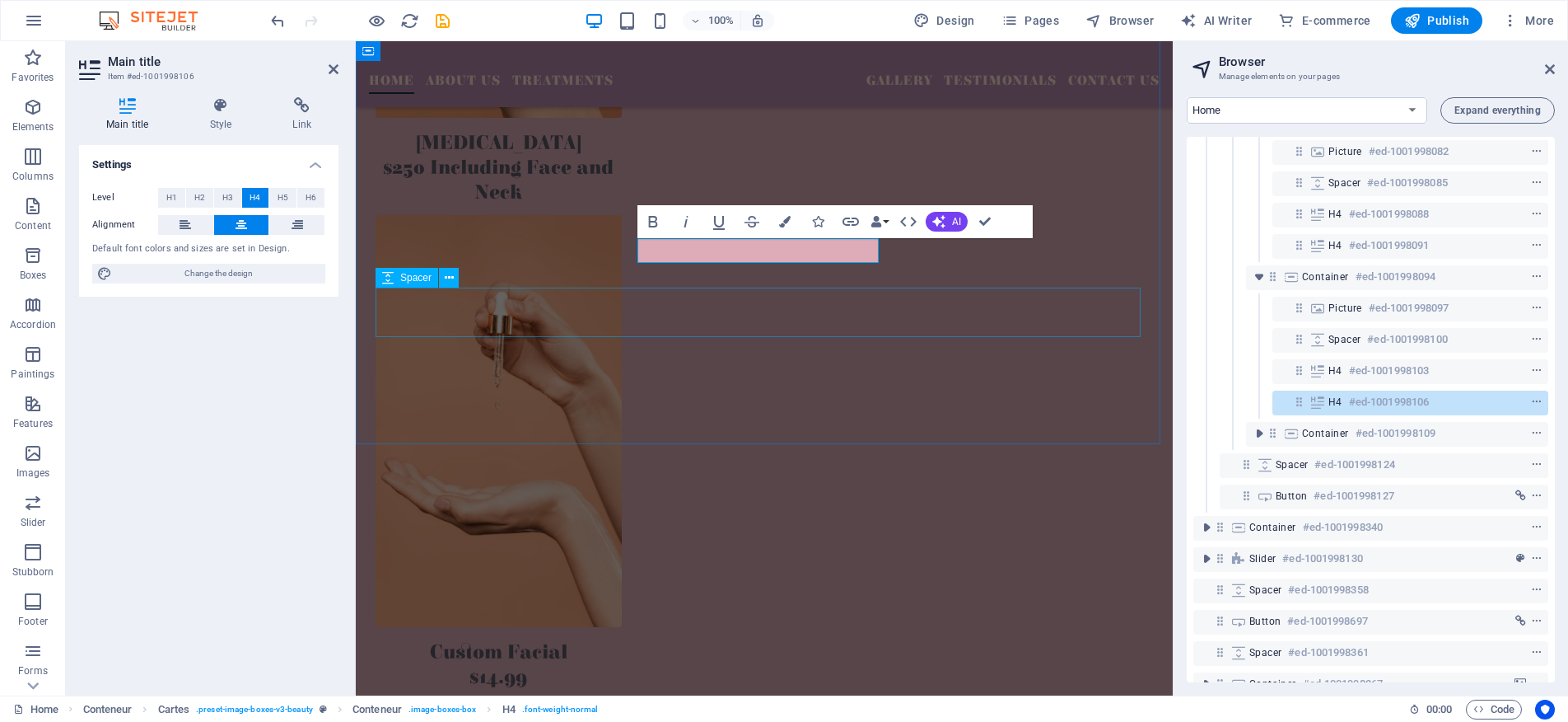
scroll to position [2052, 0]
click at [1019, 386] on div "Sit back, relax, and enjoy our services Clear Glow Skin Bar is nestled in [GEOG…" at bounding box center [764, 415] width 817 height 1831
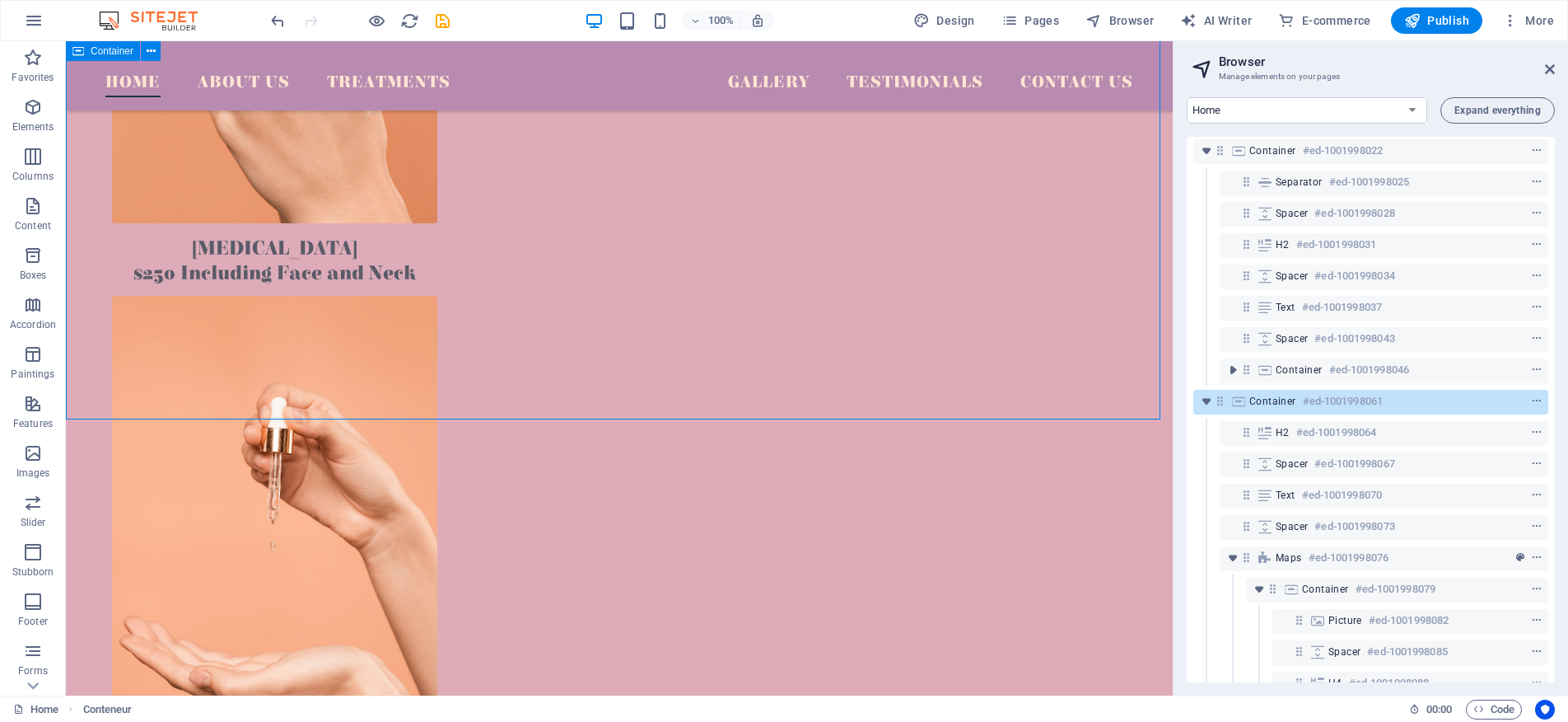
scroll to position [379, 0]
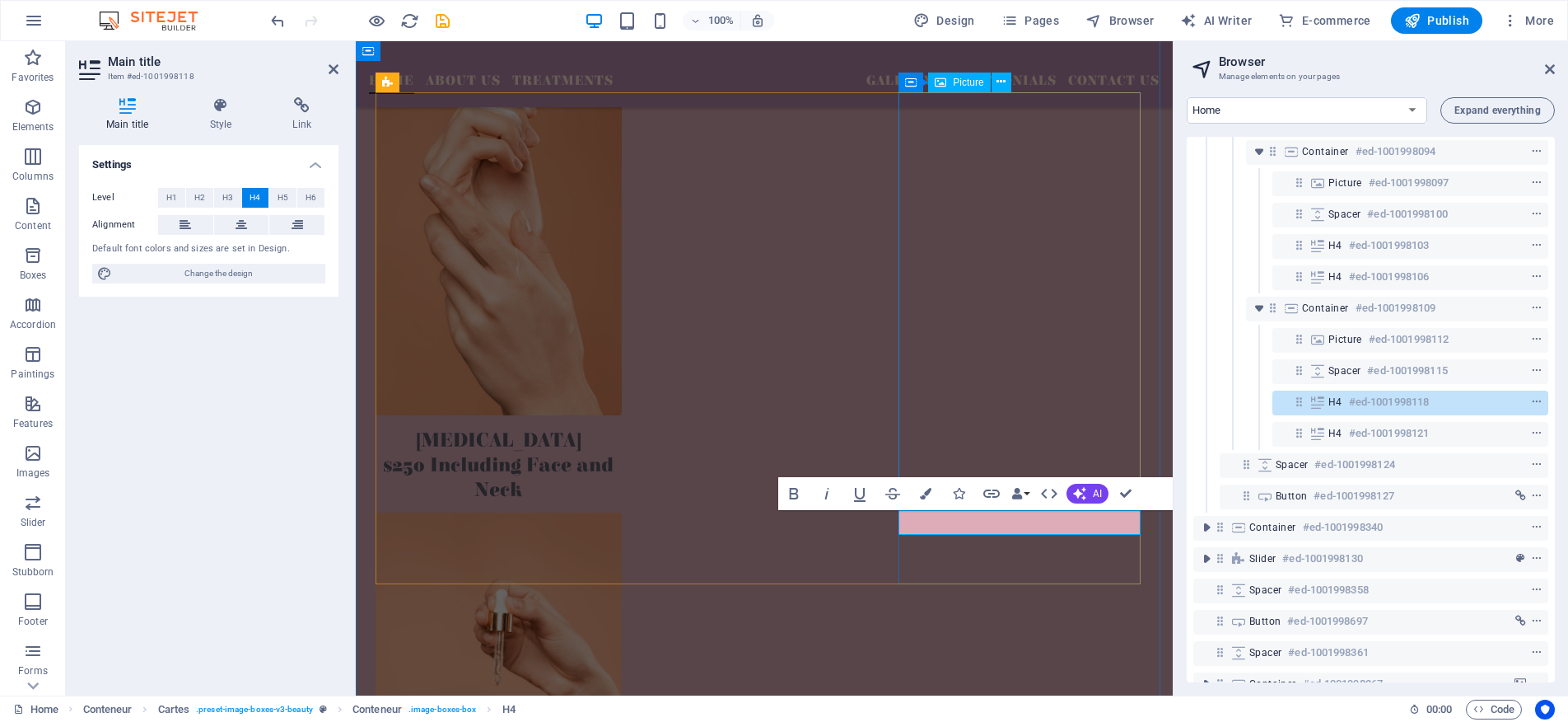
scroll to position [1761, 0]
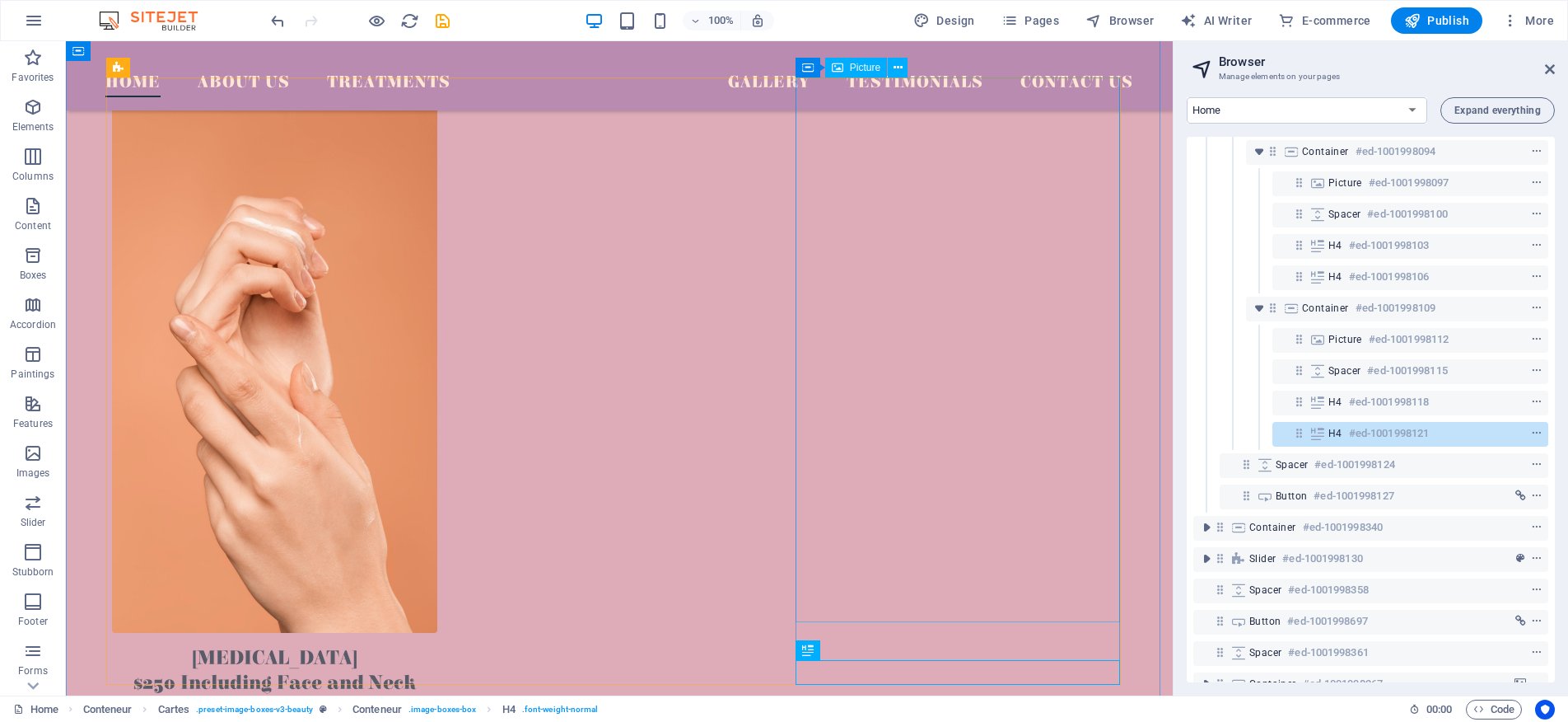
scroll to position [1740, 0]
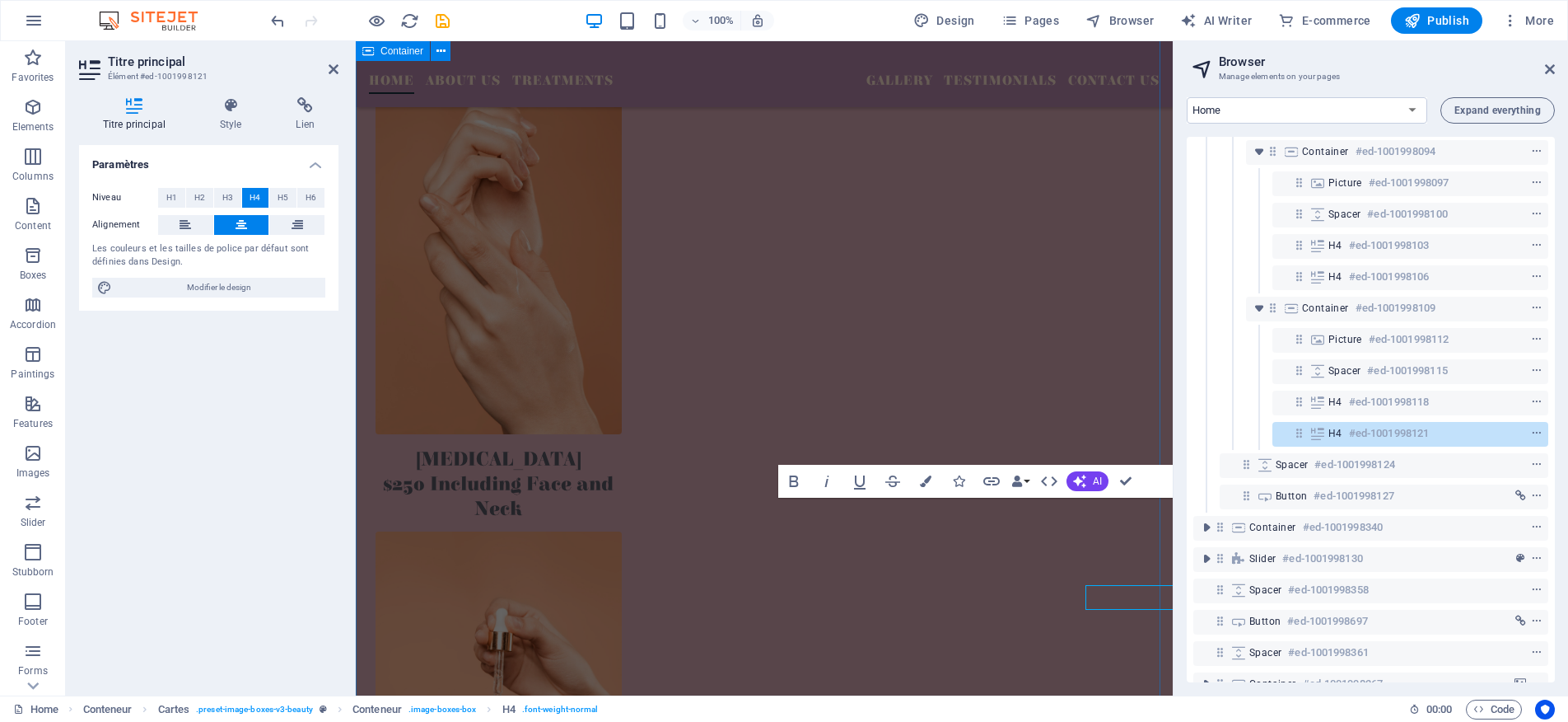
scroll to position [1793, 0]
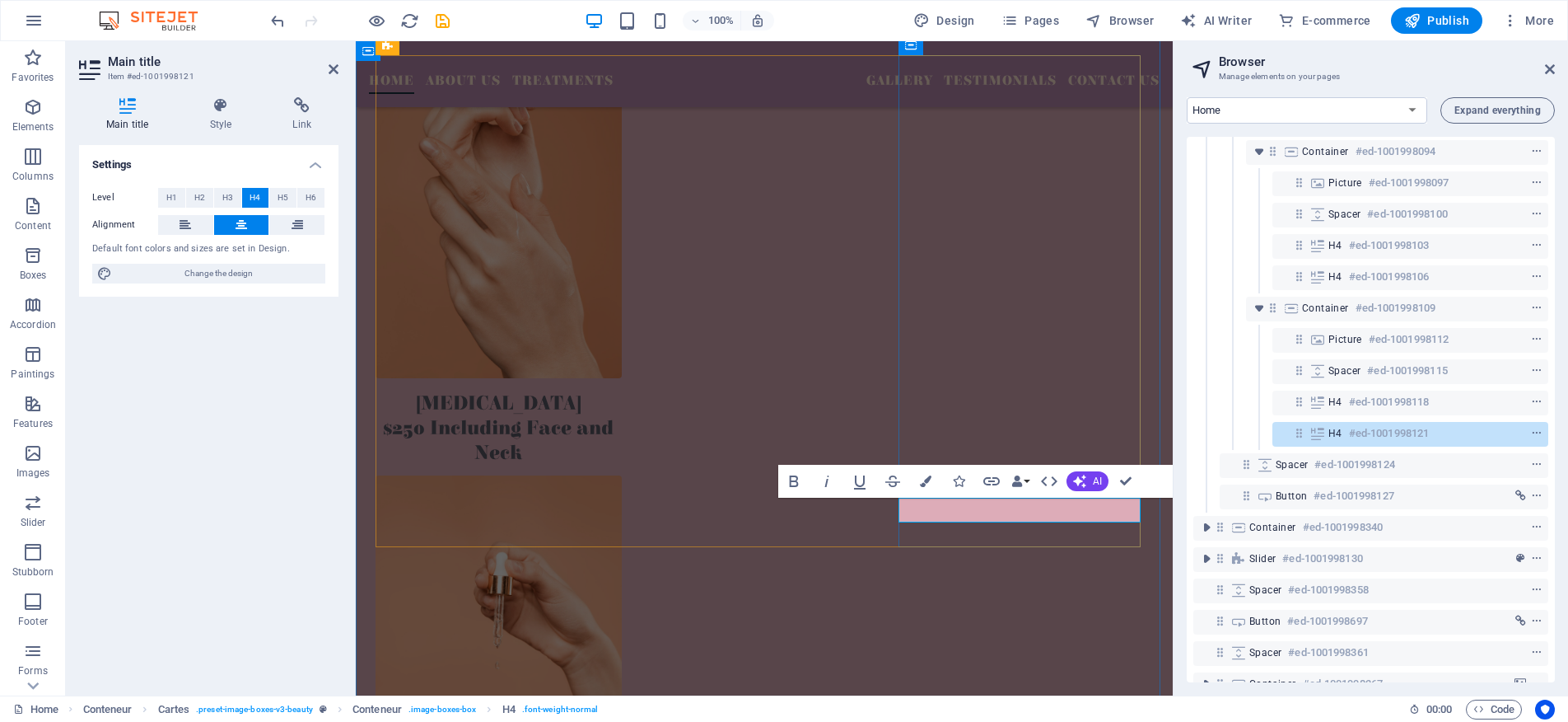
click at [978, 613] on div "Sit back, relax, and enjoy our services Clear Glow Skin Bar is nestled in [GEOG…" at bounding box center [764, 674] width 817 height 1831
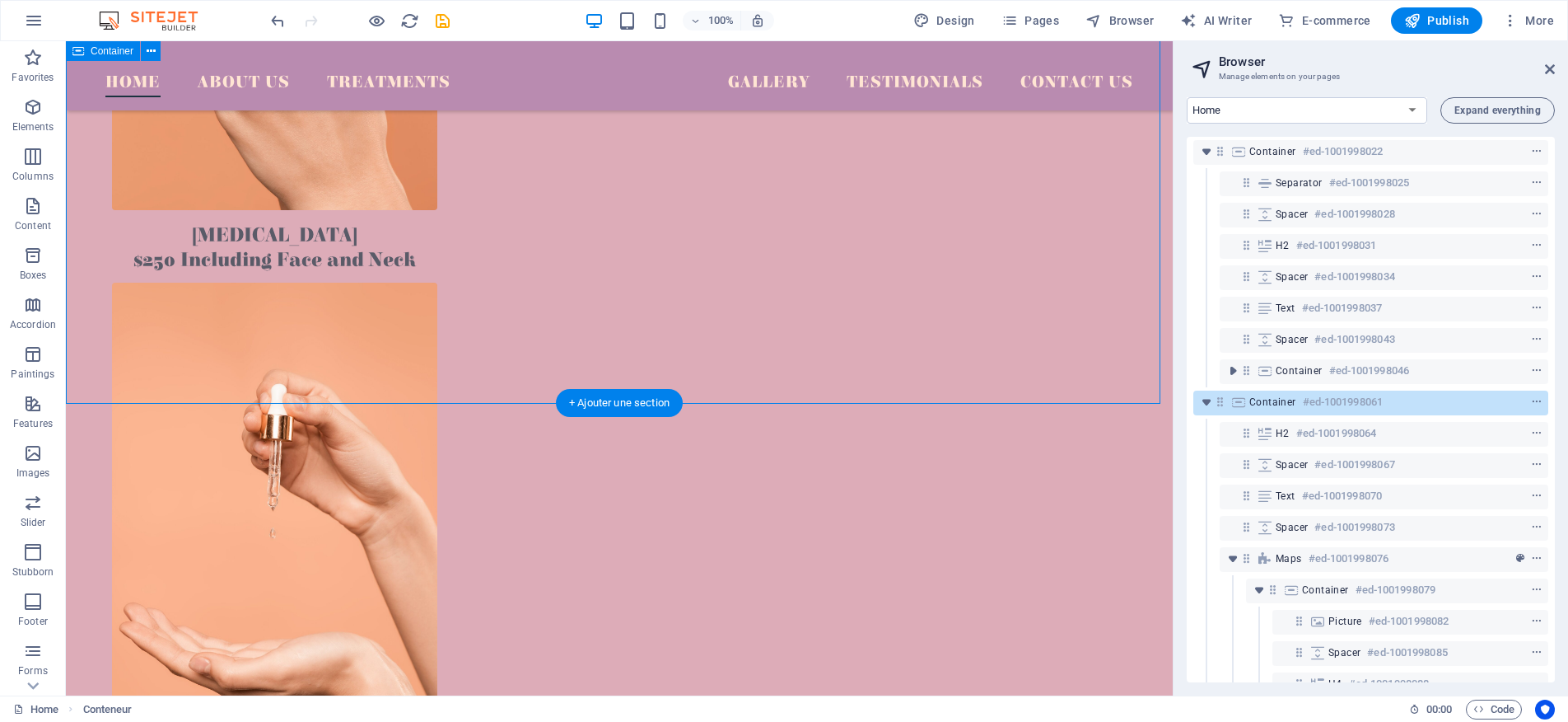
scroll to position [2155, 0]
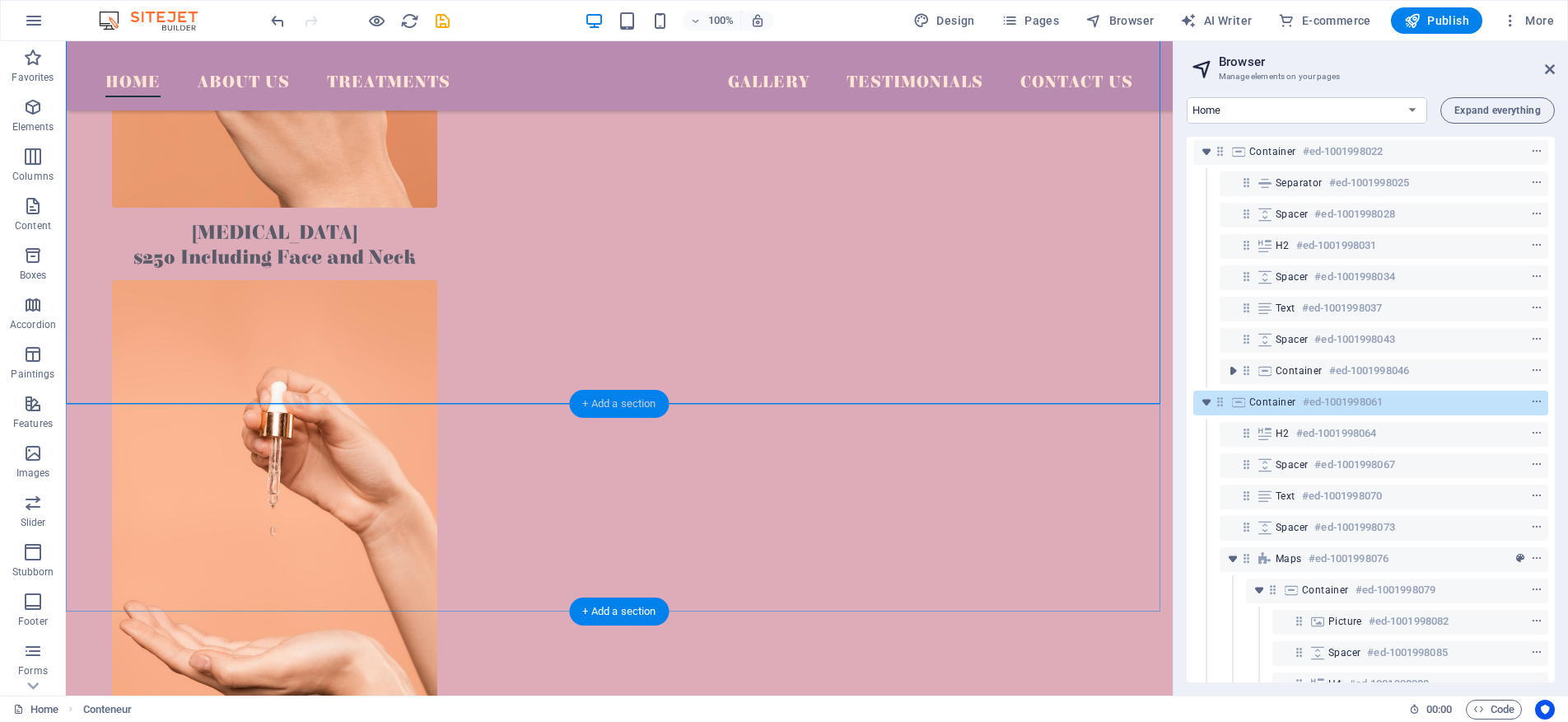
click at [622, 404] on font "+ Add a section" at bounding box center [619, 403] width 73 height 12
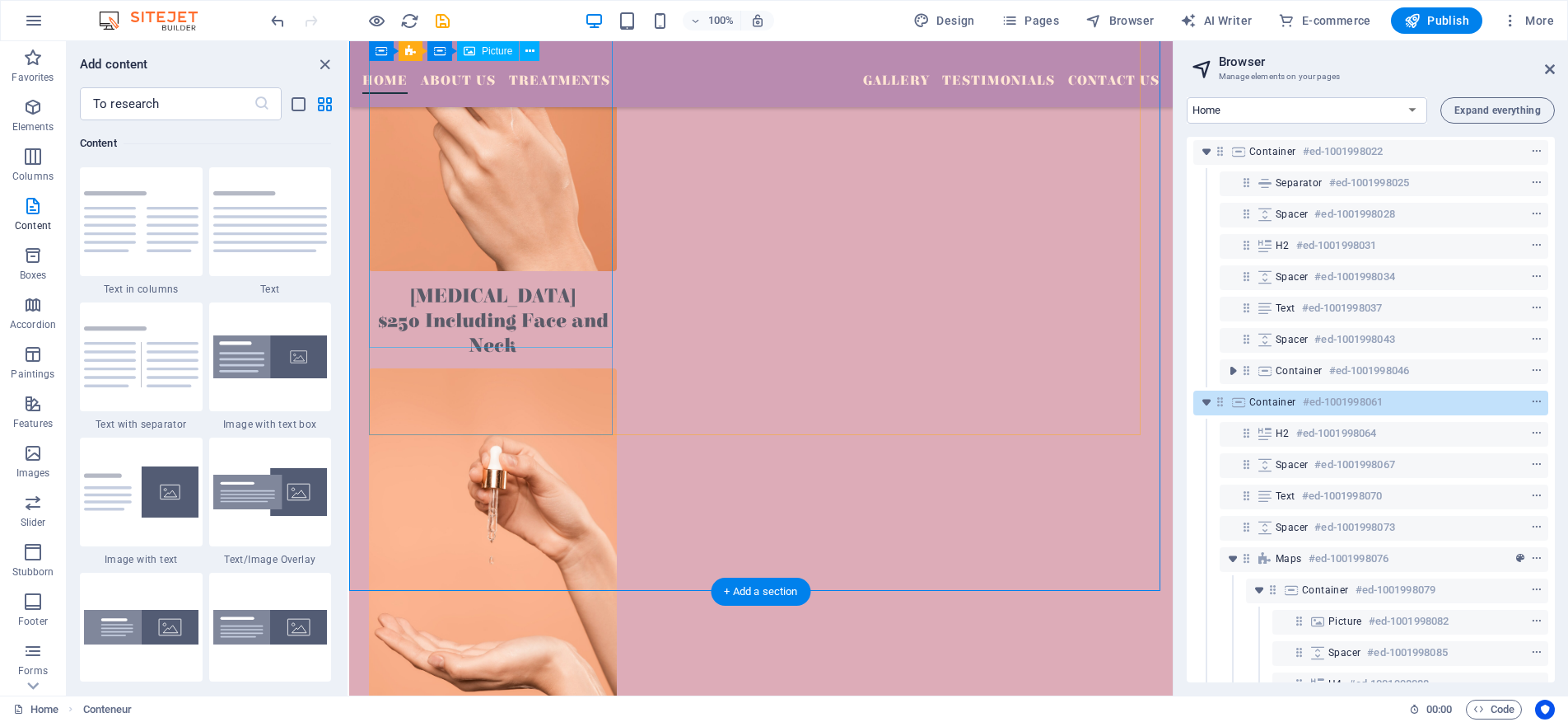
scroll to position [1906, 0]
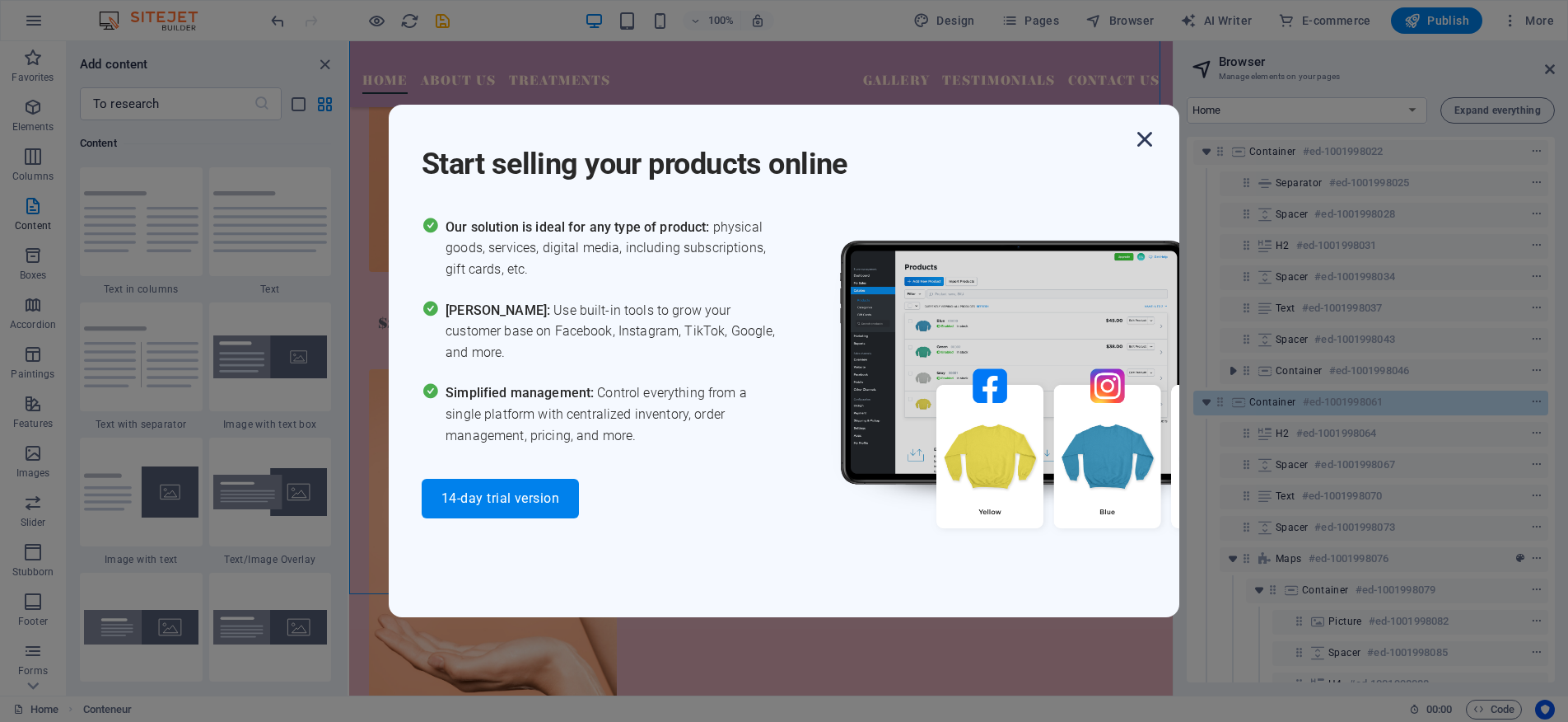
click at [1149, 140] on icon "button" at bounding box center [1145, 140] width 30 height 30
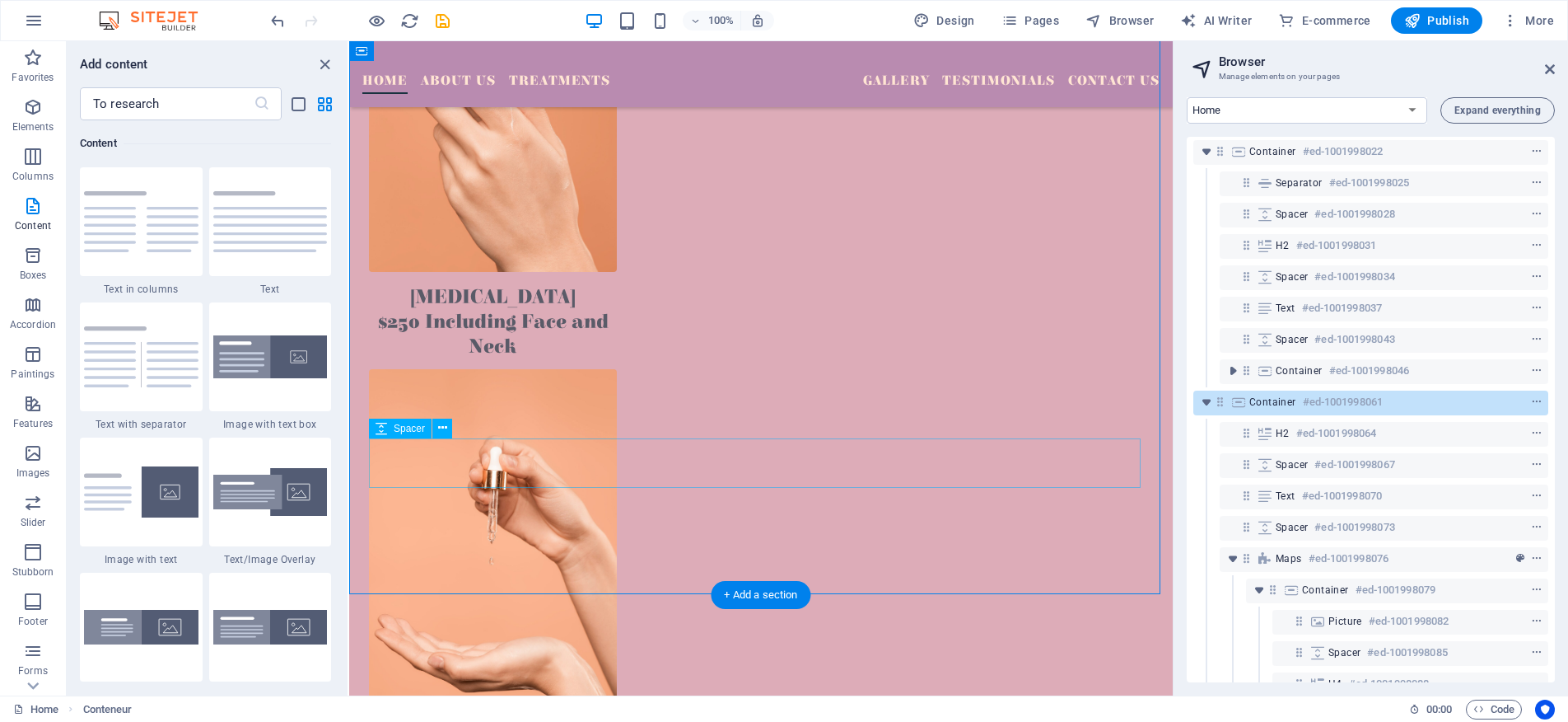
scroll to position [1909, 0]
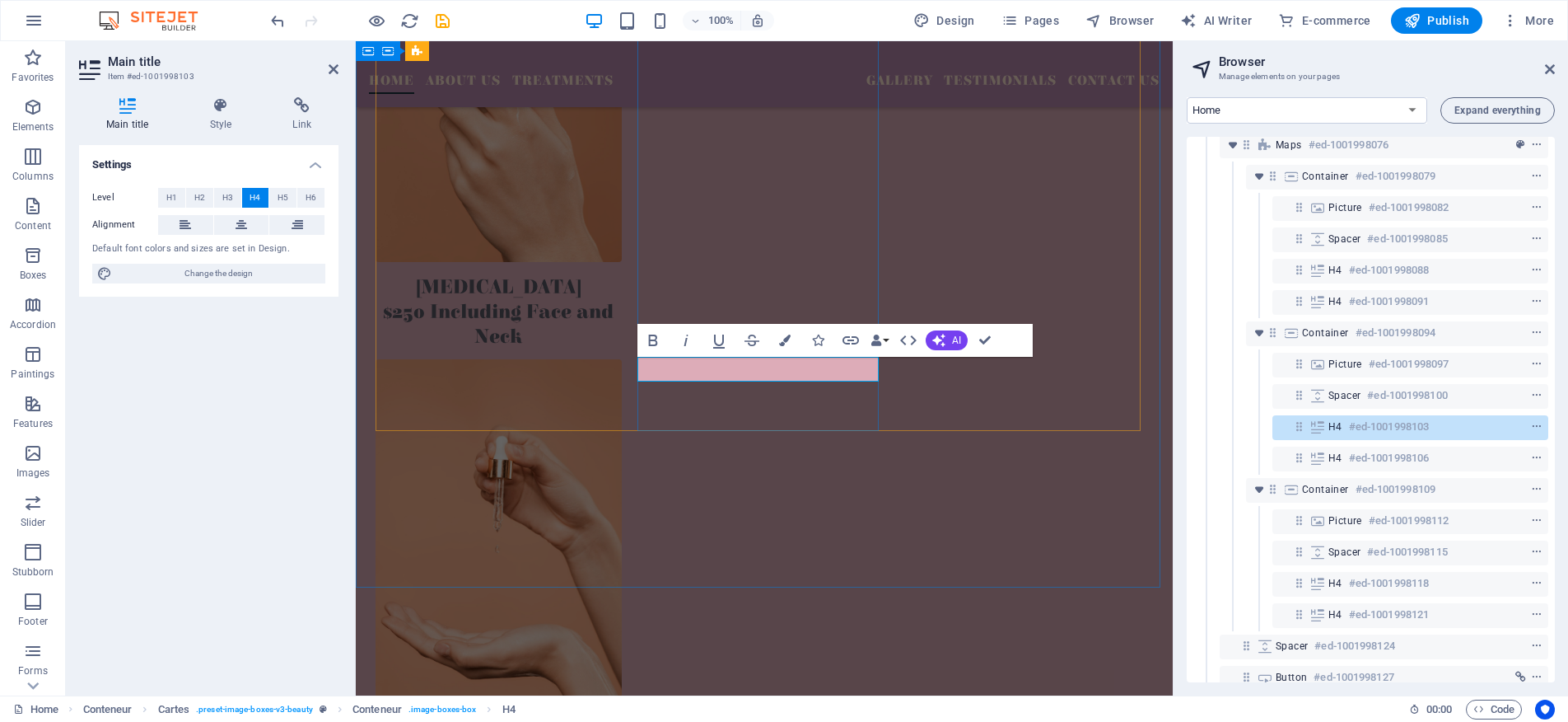
scroll to position [818, 0]
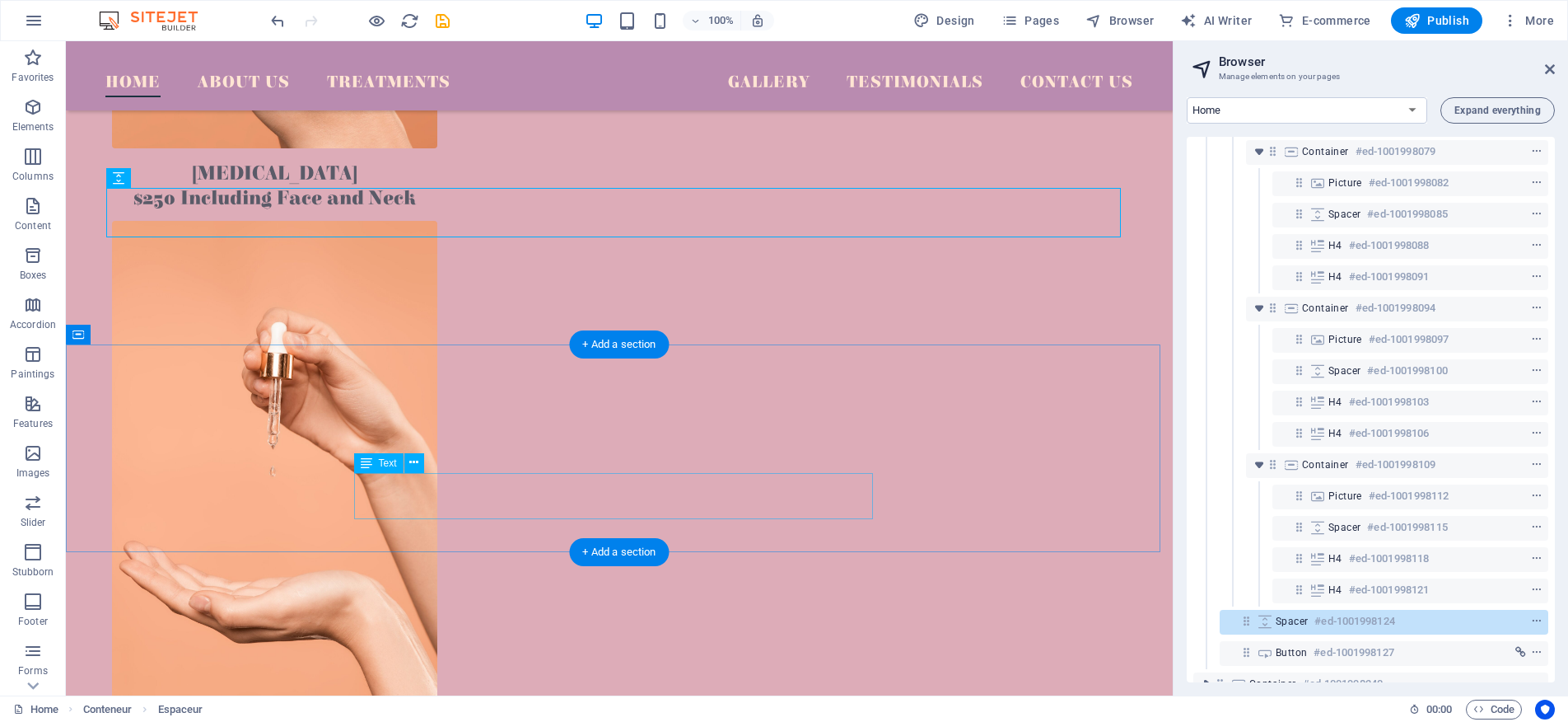
scroll to position [2221, 0]
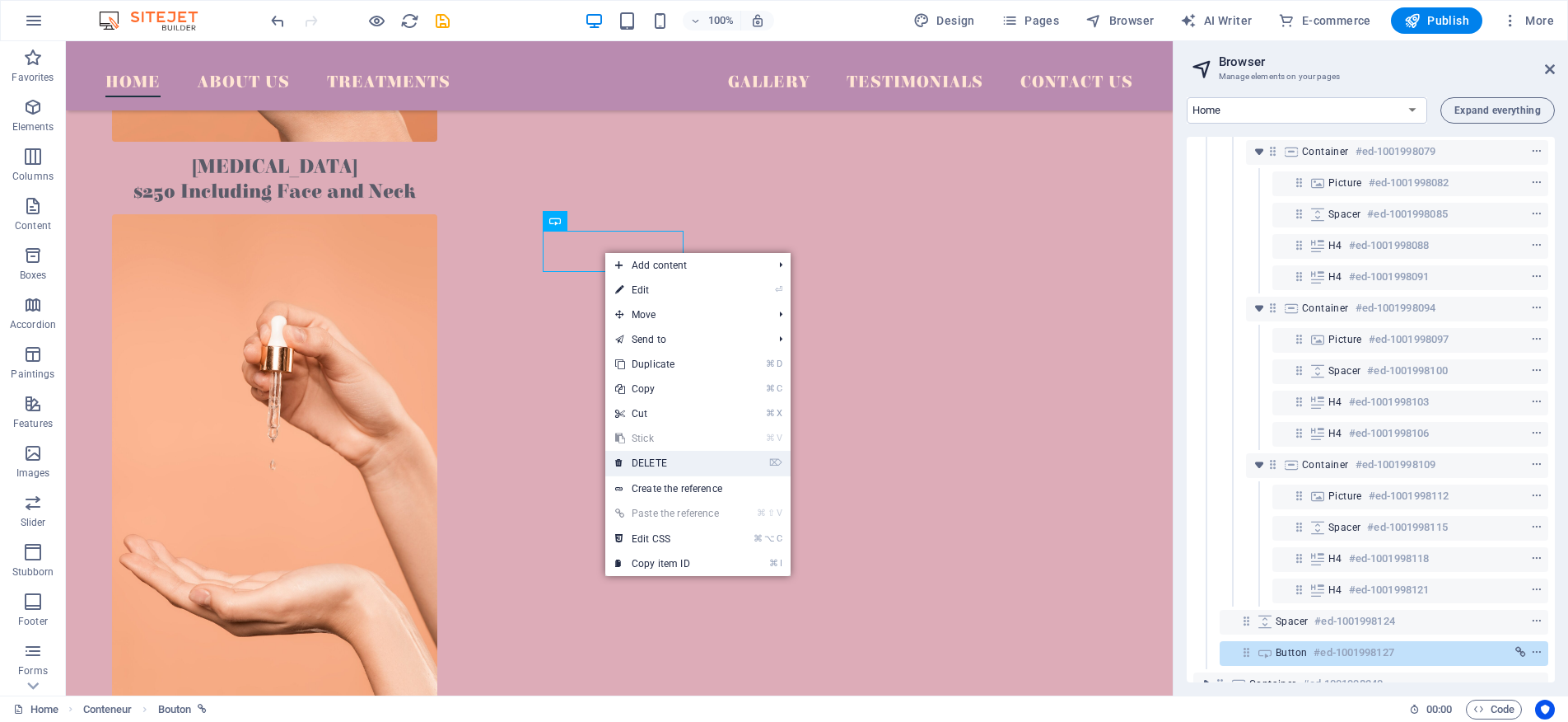
click at [674, 463] on link "⌦ DELETE" at bounding box center [667, 463] width 124 height 25
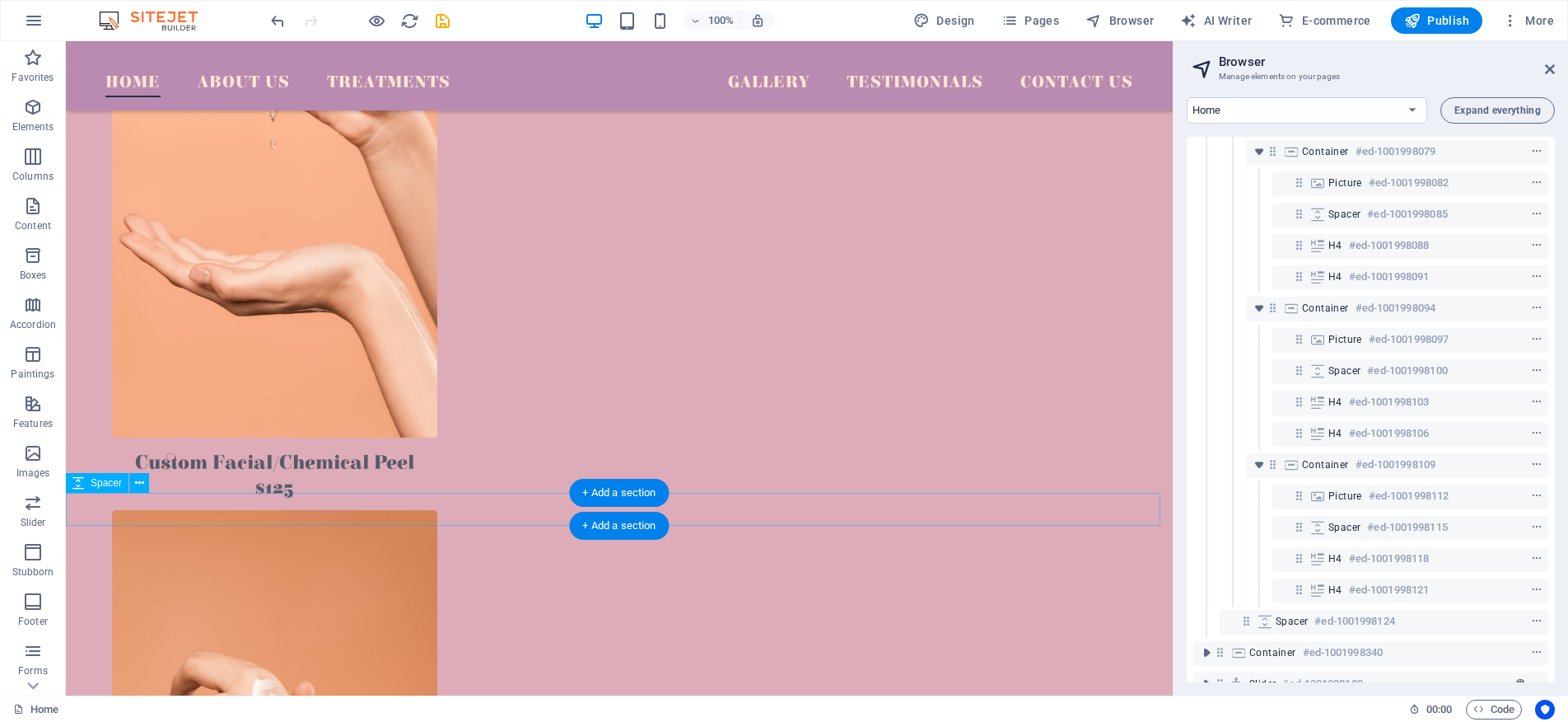
scroll to position [2545, 0]
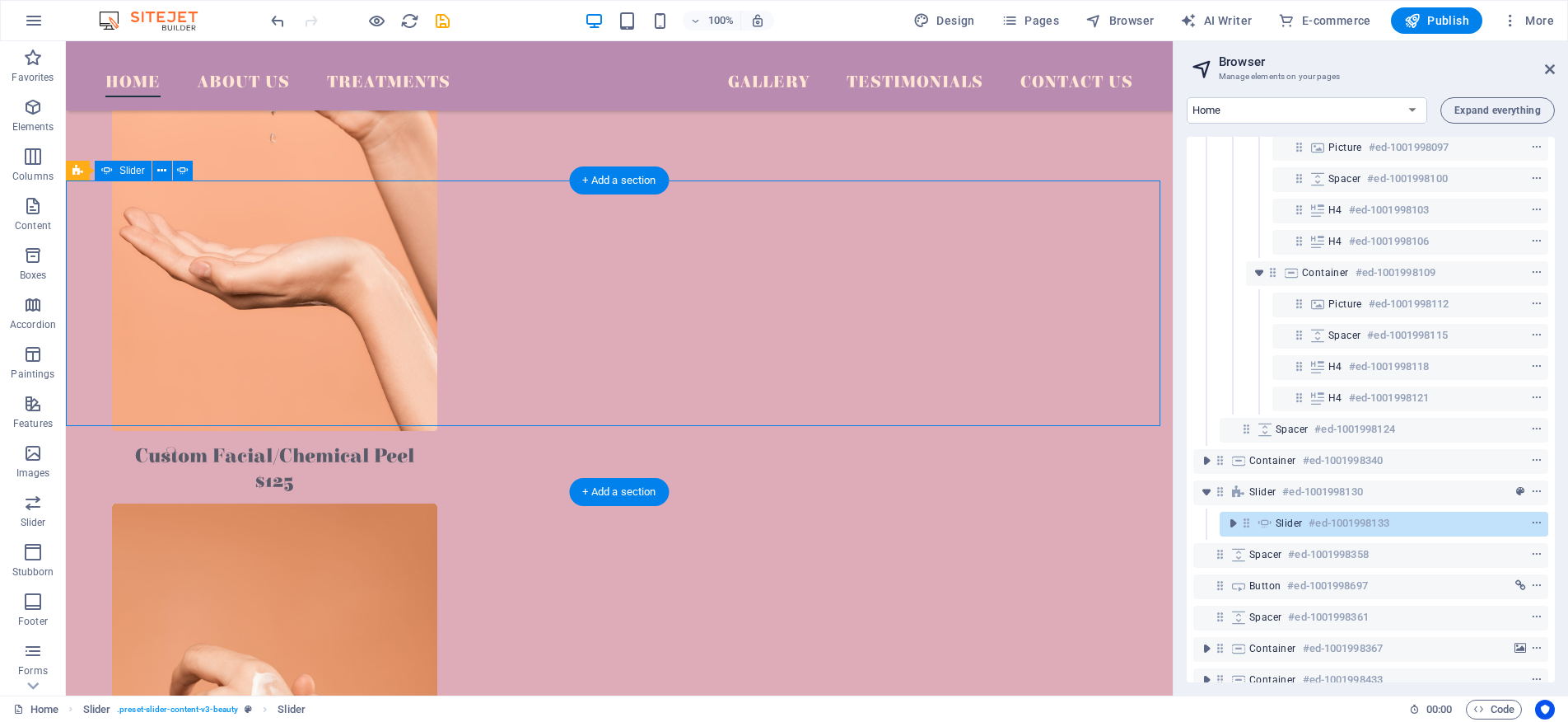
scroll to position [2483, 0]
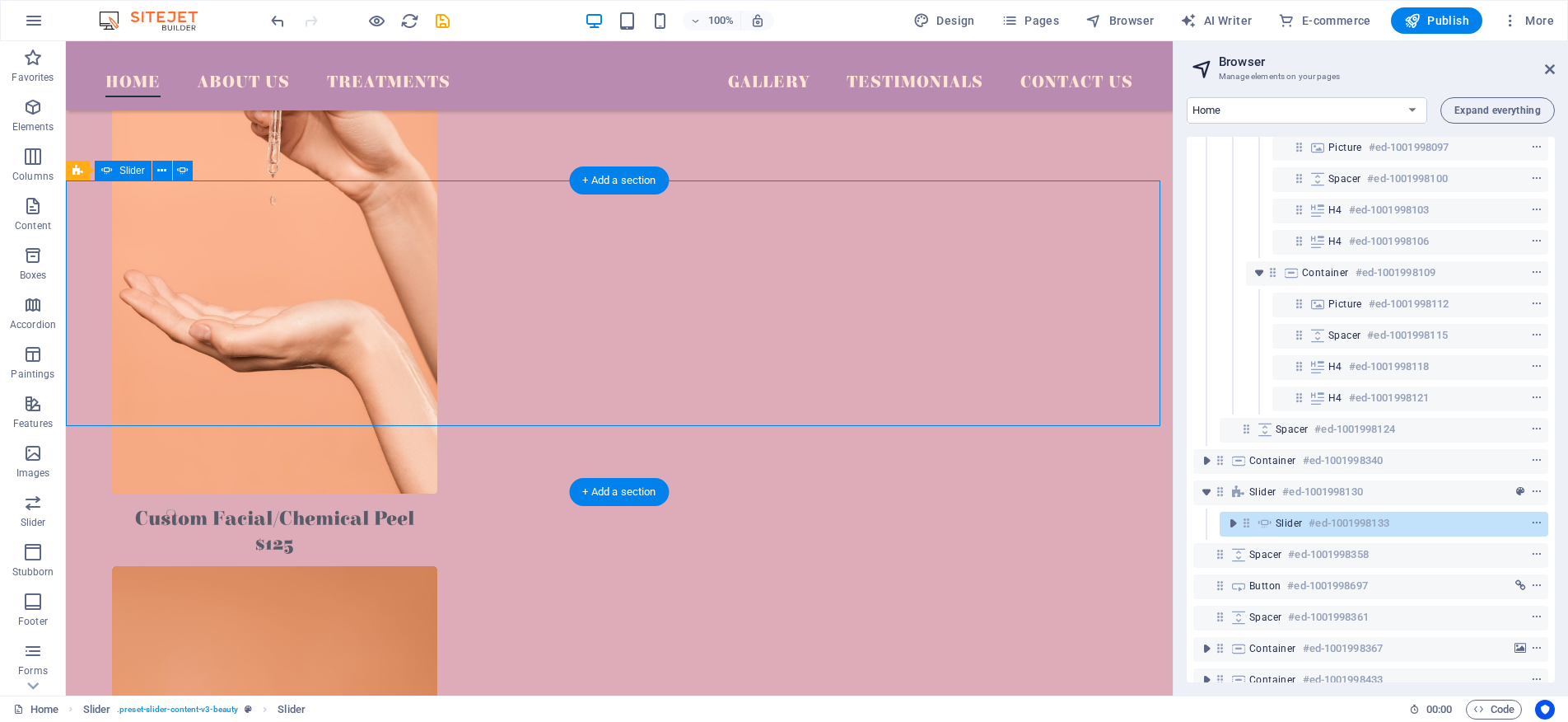
select select "%"
select select "ms"
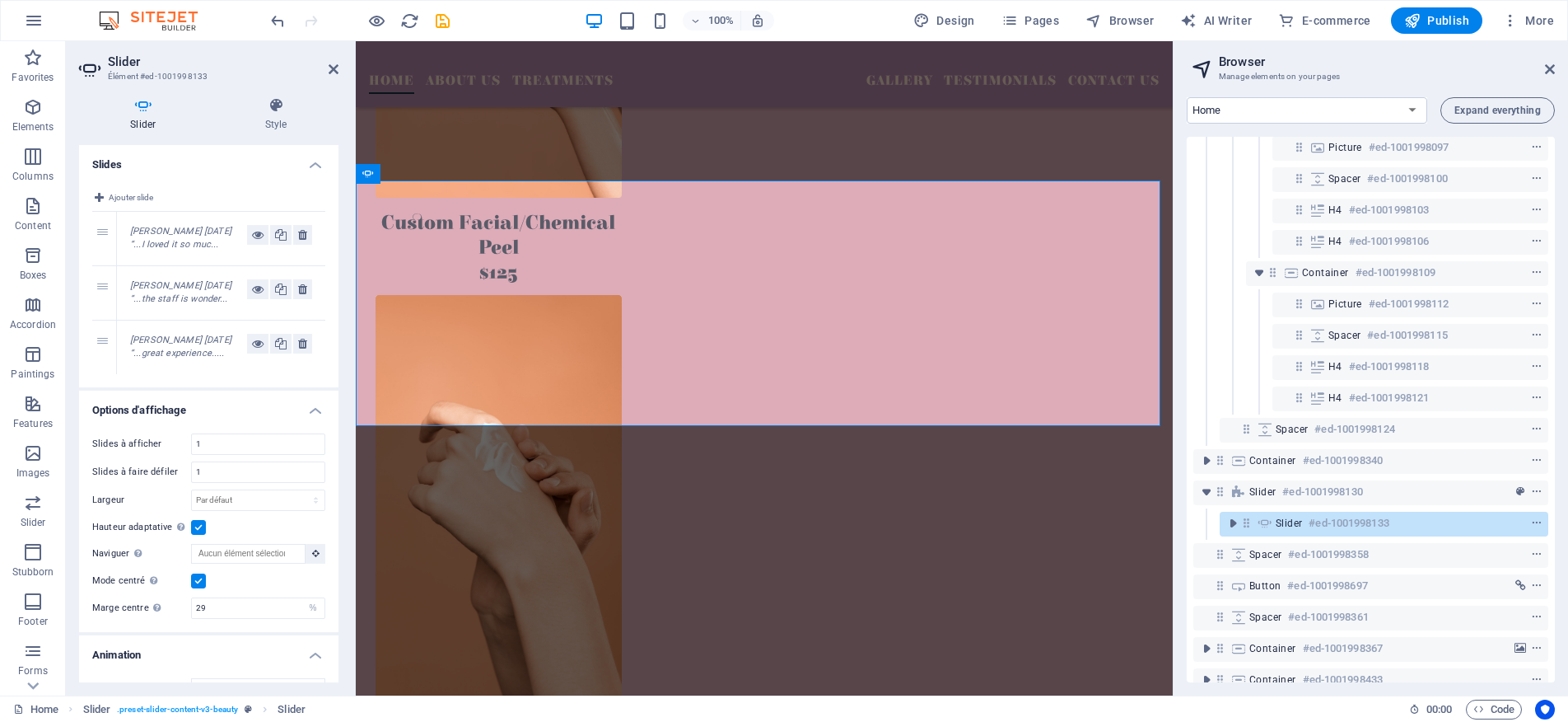
scroll to position [1070, 0]
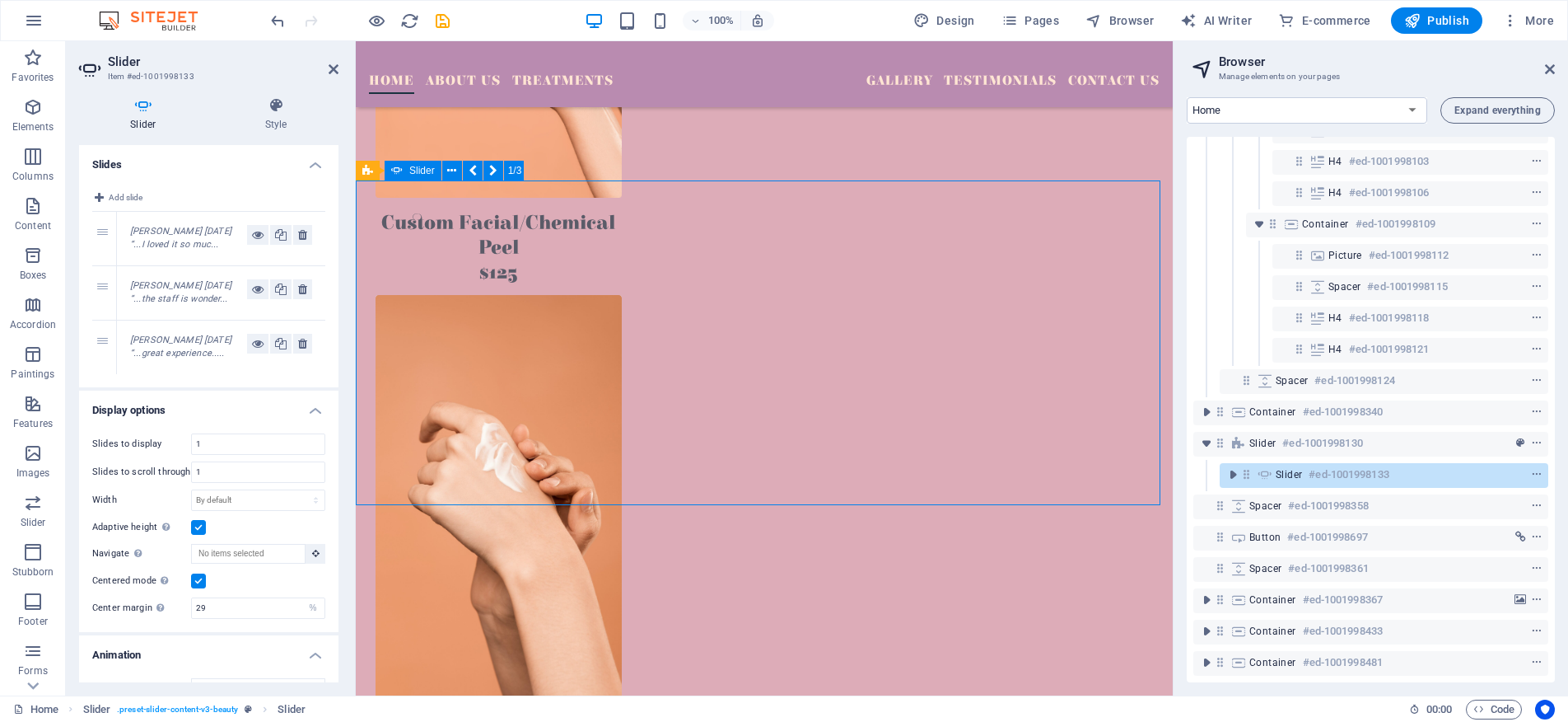
drag, startPoint x: 455, startPoint y: 433, endPoint x: 502, endPoint y: 457, distance: 52.8
click at [333, 71] on icon at bounding box center [334, 69] width 10 height 13
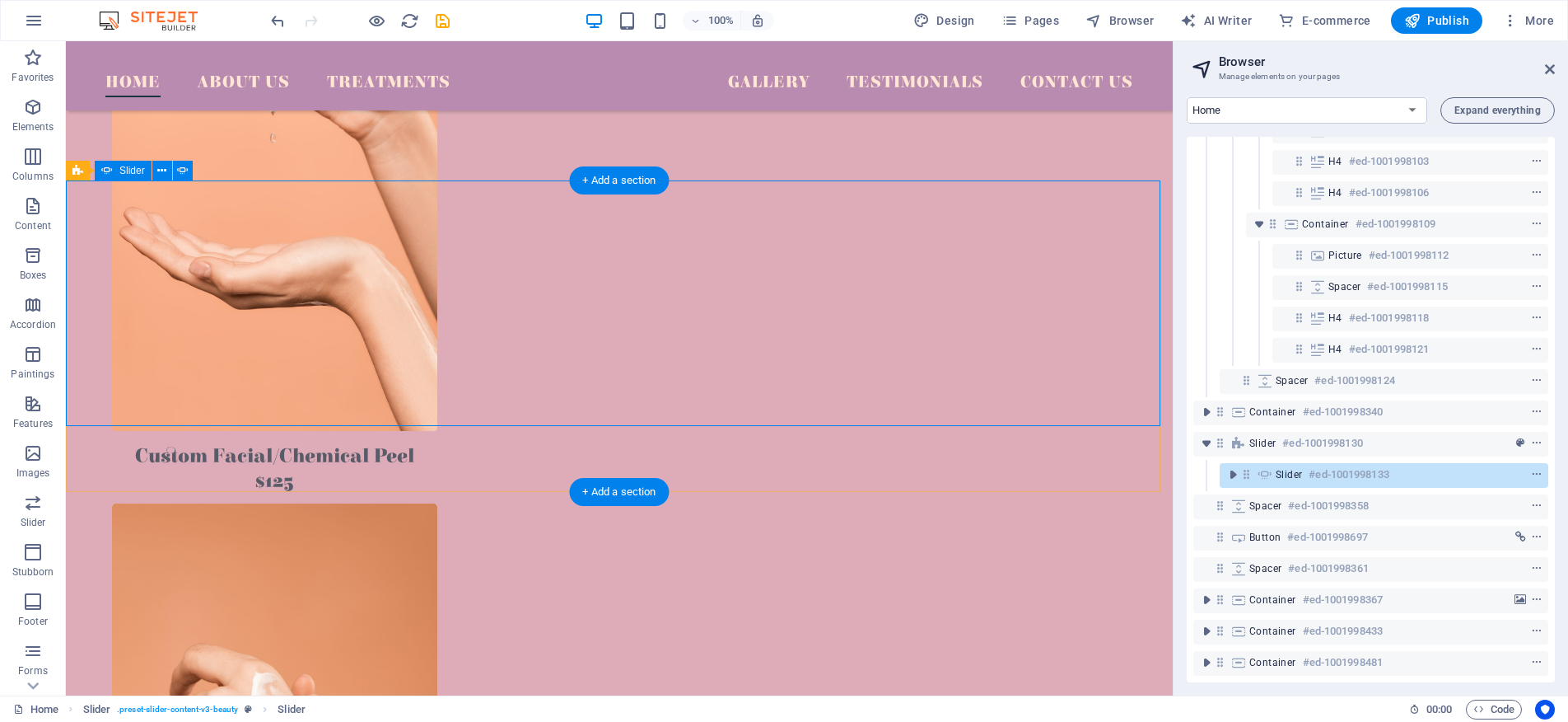
scroll to position [2483, 0]
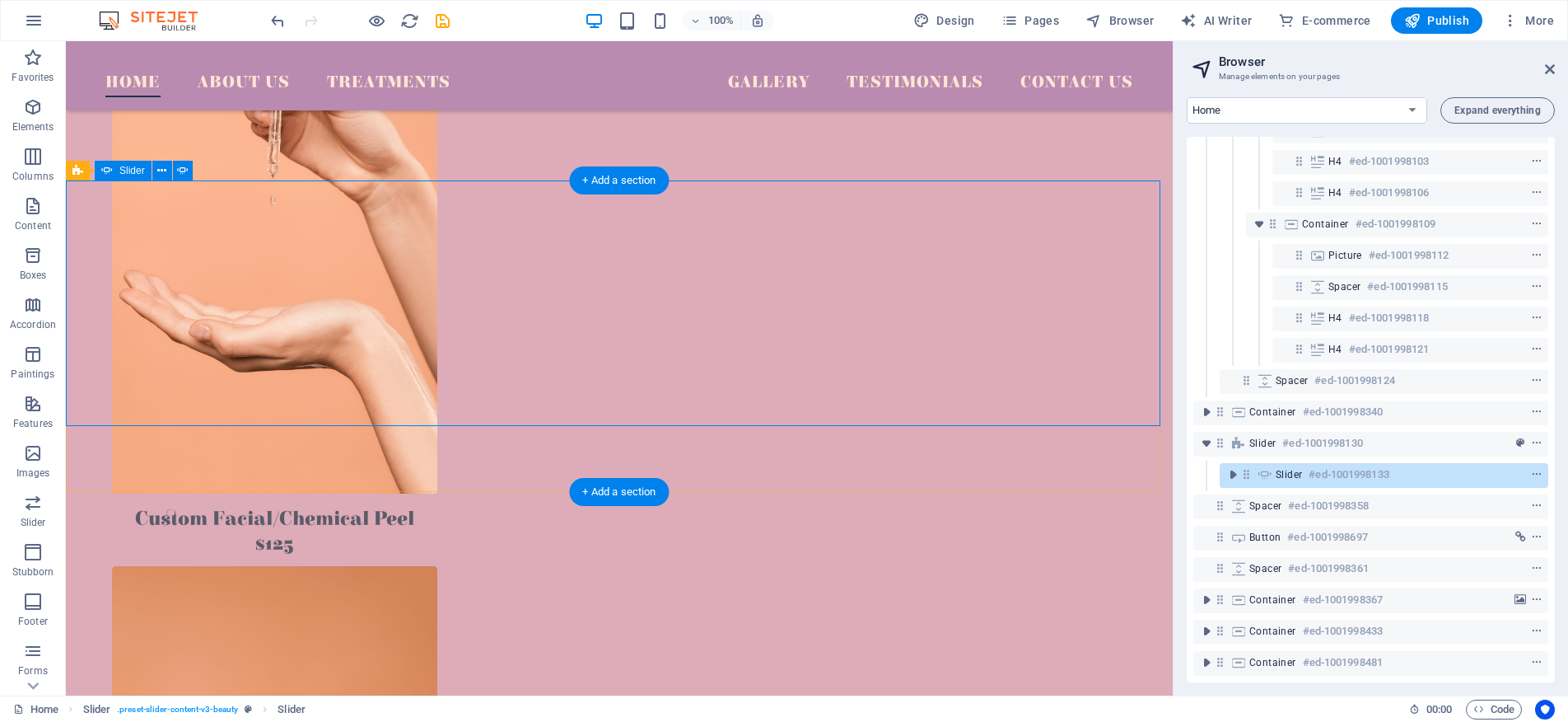
select select "%"
select select "ms"
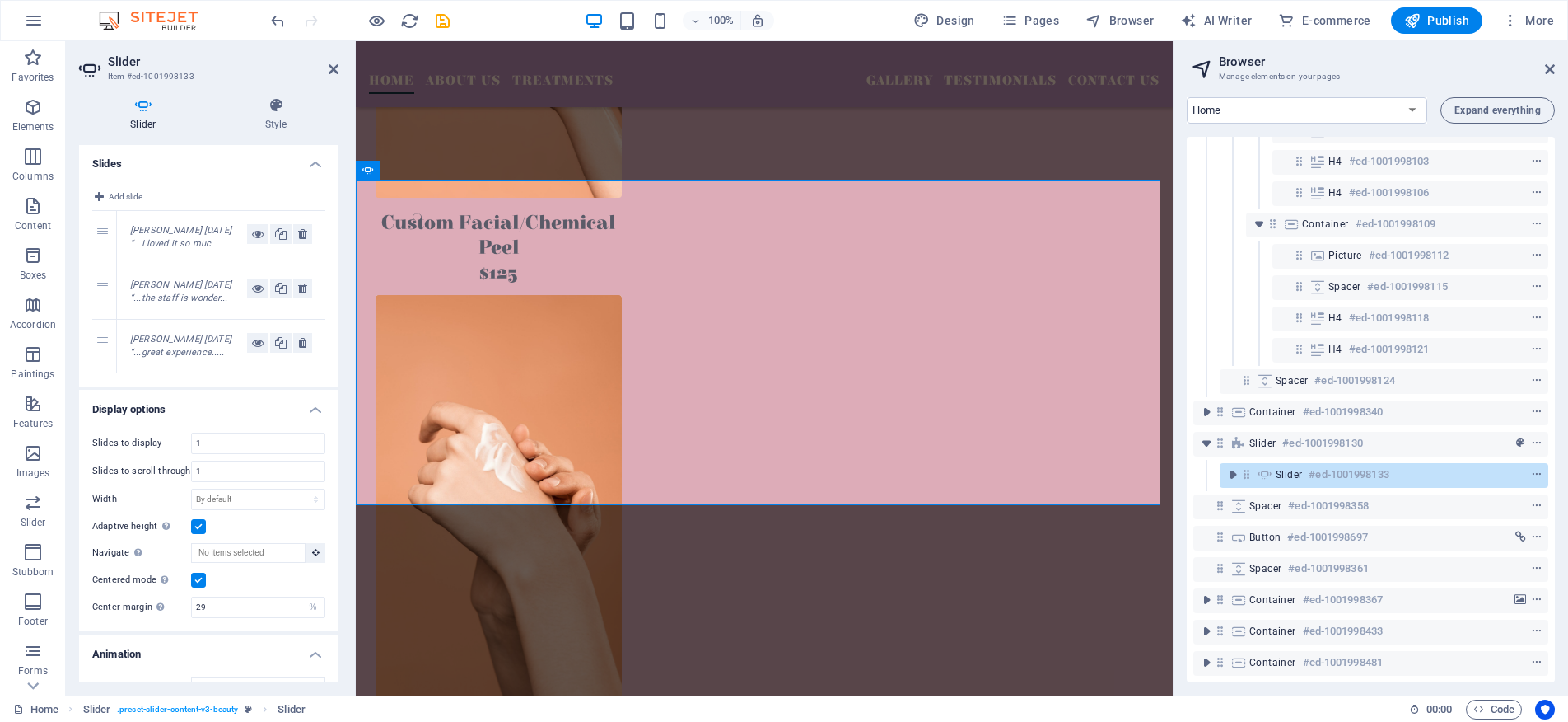
scroll to position [0, 0]
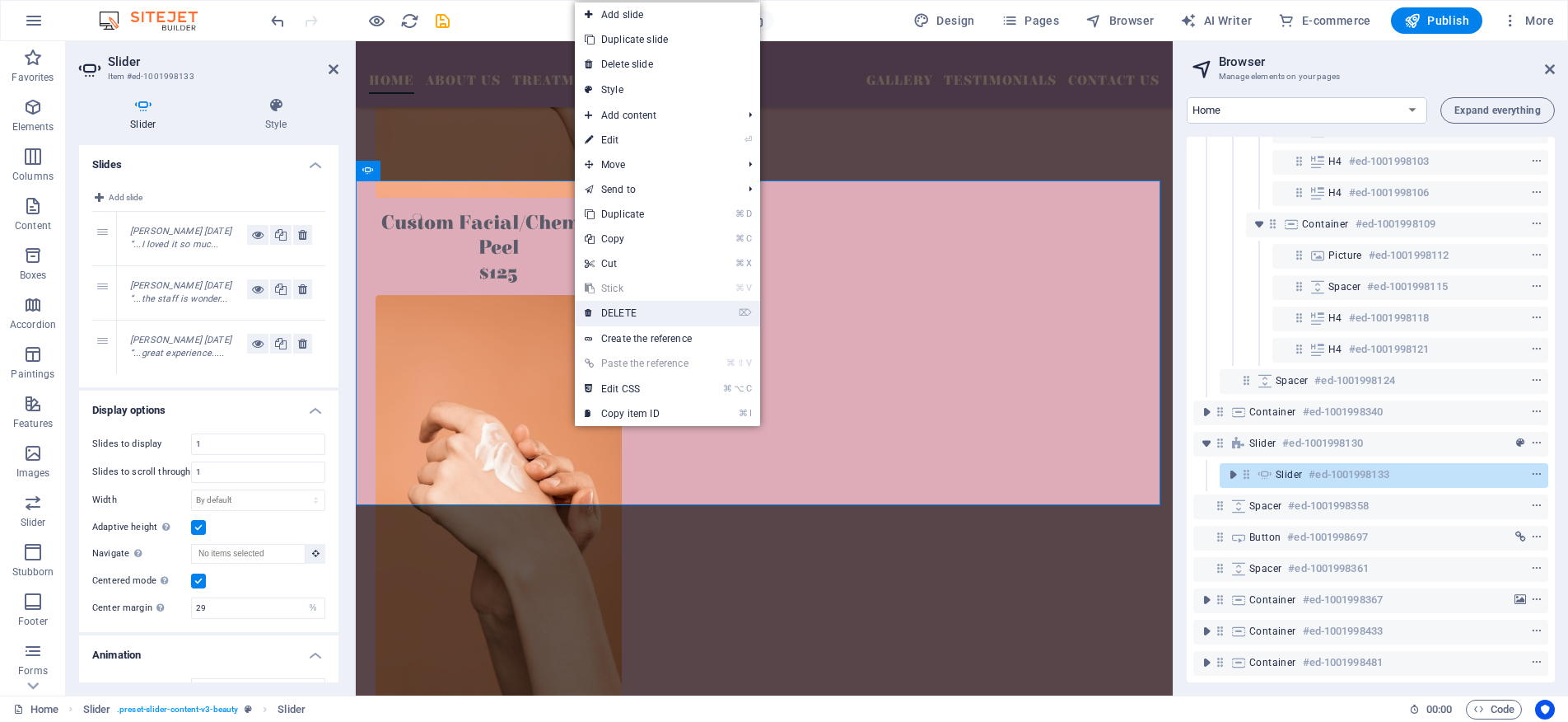
click at [610, 311] on font "DELETE" at bounding box center [619, 313] width 36 height 12
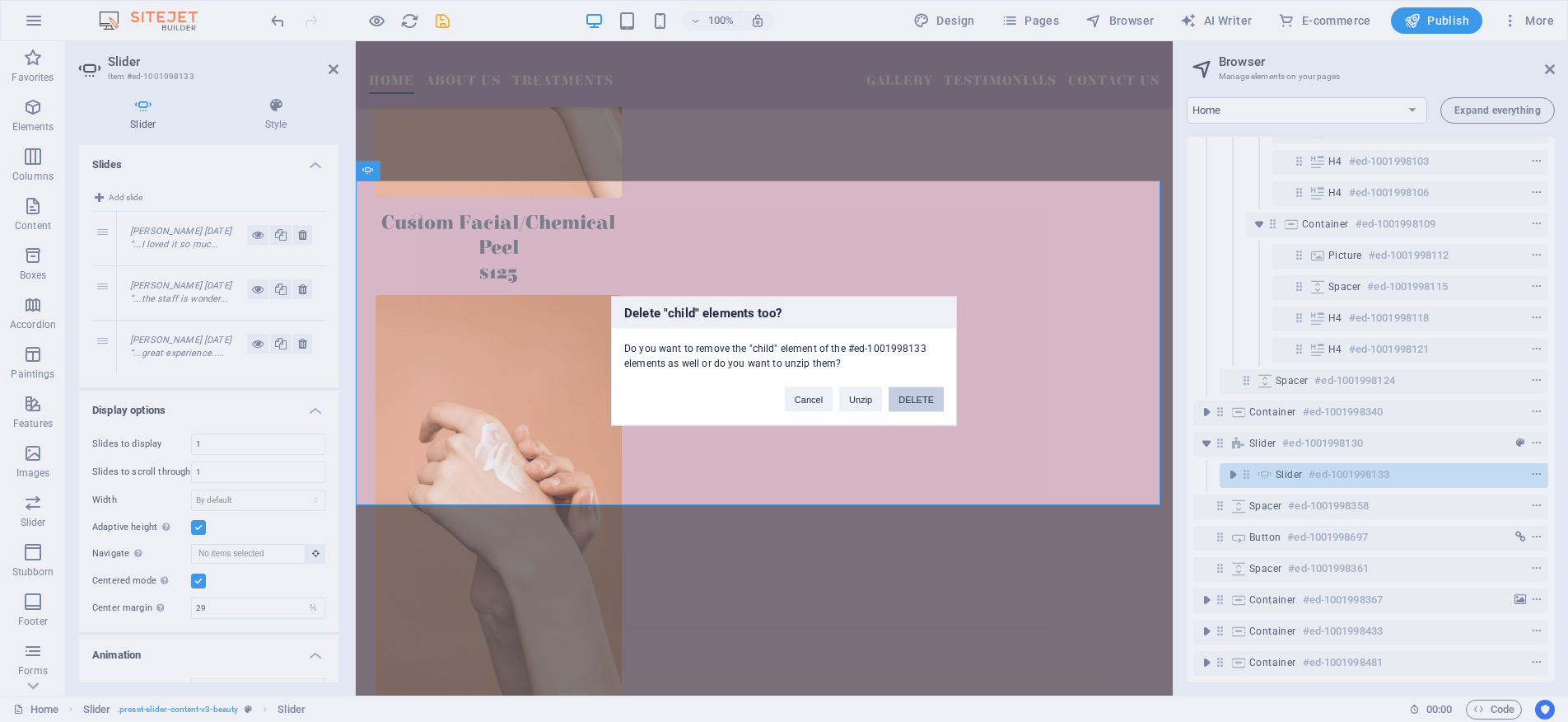
click at [914, 401] on font "DELETE" at bounding box center [916, 400] width 36 height 10
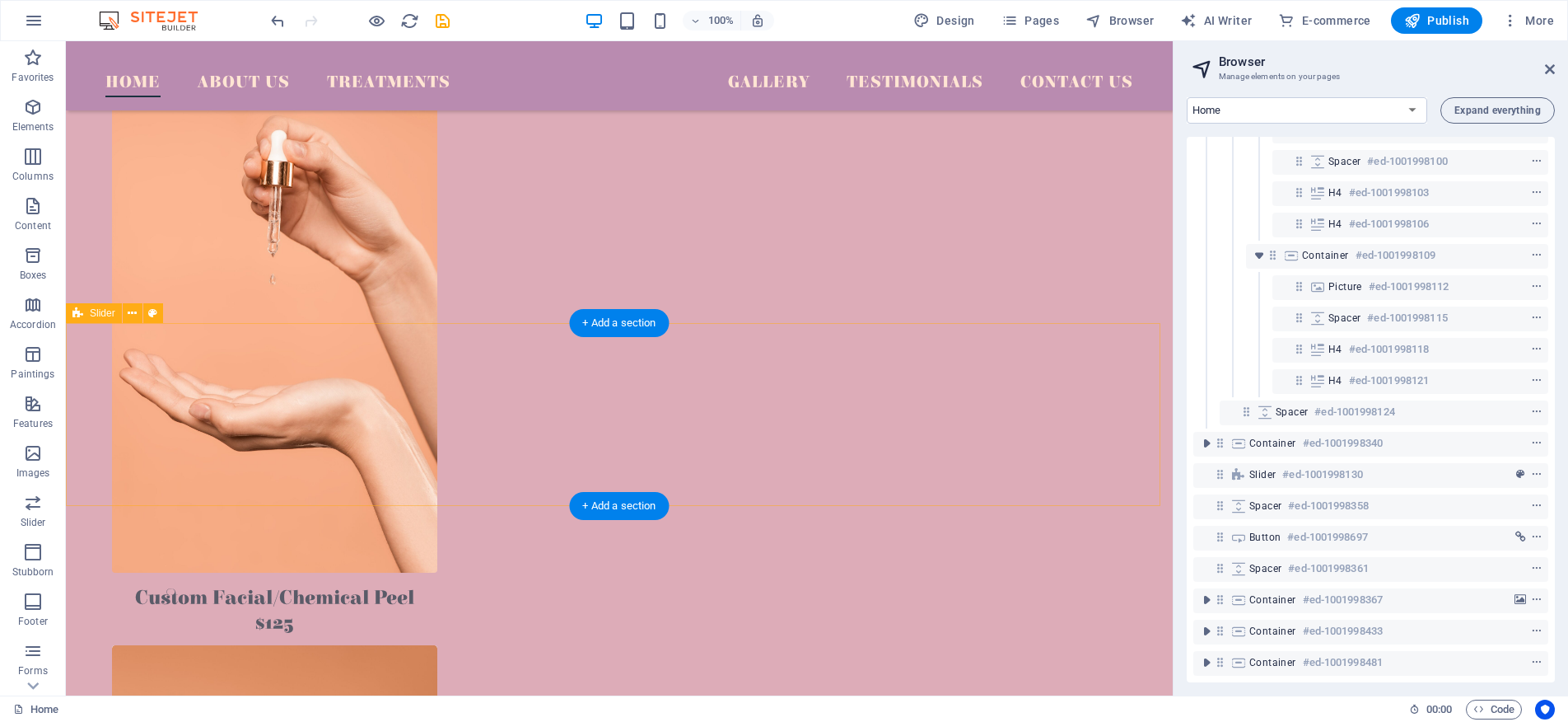
scroll to position [2403, 0]
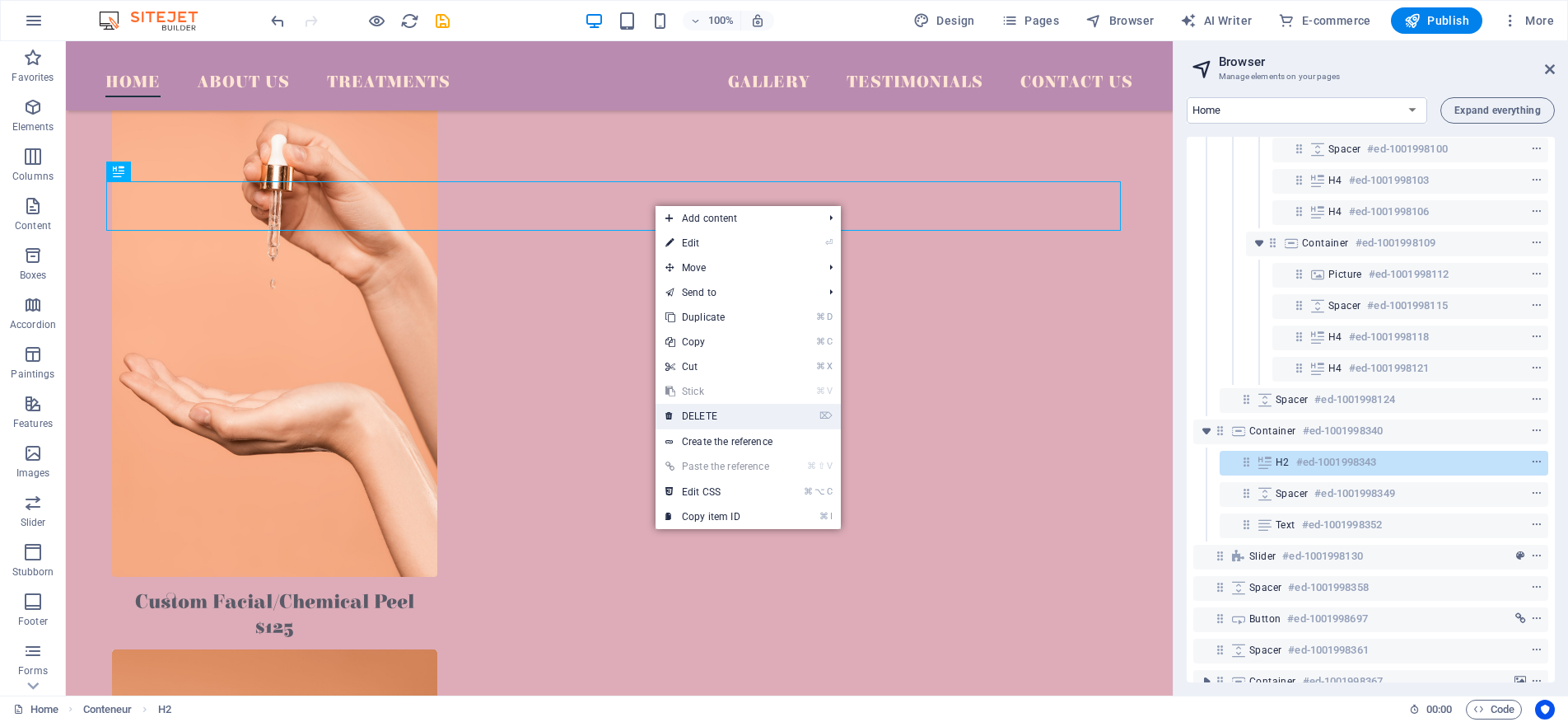
click at [694, 413] on font "DELETE" at bounding box center [699, 416] width 36 height 12
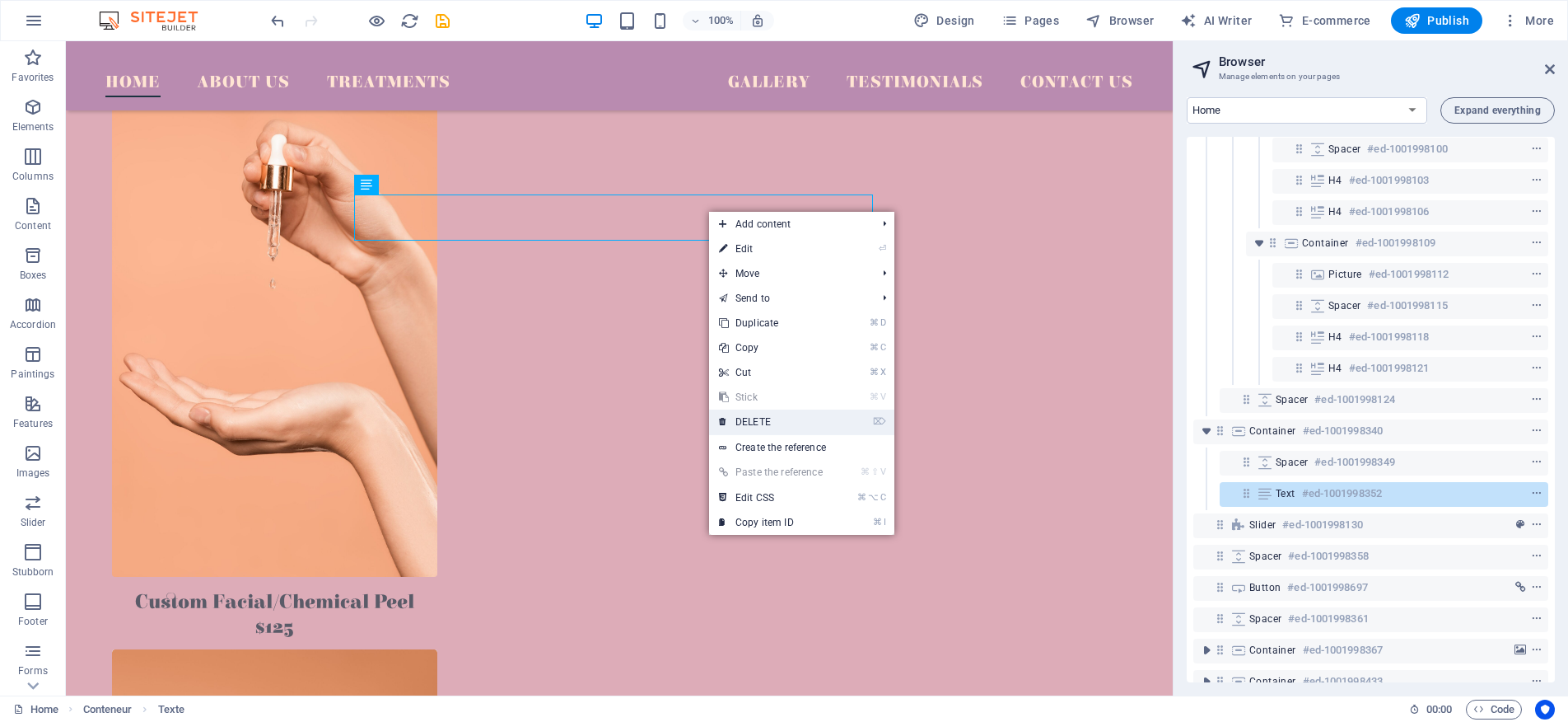
click at [793, 420] on link "⌦ DELETE" at bounding box center [771, 422] width 124 height 25
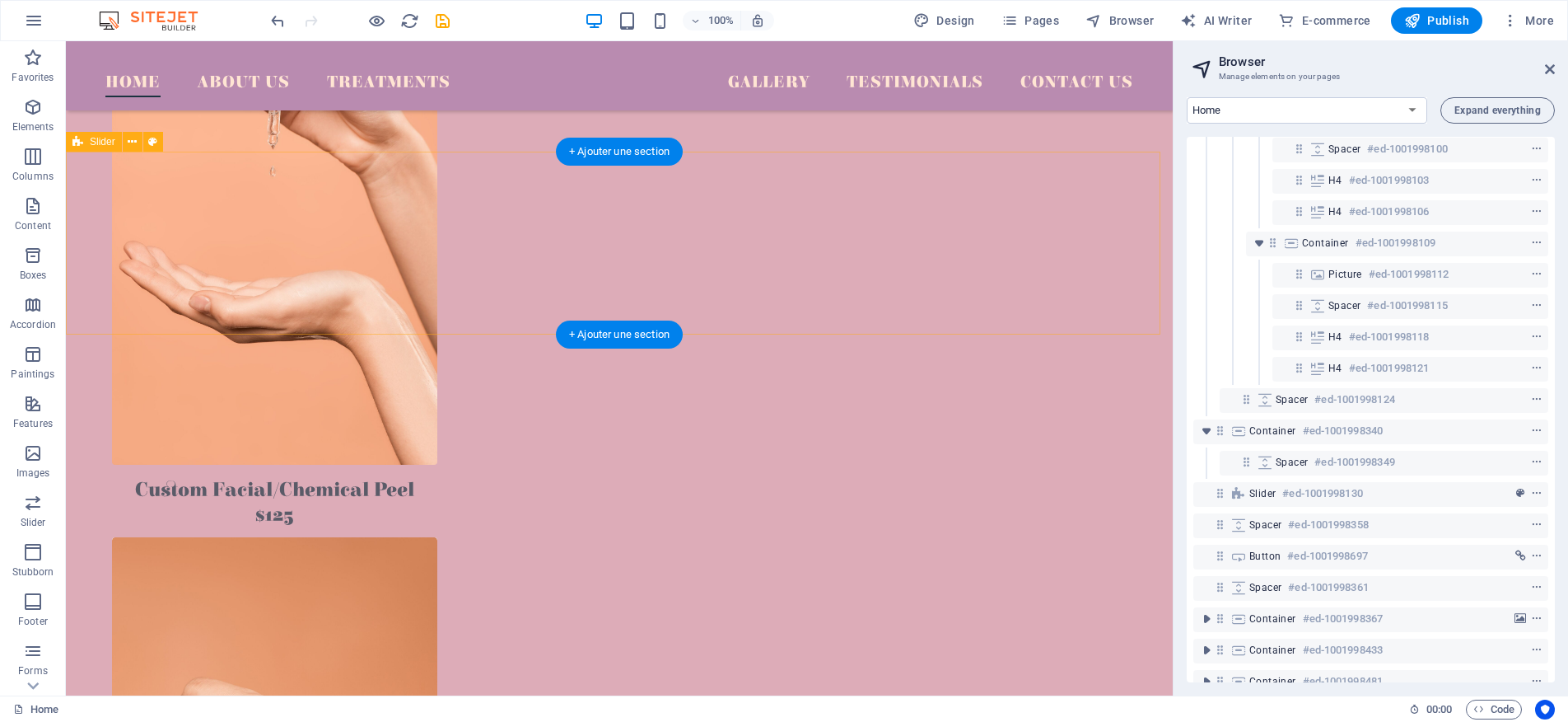
scroll to position [2608, 0]
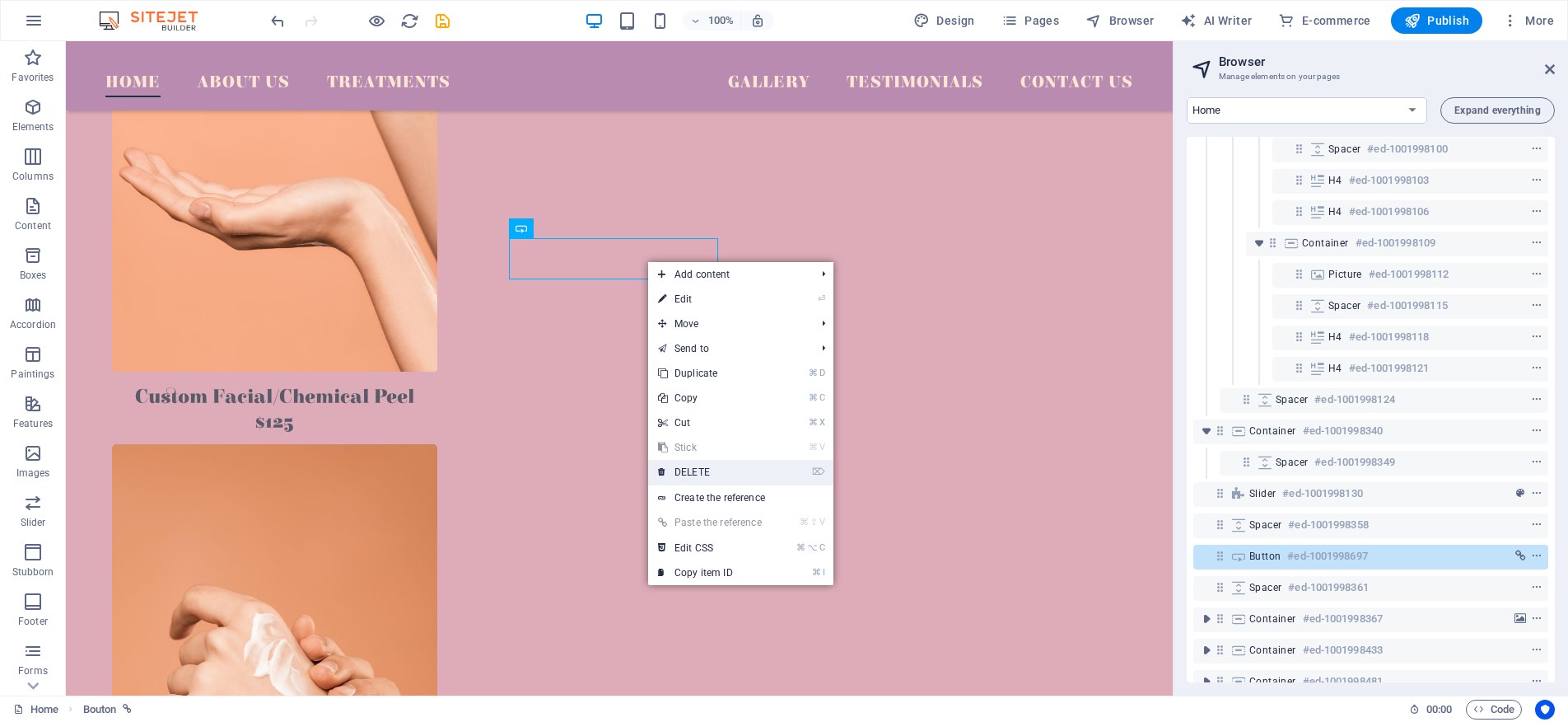
click at [699, 464] on link "⌦ DELETE" at bounding box center [709, 472] width 124 height 25
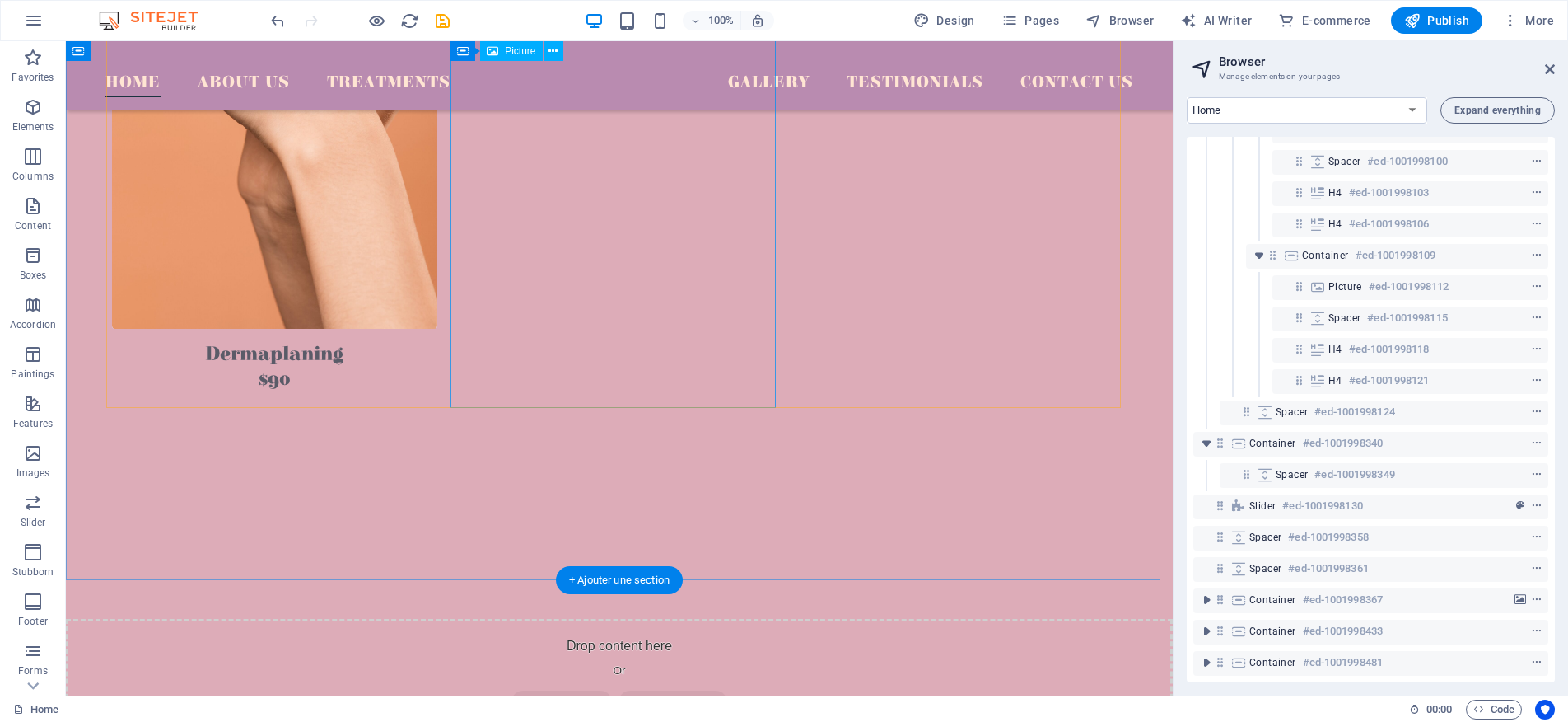
scroll to position [3229, 0]
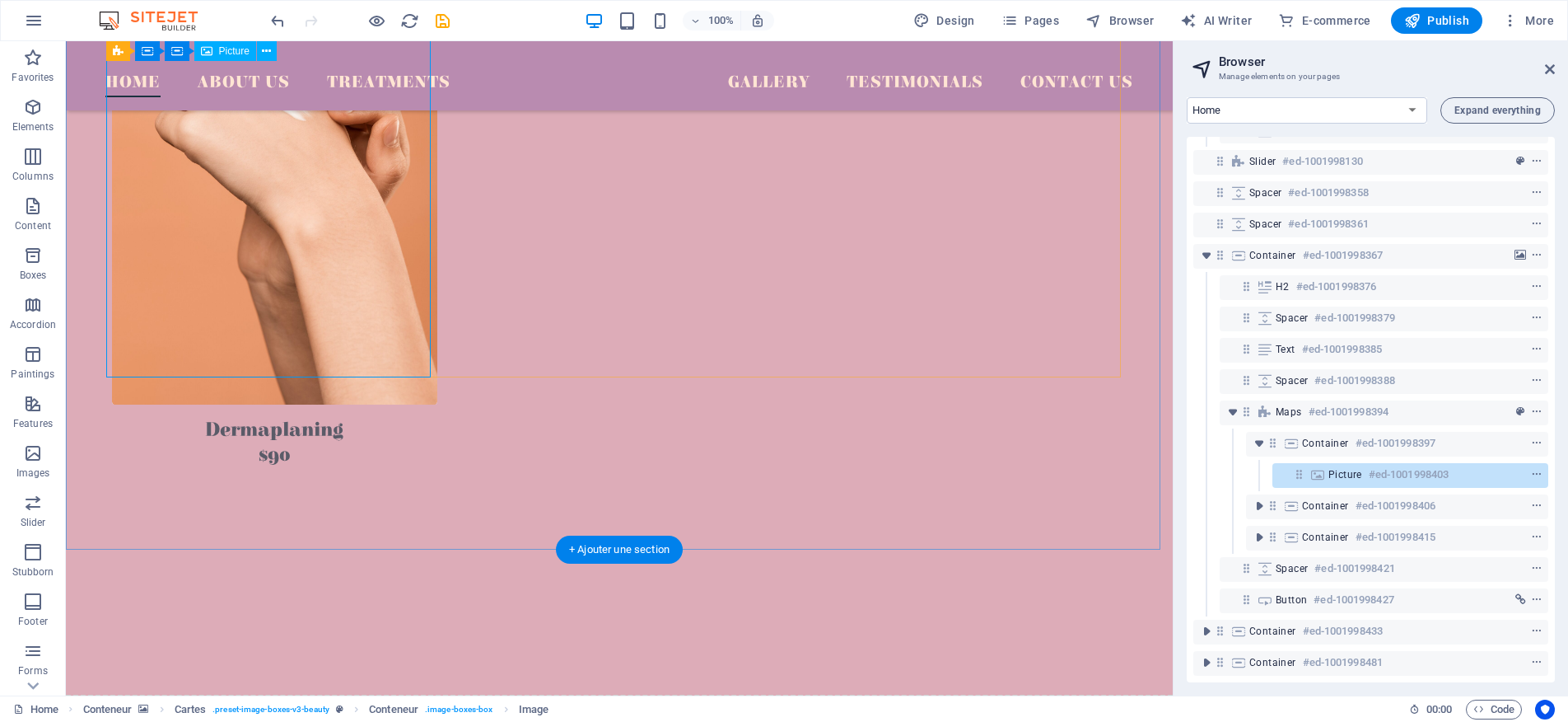
scroll to position [3109, 0]
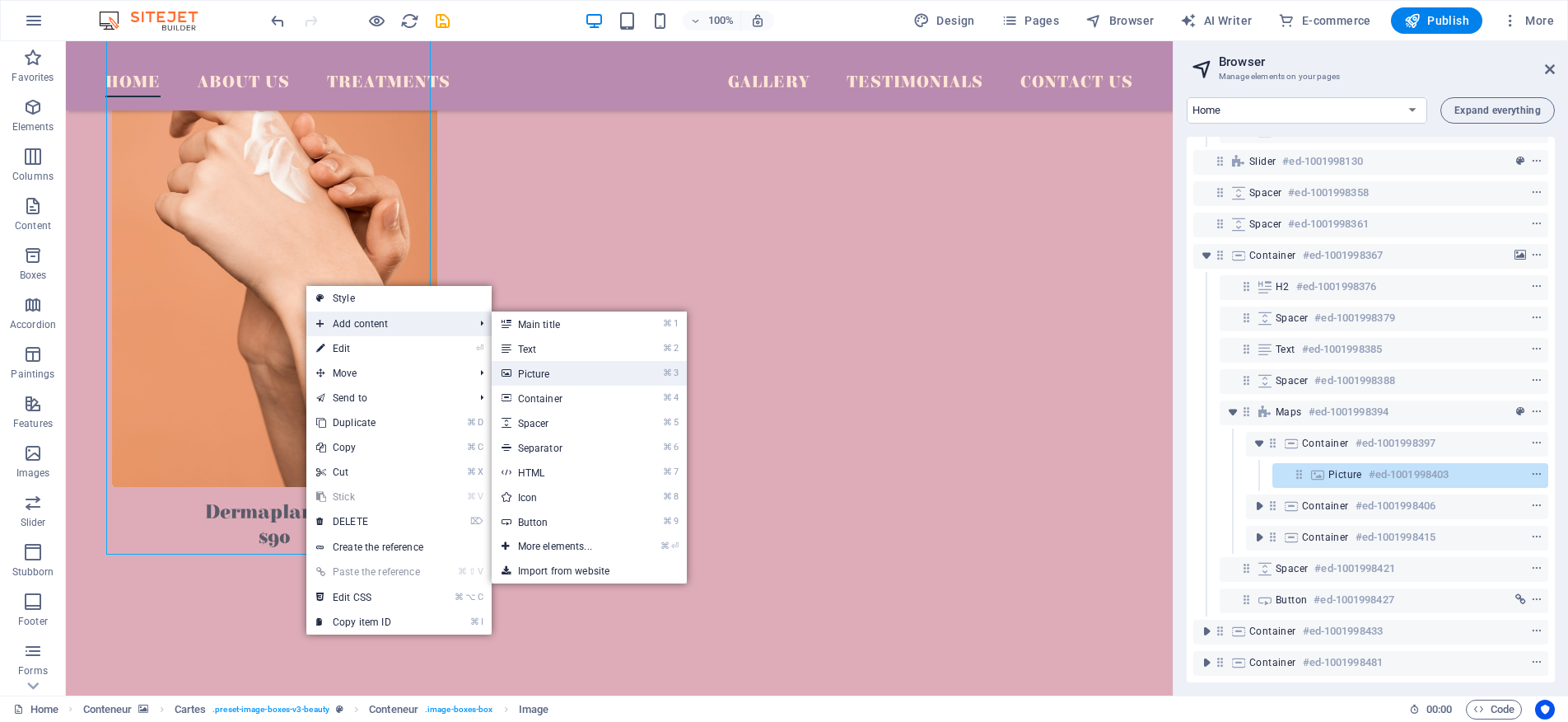
click at [561, 366] on link "⌘ 3 Picture" at bounding box center [558, 373] width 134 height 25
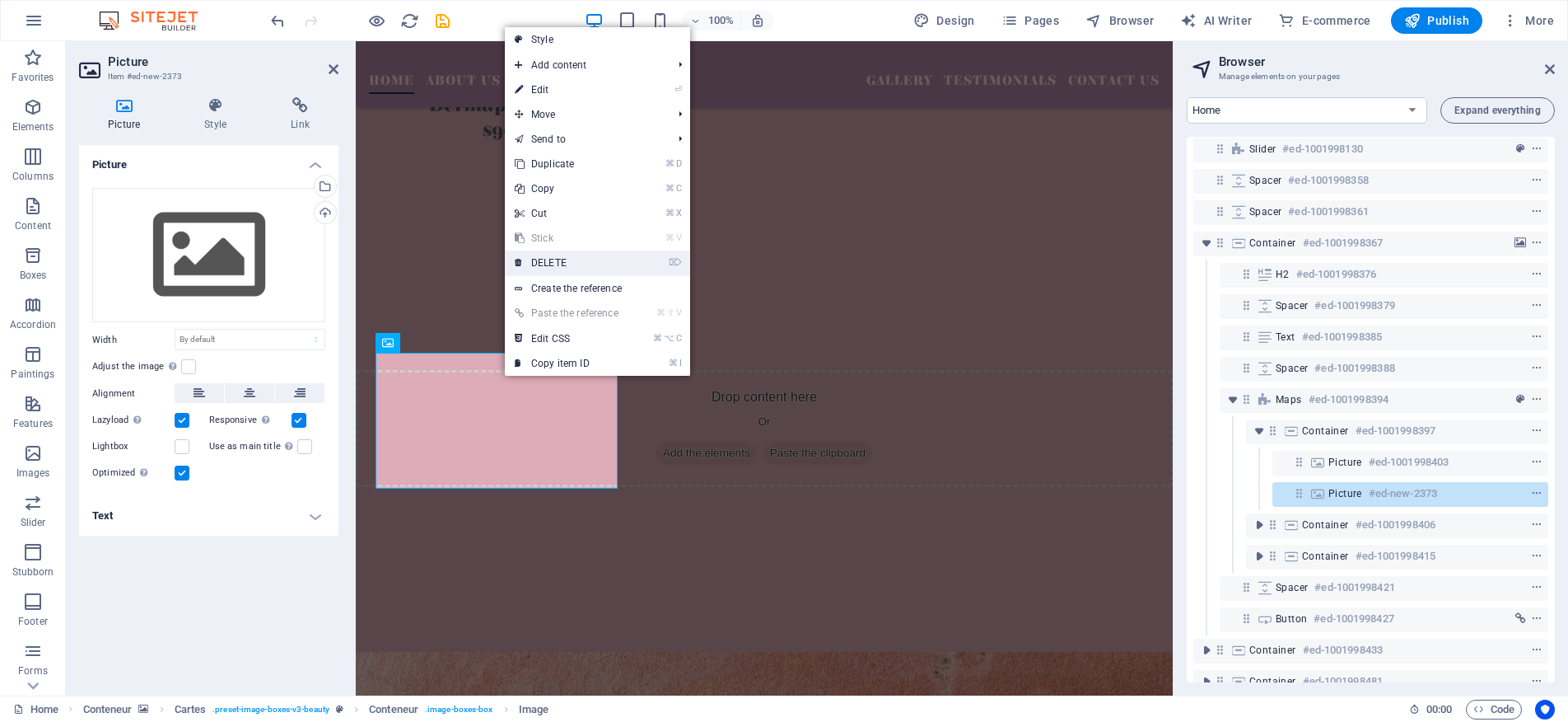
click at [576, 262] on link "⌦ DELETE" at bounding box center [566, 263] width 124 height 25
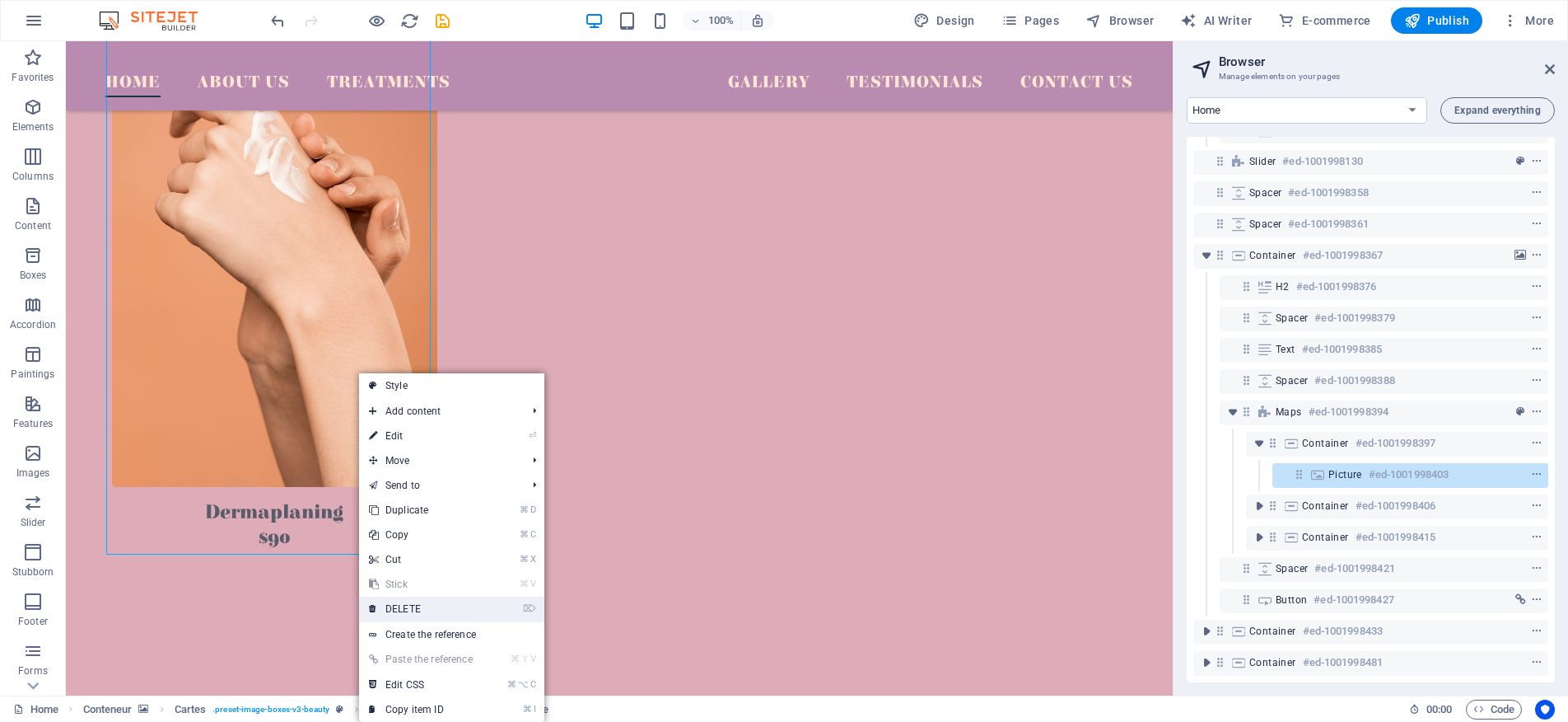
drag, startPoint x: 420, startPoint y: 610, endPoint x: 355, endPoint y: 563, distance: 80.2
click at [420, 610] on font "DELETE" at bounding box center [403, 609] width 36 height 12
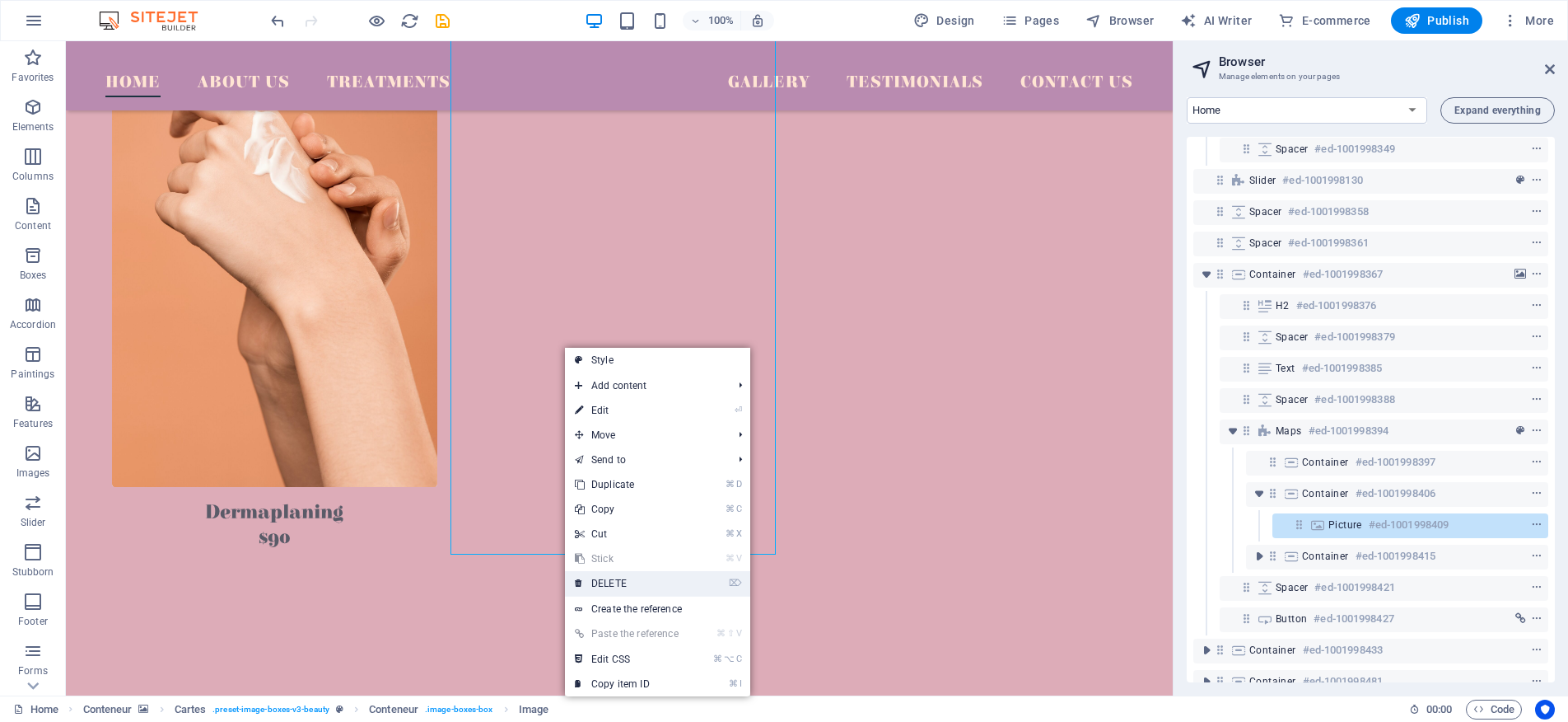
drag, startPoint x: 619, startPoint y: 584, endPoint x: 554, endPoint y: 538, distance: 79.6
click at [619, 584] on font "DELETE" at bounding box center [609, 583] width 36 height 12
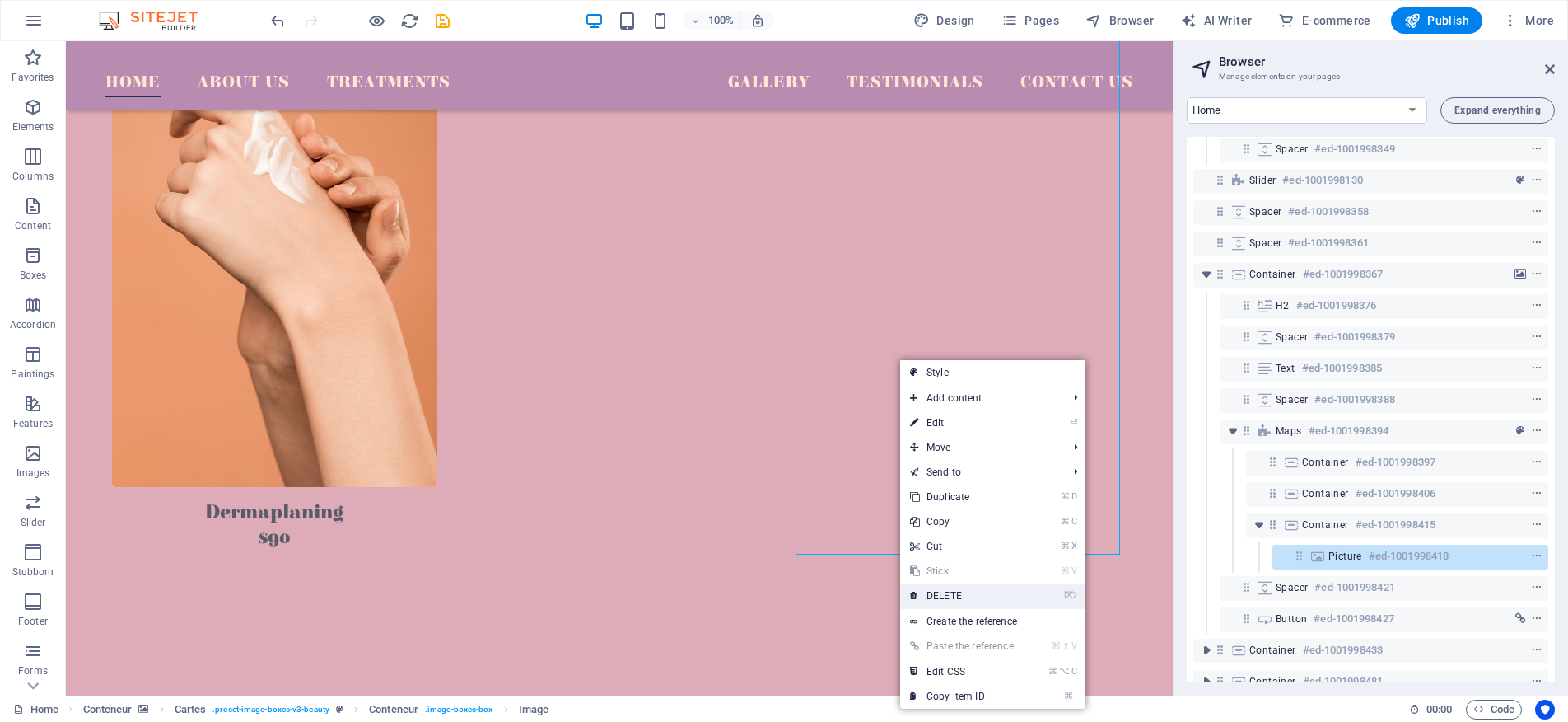
click at [960, 586] on link "⌦ DELETE" at bounding box center [962, 596] width 124 height 25
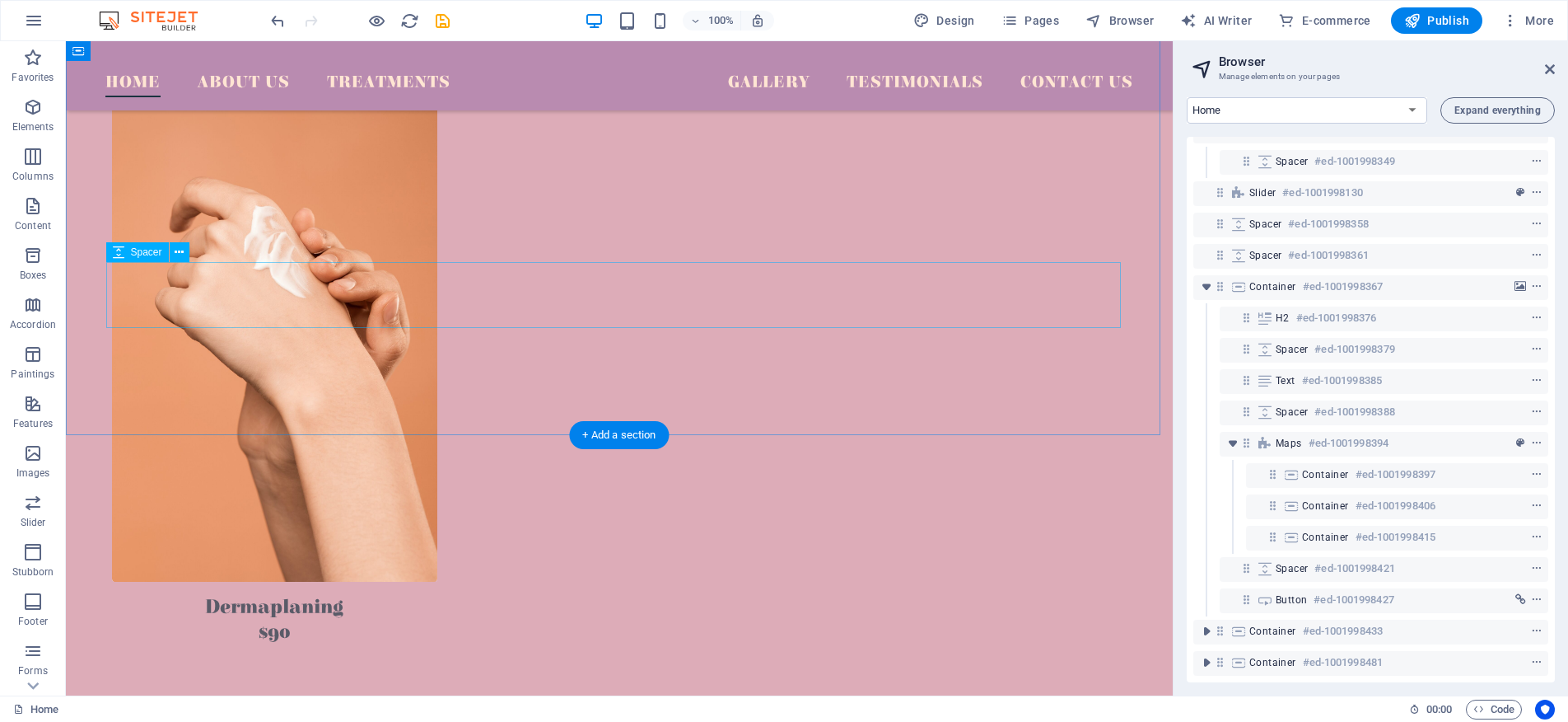
scroll to position [3064, 0]
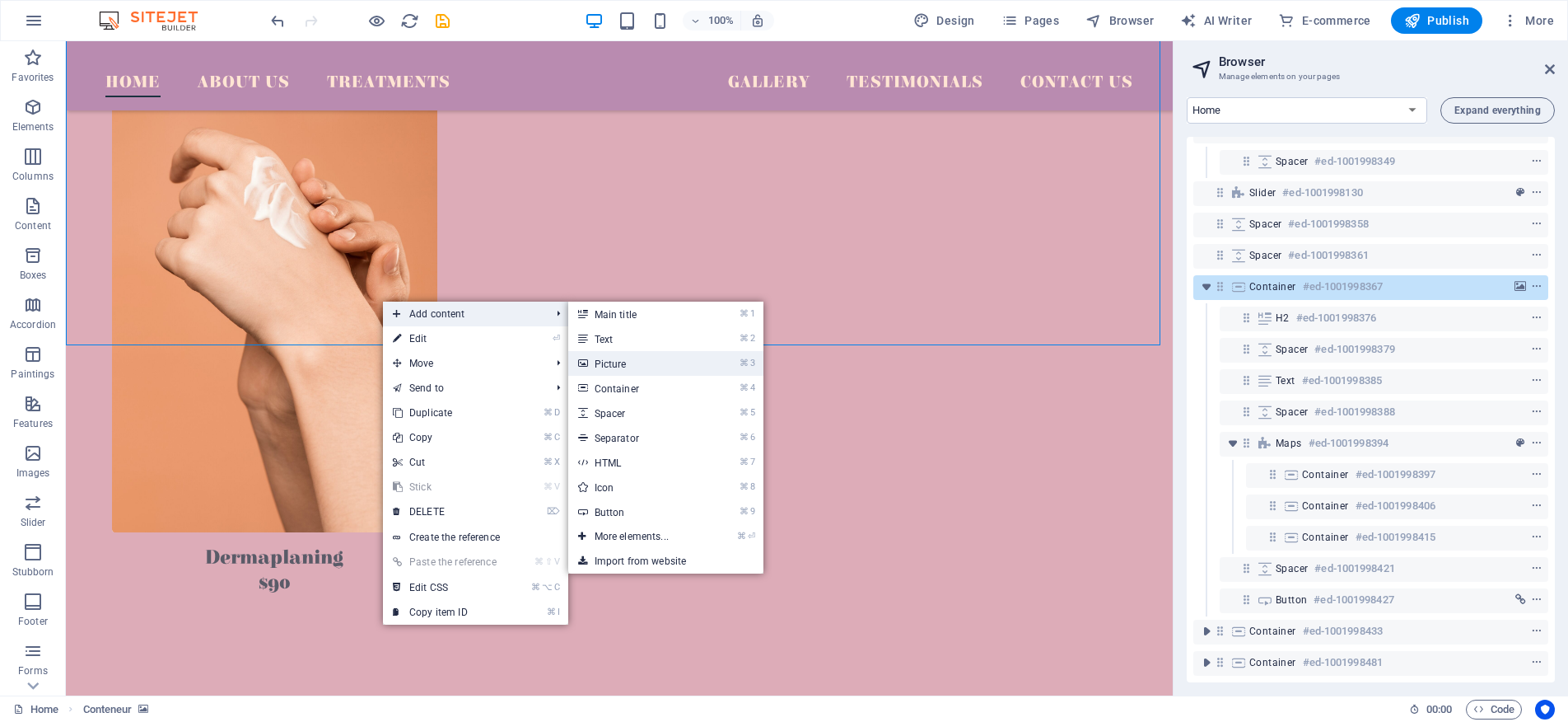
click at [636, 366] on link "⌘ 3 Picture" at bounding box center [635, 363] width 134 height 25
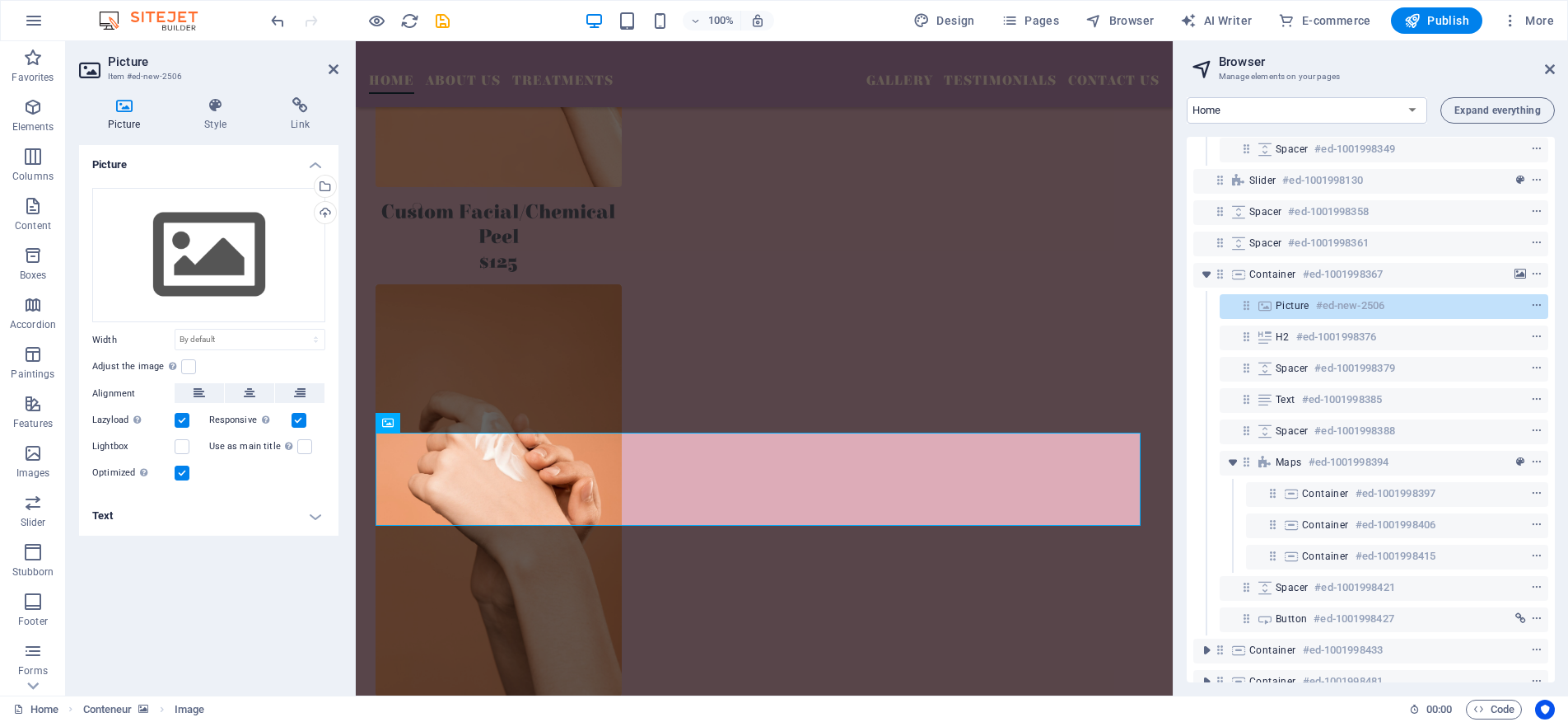
scroll to position [2483, 0]
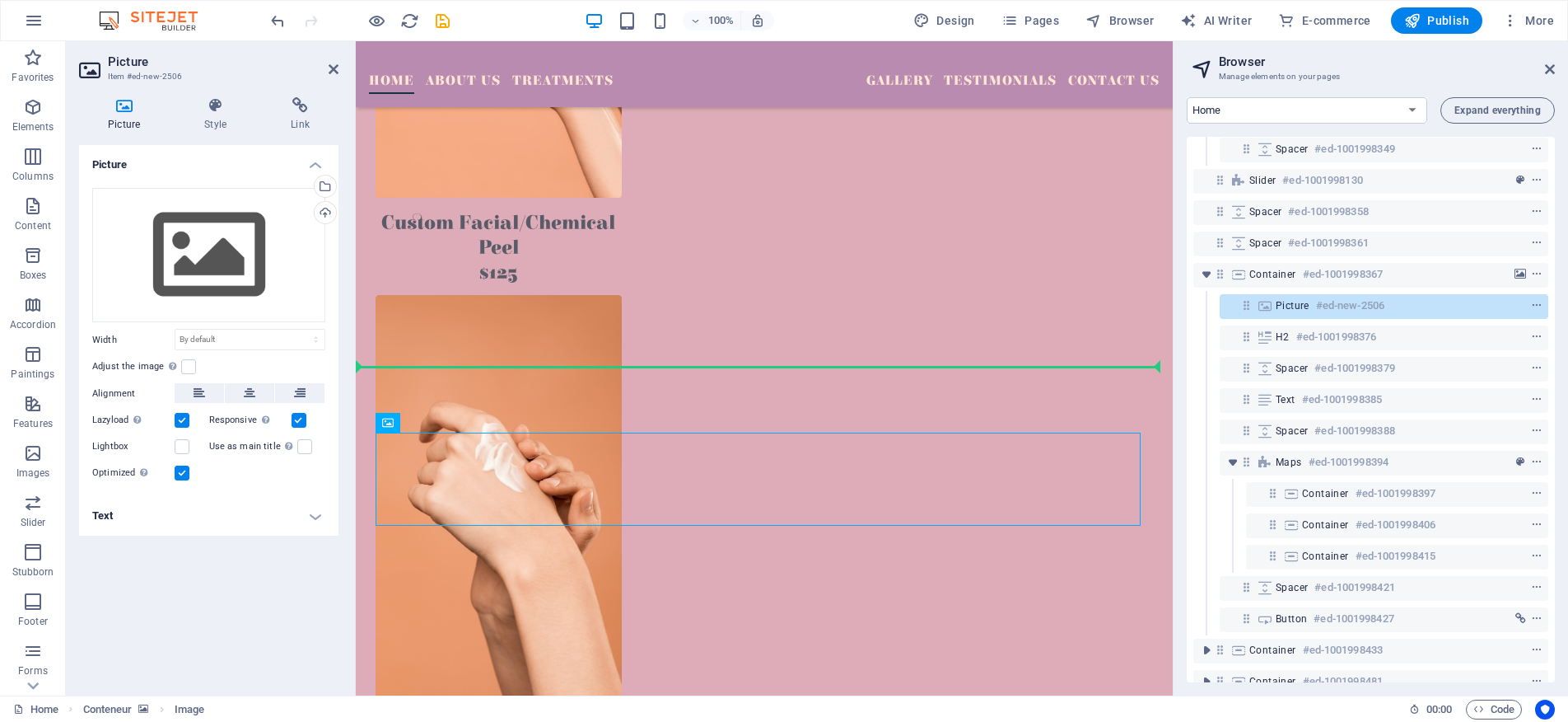
drag, startPoint x: 628, startPoint y: 472, endPoint x: 653, endPoint y: 411, distance: 65.9
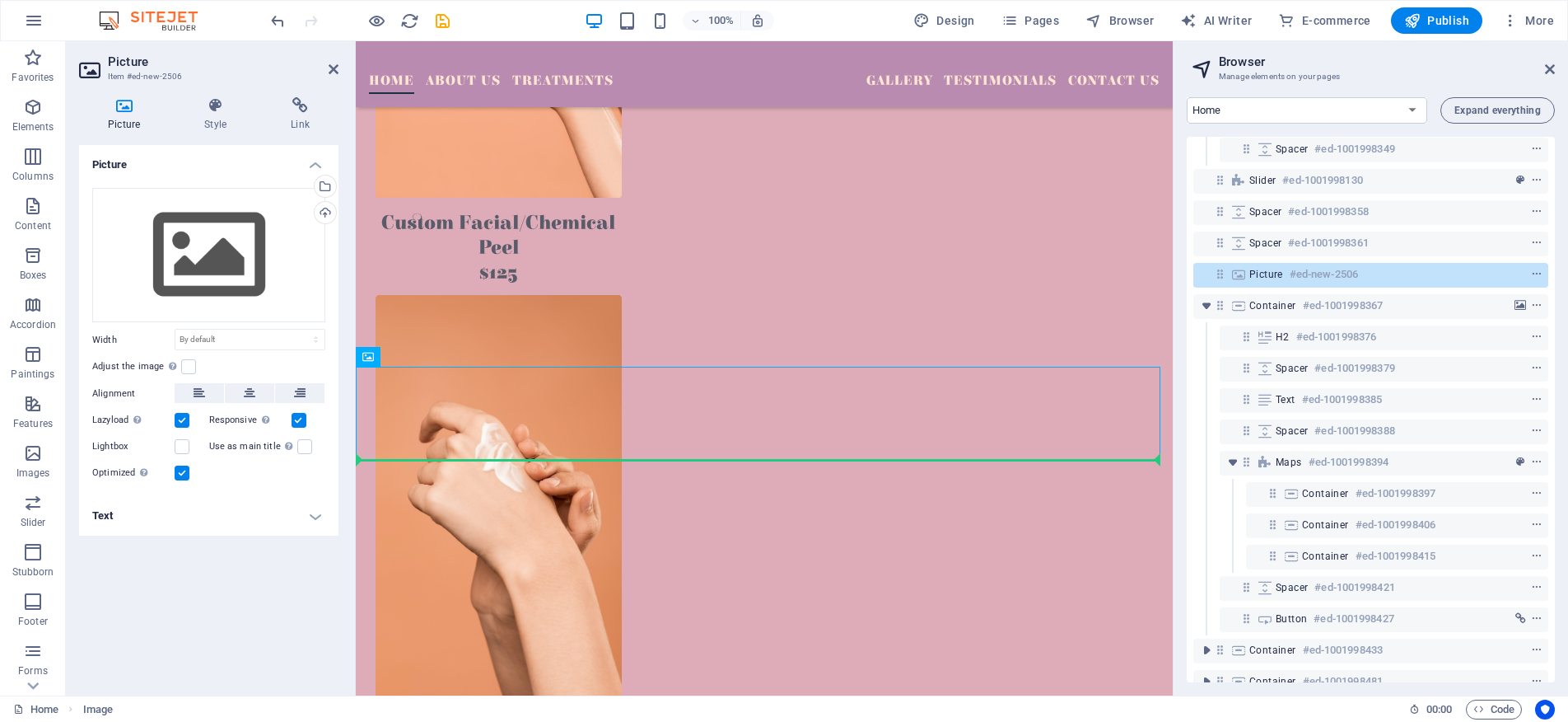
drag, startPoint x: 601, startPoint y: 428, endPoint x: 598, endPoint y: 483, distance: 55.1
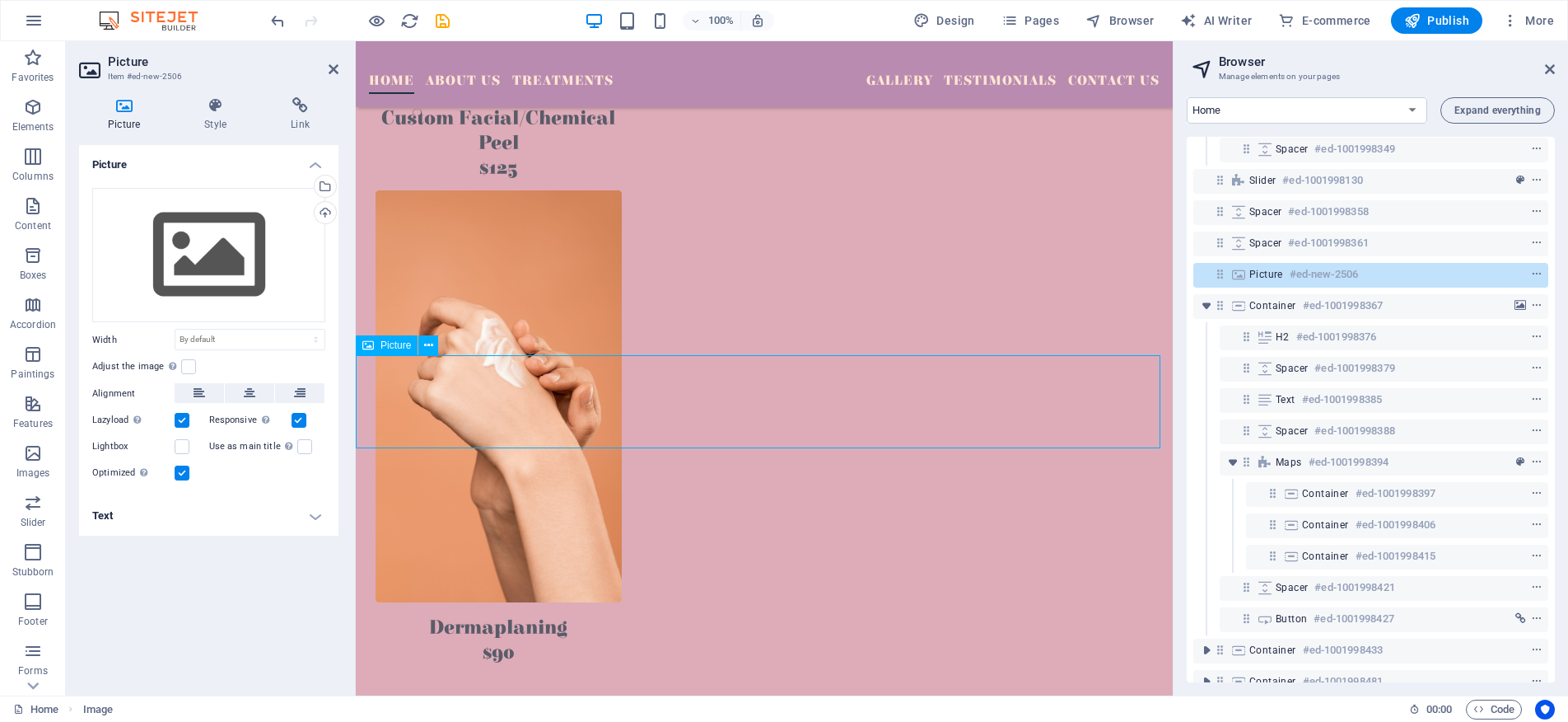
scroll to position [2614, 0]
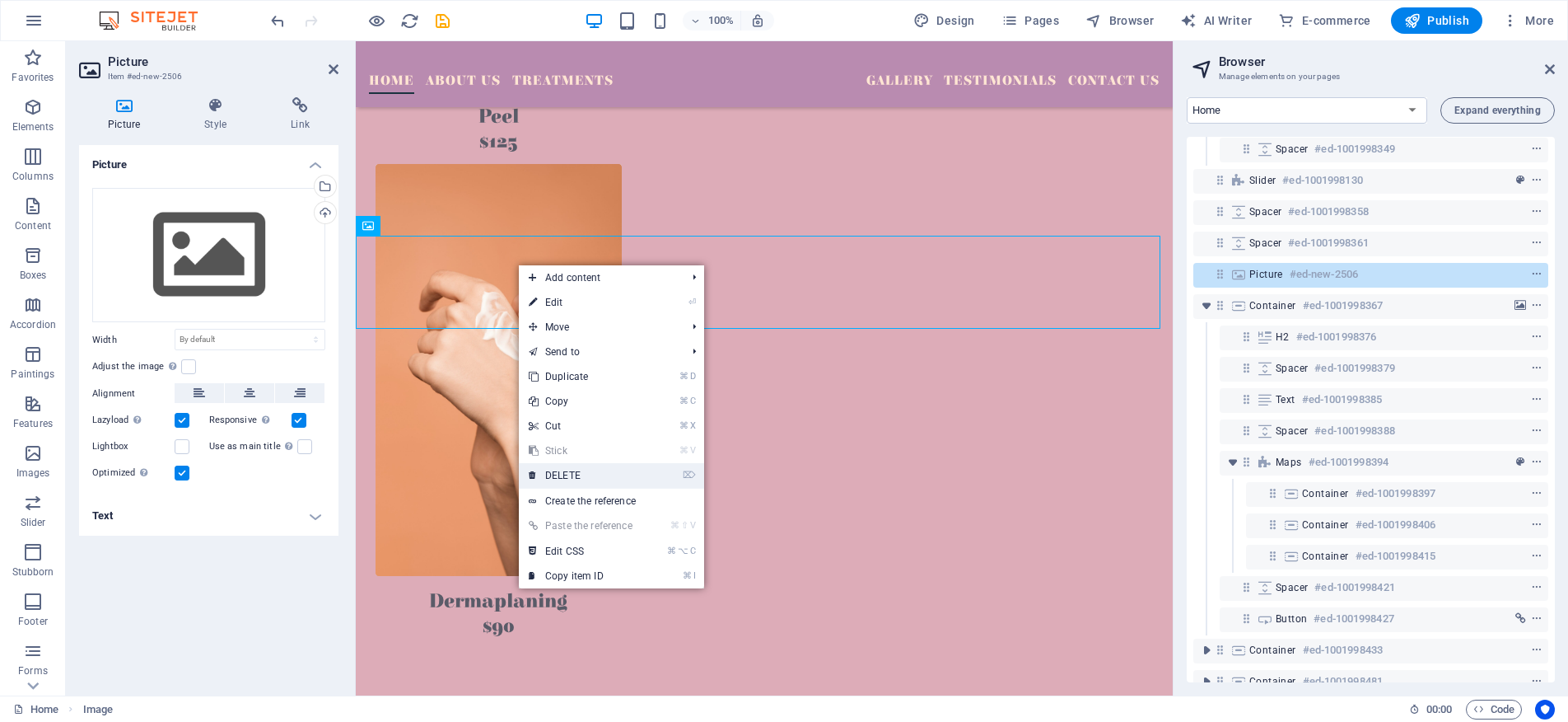
click at [579, 464] on link "⌦ DELETE" at bounding box center [581, 475] width 124 height 25
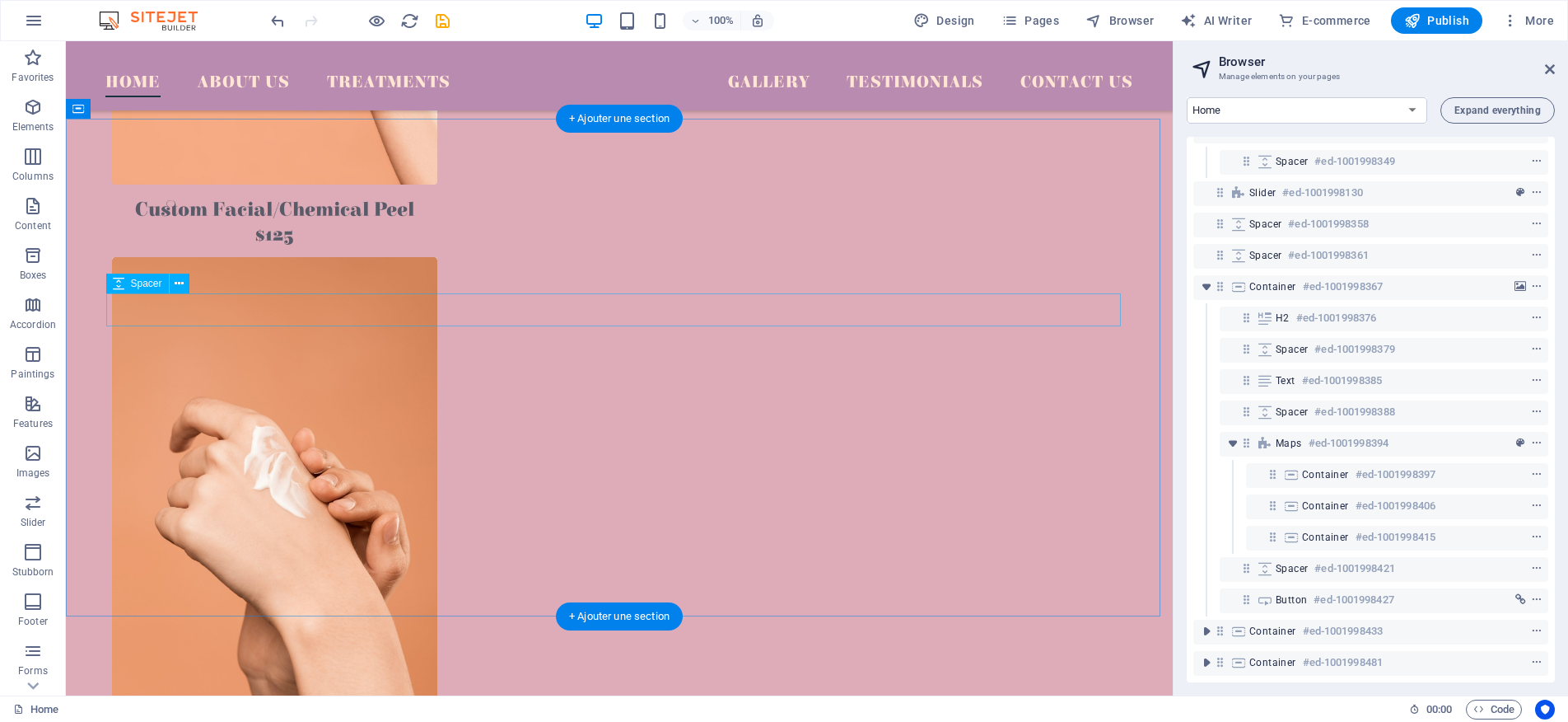
scroll to position [2797, 0]
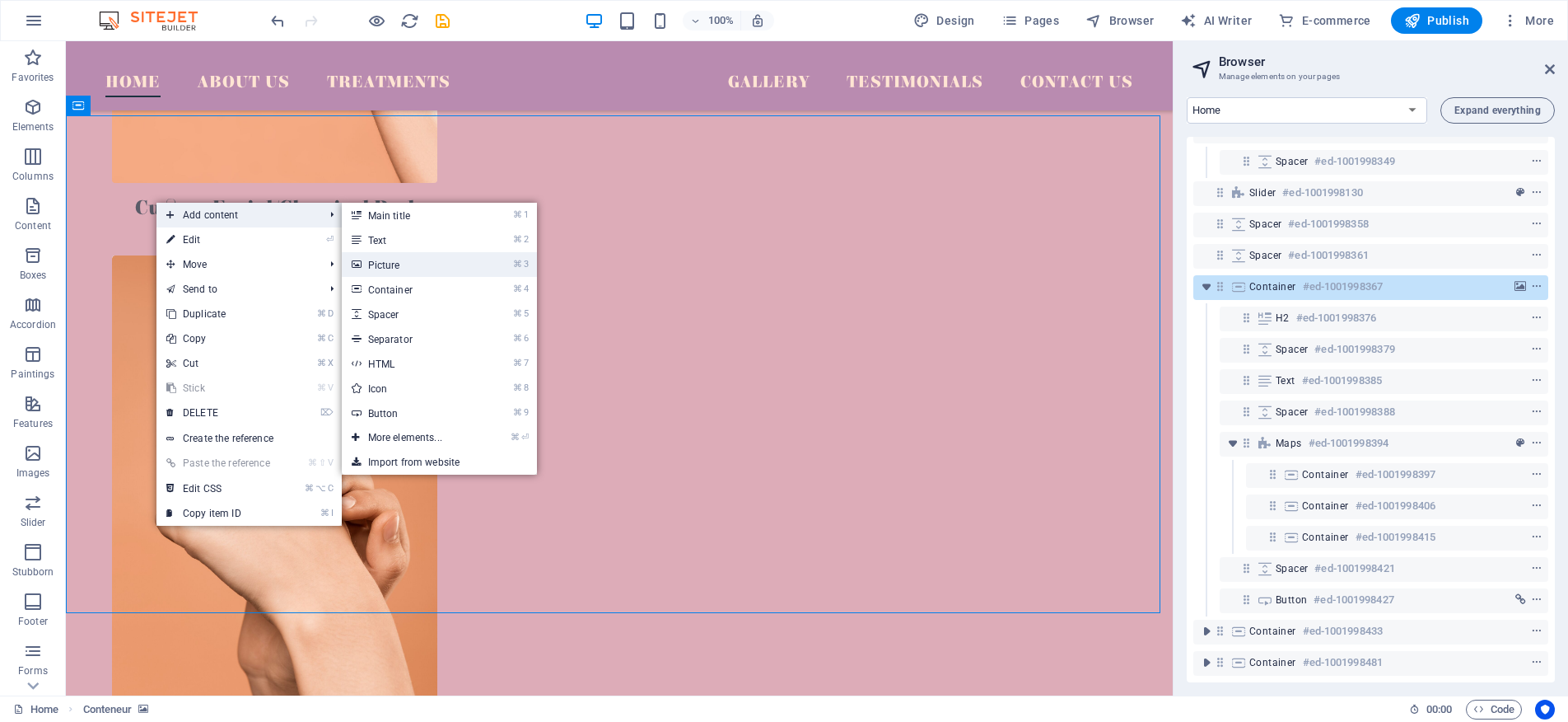
click at [430, 263] on link "⌘ 3 Picture" at bounding box center [409, 264] width 134 height 25
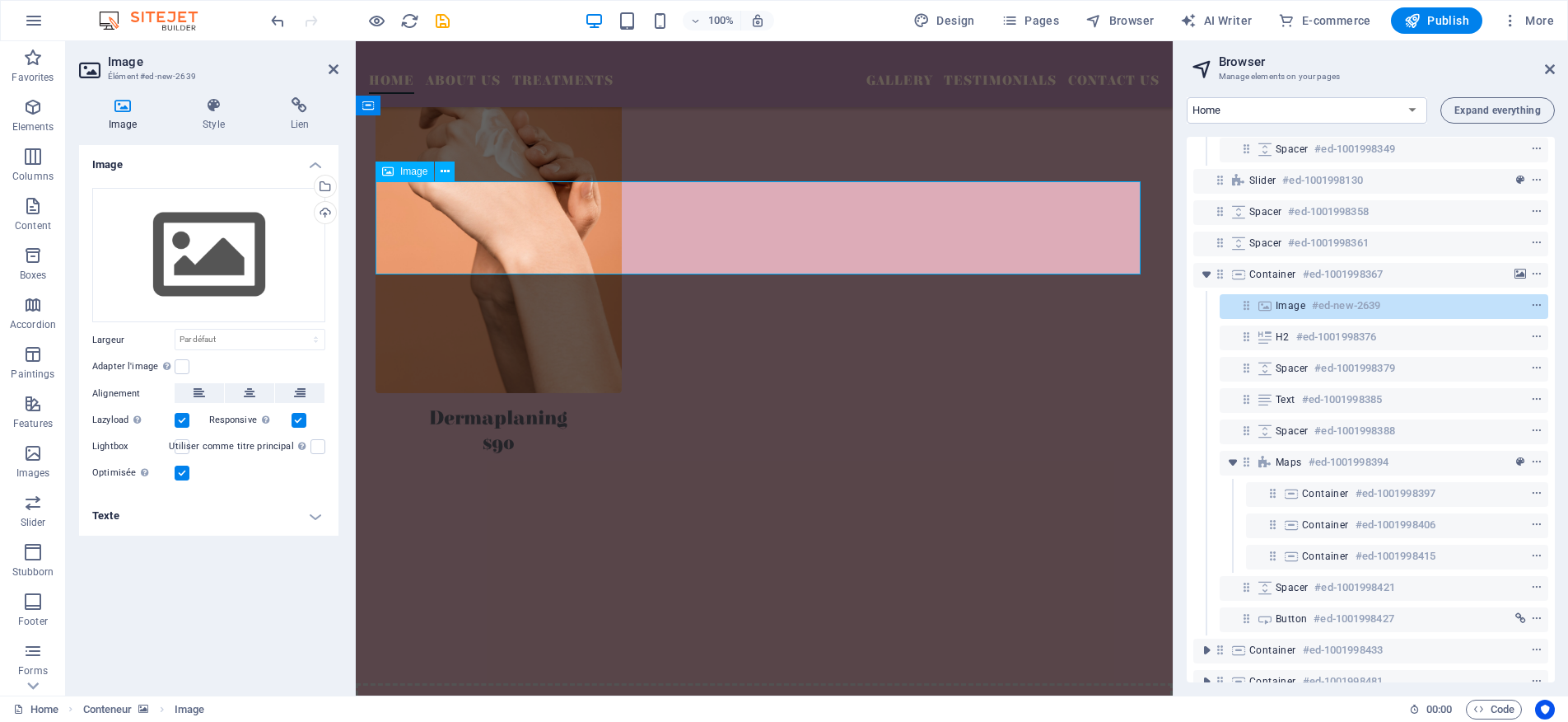
scroll to position [2733, 0]
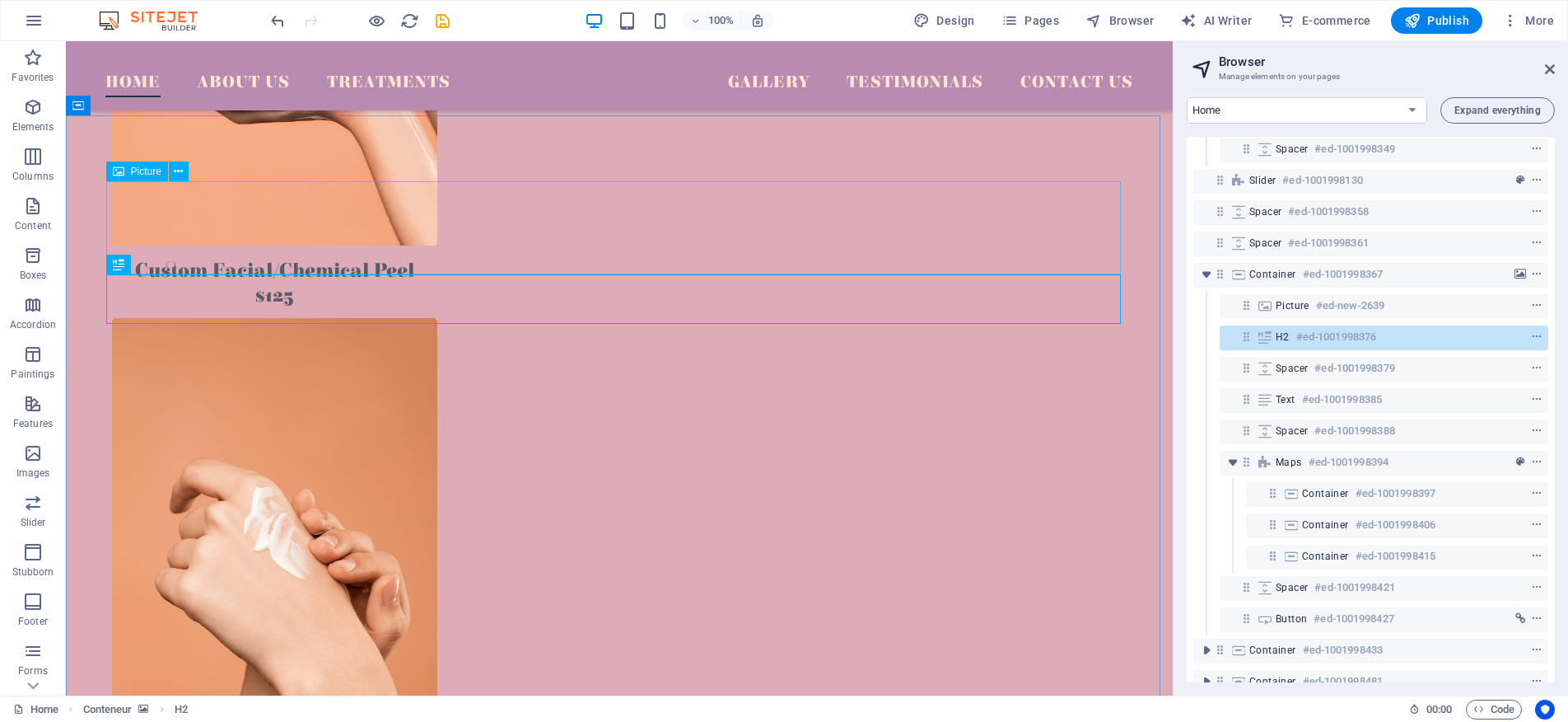
scroll to position [2797, 0]
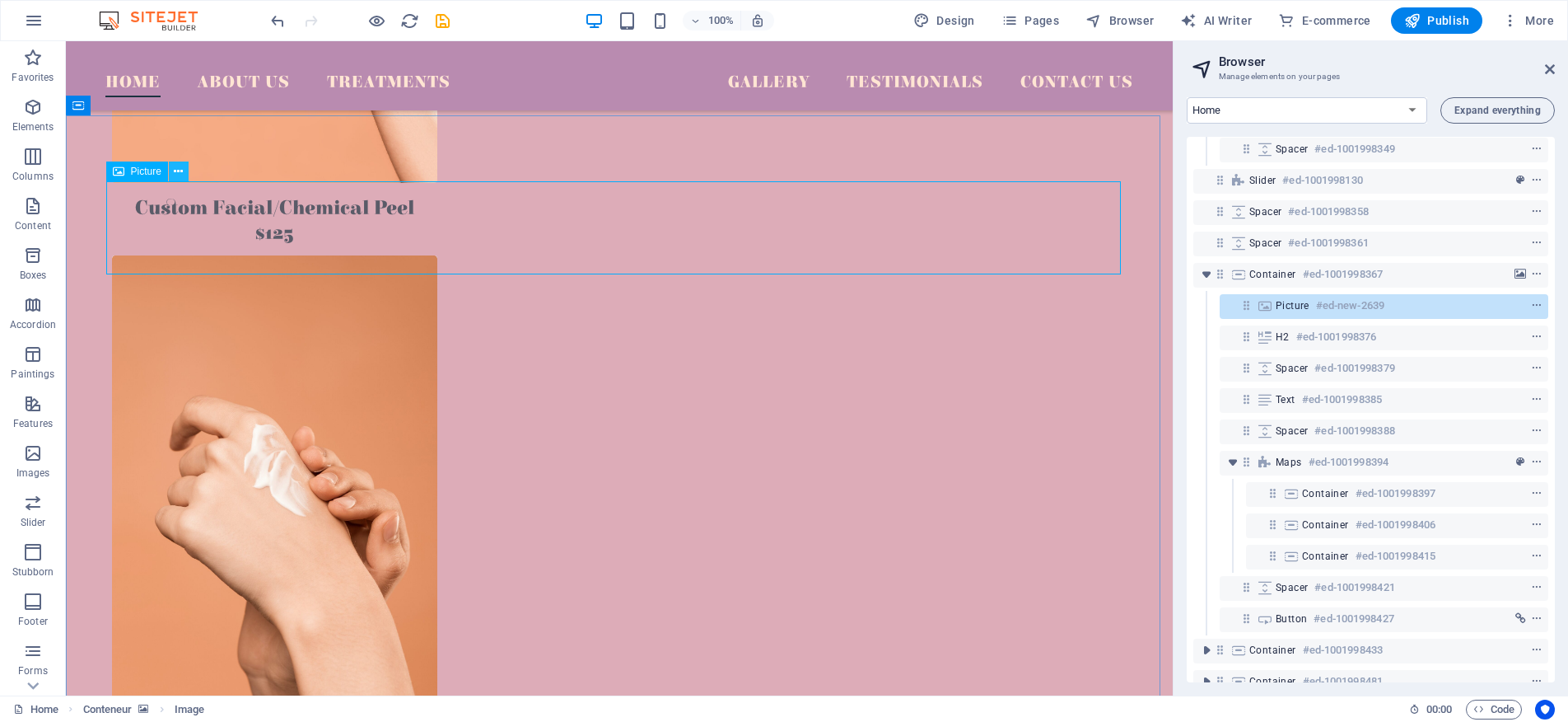
click at [178, 169] on icon at bounding box center [178, 171] width 9 height 17
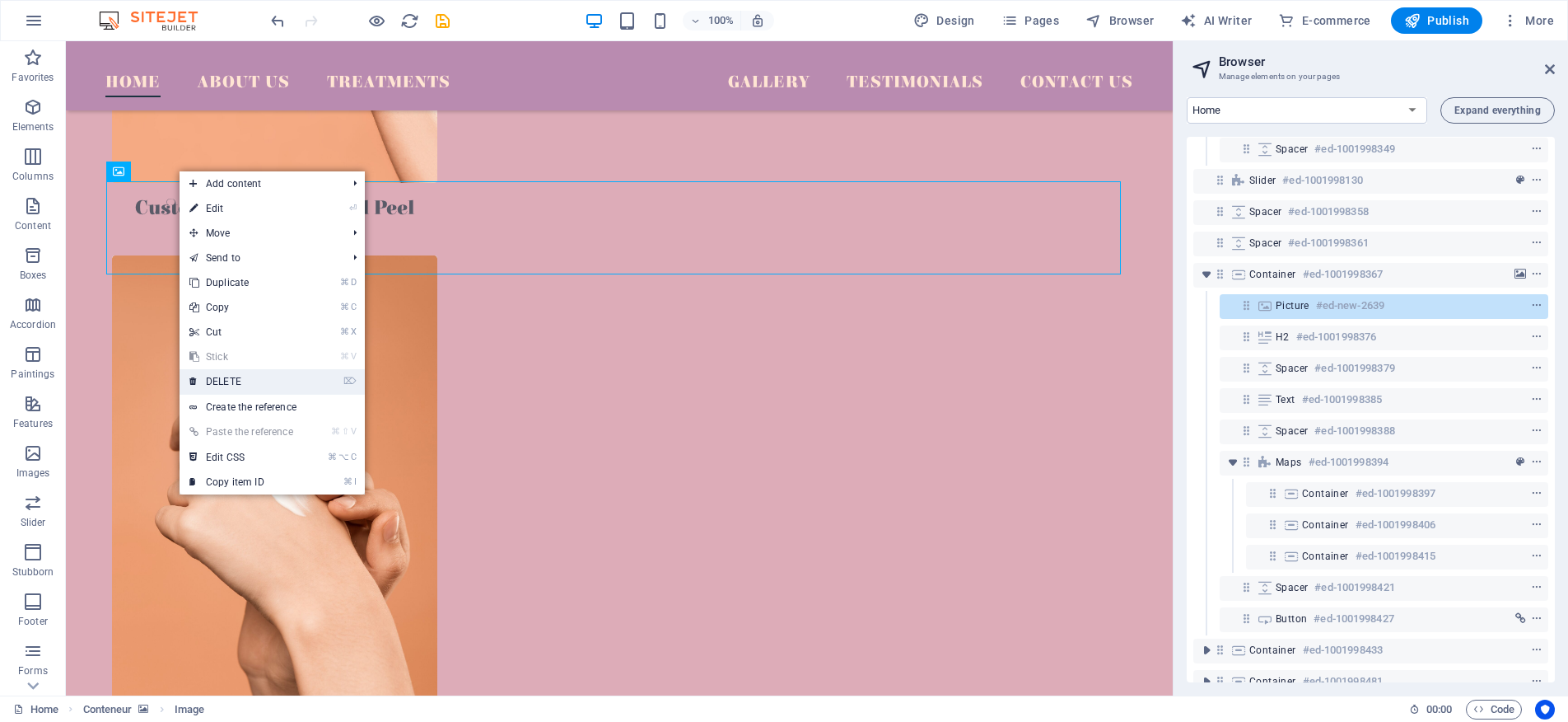
click at [262, 381] on link "⌦ DELETE" at bounding box center [241, 381] width 124 height 25
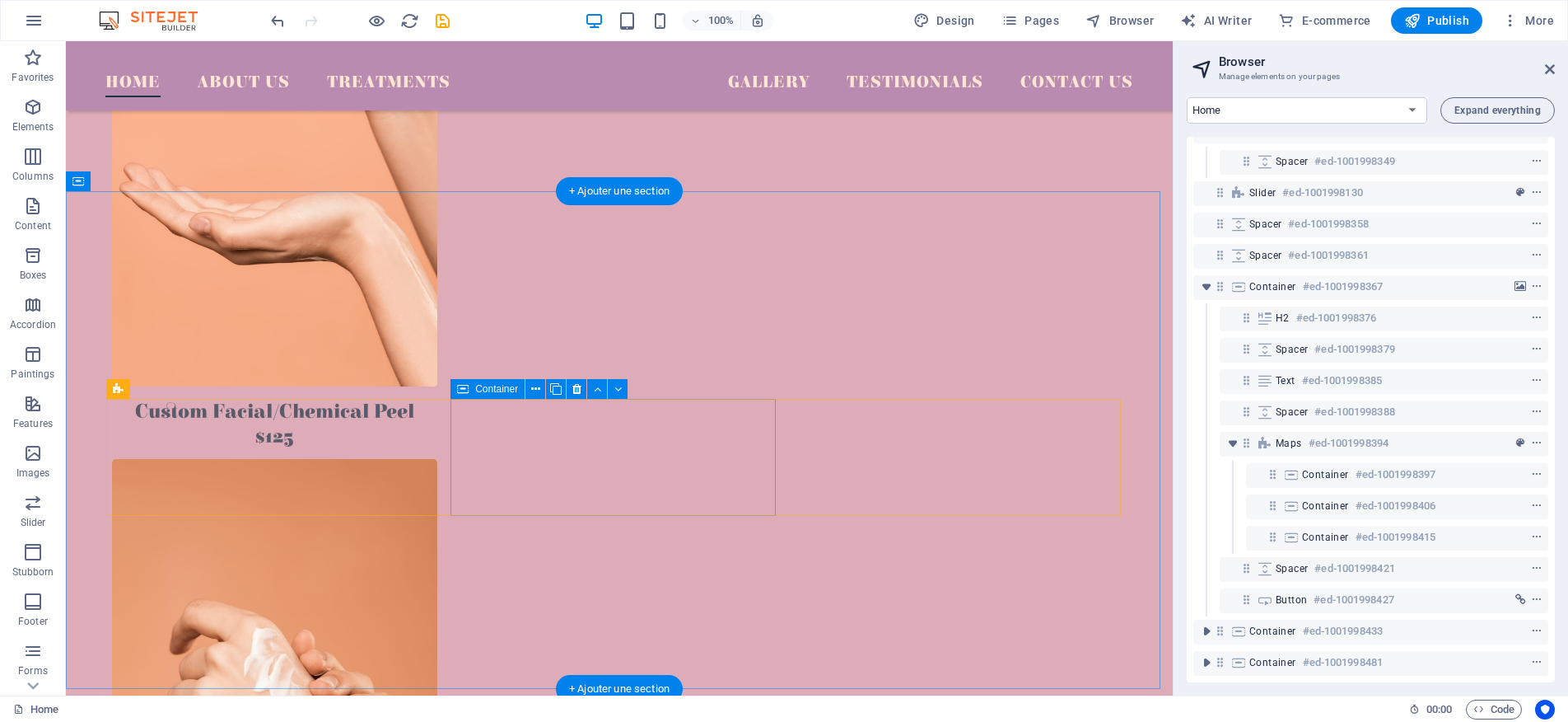
scroll to position [2720, 0]
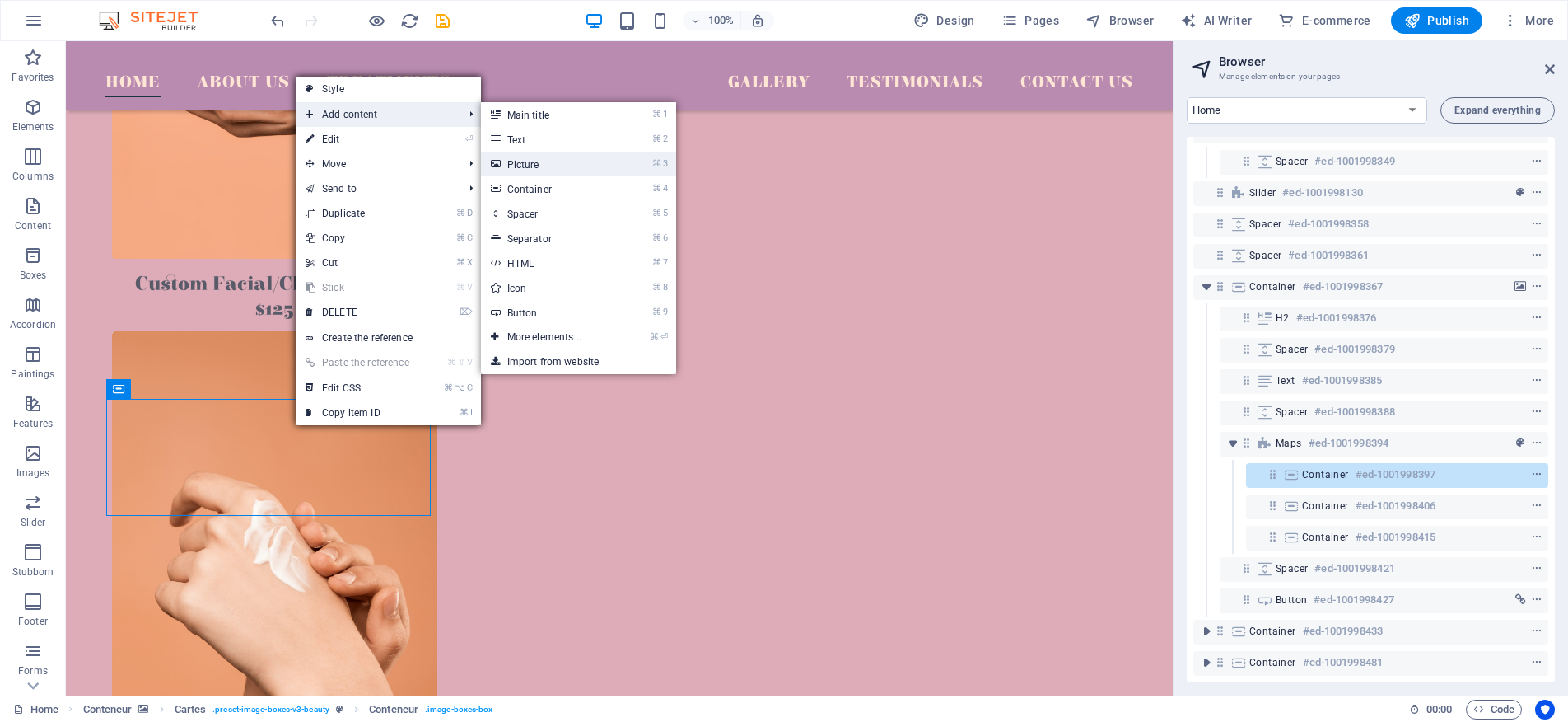
click at [557, 167] on link "⌘ 3 Picture" at bounding box center [547, 164] width 134 height 25
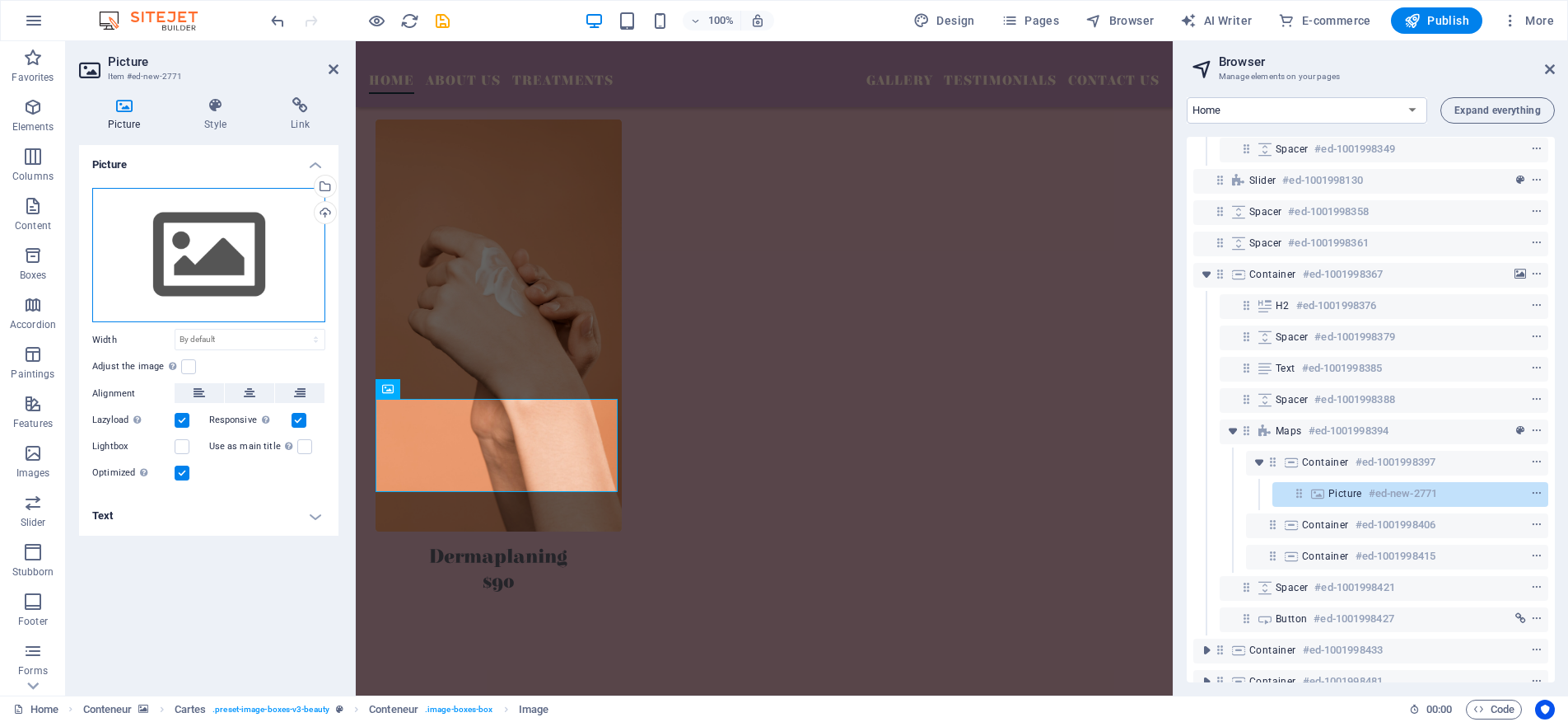
click at [214, 267] on div "Drag files here, click to choose files, or select files from Files or from our …" at bounding box center [208, 255] width 233 height 135
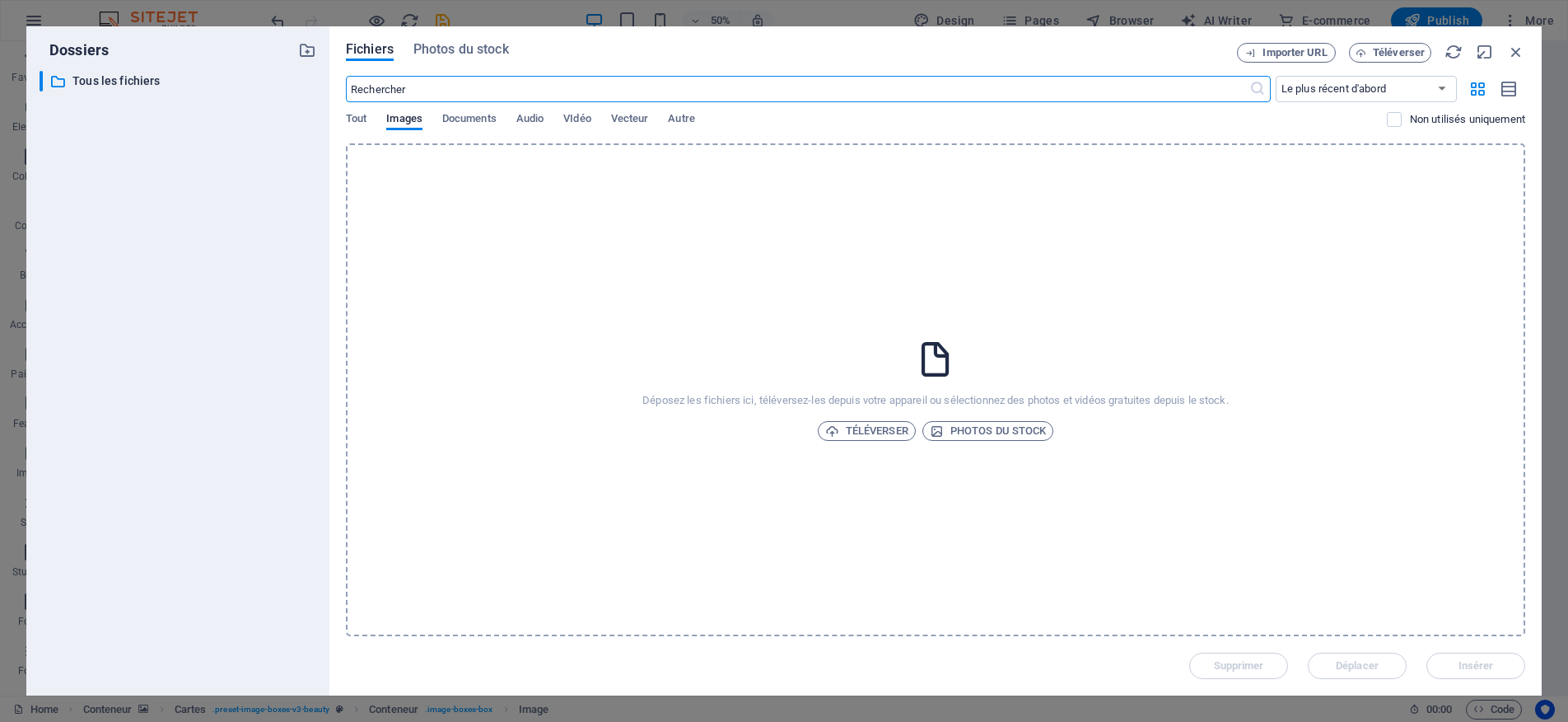
scroll to position [2664, 0]
click at [887, 434] on font "Upload" at bounding box center [885, 430] width 42 height 12
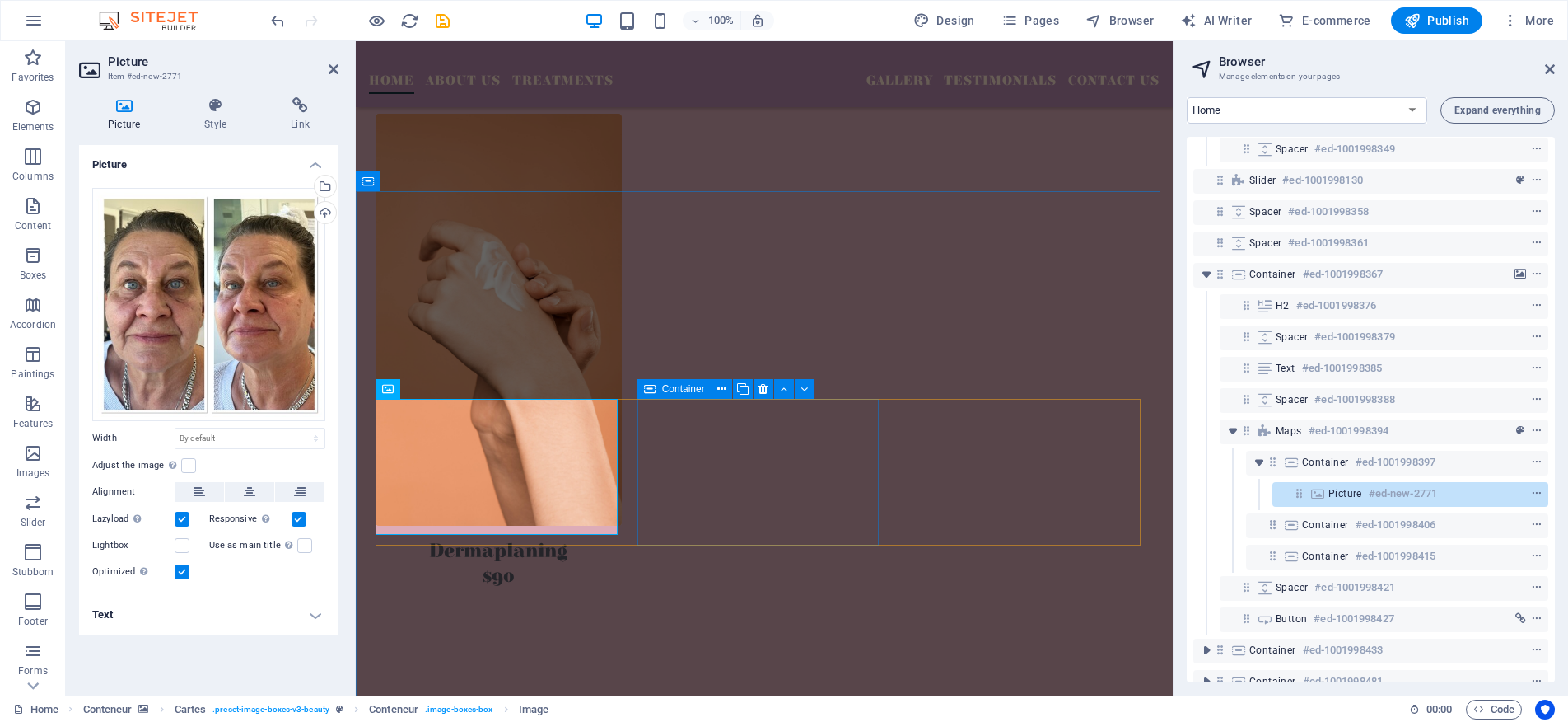
scroll to position [2658, 0]
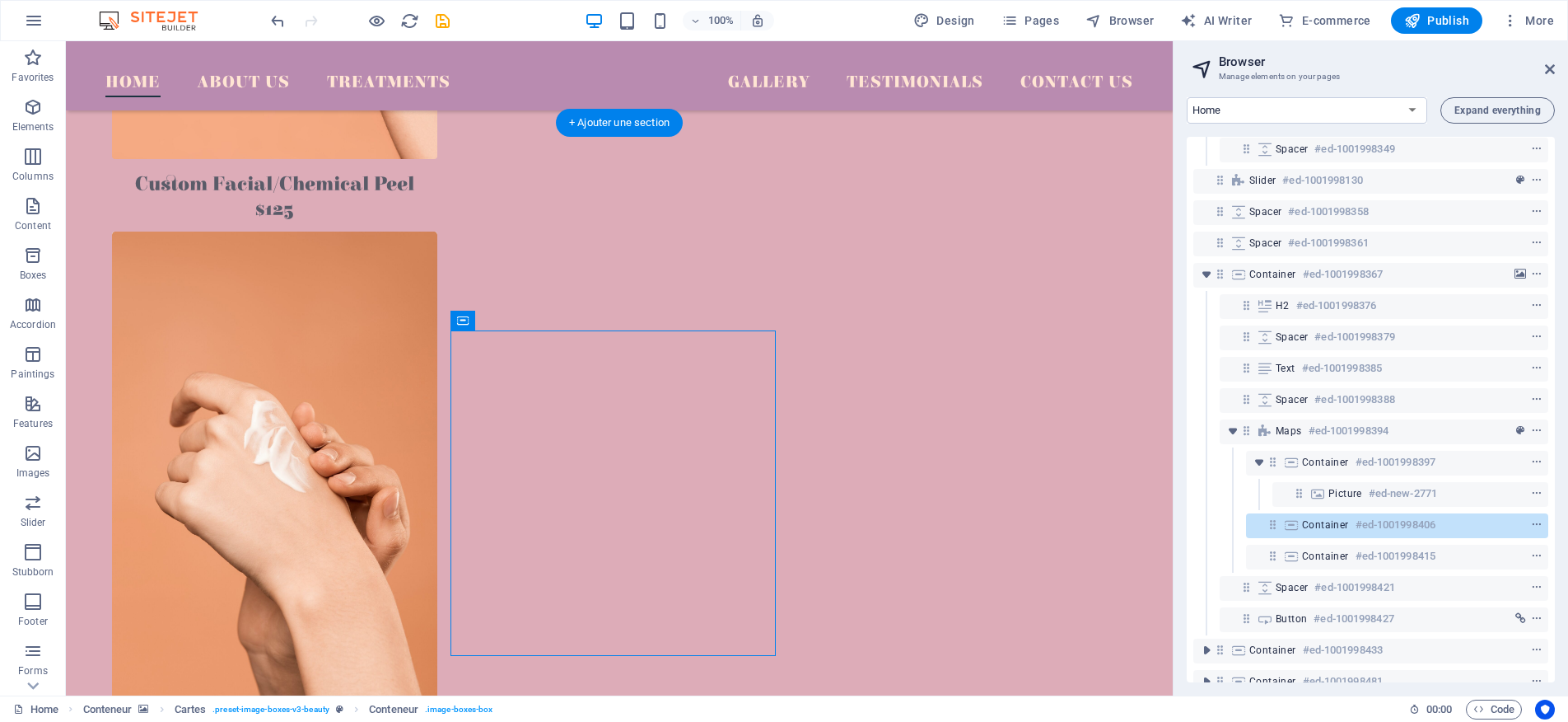
scroll to position [2835, 0]
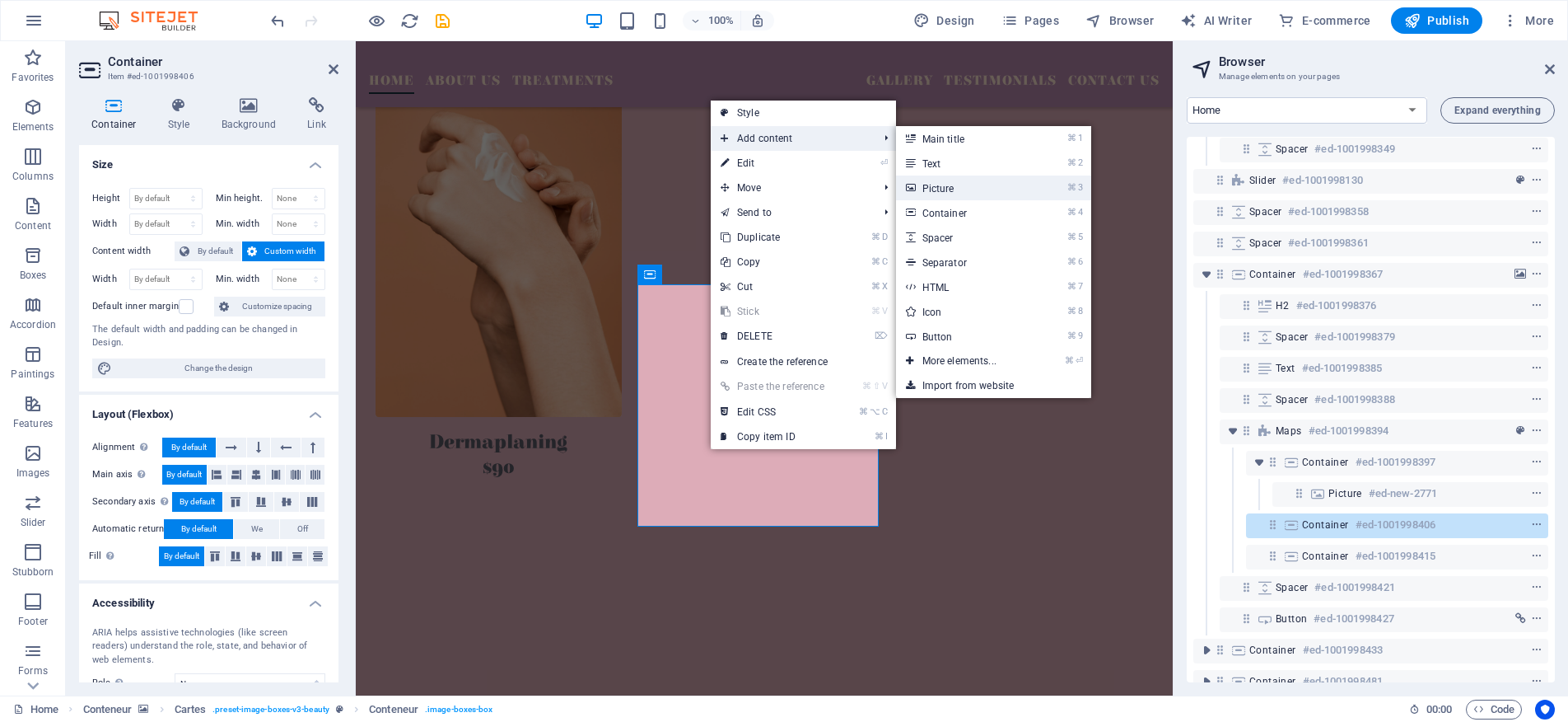
click at [943, 191] on font "Picture" at bounding box center [938, 189] width 32 height 12
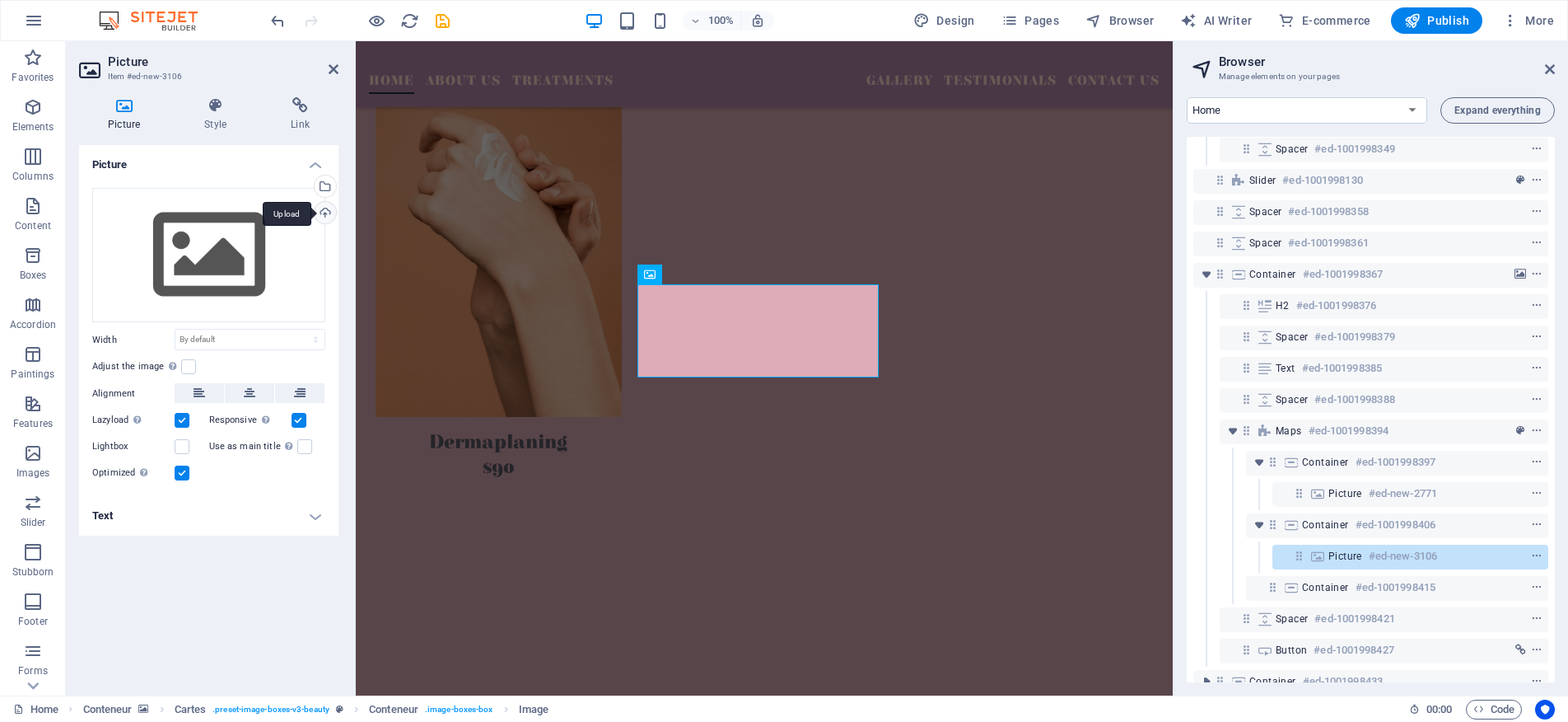
click at [328, 215] on div "Upload" at bounding box center [324, 214] width 25 height 25
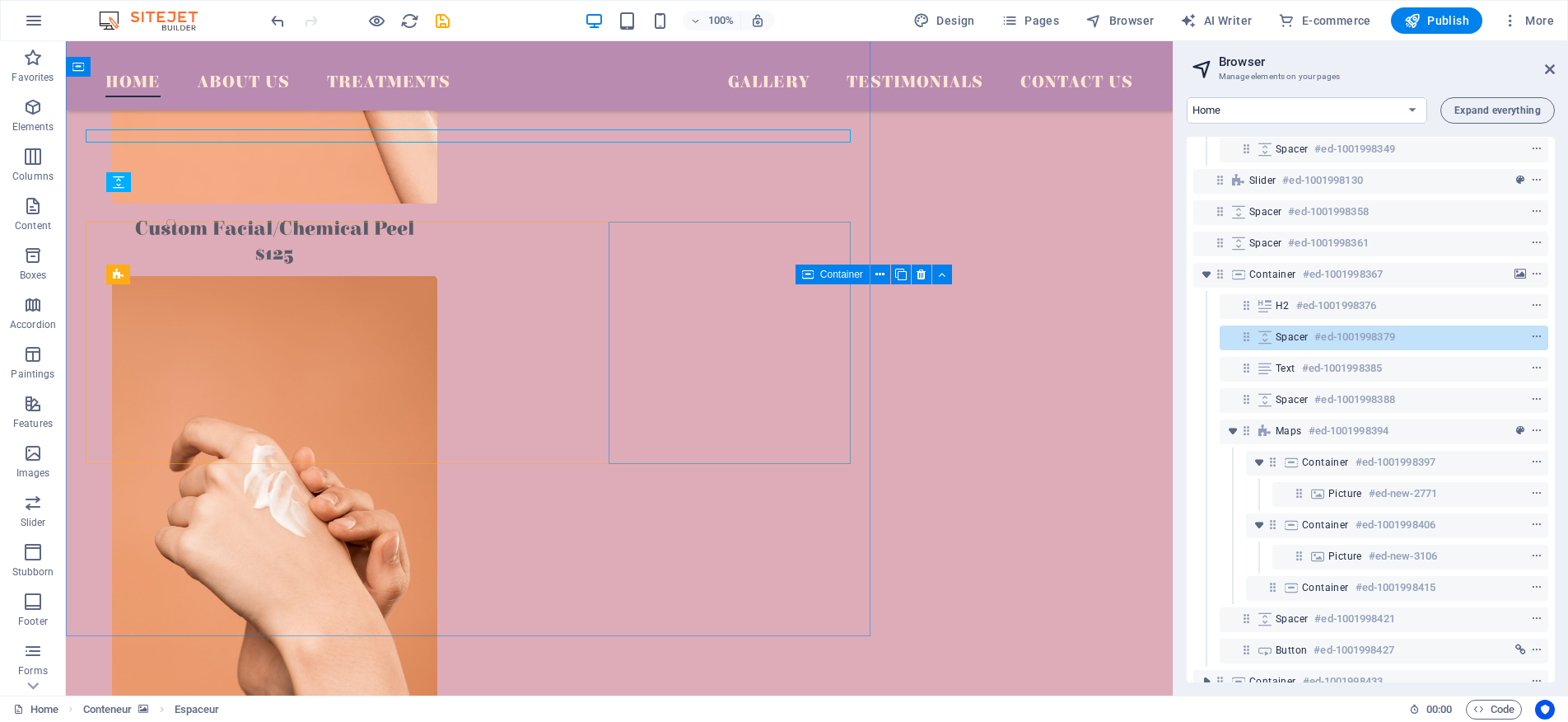
scroll to position [2835, 0]
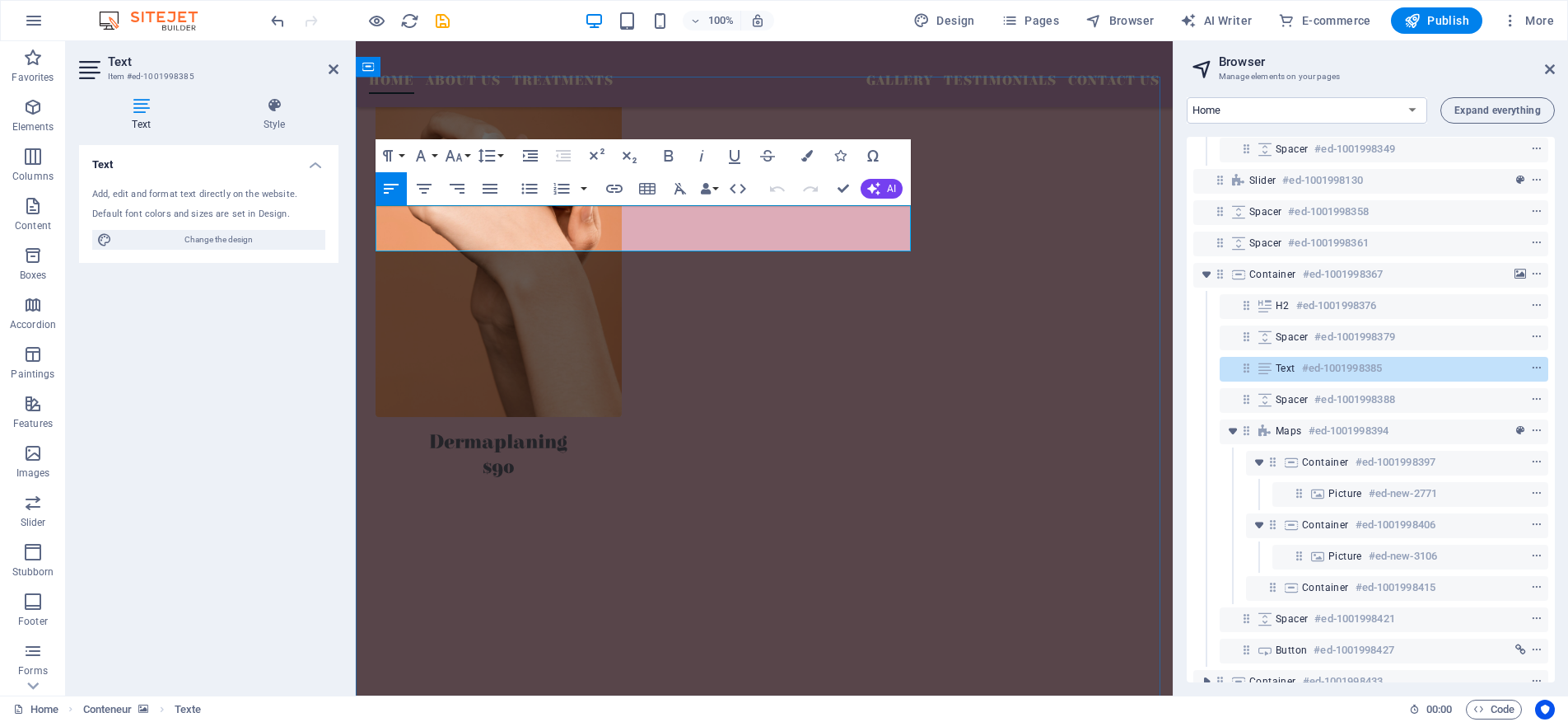
drag, startPoint x: 803, startPoint y: 214, endPoint x: 683, endPoint y: 219, distance: 120.1
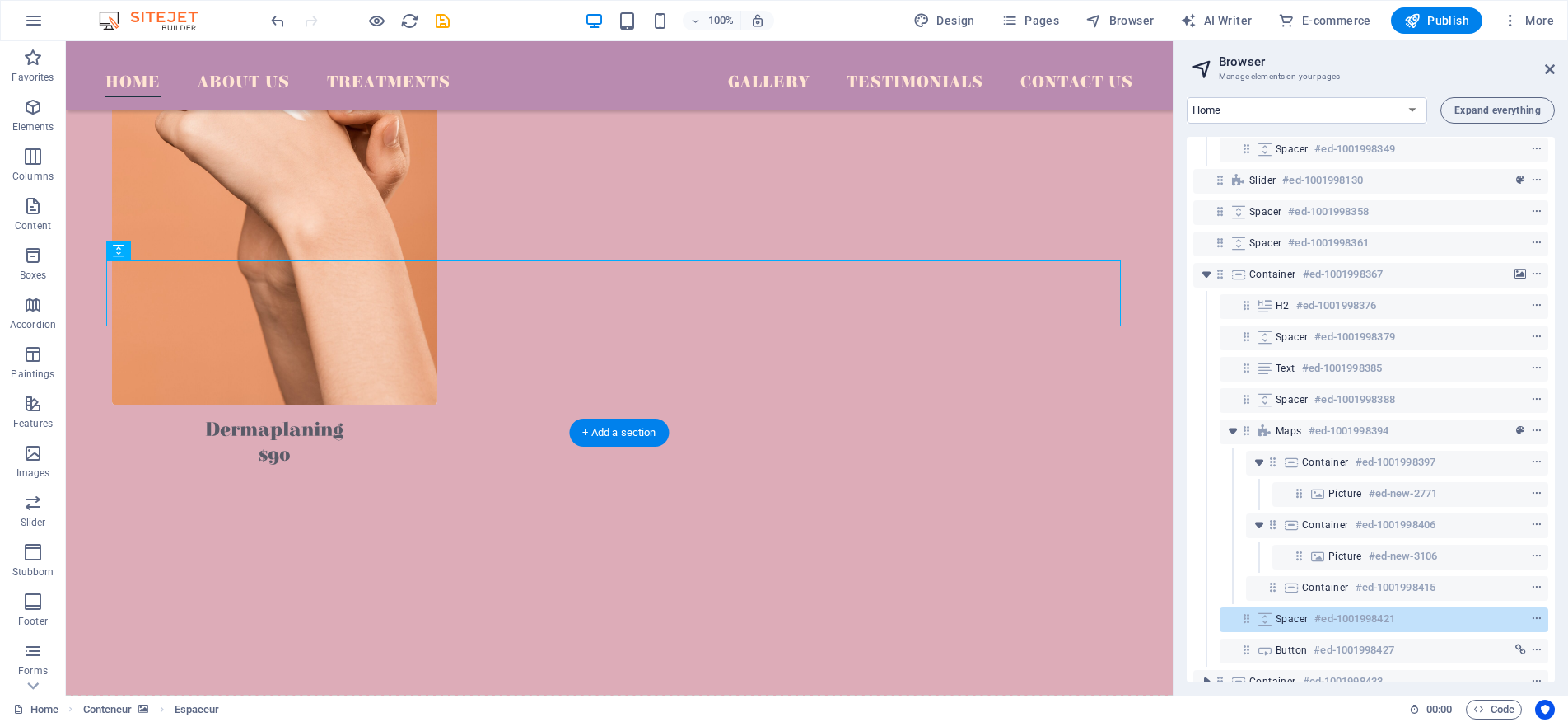
scroll to position [3194, 0]
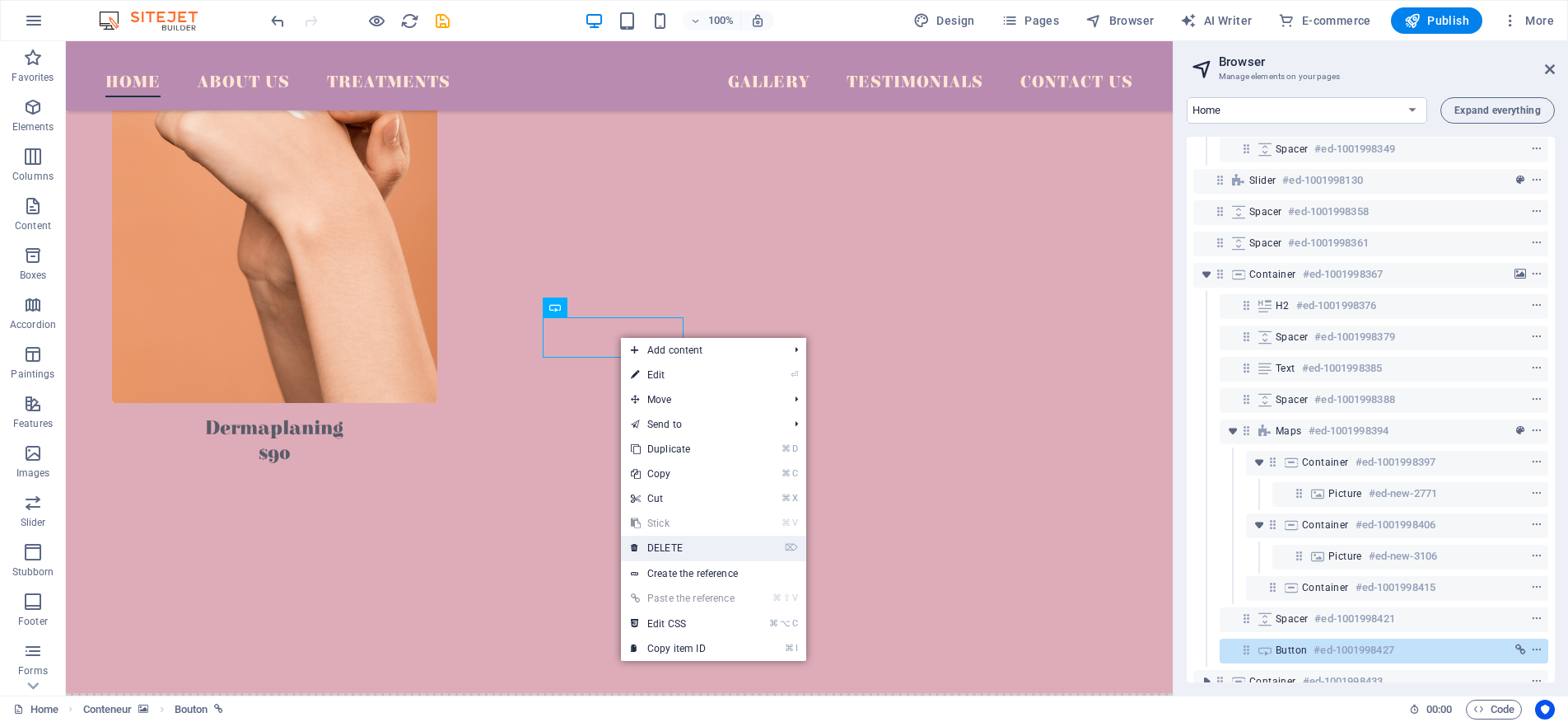
click at [684, 546] on link "⌦ DELETE" at bounding box center [683, 548] width 124 height 25
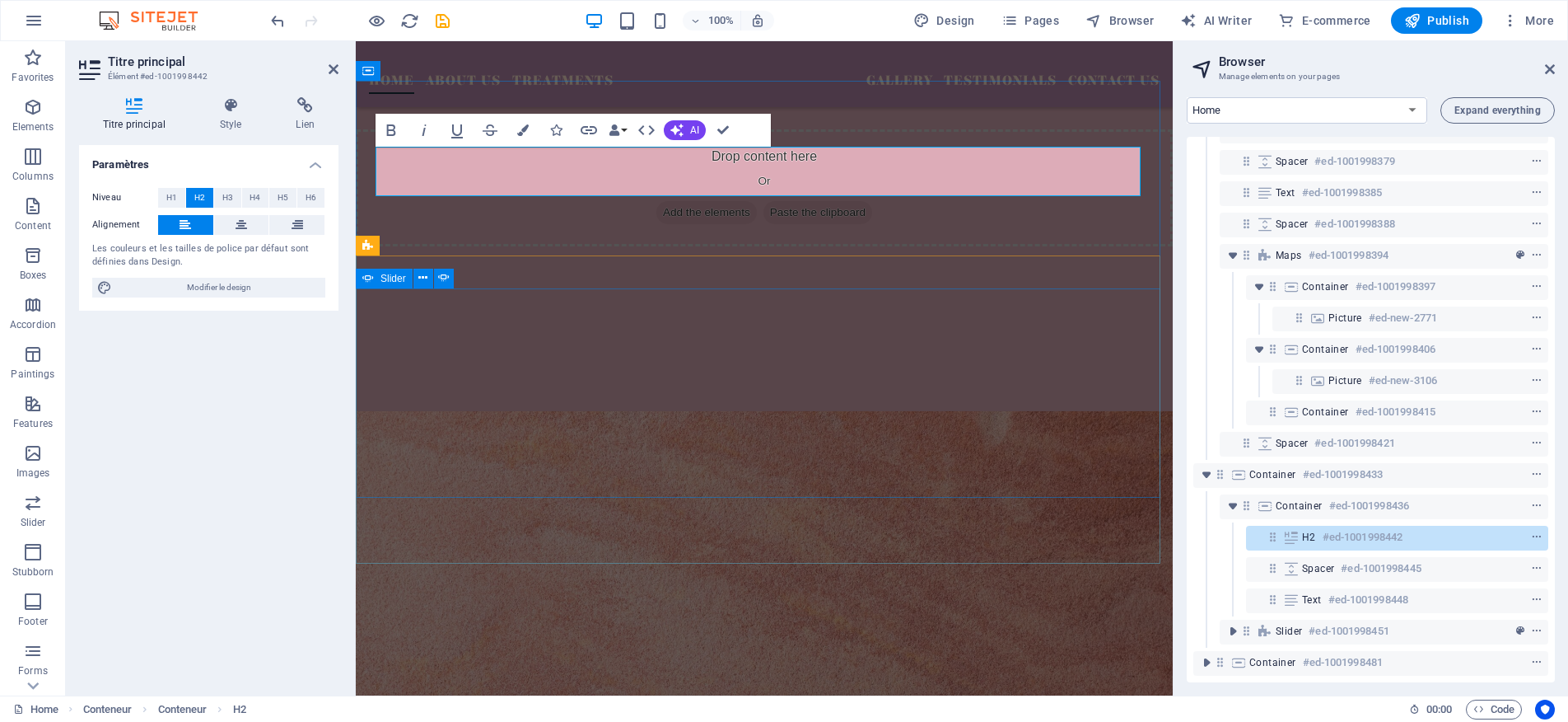
scroll to position [1540, 0]
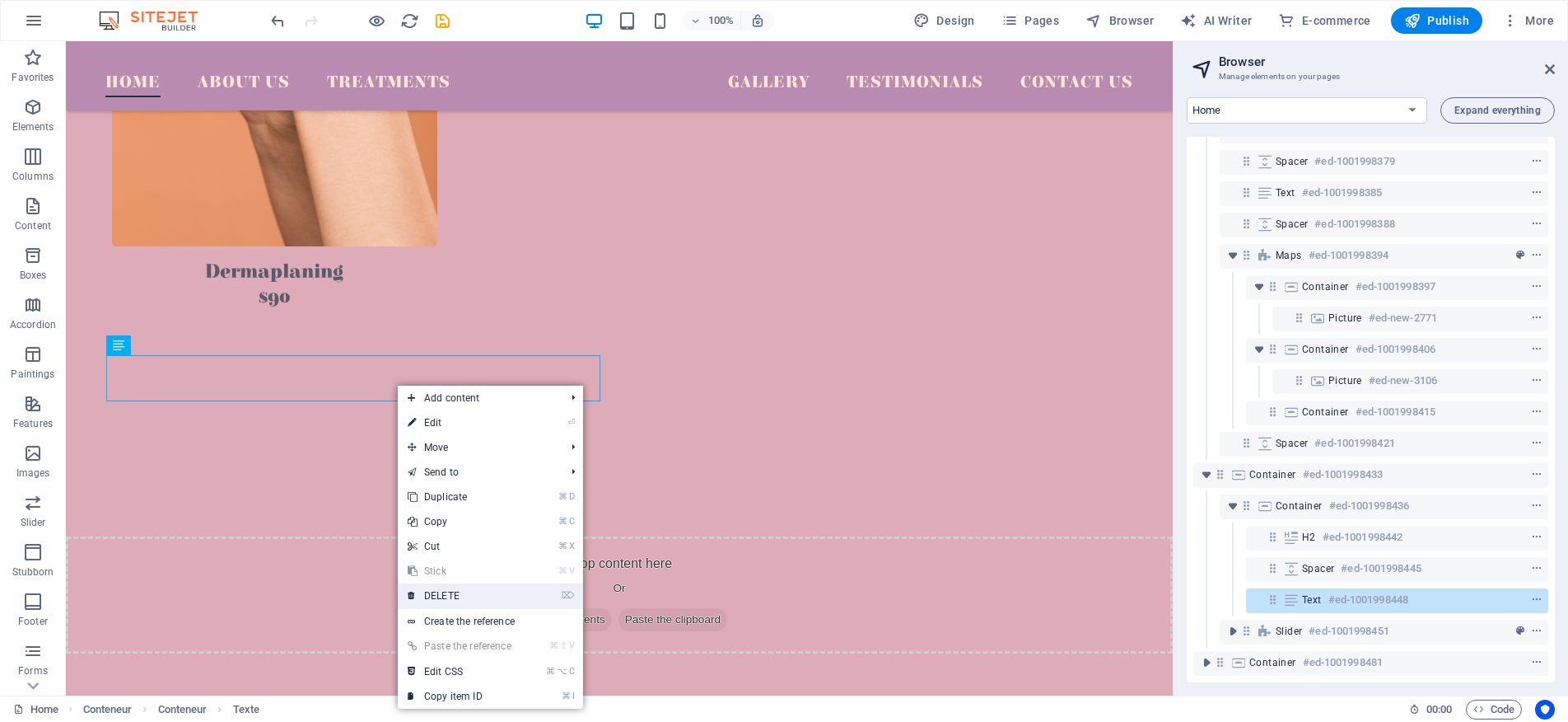
click at [454, 600] on font "DELETE" at bounding box center [442, 596] width 36 height 12
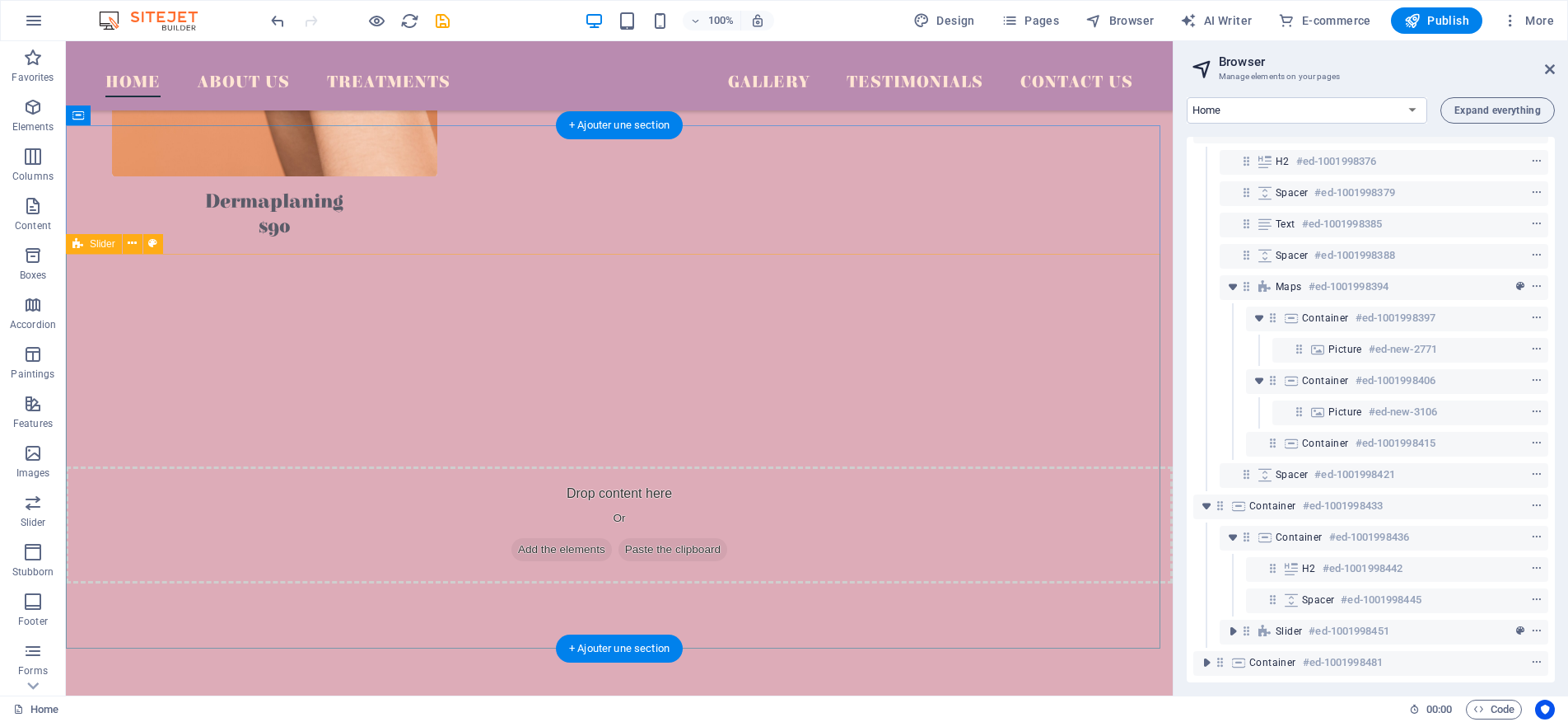
scroll to position [3452, 0]
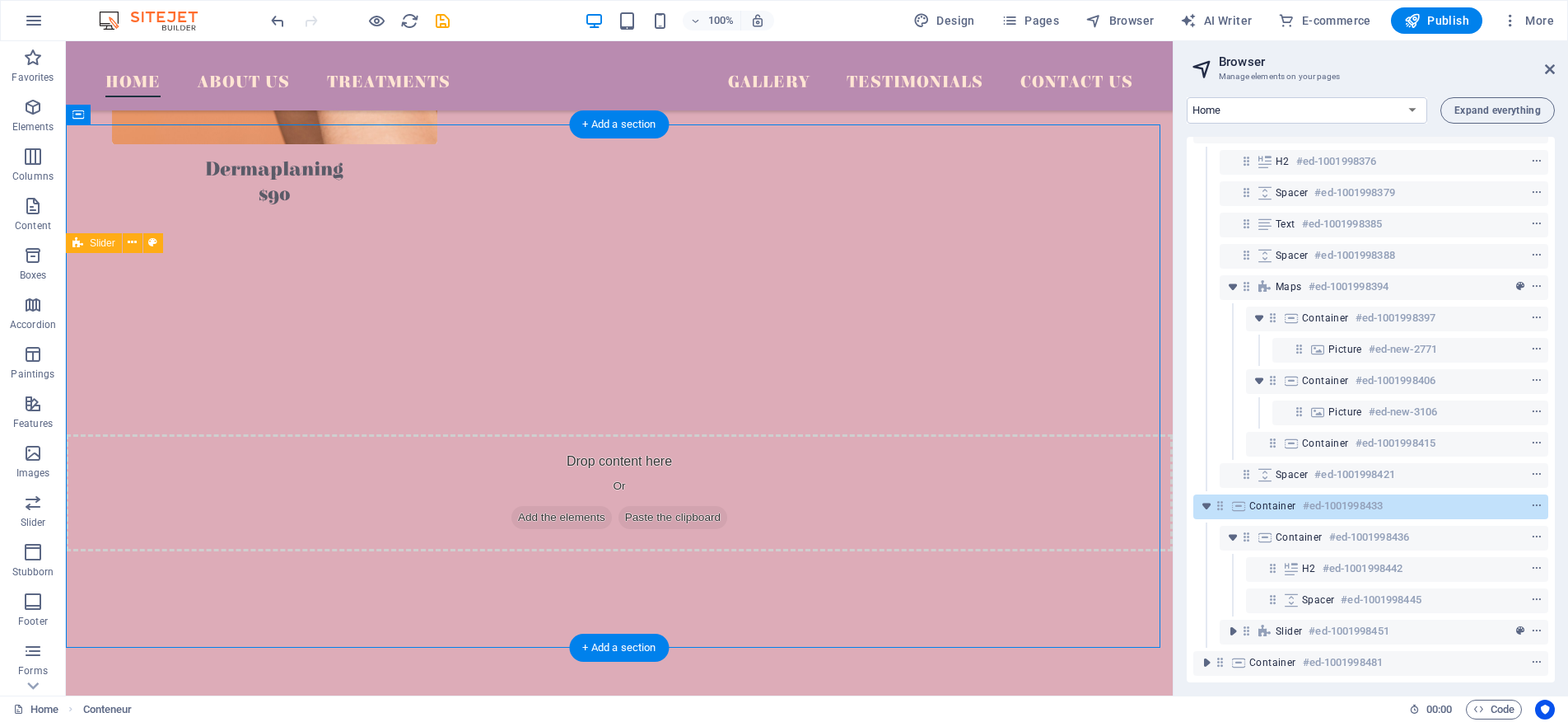
drag, startPoint x: 76, startPoint y: 268, endPoint x: 392, endPoint y: 327, distance: 321.5
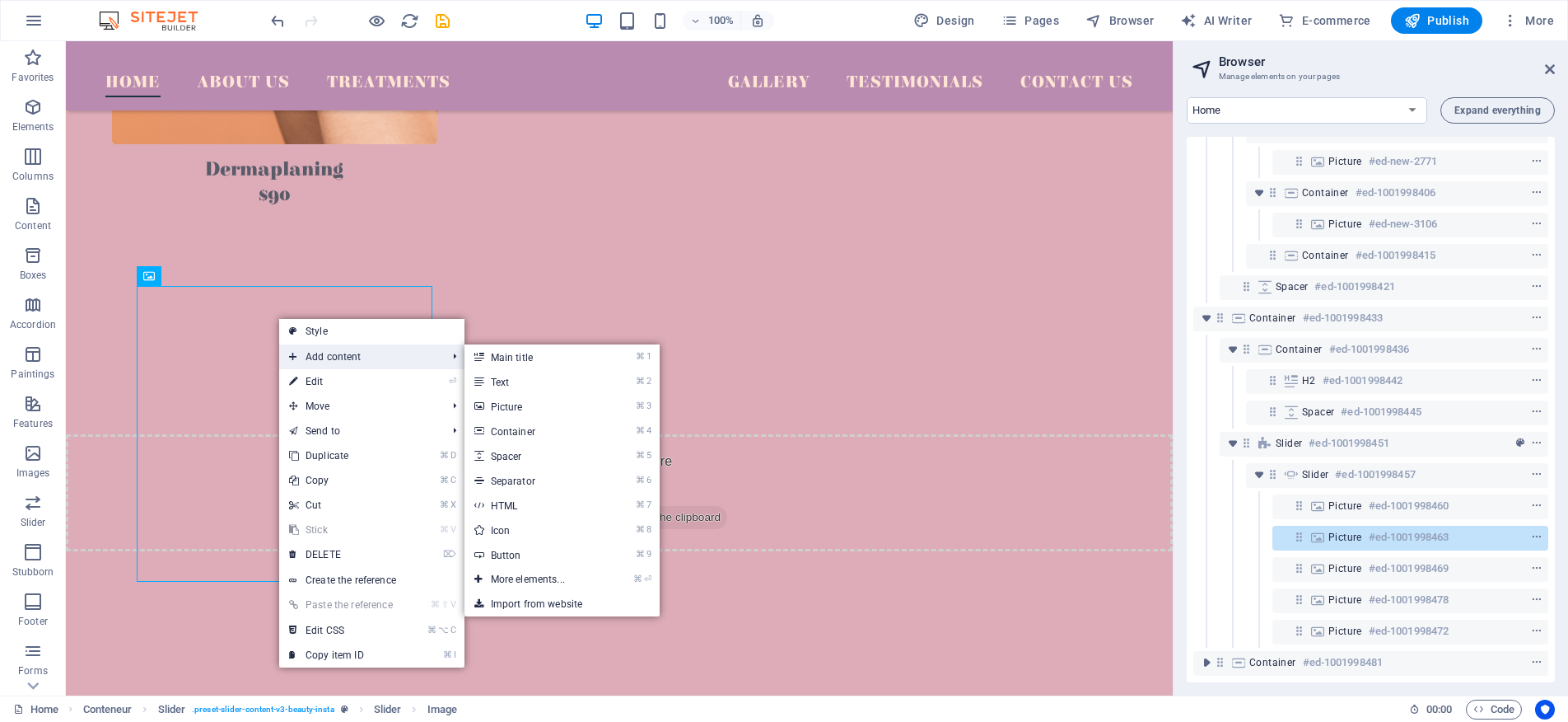
scroll to position [1697, 0]
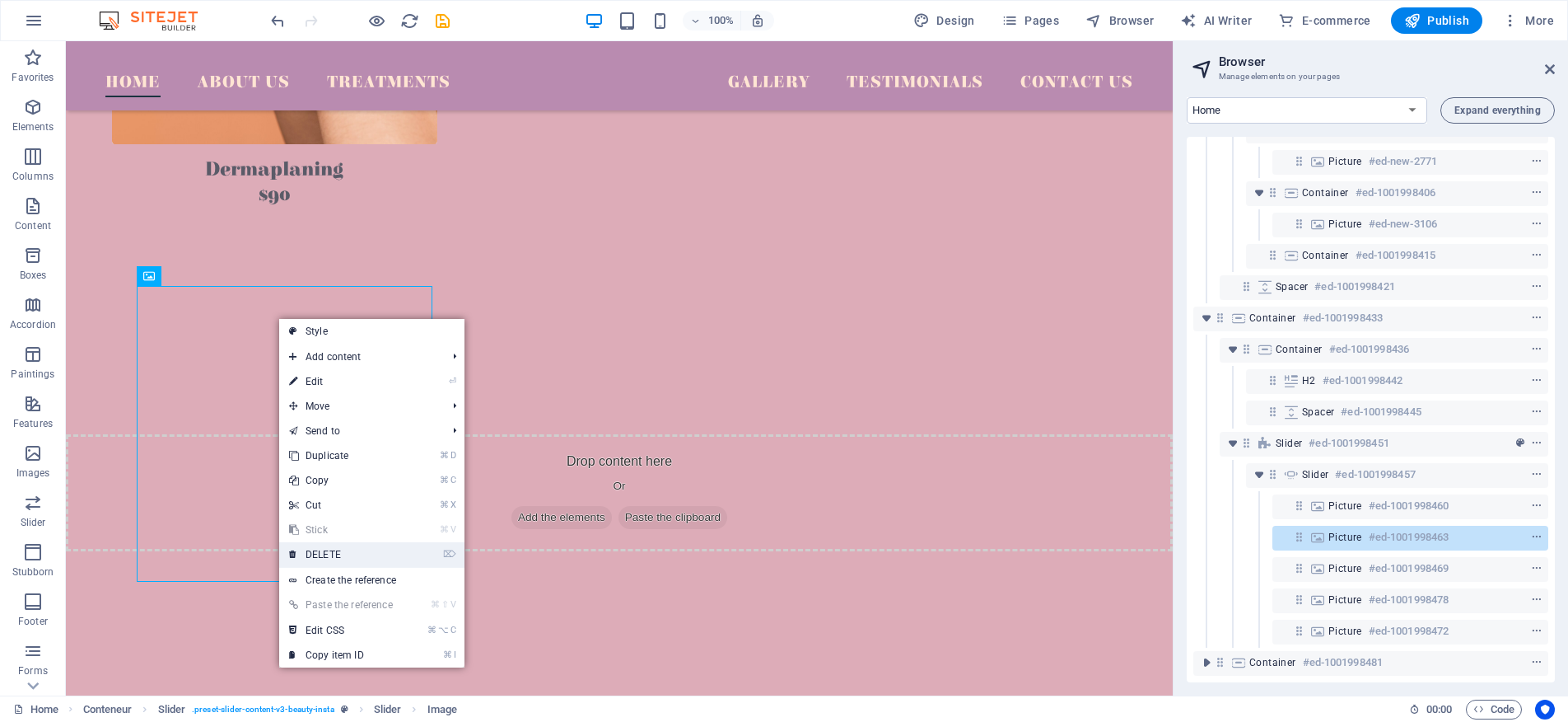
click at [360, 556] on link "⌦ DELETE" at bounding box center [341, 555] width 124 height 25
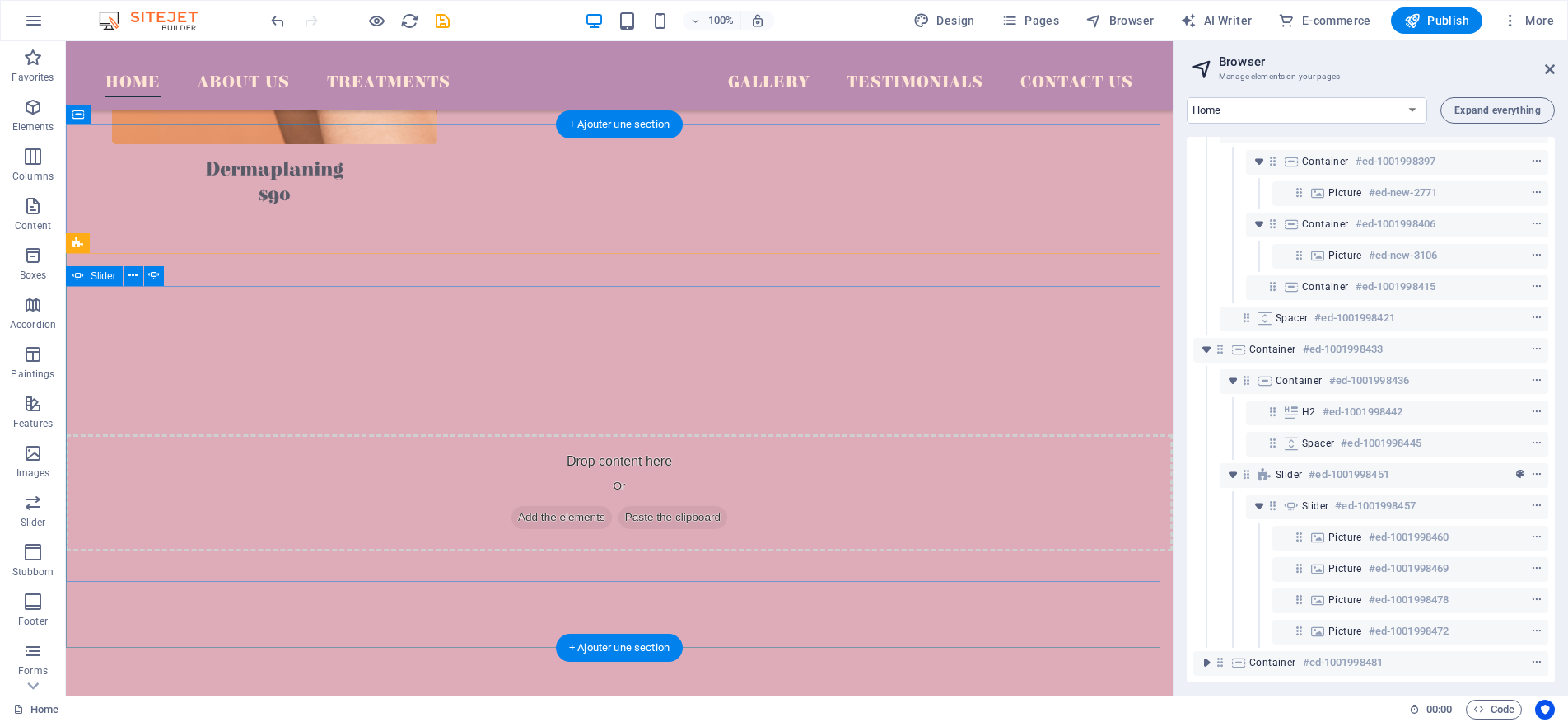
scroll to position [1665, 0]
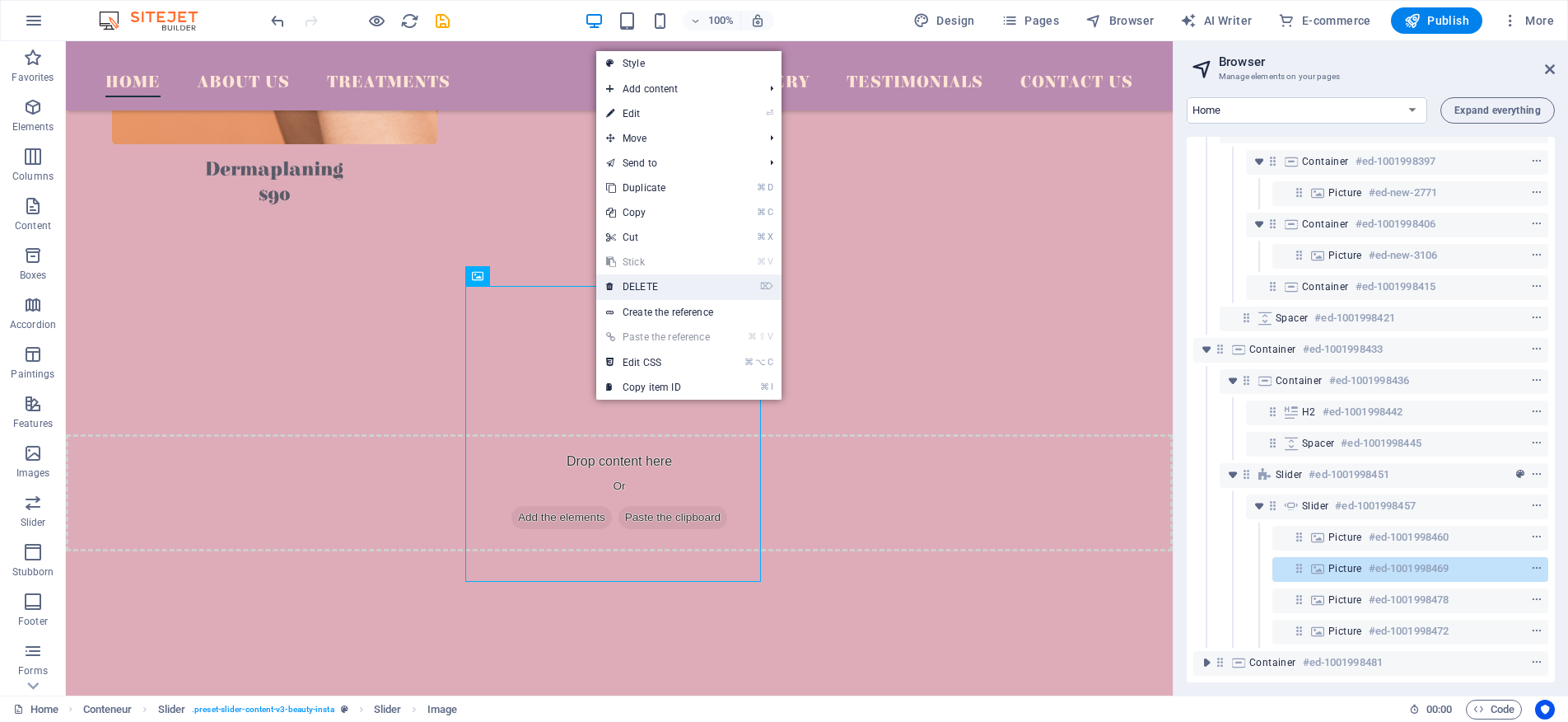
click at [672, 283] on link "⌦ DELETE" at bounding box center [658, 287] width 124 height 25
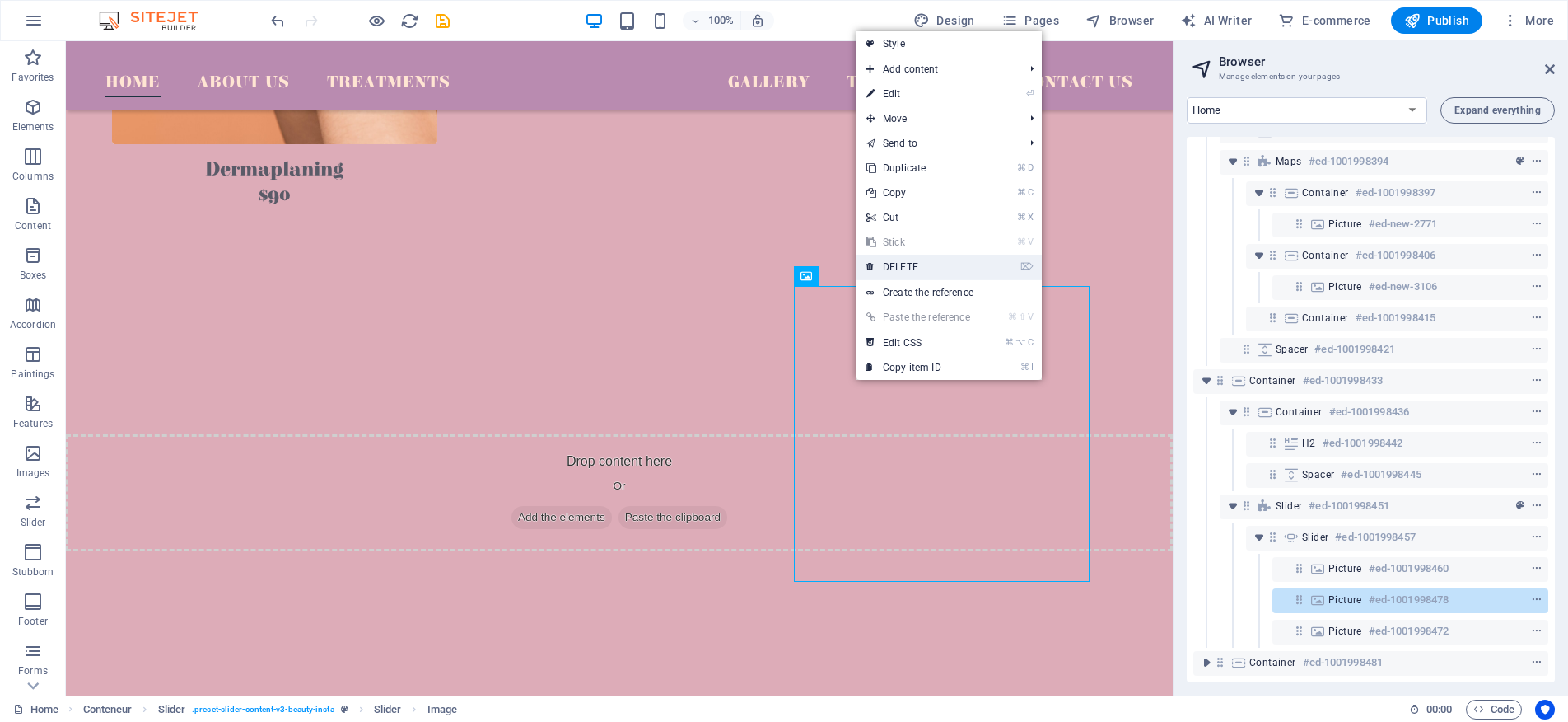
drag, startPoint x: 928, startPoint y: 263, endPoint x: 861, endPoint y: 223, distance: 78.0
click at [928, 263] on link "⌦ DELETE" at bounding box center [918, 267] width 124 height 25
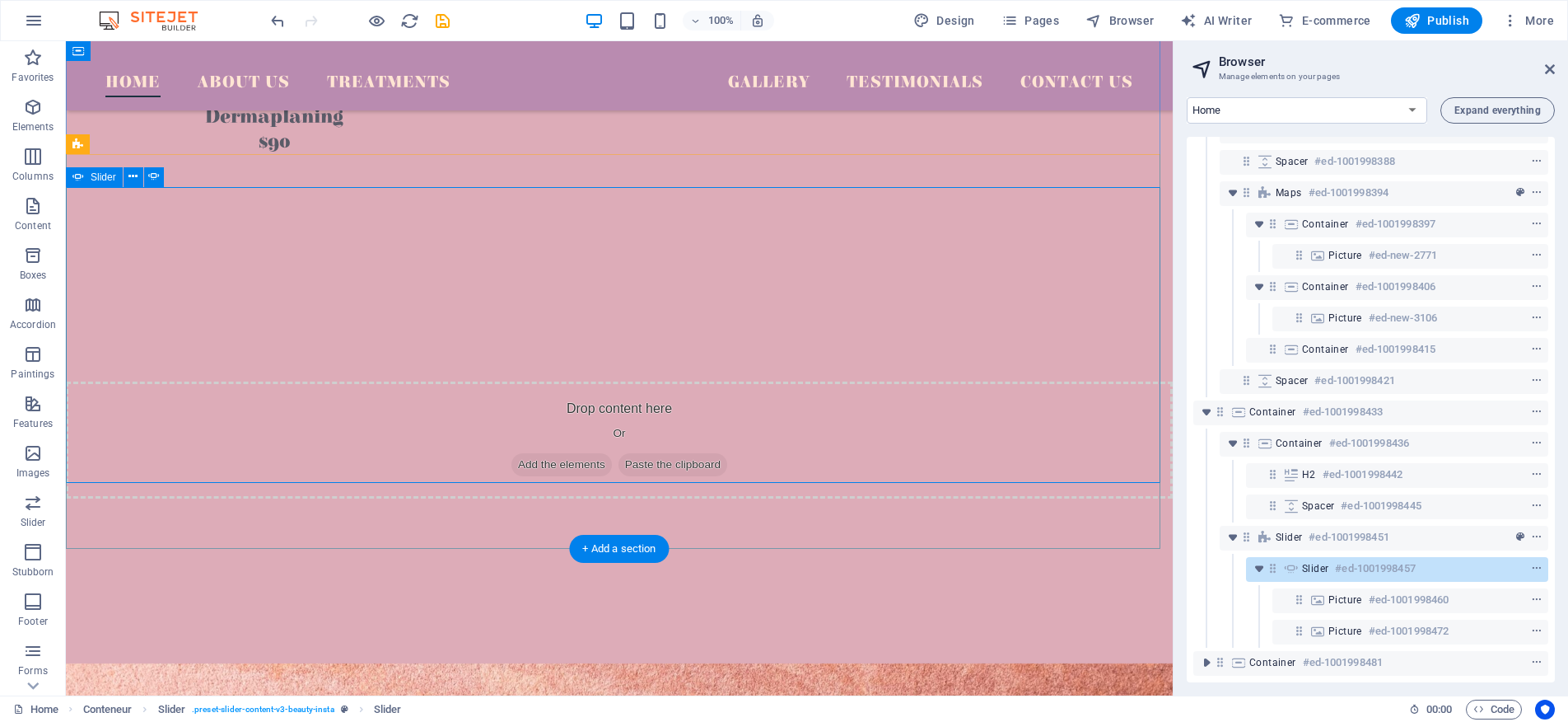
scroll to position [3551, 0]
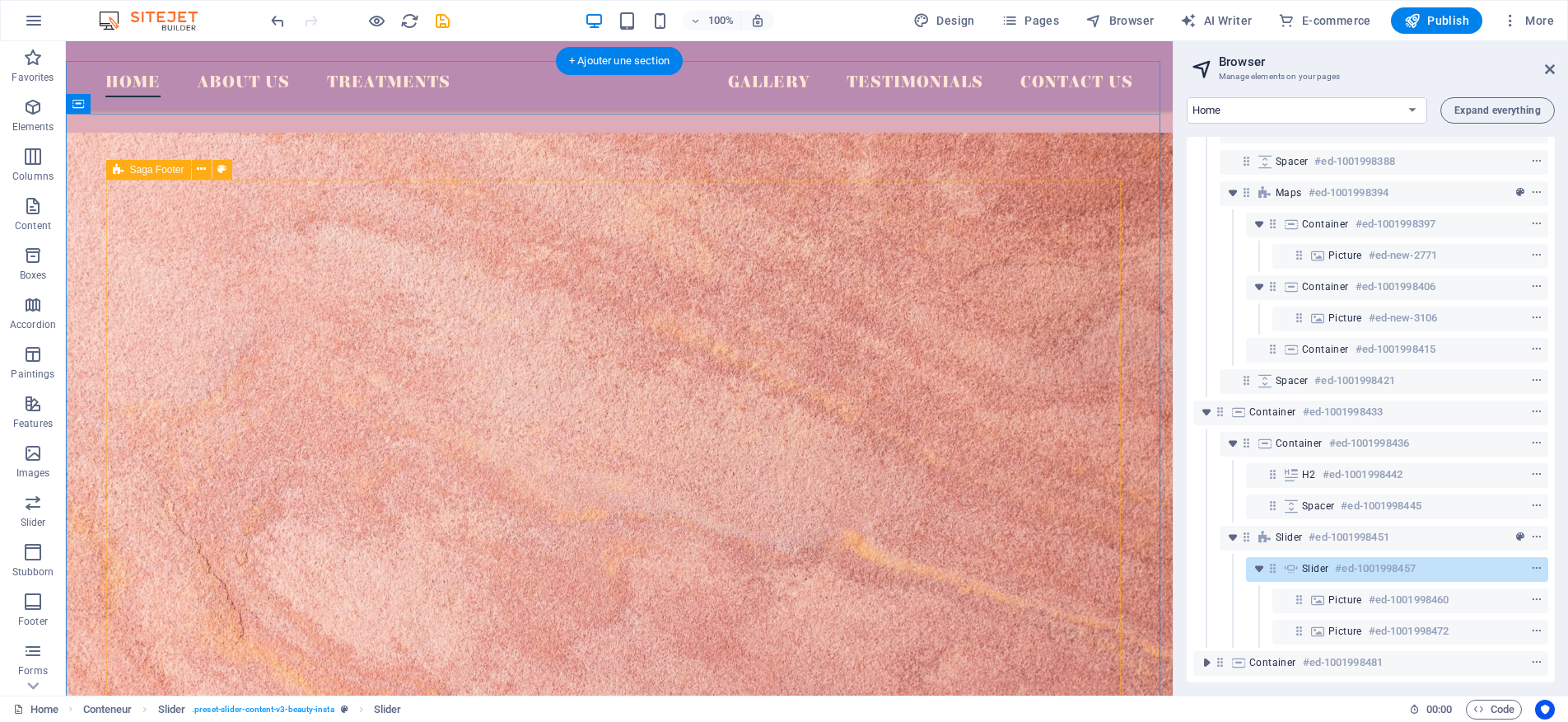
scroll to position [4039, 0]
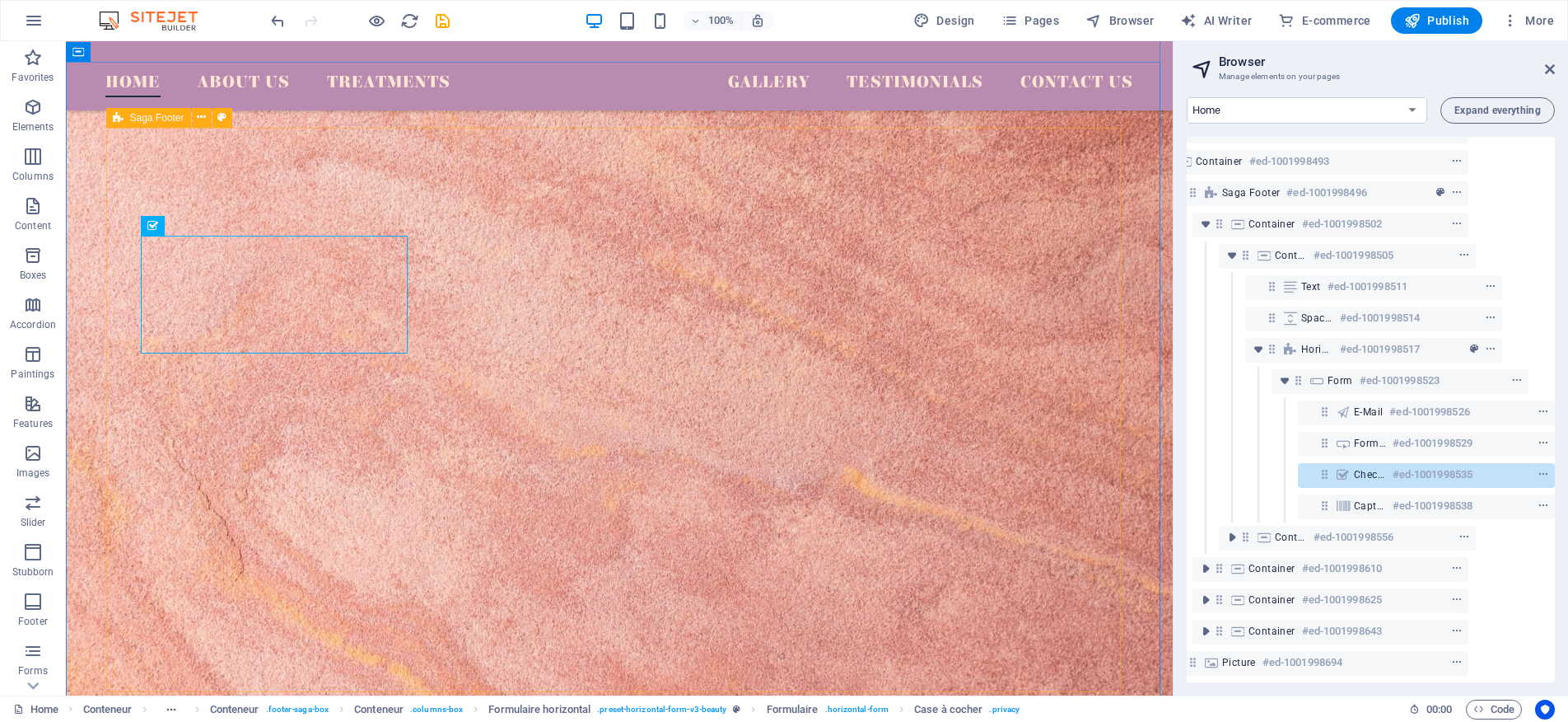
scroll to position [4109, 0]
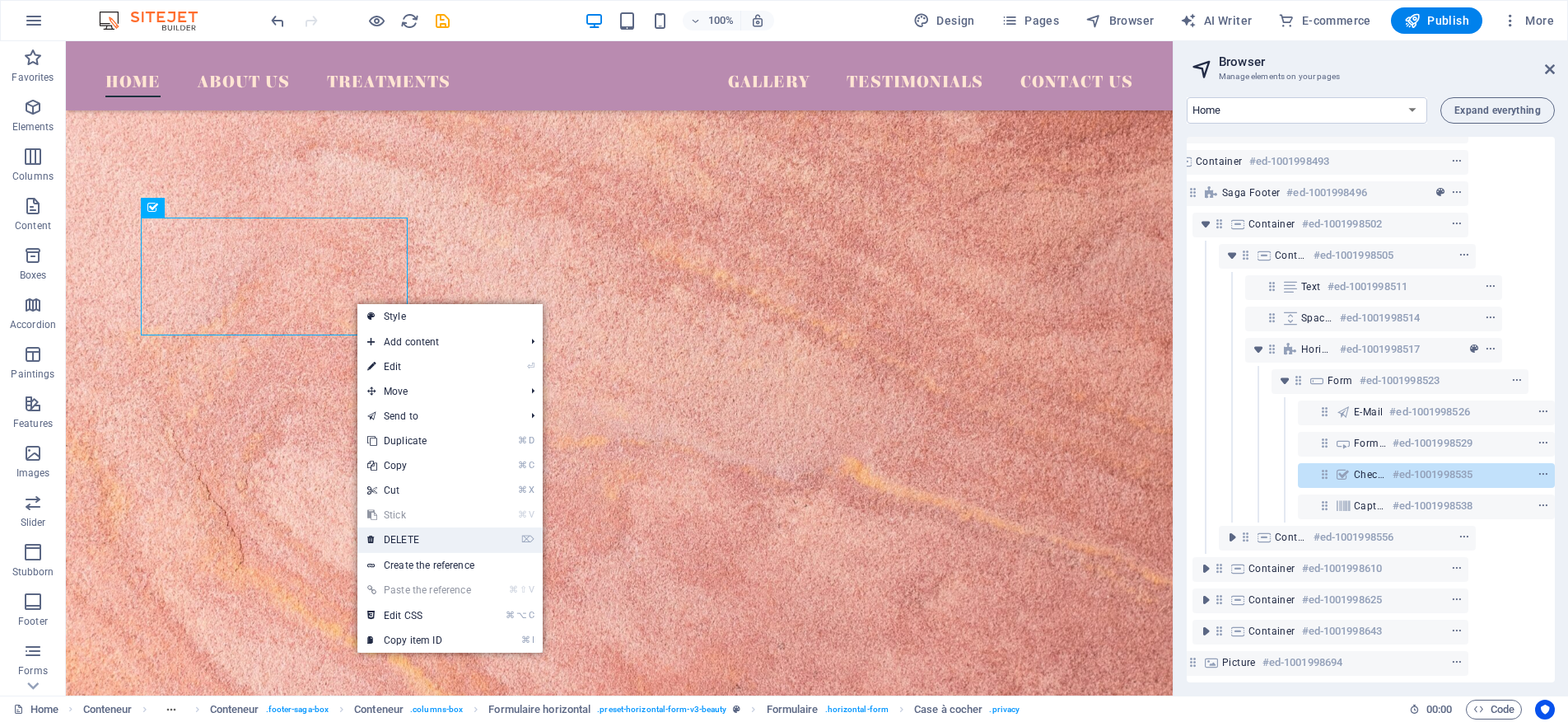
drag, startPoint x: 394, startPoint y: 544, endPoint x: 316, endPoint y: 479, distance: 101.5
click at [394, 544] on font "DELETE" at bounding box center [401, 540] width 36 height 12
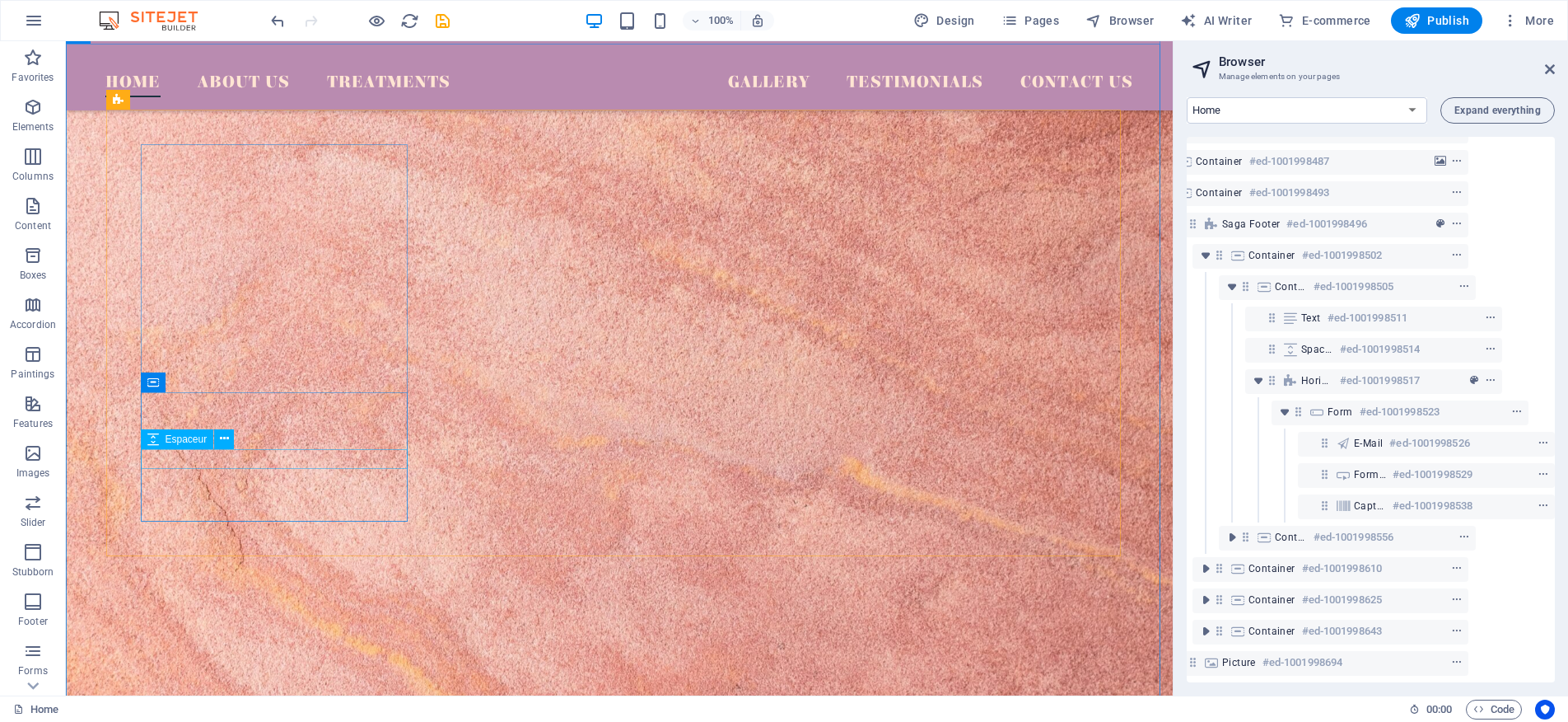
scroll to position [2134, 83]
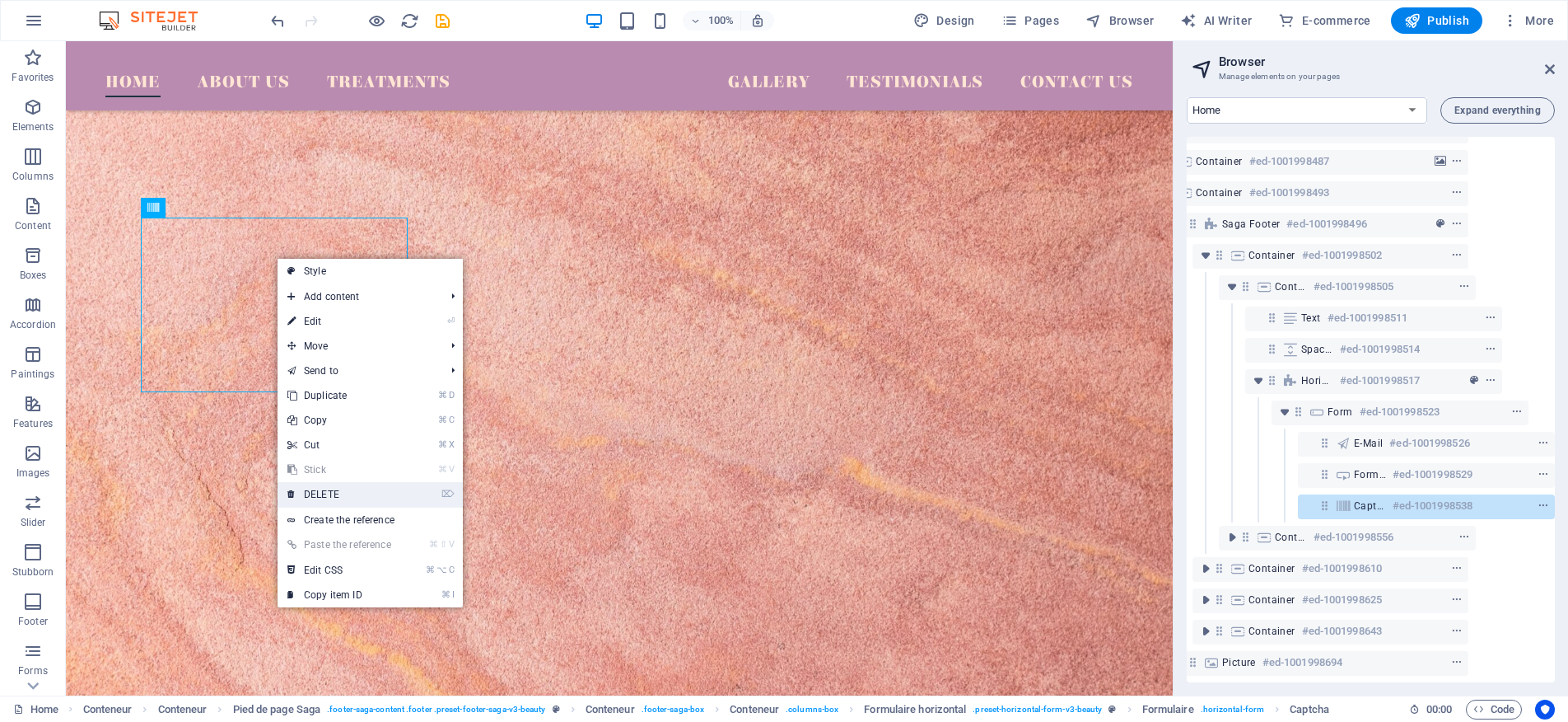
drag, startPoint x: 351, startPoint y: 492, endPoint x: 285, endPoint y: 449, distance: 78.8
click at [351, 492] on link "⌦ DELETE" at bounding box center [339, 494] width 124 height 25
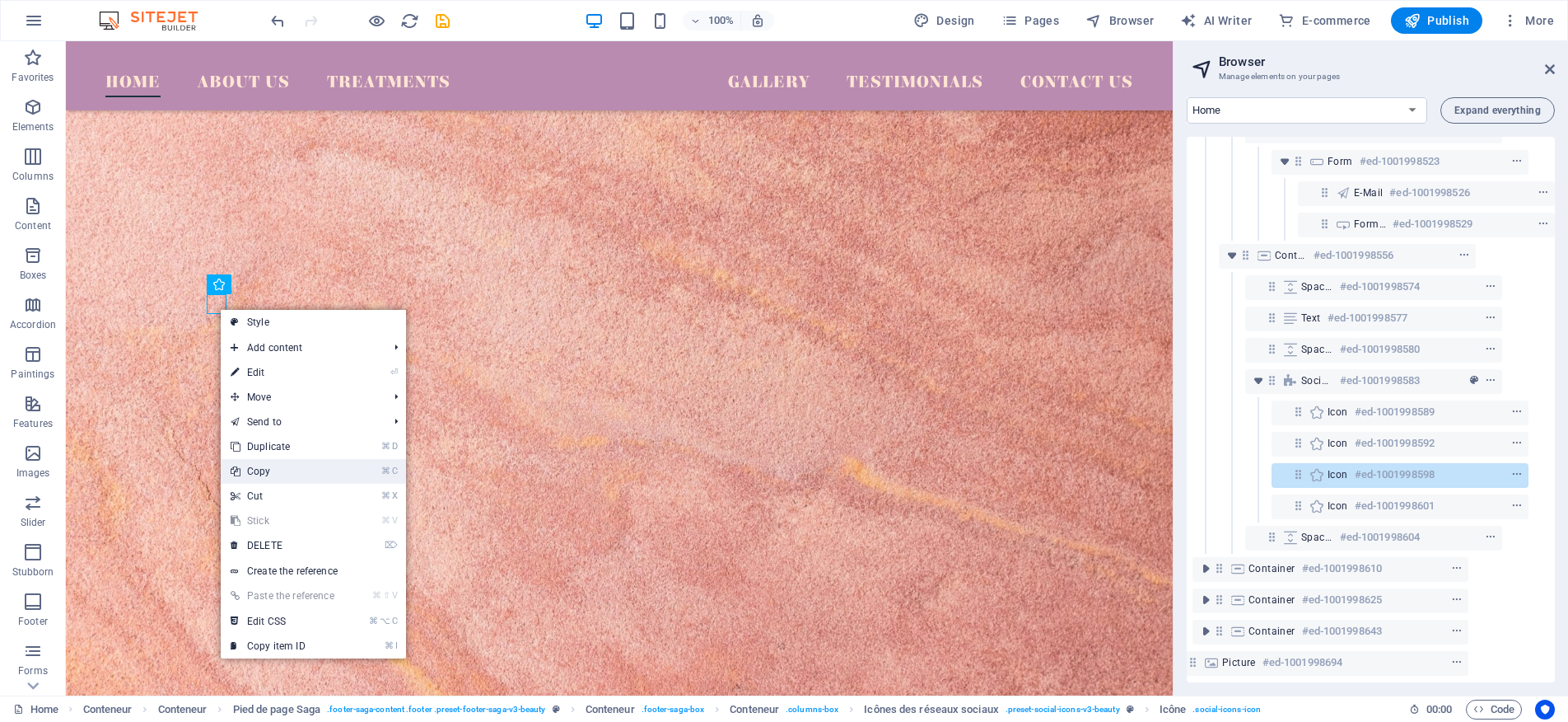
scroll to position [2385, 83]
drag, startPoint x: 270, startPoint y: 538, endPoint x: 205, endPoint y: 495, distance: 77.9
click at [270, 538] on link "⌦ DELETE" at bounding box center [282, 546] width 124 height 25
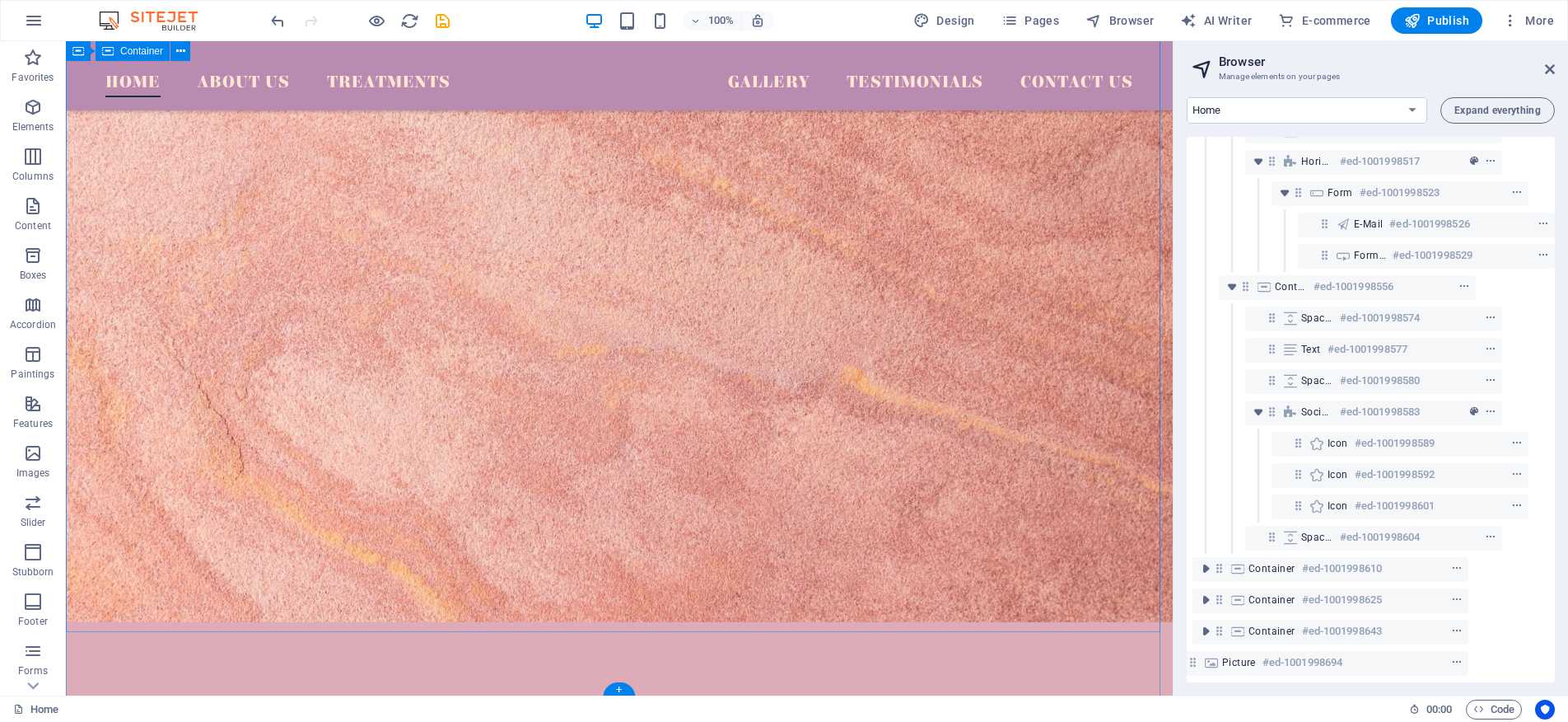
scroll to position [4202, 0]
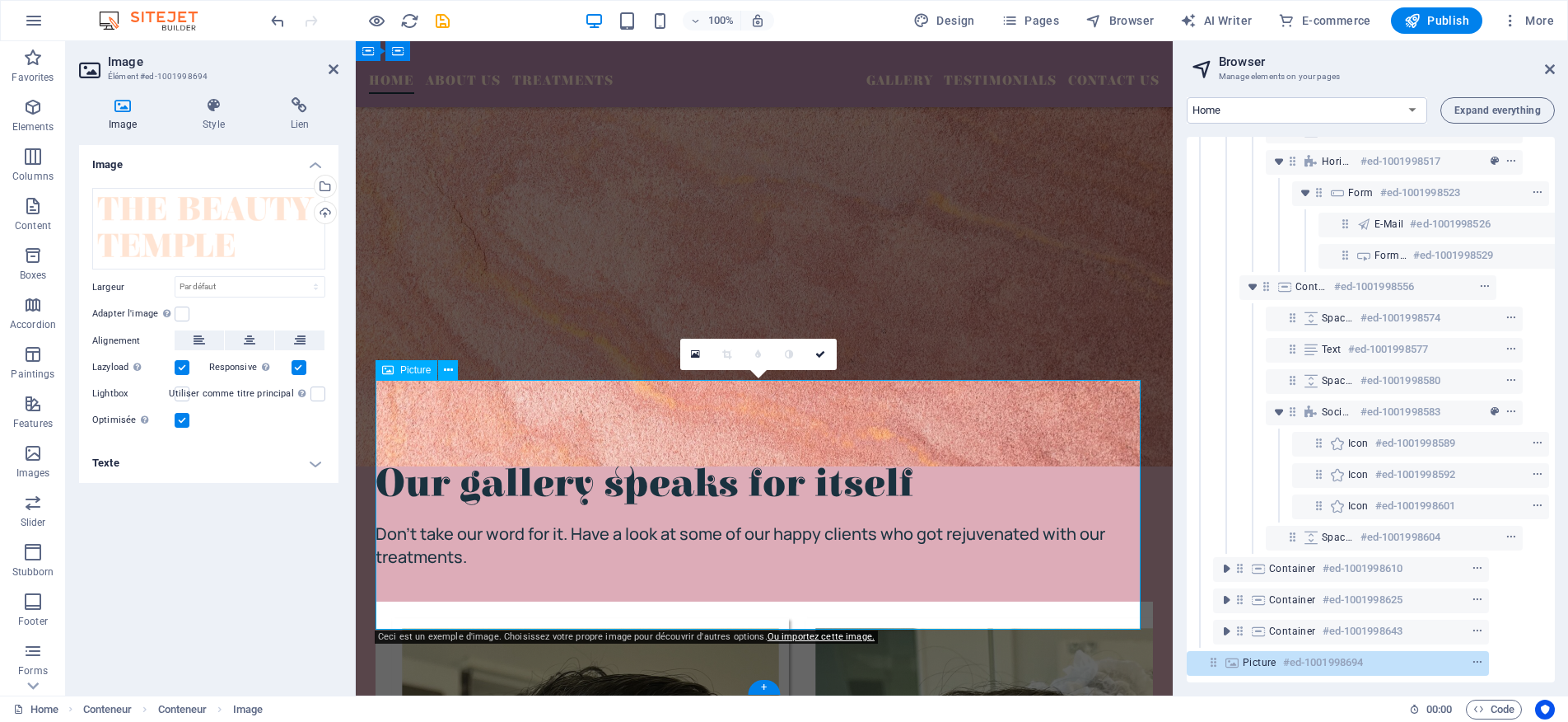
scroll to position [3948, 0]
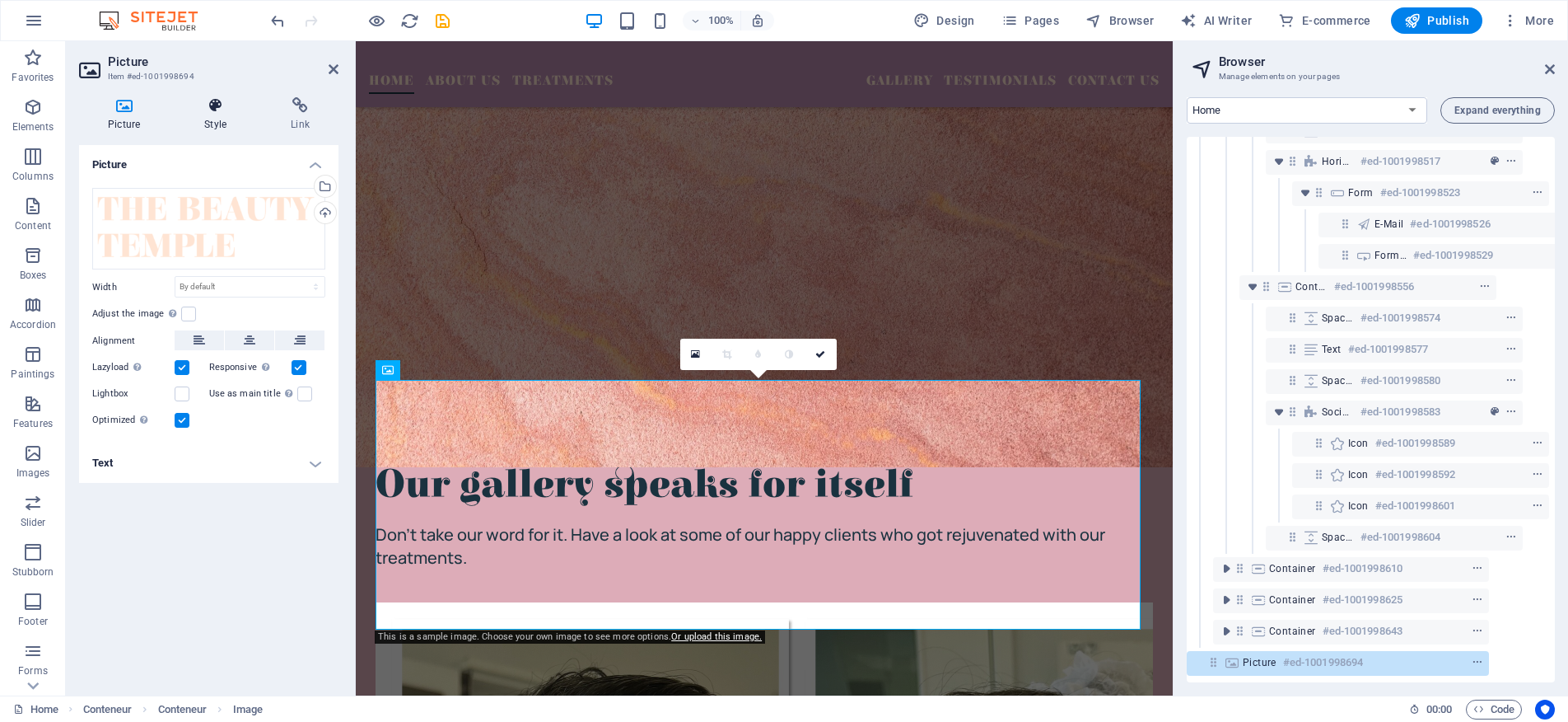
click at [220, 113] on icon at bounding box center [215, 106] width 80 height 17
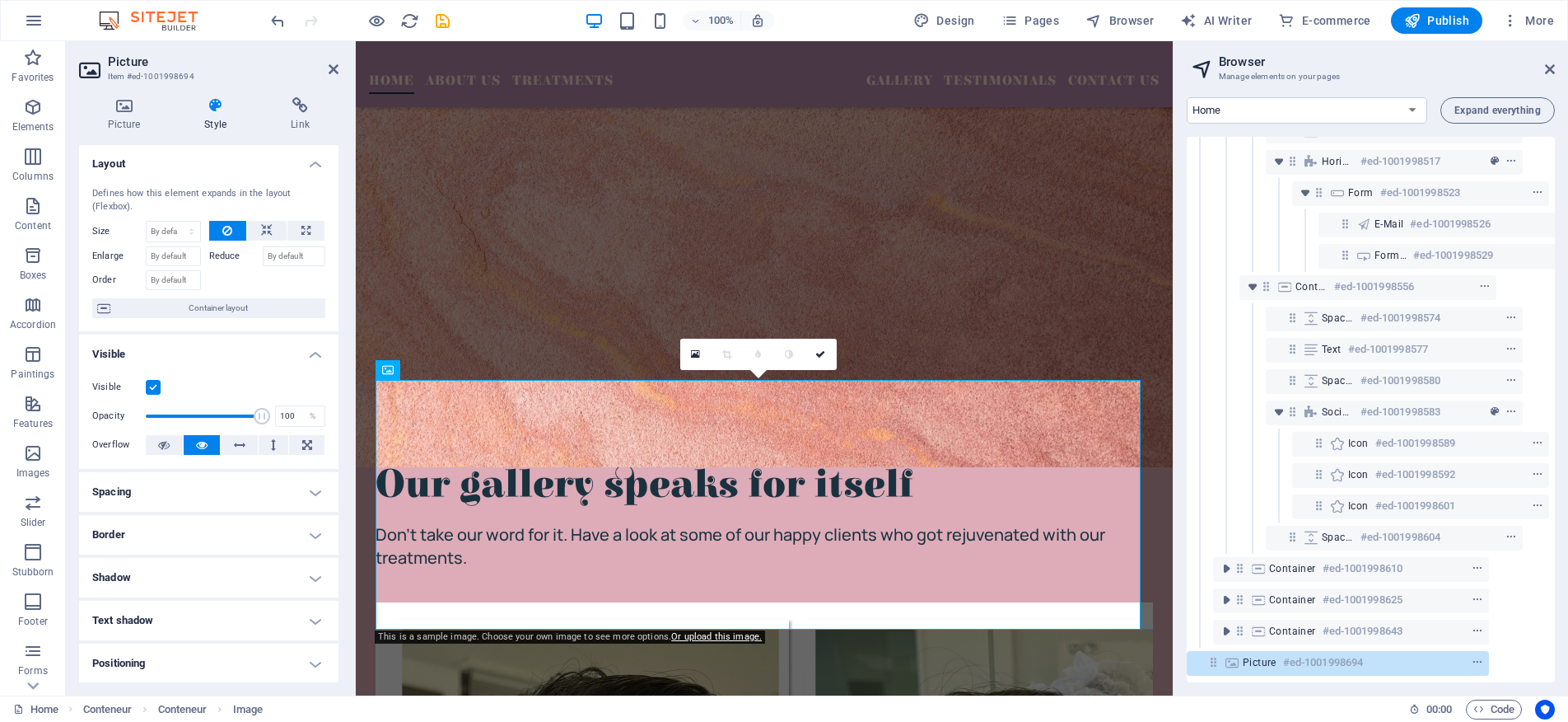
scroll to position [0, 0]
click at [197, 484] on h4 "Spacing" at bounding box center [208, 493] width 259 height 40
click at [197, 484] on h4 "Spacing" at bounding box center [208, 488] width 259 height 30
click at [202, 538] on h4 "Border" at bounding box center [208, 536] width 259 height 40
click at [202, 538] on h4 "Border" at bounding box center [208, 531] width 259 height 30
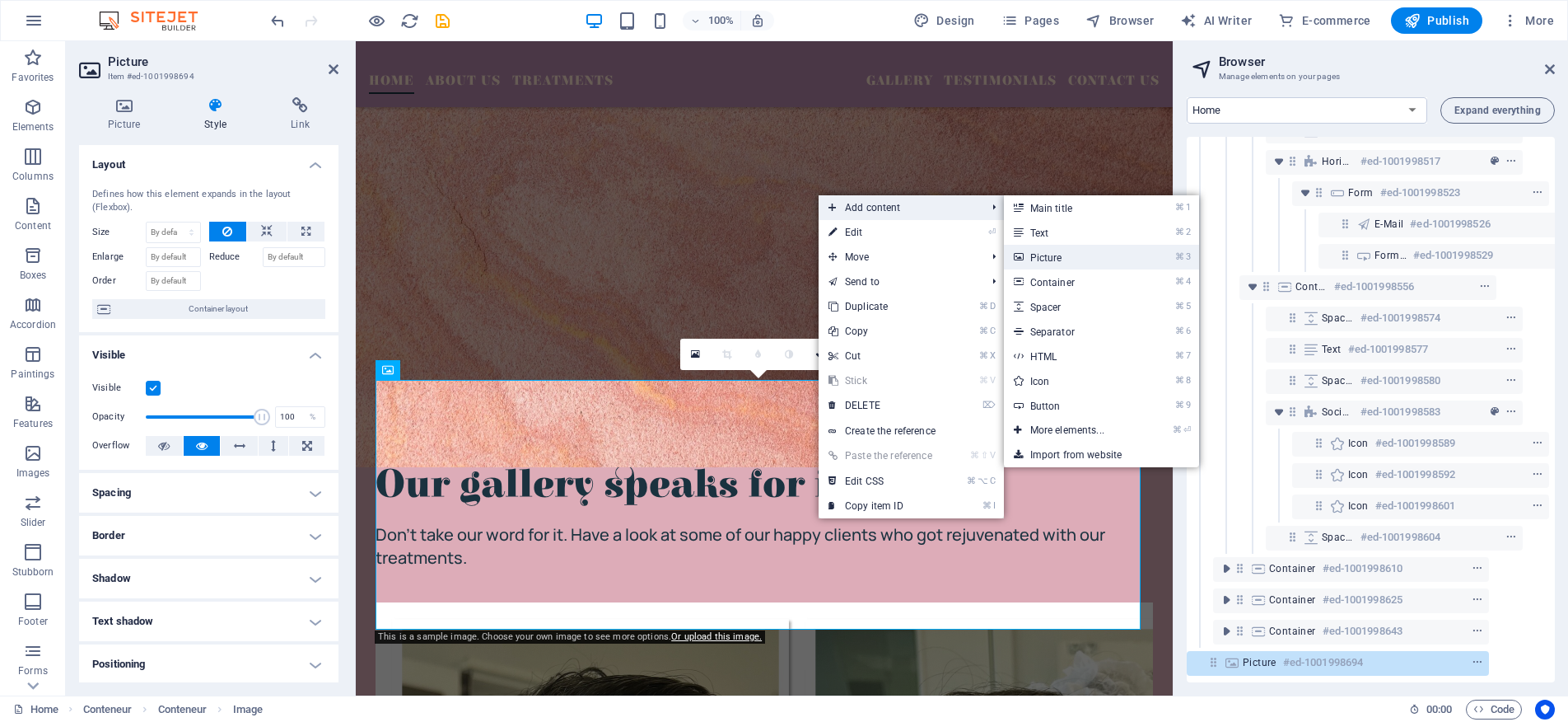
click at [1067, 254] on link "⌘ 3 Picture" at bounding box center [1071, 258] width 134 height 25
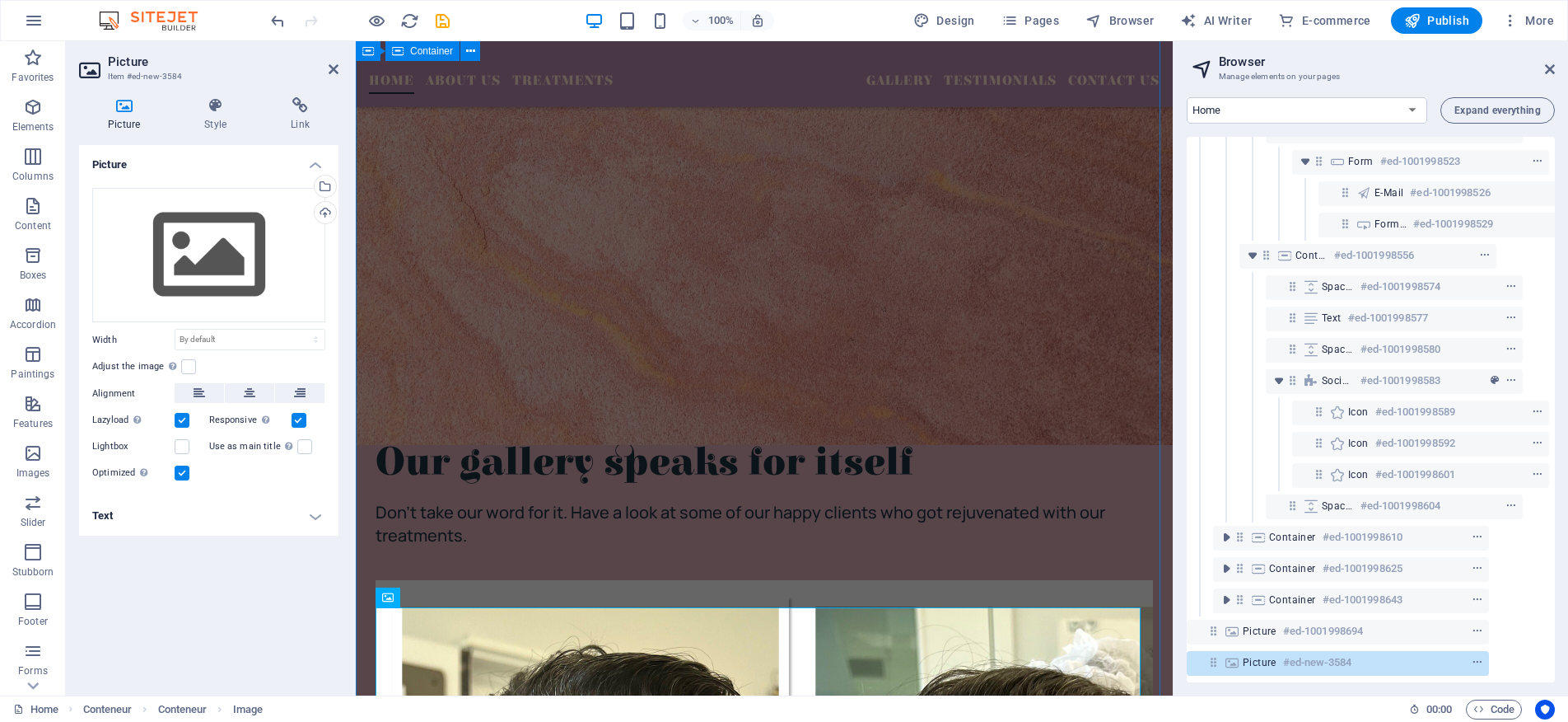
scroll to position [2385, 59]
click at [326, 209] on div "Upload" at bounding box center [324, 214] width 25 height 25
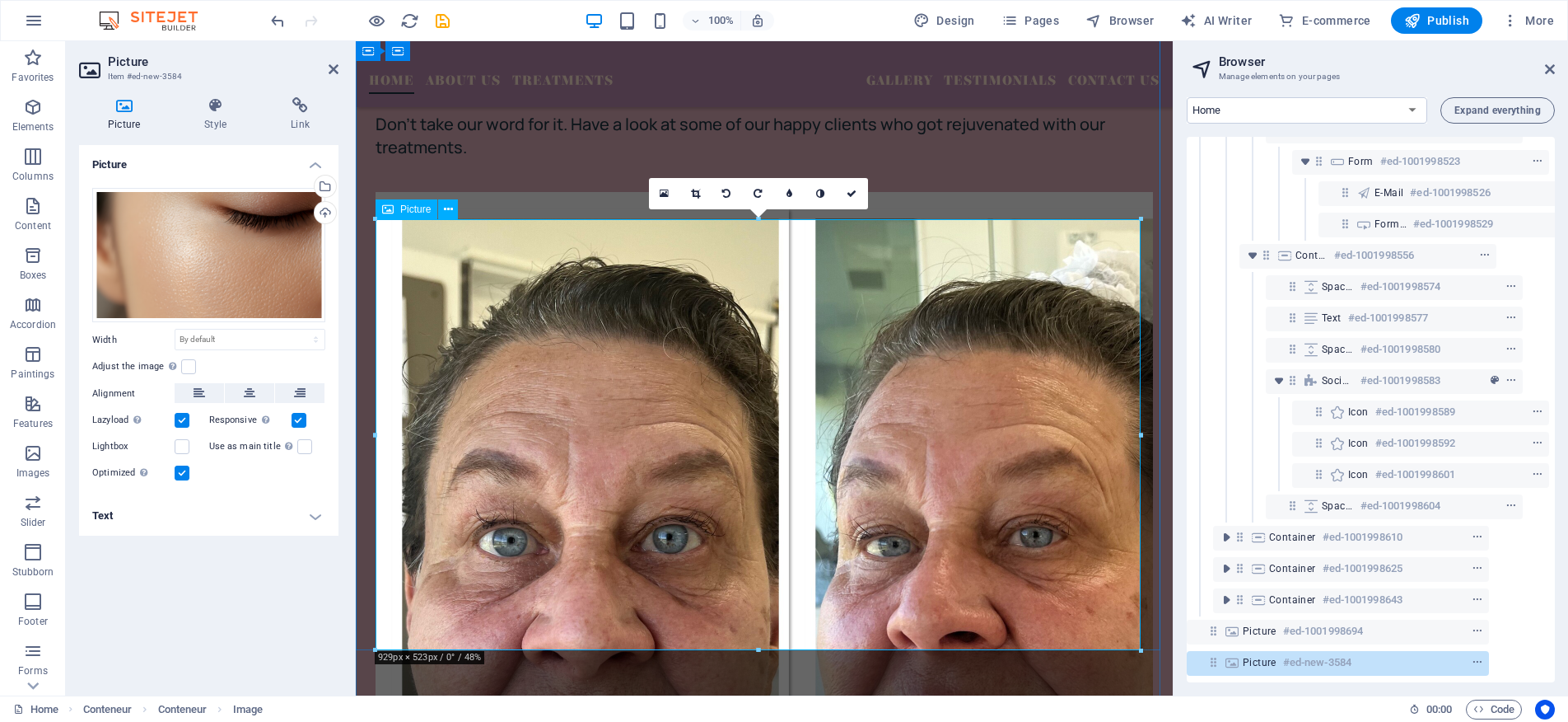
scroll to position [4379, 0]
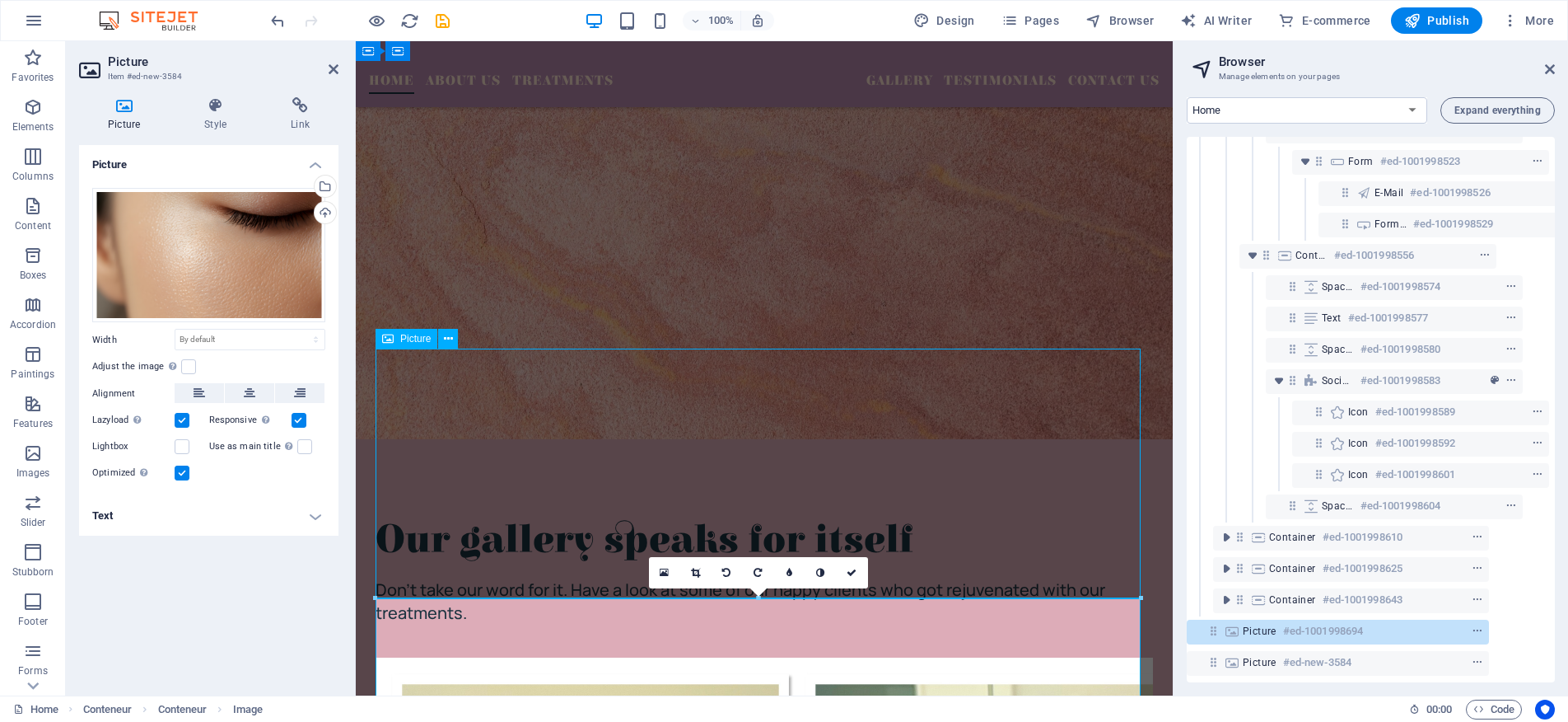
scroll to position [4212, 0]
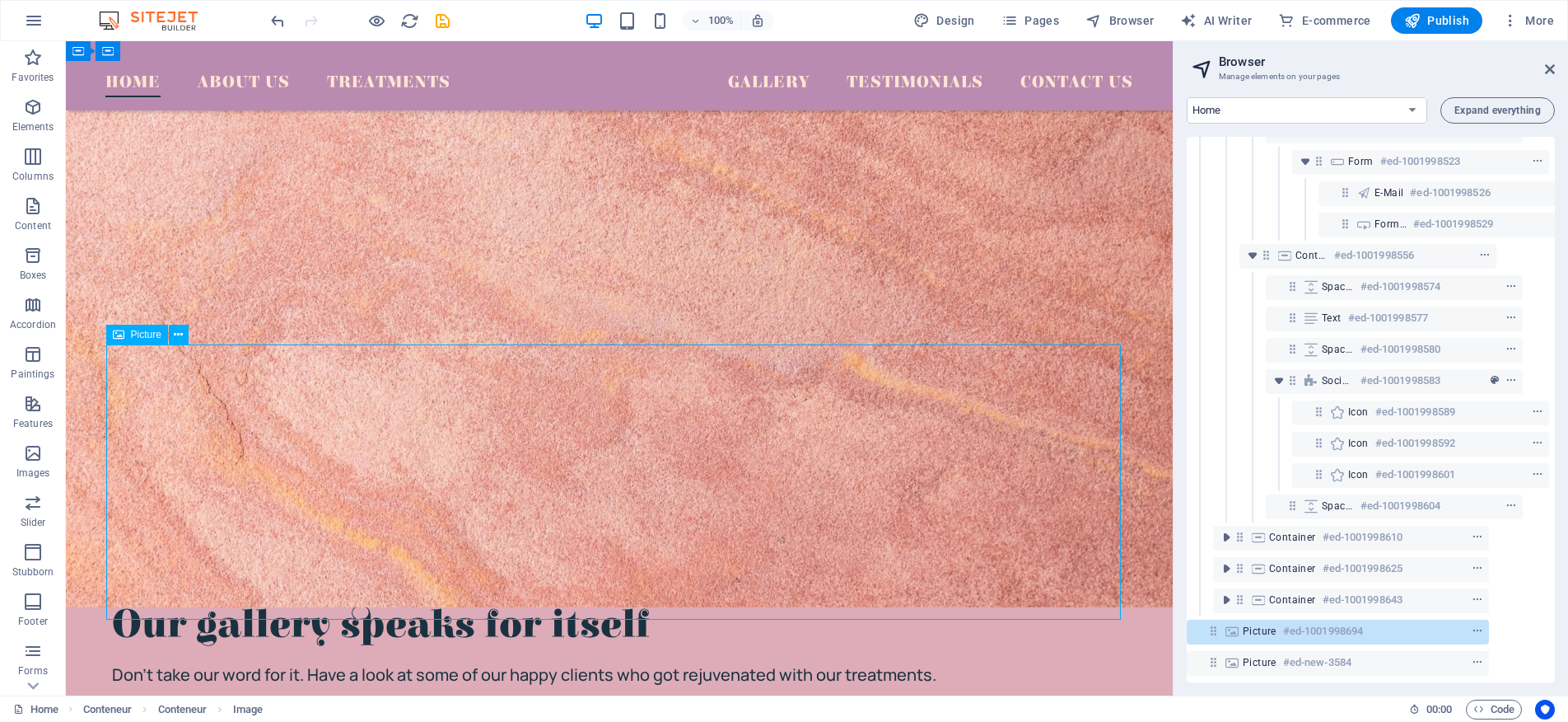
scroll to position [3980, 0]
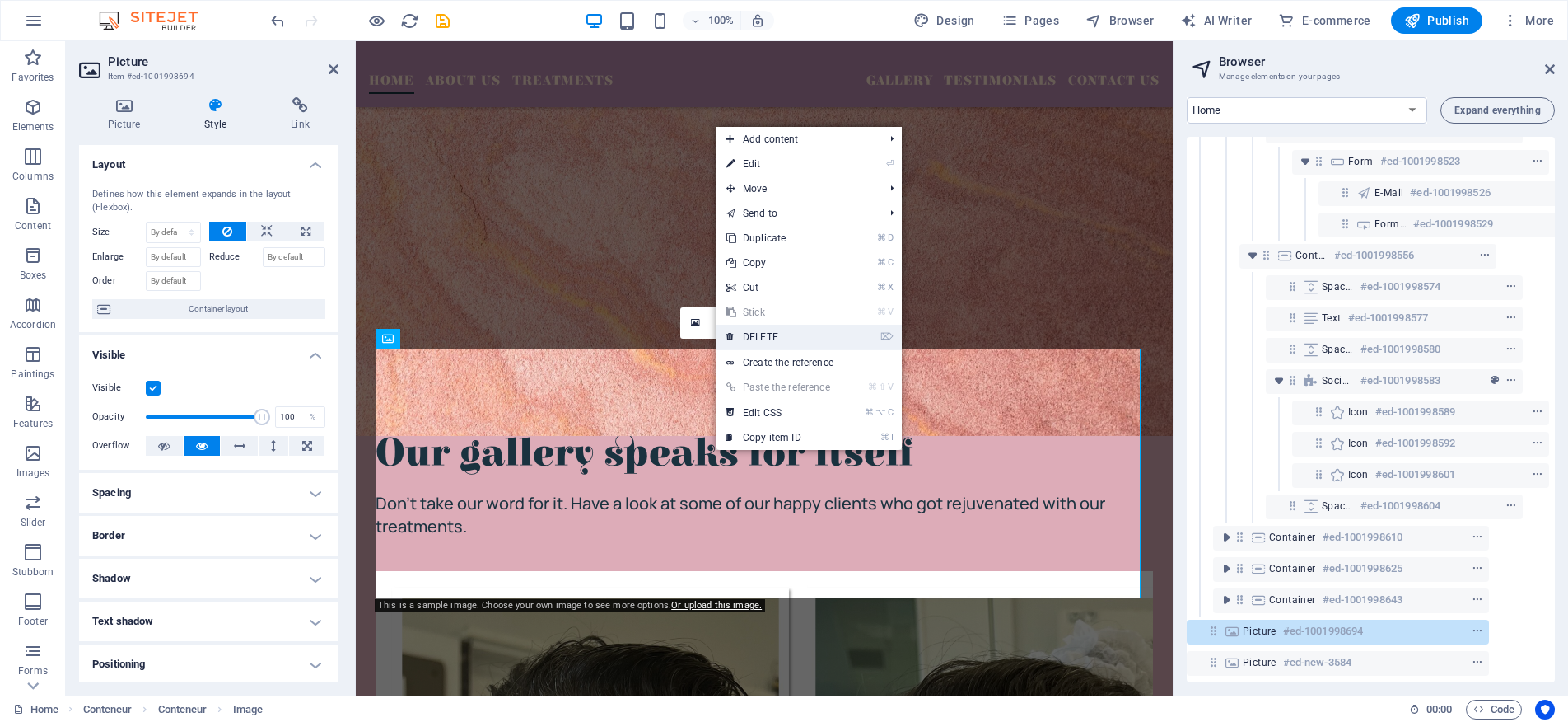
click at [765, 330] on link "⌦ DELETE" at bounding box center [778, 337] width 124 height 25
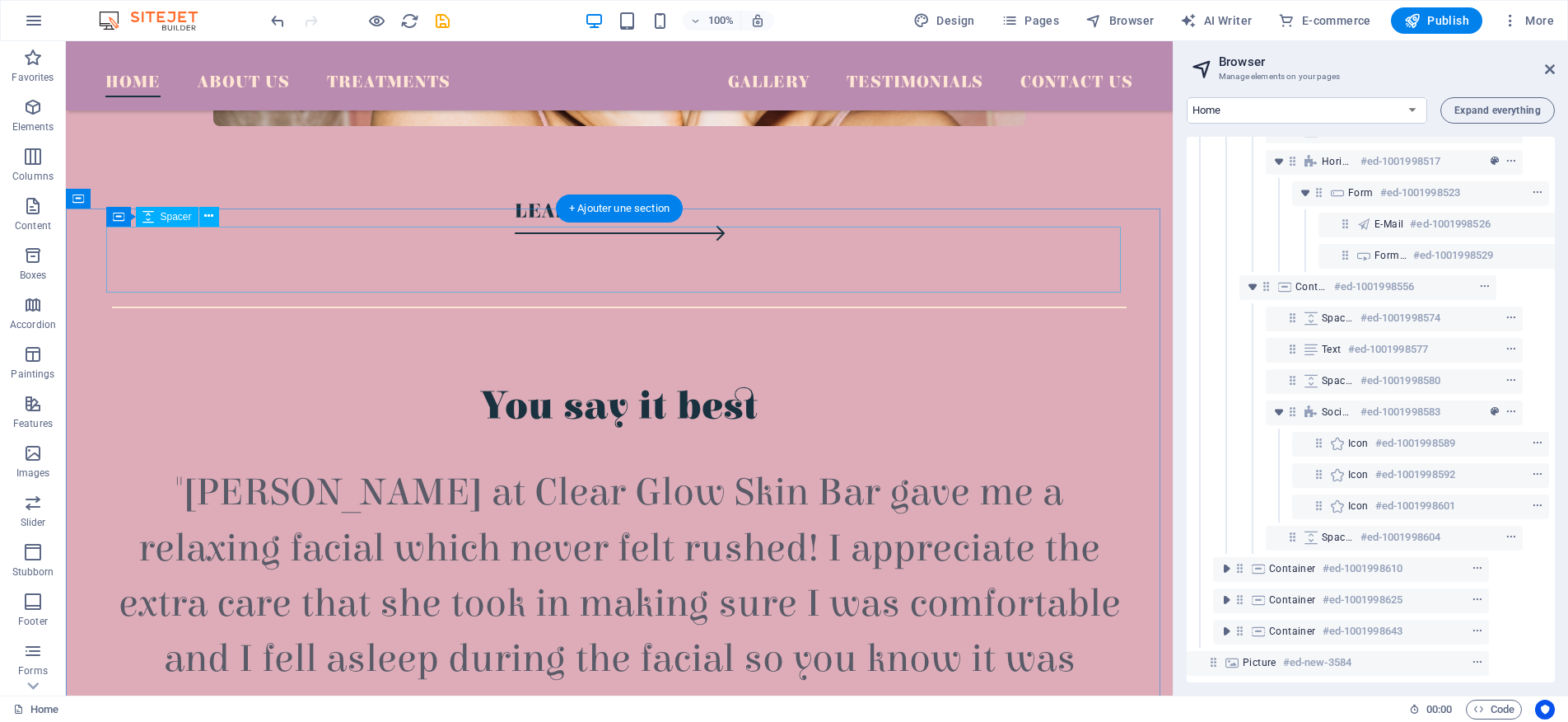
scroll to position [788, 0]
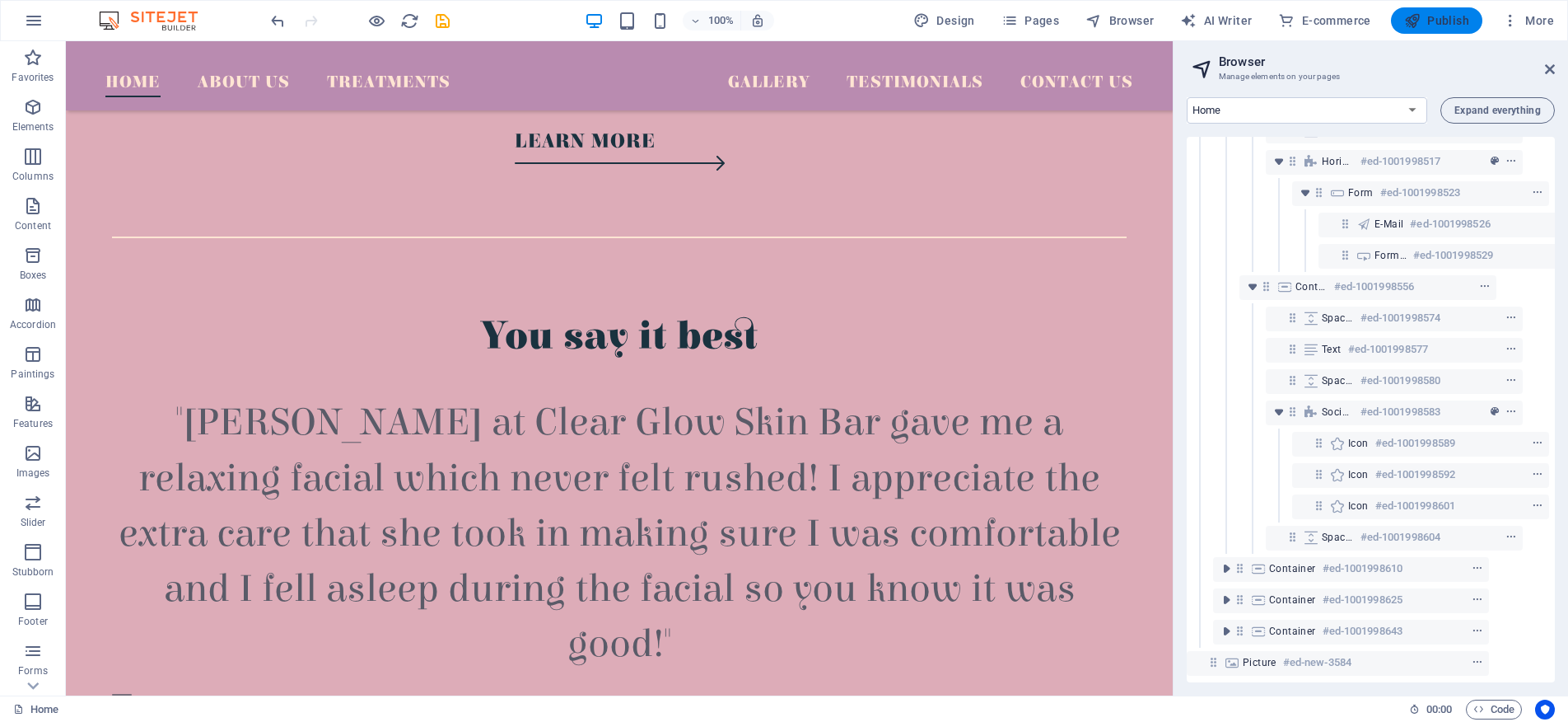
click at [1431, 31] on button "Publish" at bounding box center [1437, 21] width 91 height 27
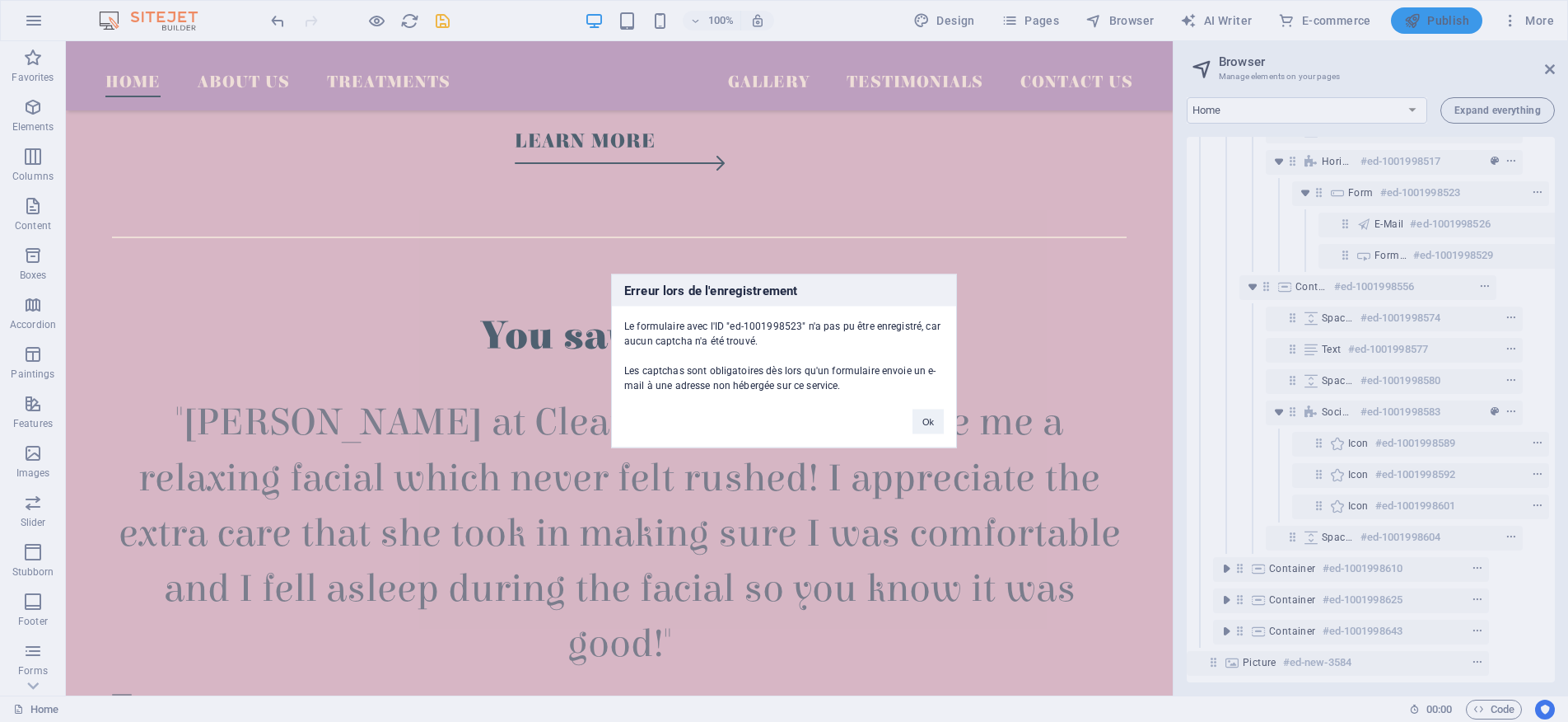
scroll to position [4252, 0]
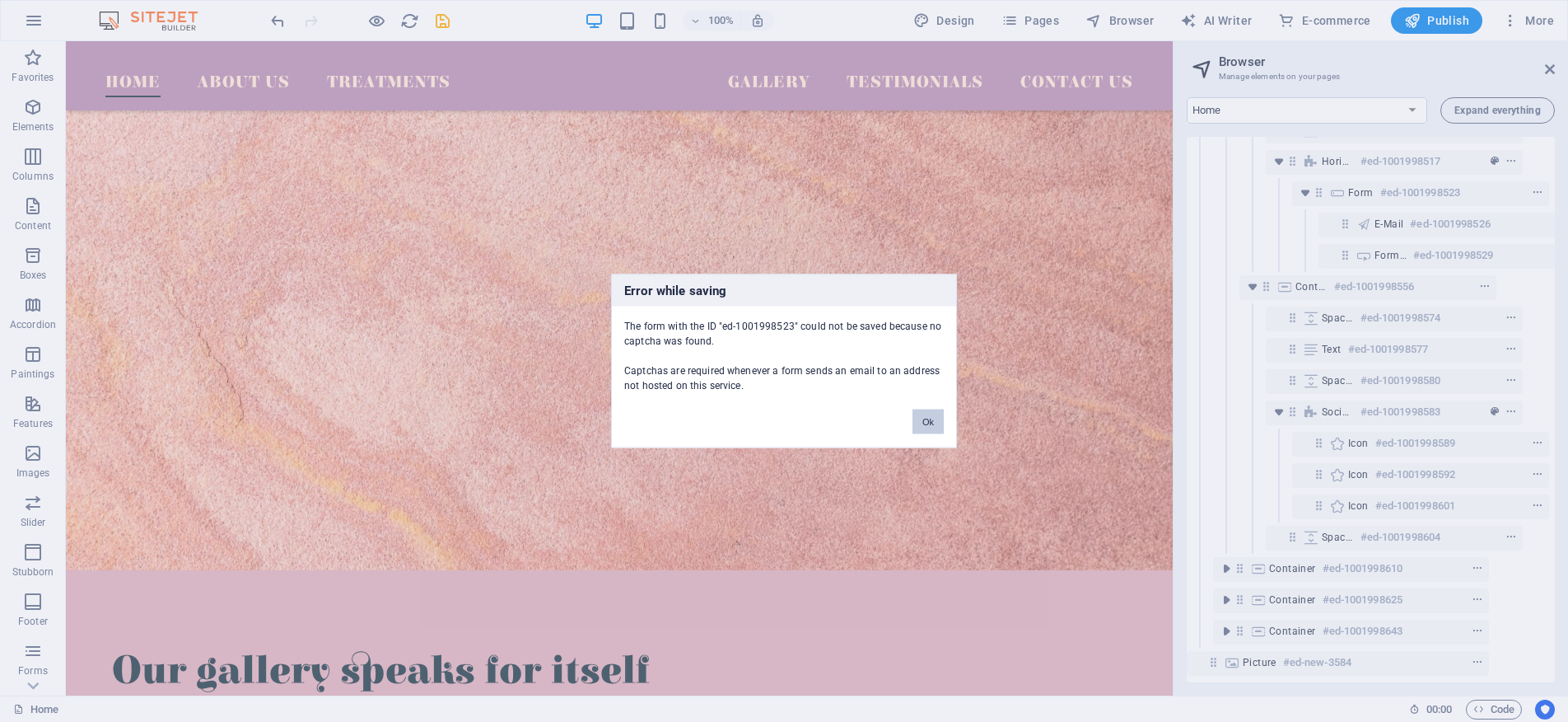
click at [925, 419] on font "Ok" at bounding box center [929, 422] width 12 height 10
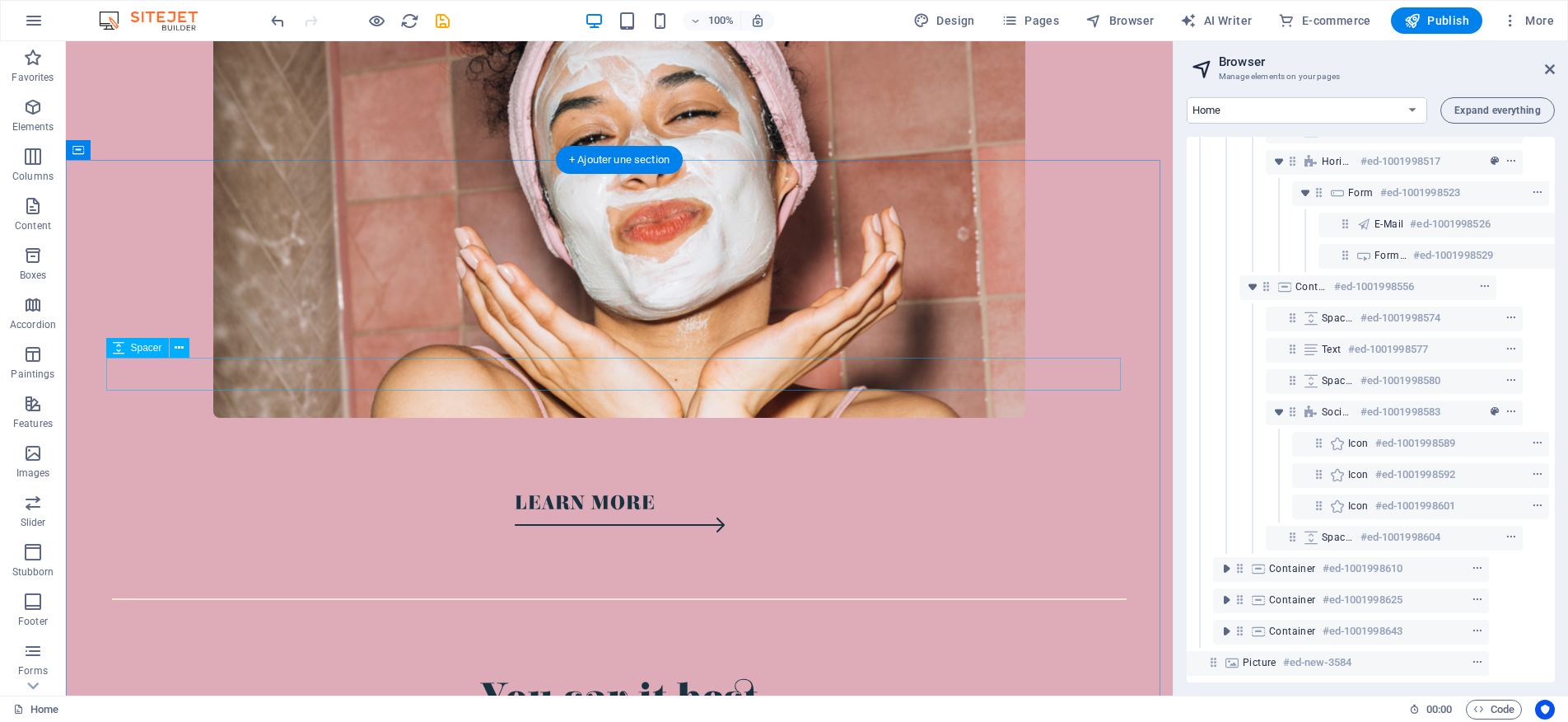
scroll to position [0, 0]
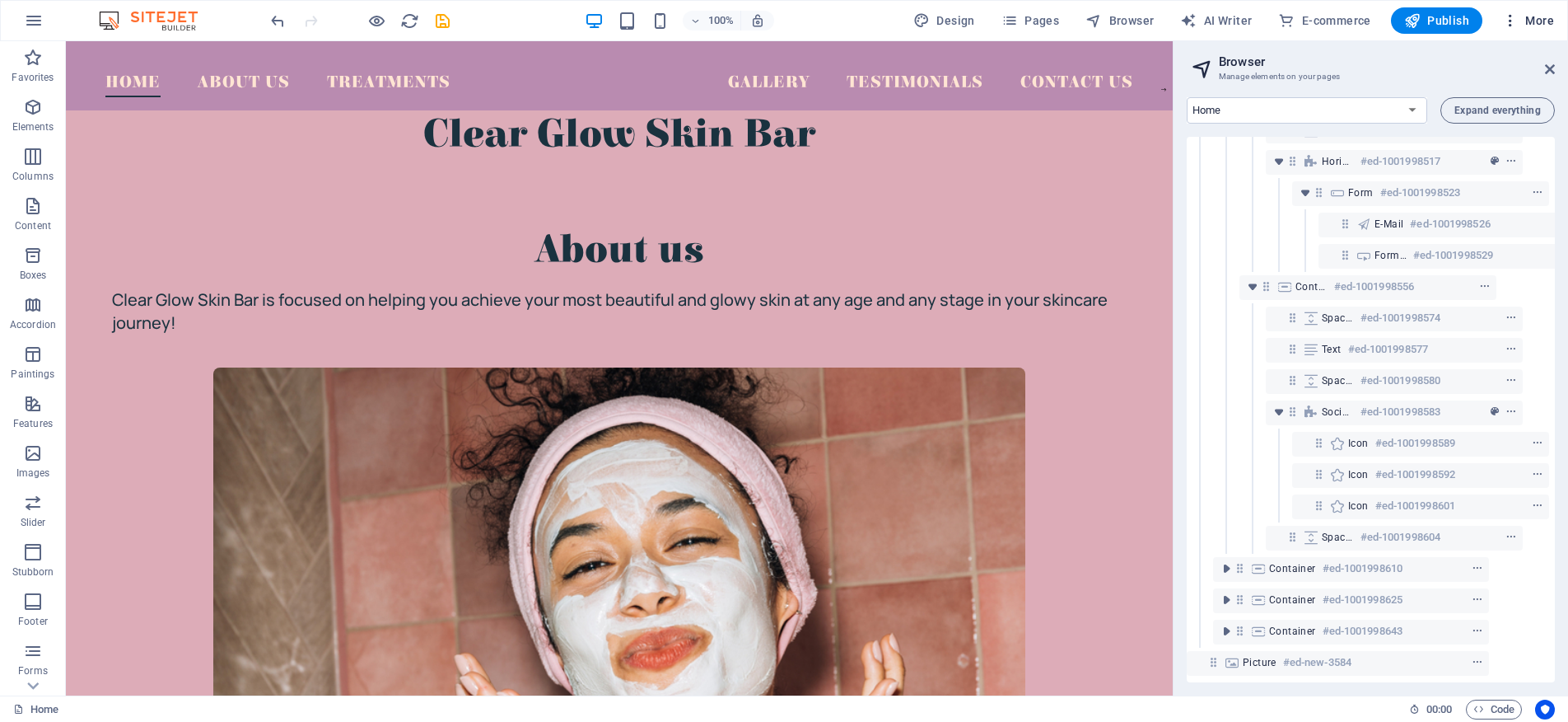
click at [1512, 22] on icon "button" at bounding box center [1511, 21] width 17 height 17
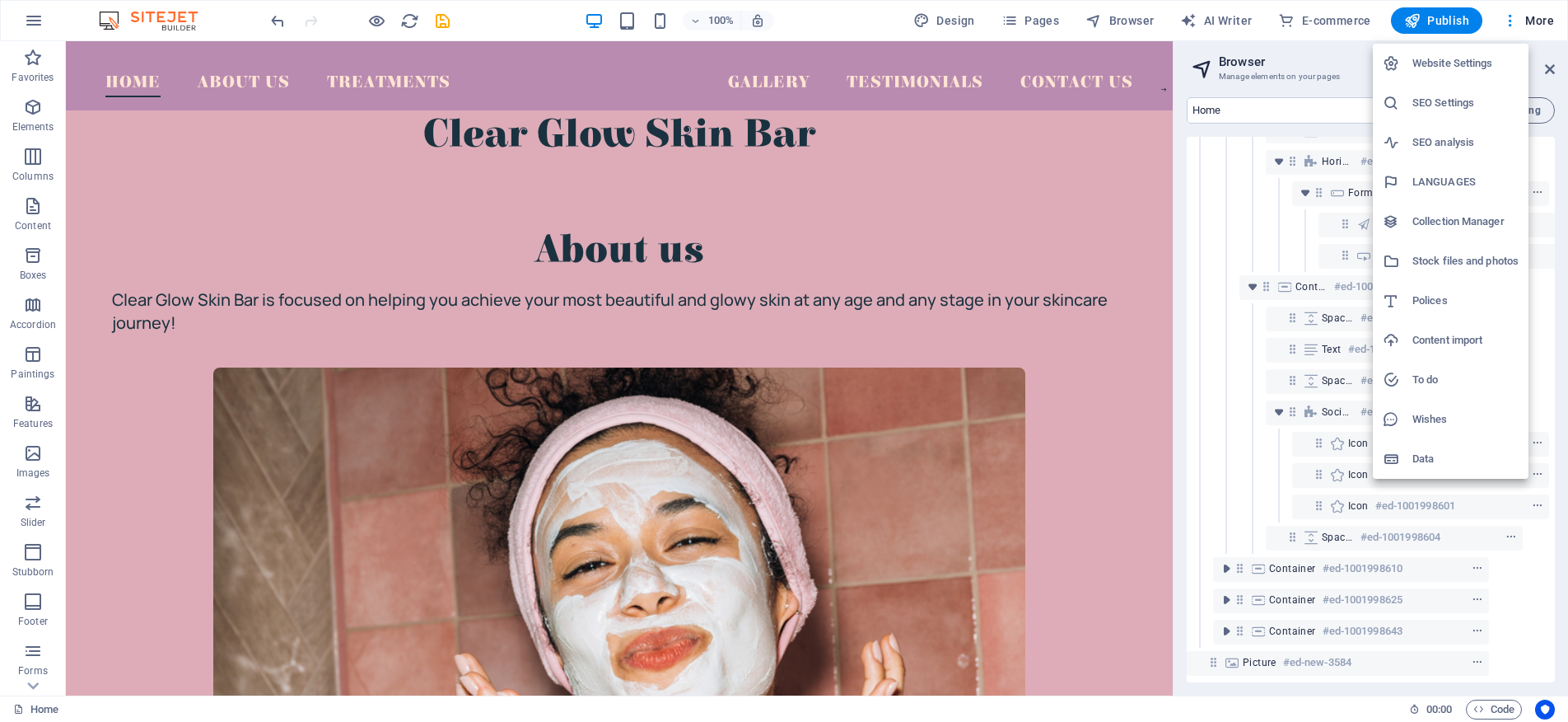
click at [1110, 208] on div at bounding box center [784, 361] width 1568 height 722
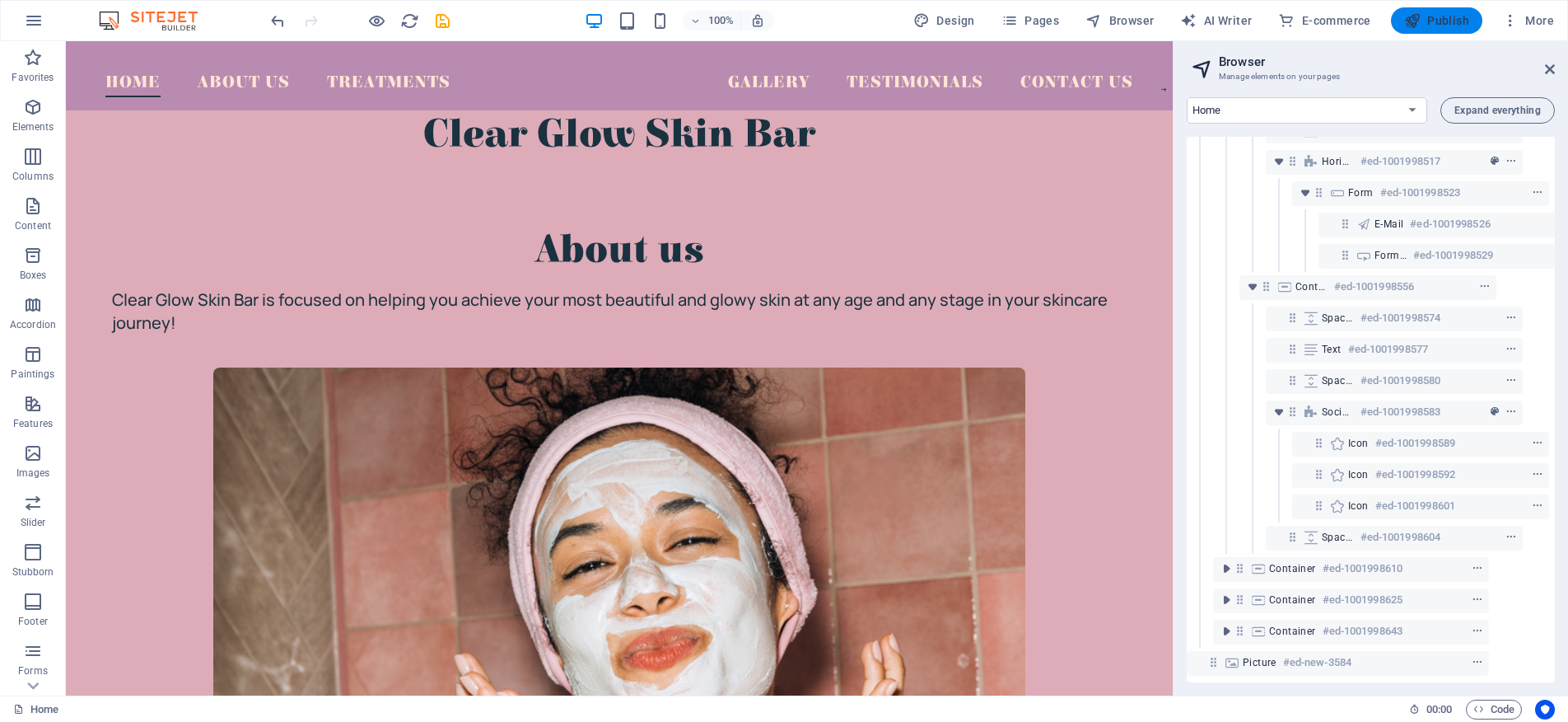
click at [1430, 25] on font "Publish" at bounding box center [1448, 21] width 42 height 13
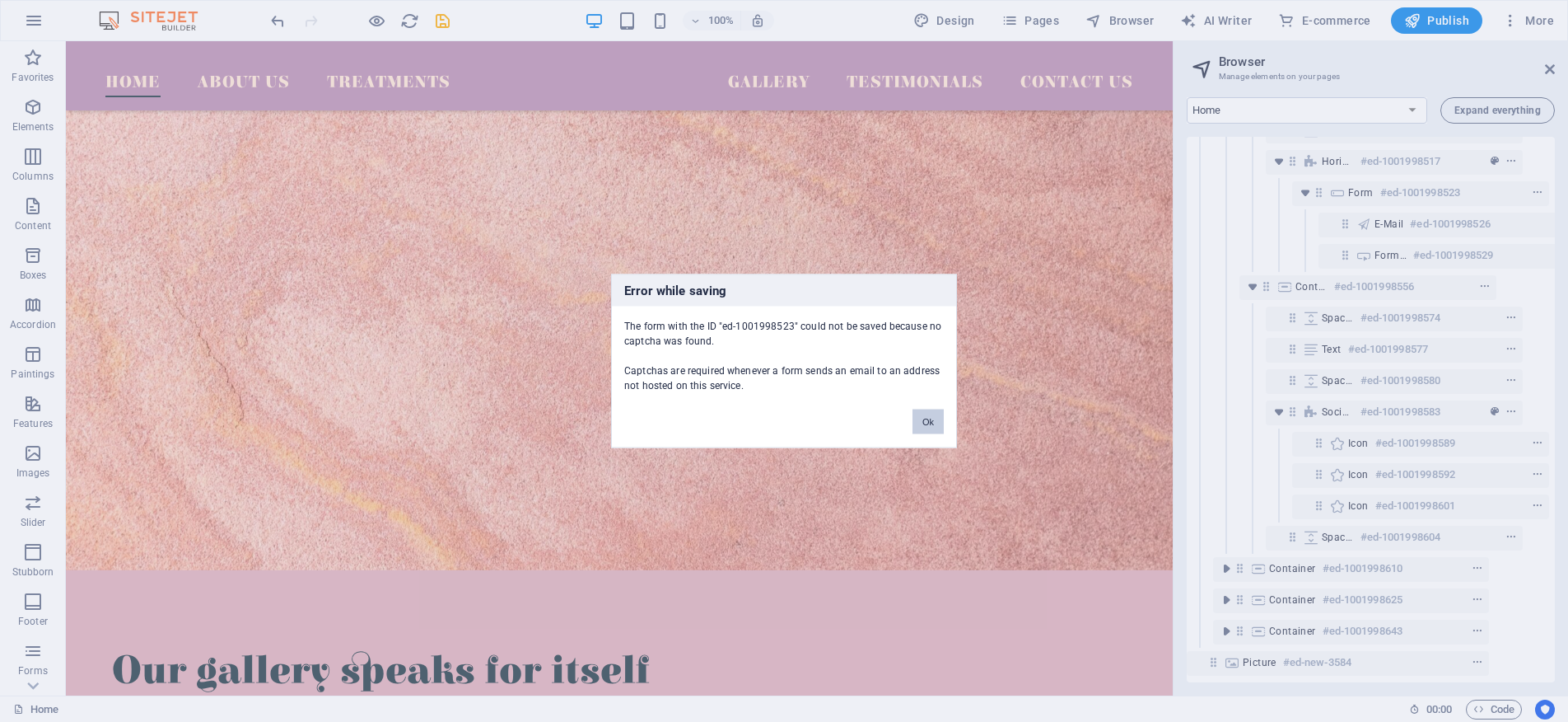
click at [932, 417] on font "Ok" at bounding box center [929, 422] width 12 height 10
